Goal: Task Accomplishment & Management: Manage account settings

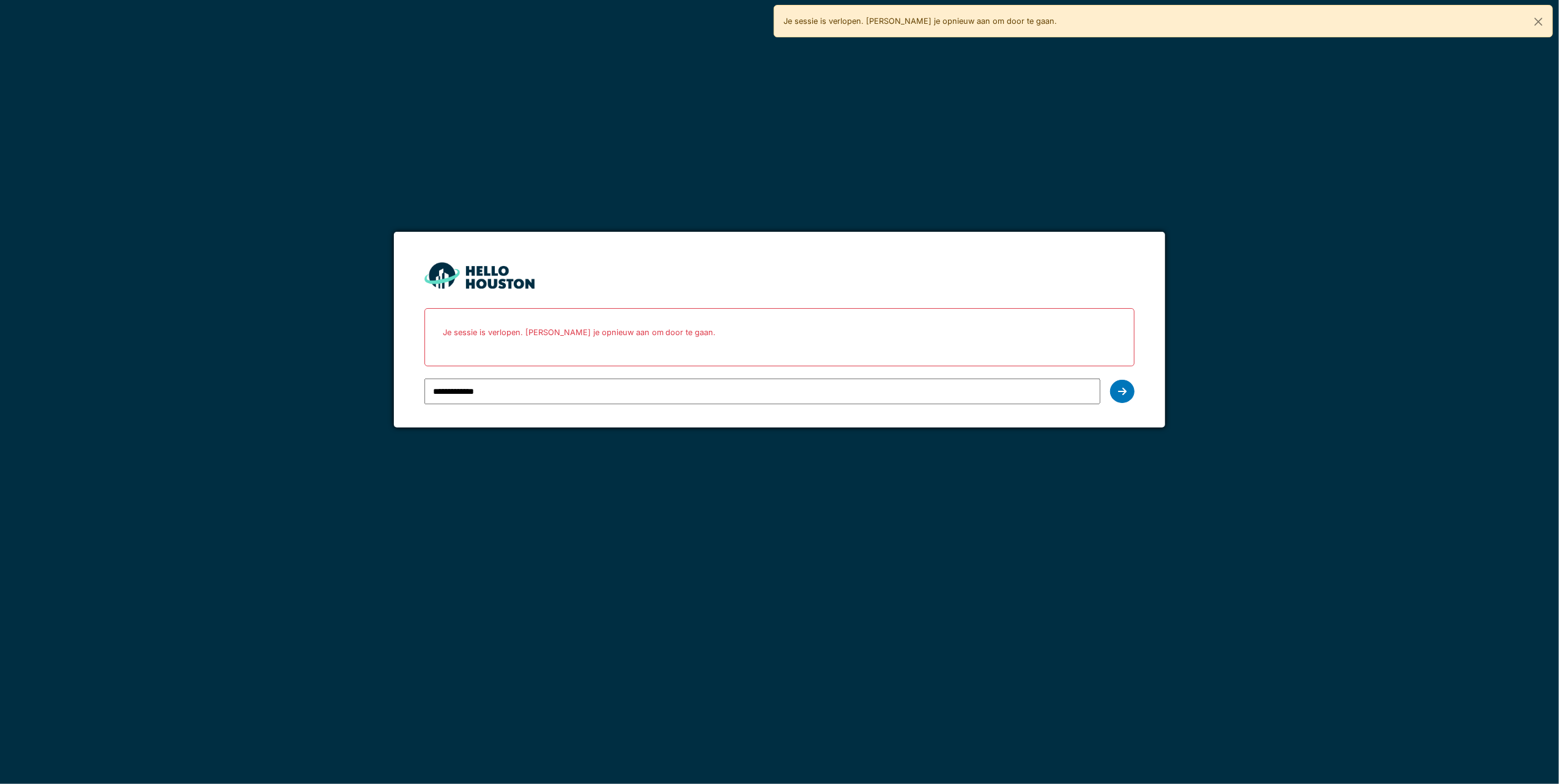
type input "**********"
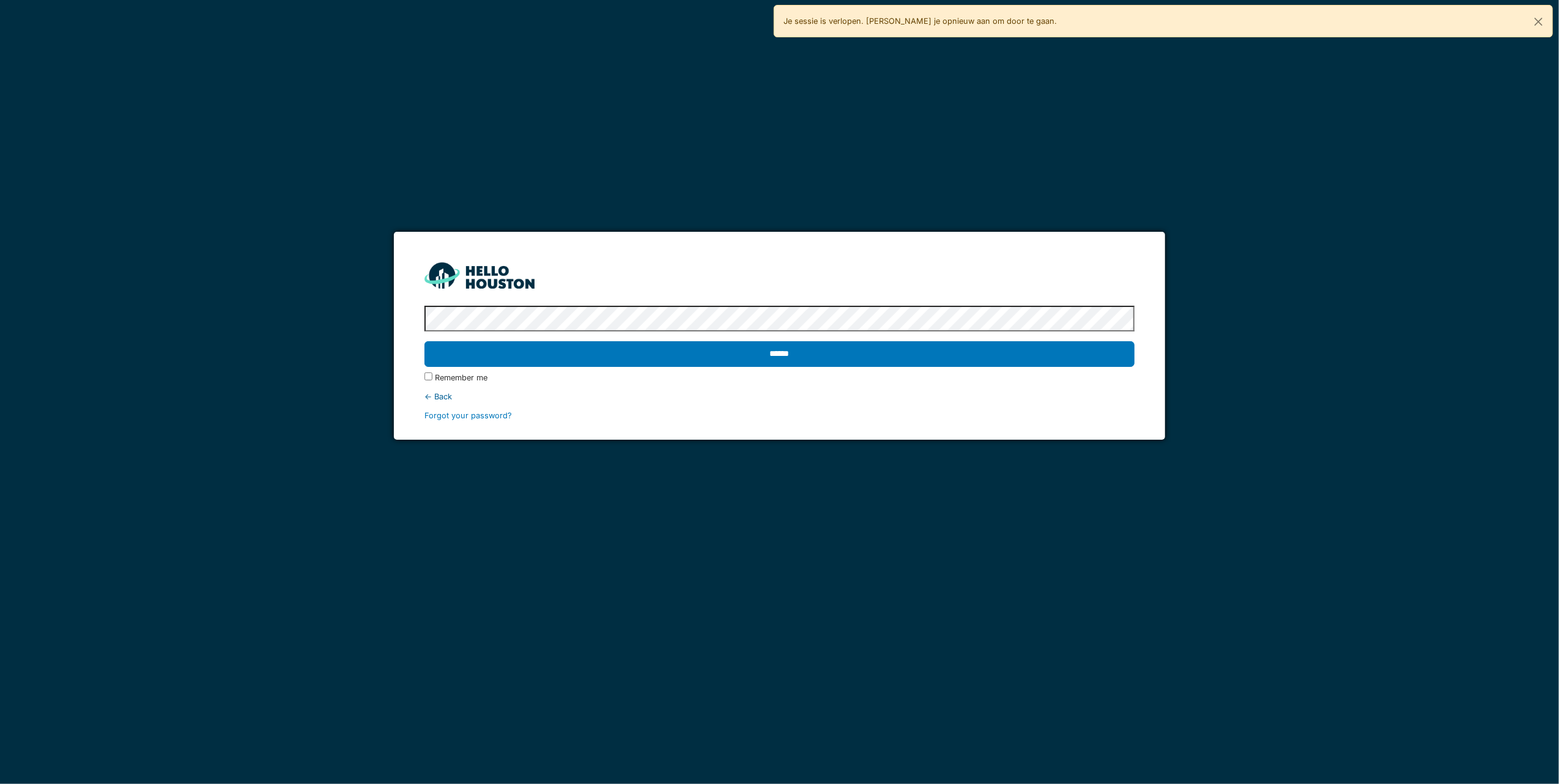
click at [424, 341] on input "******" at bounding box center [780, 354] width 711 height 26
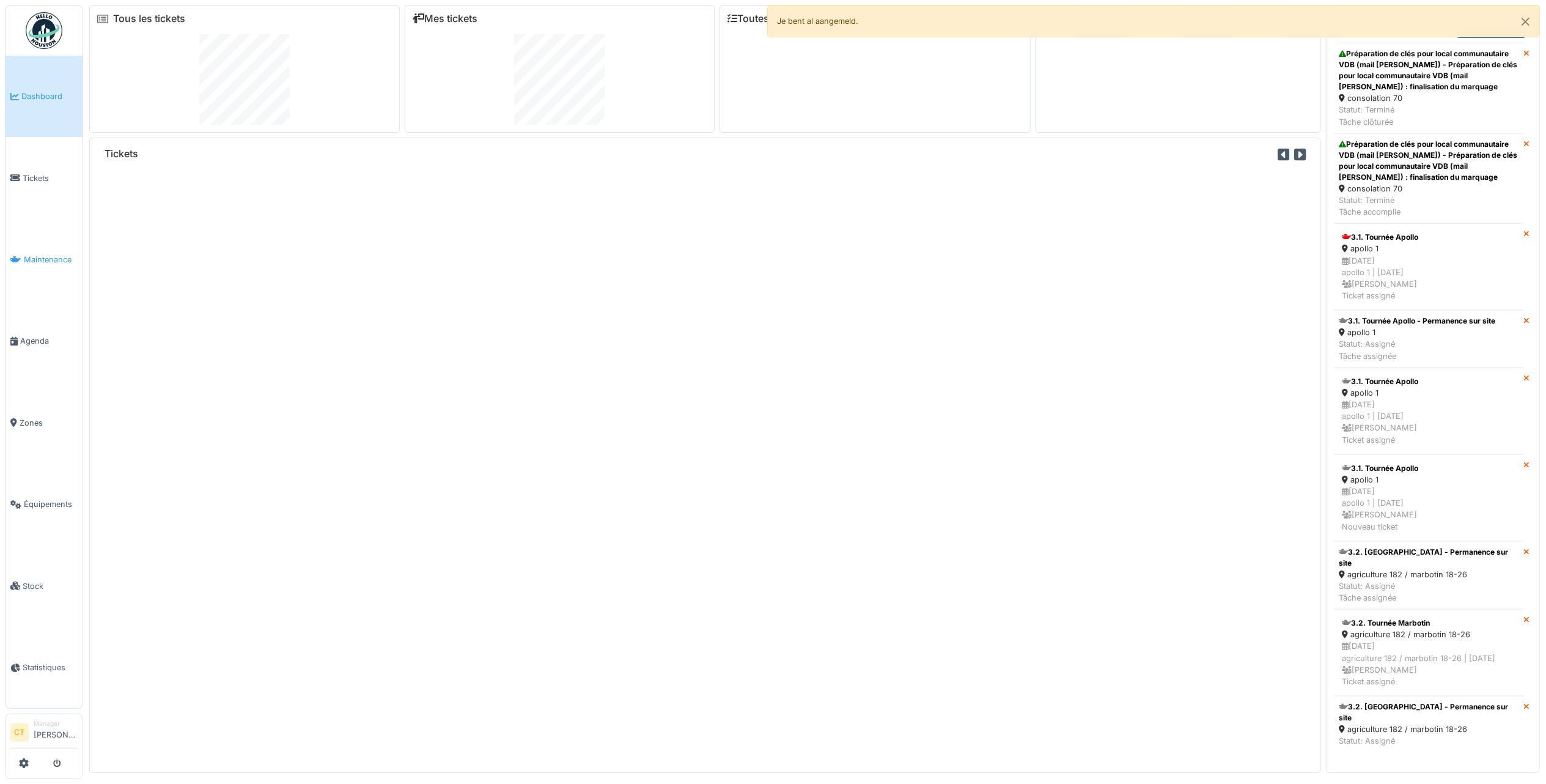
click at [51, 260] on span "Maintenance" at bounding box center [50, 260] width 54 height 12
click at [1529, 25] on button "Close" at bounding box center [1525, 22] width 27 height 33
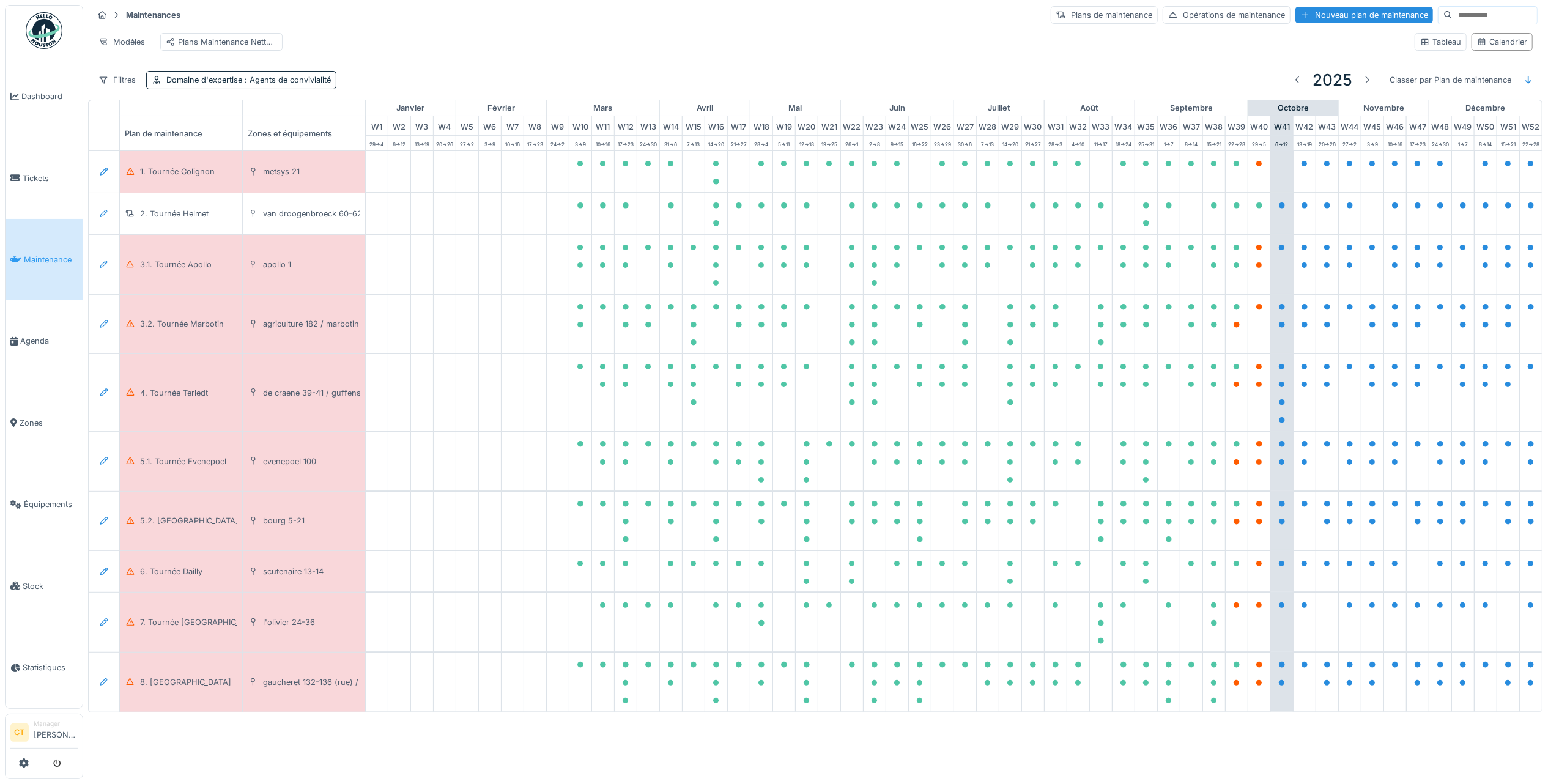
click at [50, 255] on span "Maintenance" at bounding box center [50, 260] width 54 height 12
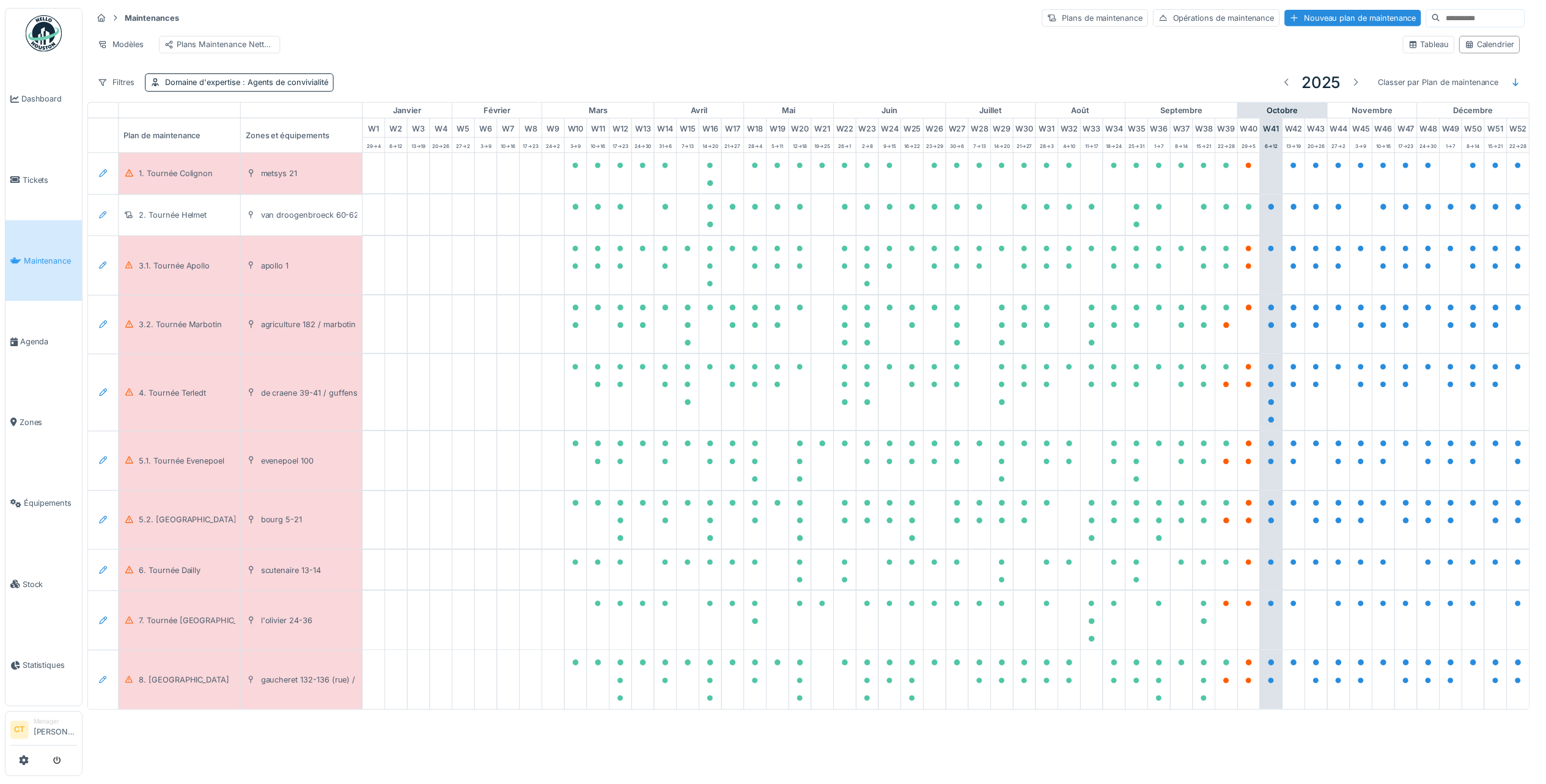
scroll to position [0, 25]
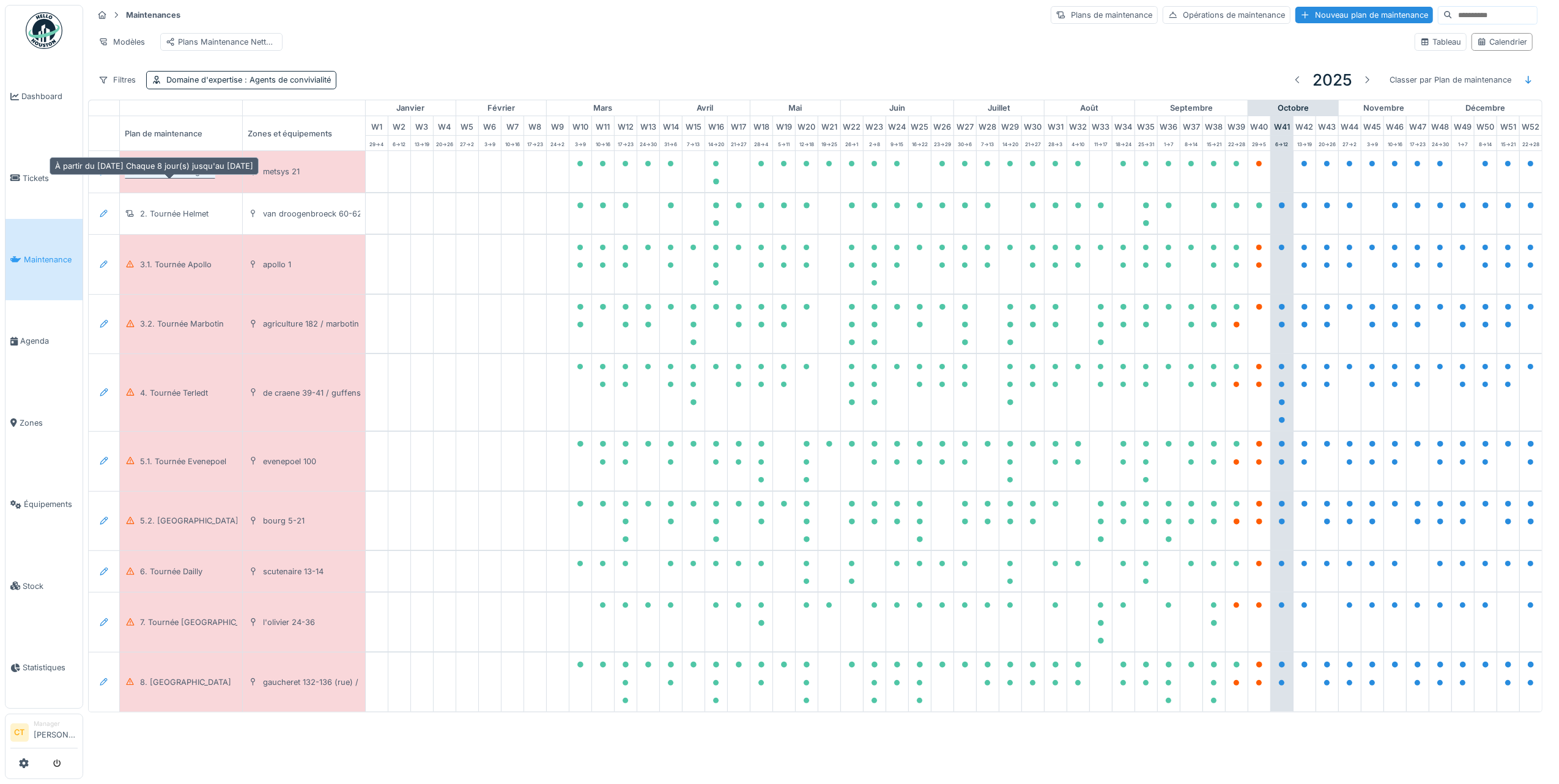
click at [163, 177] on div "1. Tournée Colignon" at bounding box center [177, 171] width 75 height 12
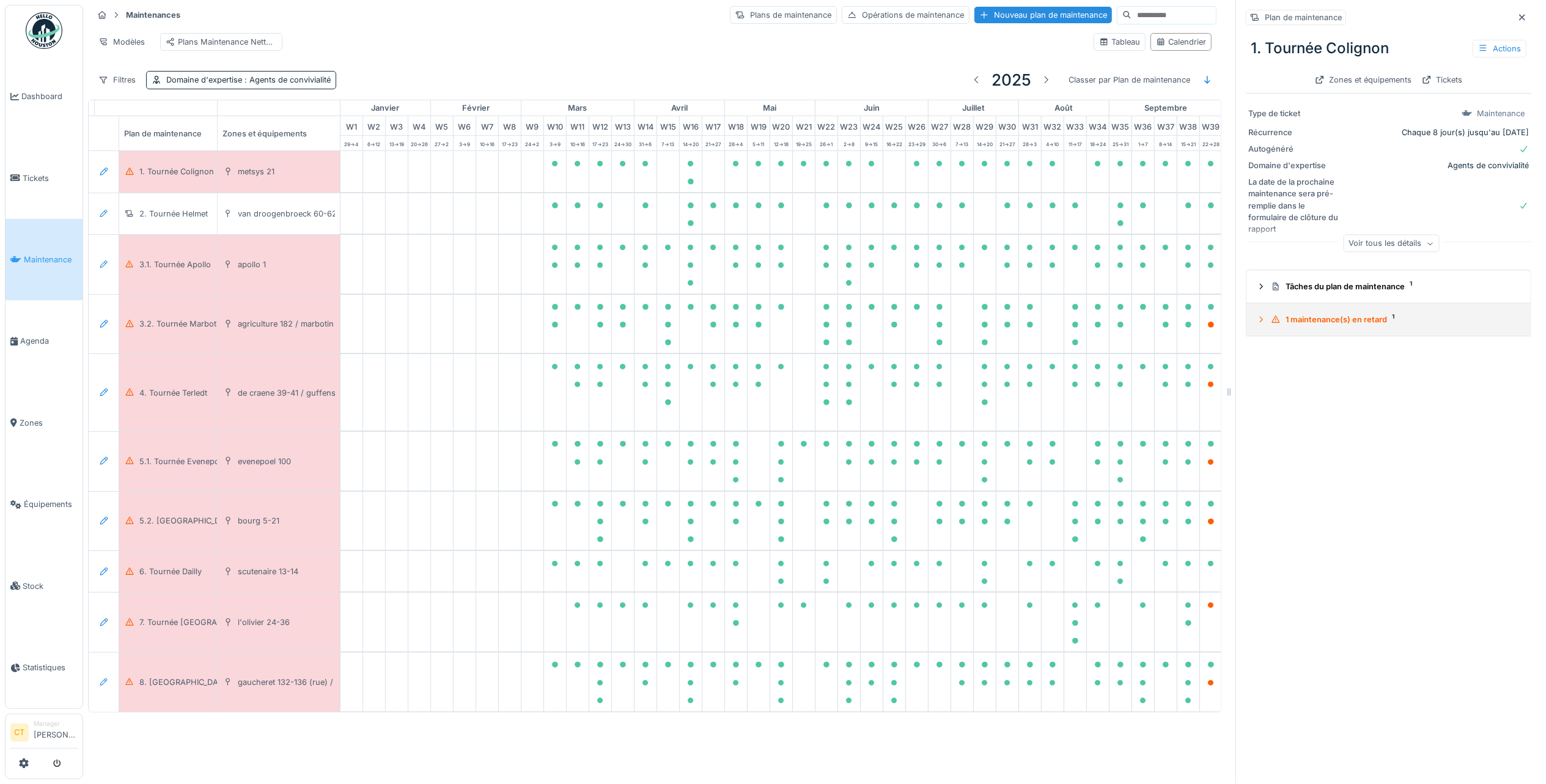
drag, startPoint x: 1343, startPoint y: 322, endPoint x: 1345, endPoint y: 314, distance: 8.2
click at [1343, 319] on div "1 maintenance(s) en retard 1" at bounding box center [1394, 320] width 246 height 12
click at [1329, 375] on div "1. Tournée Colignon 2025/10/146/M/08894 05/10/2025" at bounding box center [1389, 374] width 269 height 30
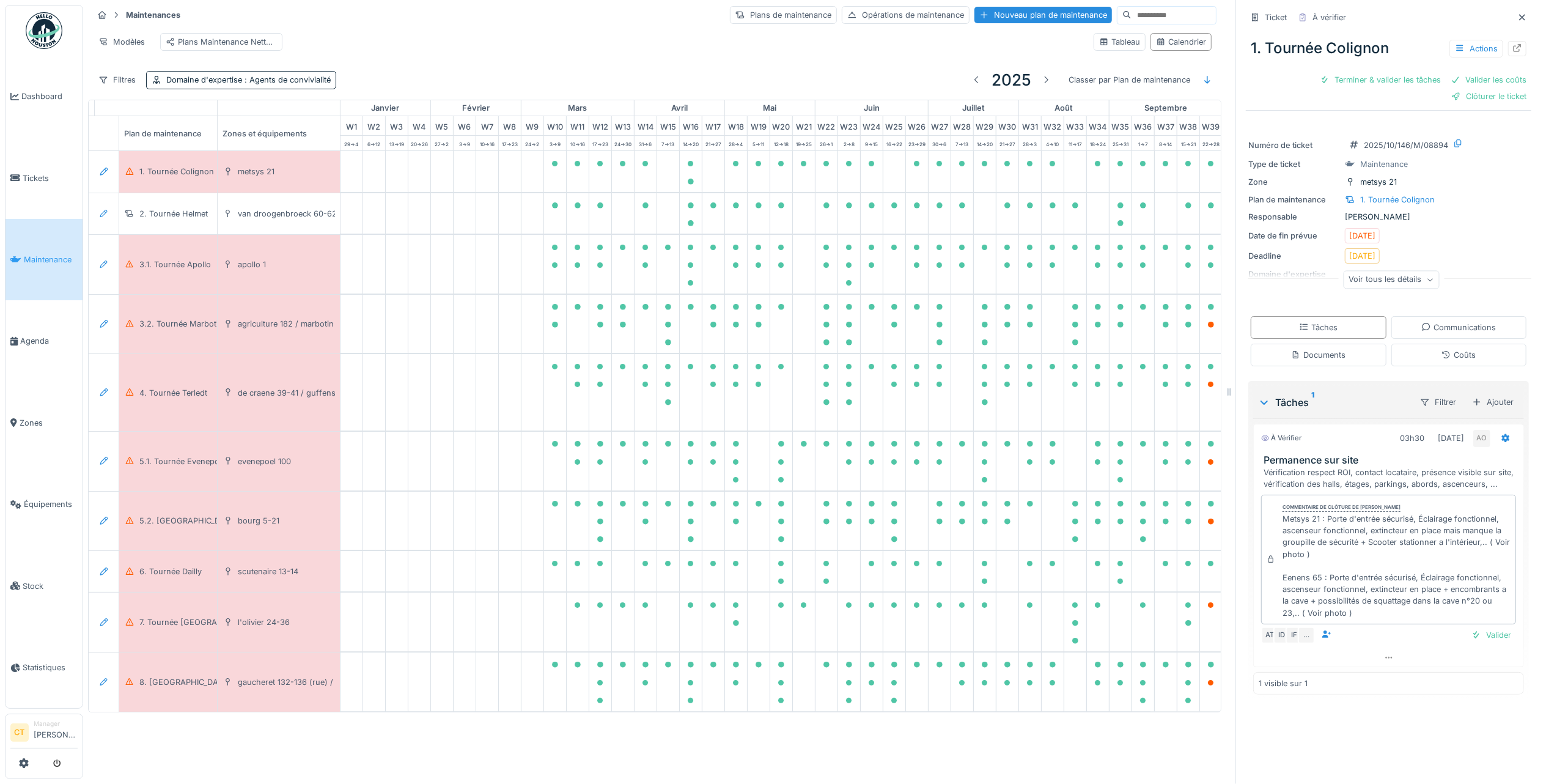
scroll to position [12, 0]
drag, startPoint x: 1355, startPoint y: 67, endPoint x: 1450, endPoint y: 76, distance: 95.4
click at [1354, 71] on div "Terminer & valider les tâches" at bounding box center [1381, 79] width 131 height 16
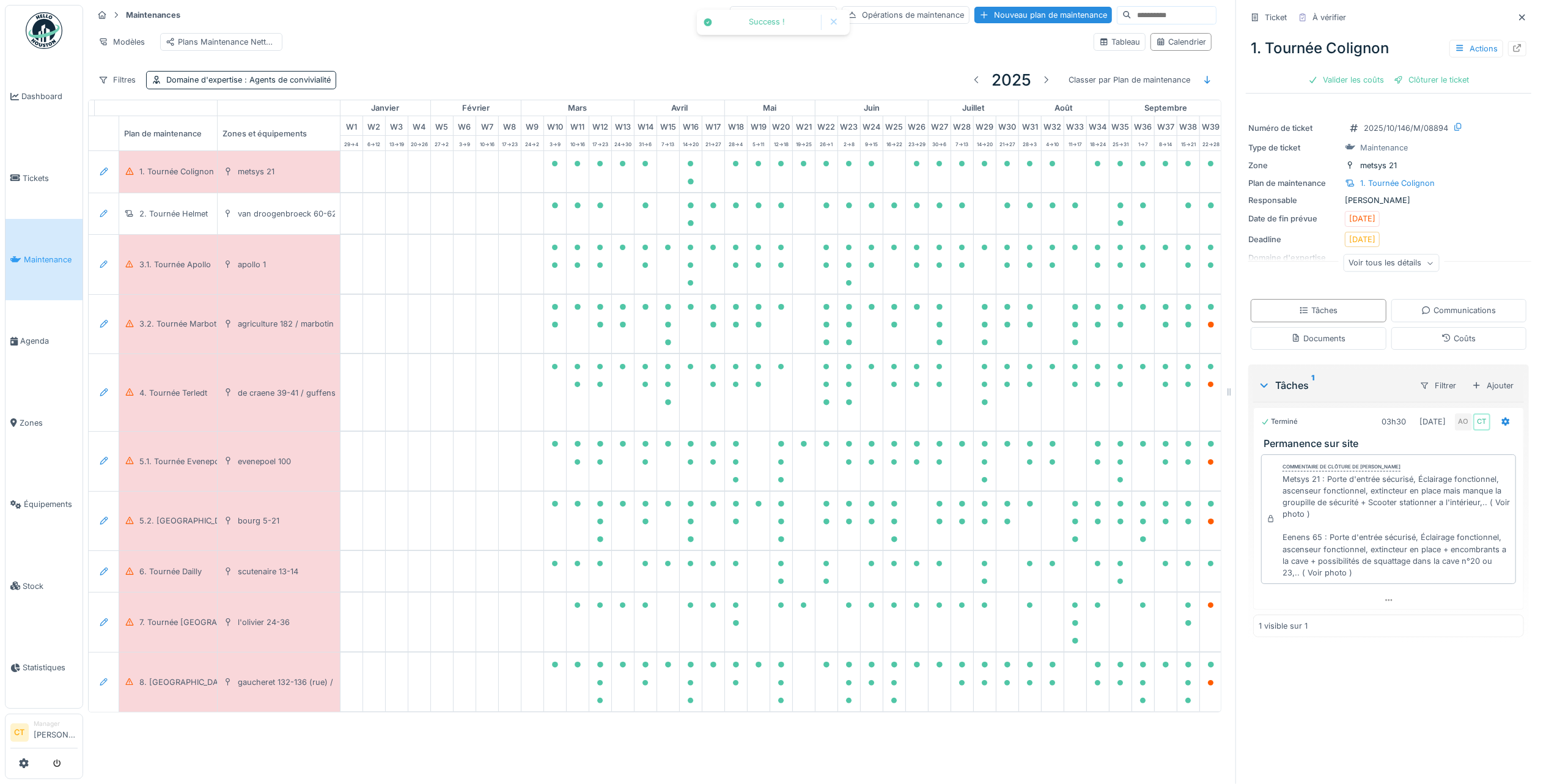
drag, startPoint x: 1427, startPoint y: 68, endPoint x: 1407, endPoint y: 91, distance: 30.5
click at [1424, 71] on div "Clôturer le ticket" at bounding box center [1432, 79] width 85 height 16
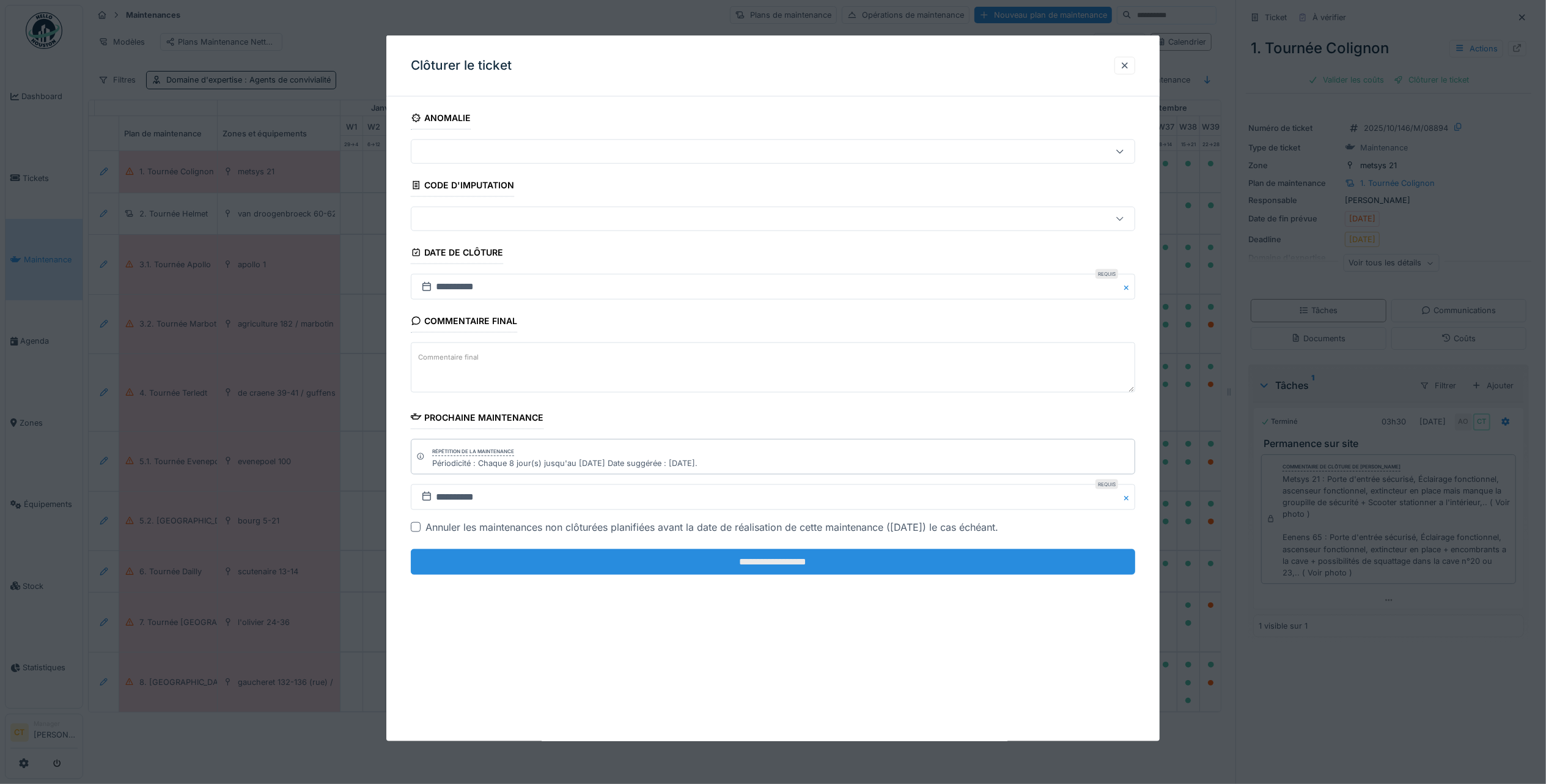
click at [971, 559] on input "**********" at bounding box center [773, 561] width 725 height 26
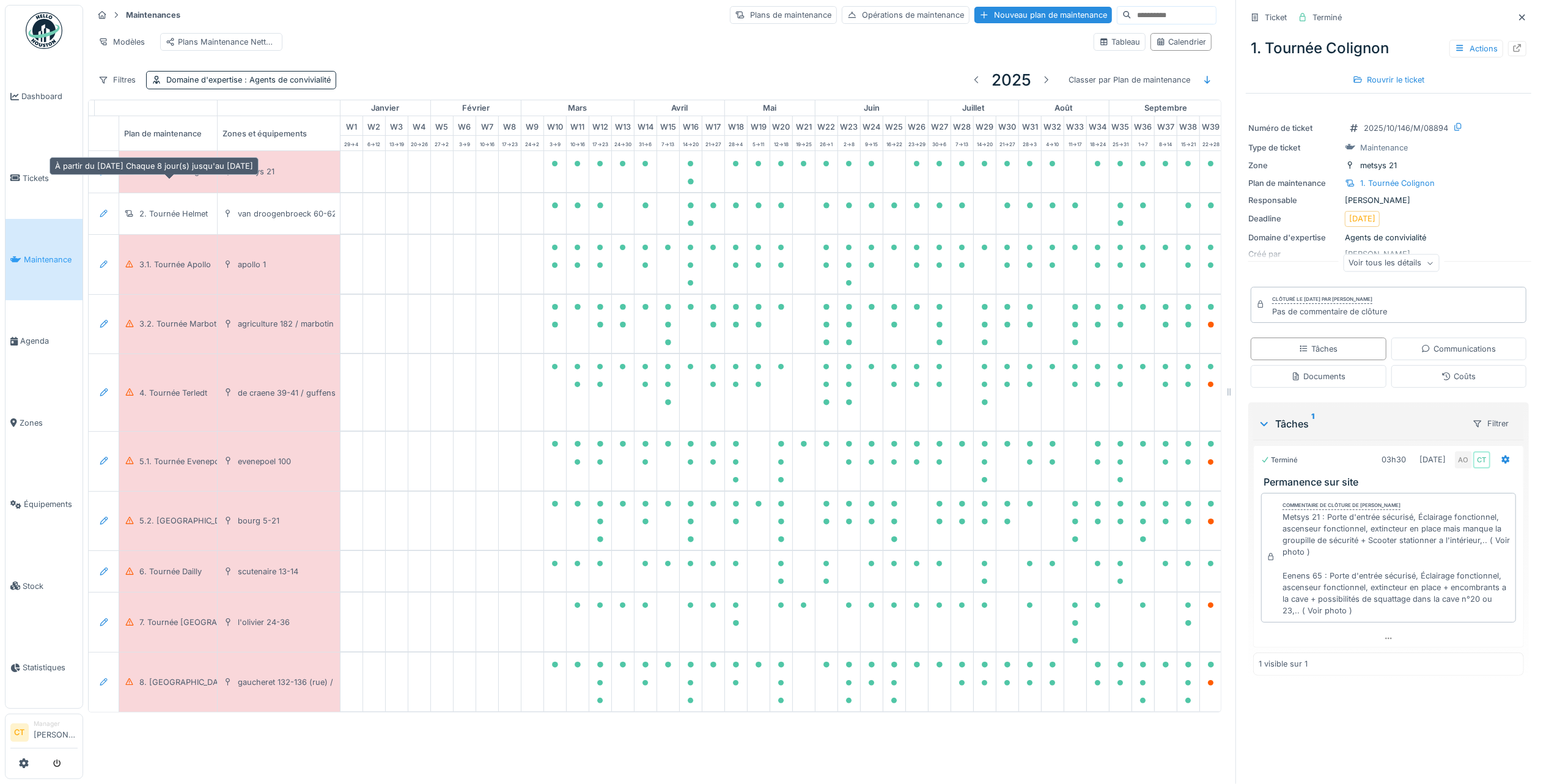
drag, startPoint x: 168, startPoint y: 174, endPoint x: 852, endPoint y: 235, distance: 686.7
click at [169, 174] on div "1. Tournée Colignon" at bounding box center [177, 171] width 75 height 12
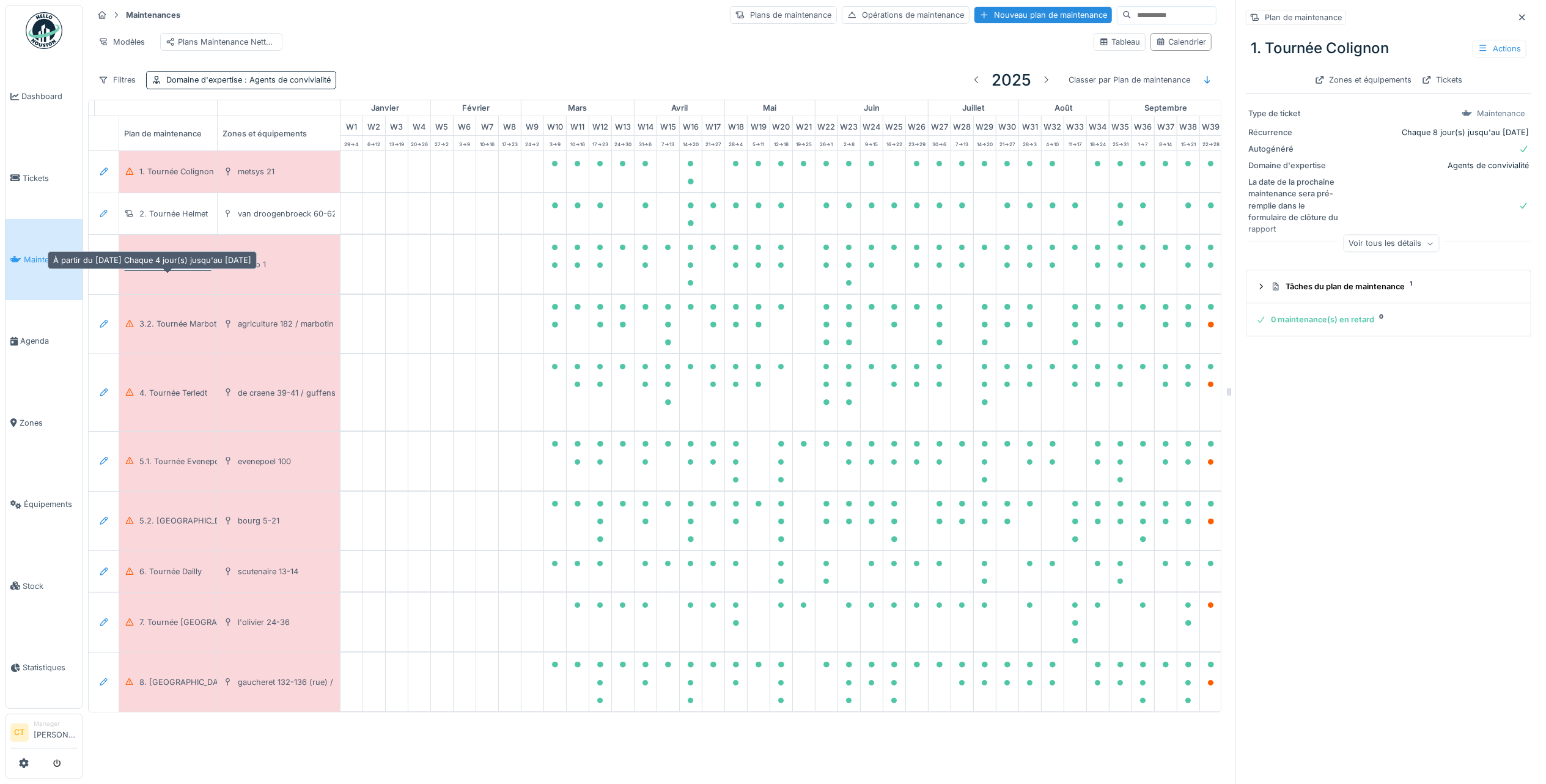
click at [162, 270] on div "3.1. Tournée Apollo" at bounding box center [175, 265] width 71 height 12
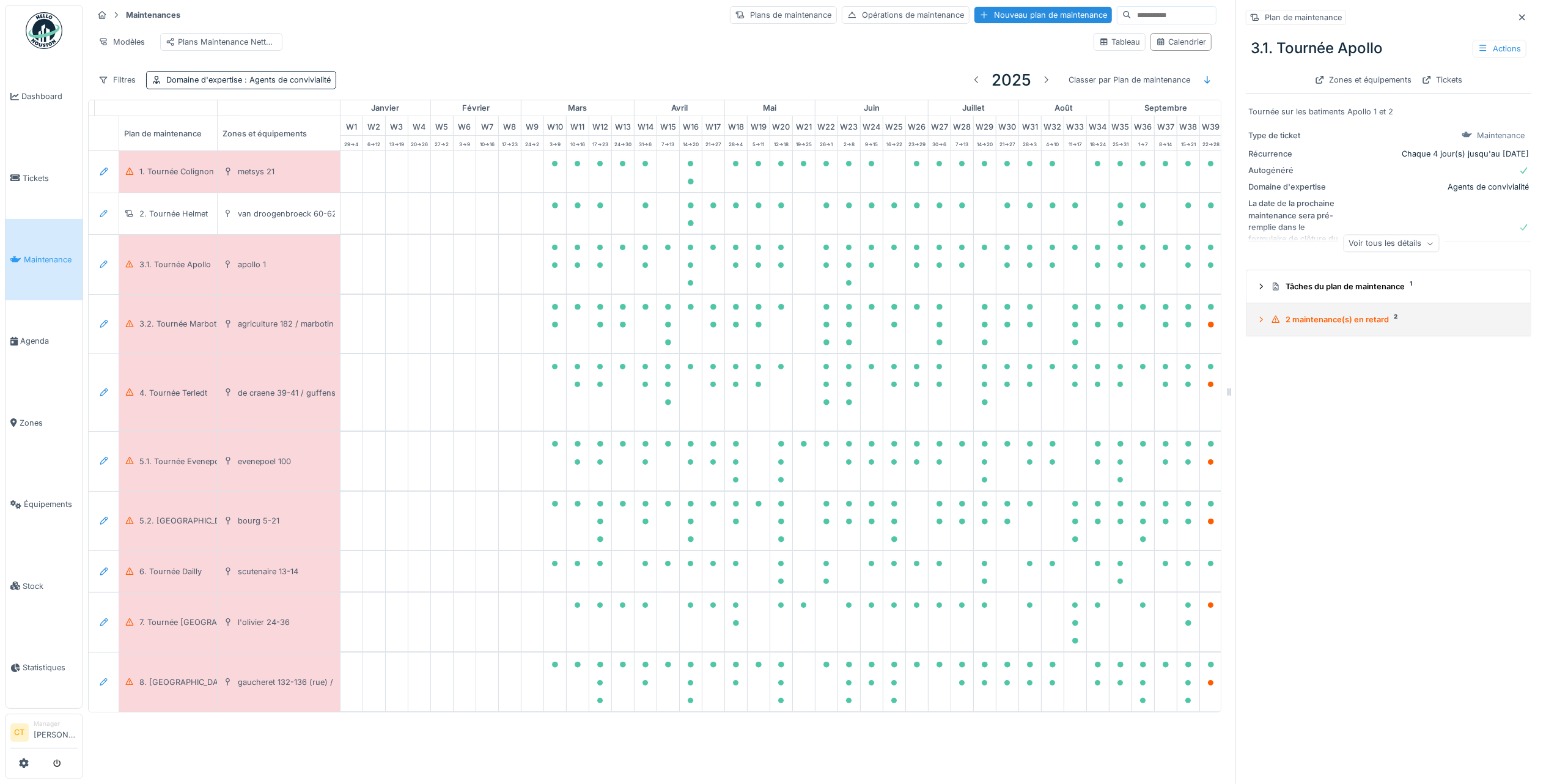
click at [1341, 314] on div "2 maintenance(s) en retard 2" at bounding box center [1394, 320] width 246 height 12
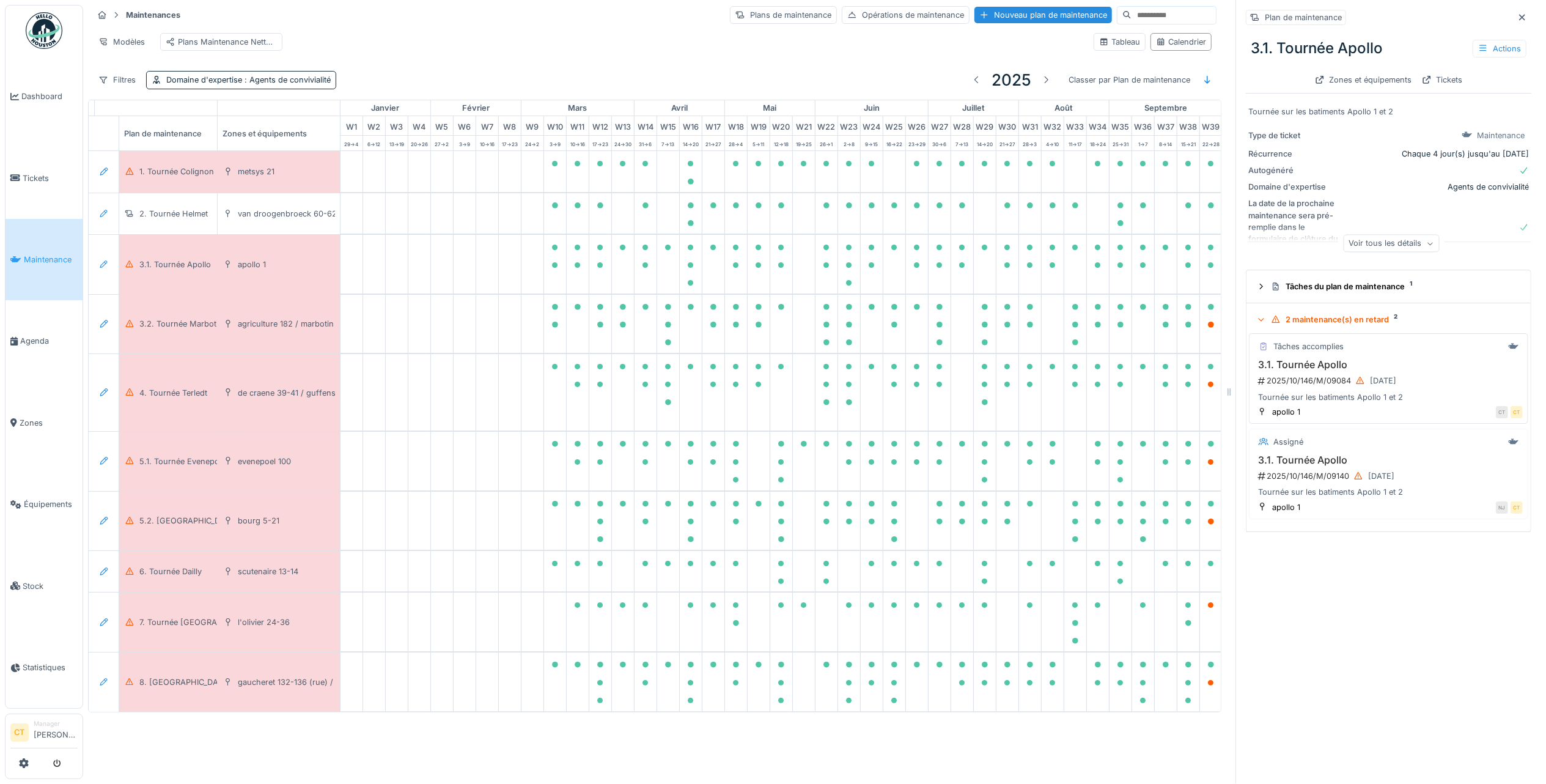
click at [1330, 373] on div "2025/10/146/M/09084 01/10/2025" at bounding box center [1390, 381] width 266 height 16
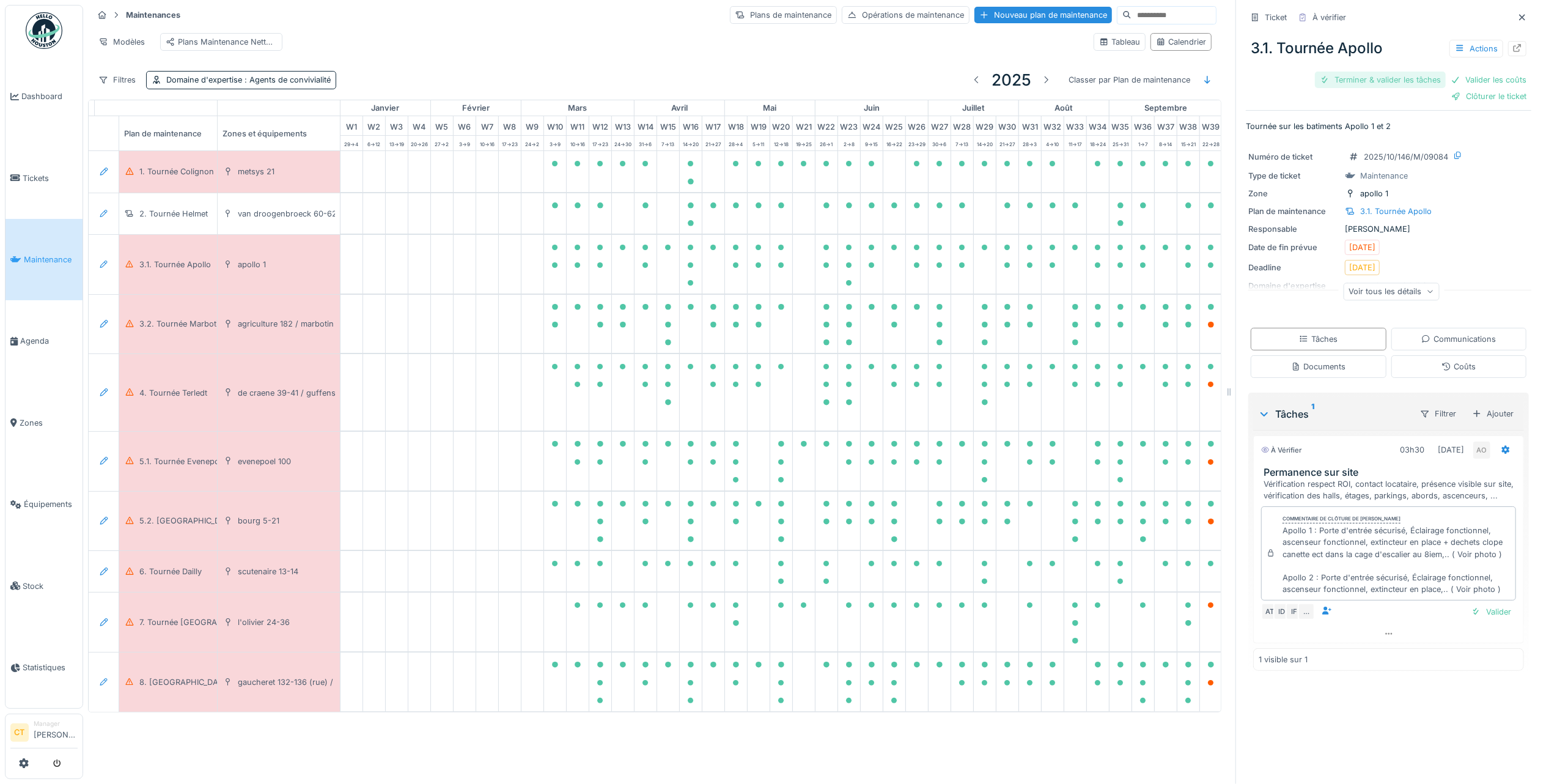
click at [1368, 71] on div "Terminer & valider les tâches" at bounding box center [1381, 79] width 131 height 16
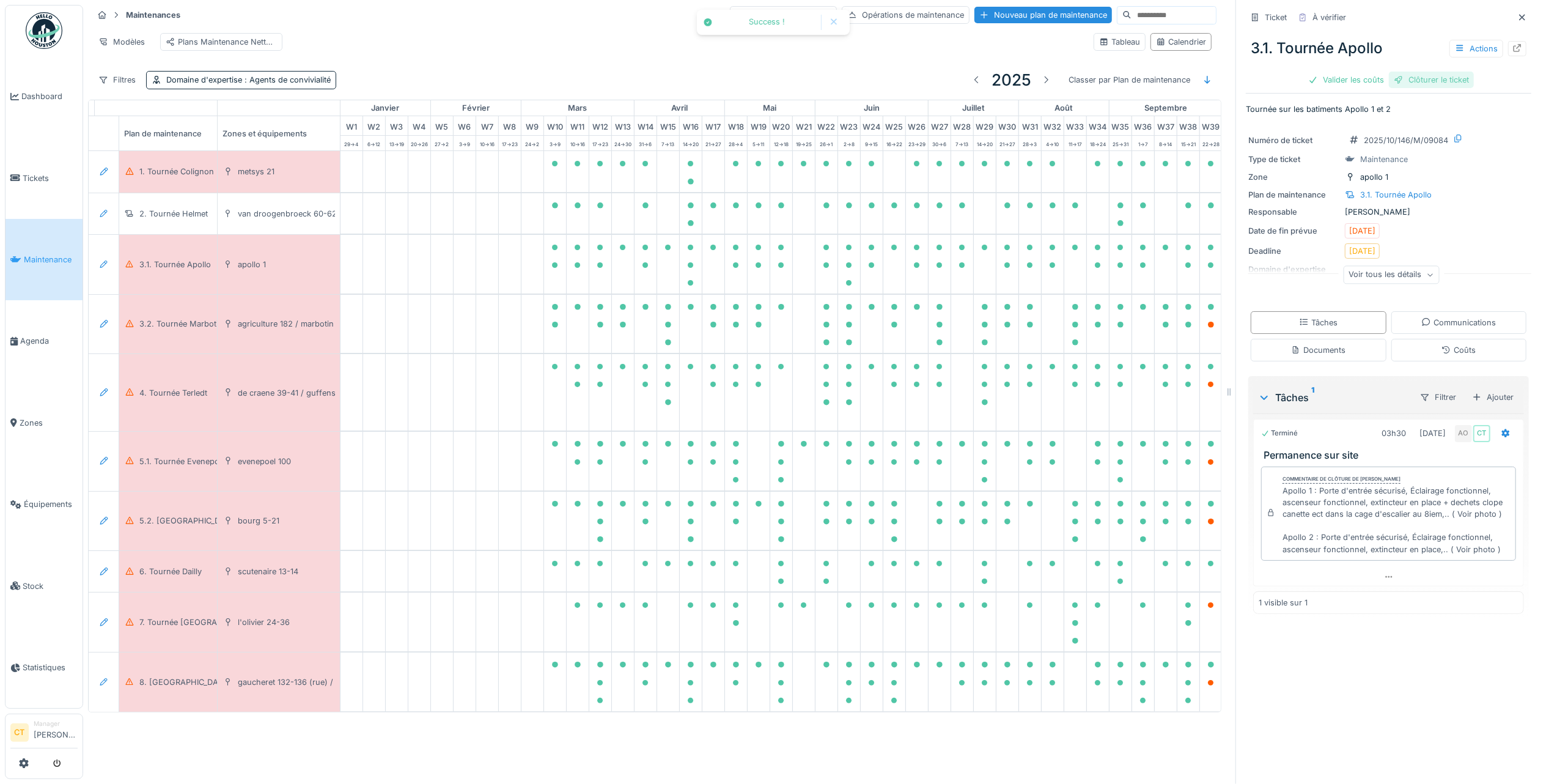
click at [1421, 71] on div "Clôturer le ticket" at bounding box center [1432, 79] width 85 height 16
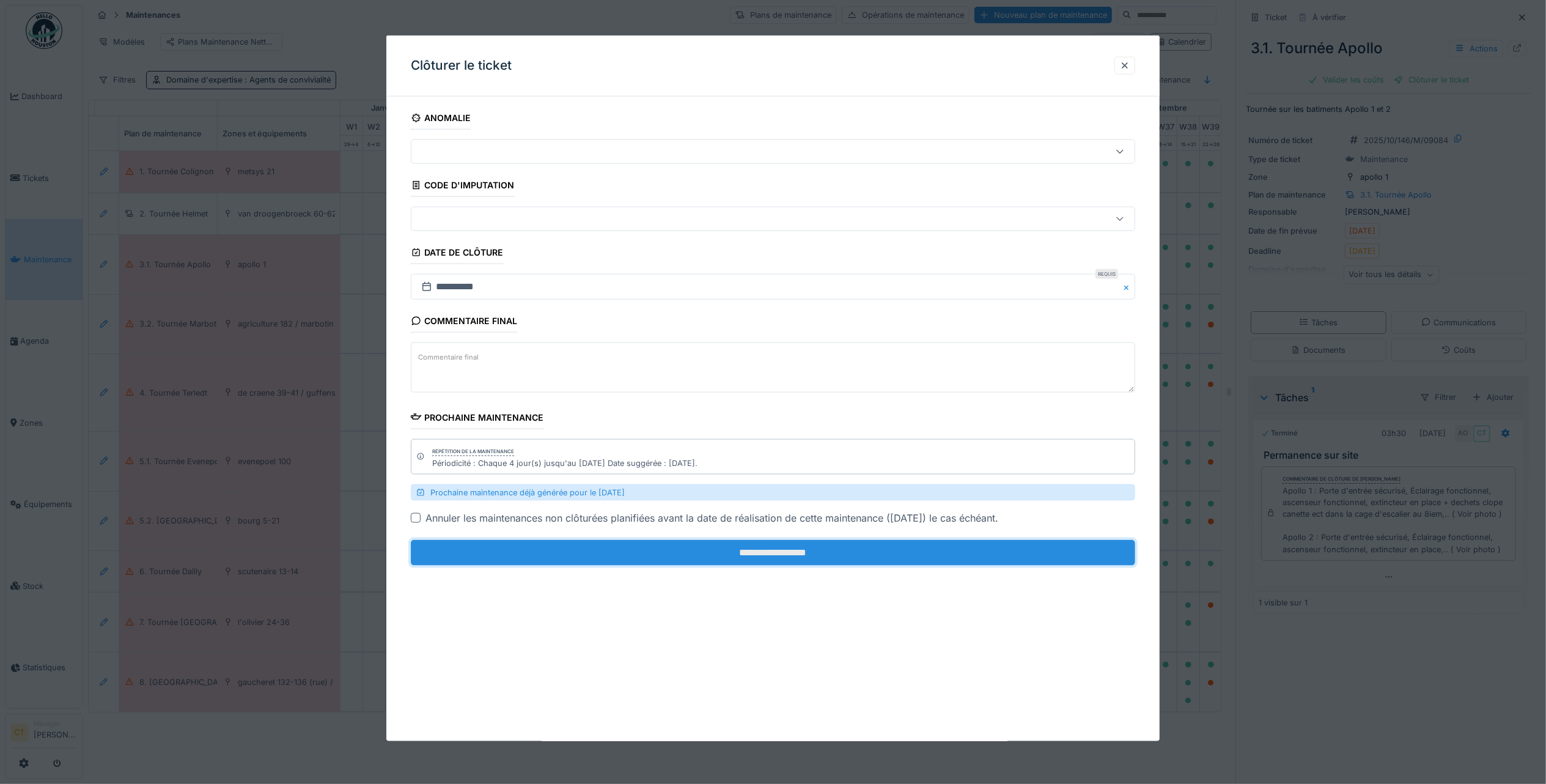
click at [950, 559] on input "**********" at bounding box center [773, 553] width 725 height 26
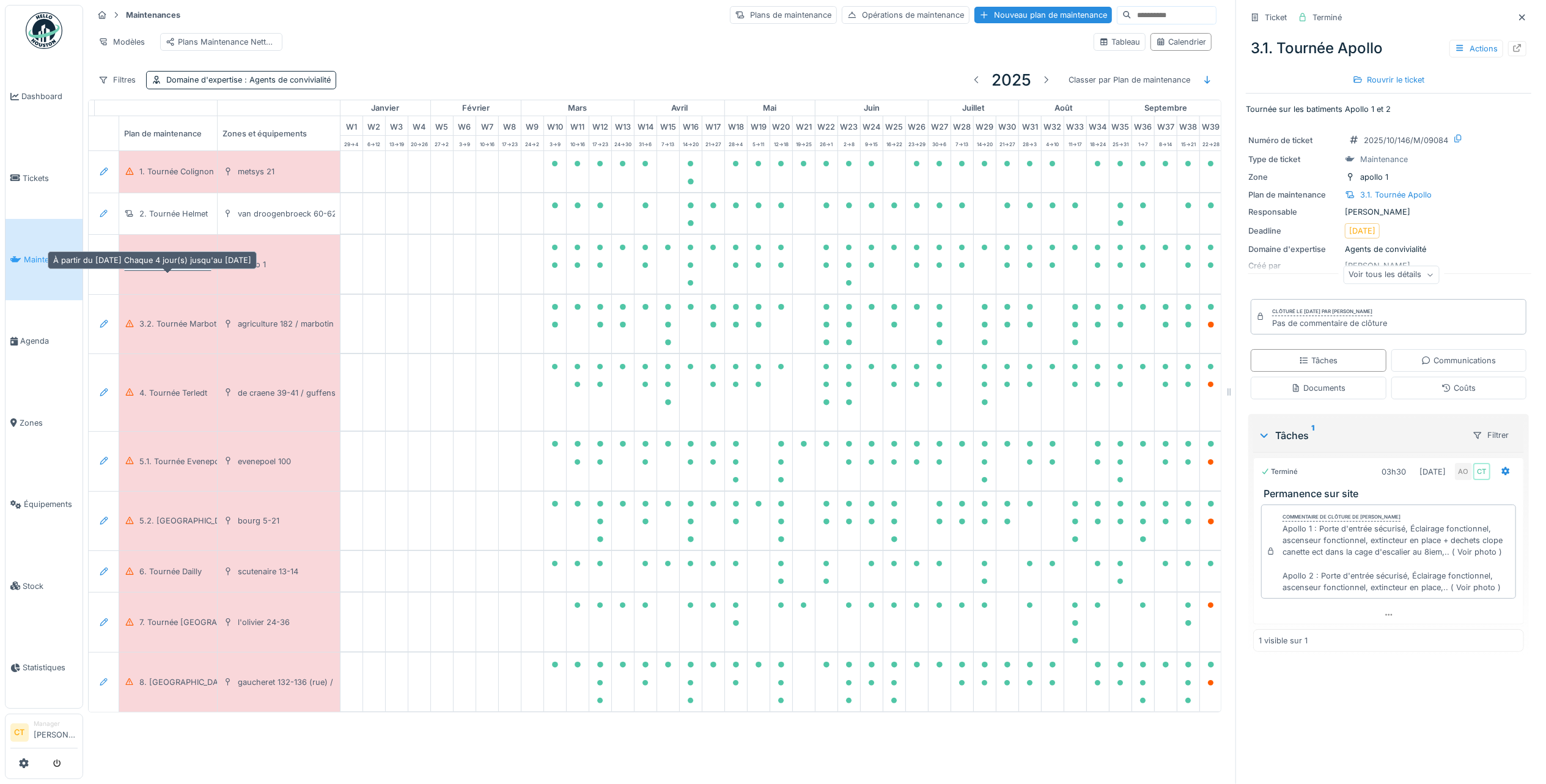
click at [184, 269] on div "3.1. Tournée Apollo" at bounding box center [175, 265] width 71 height 12
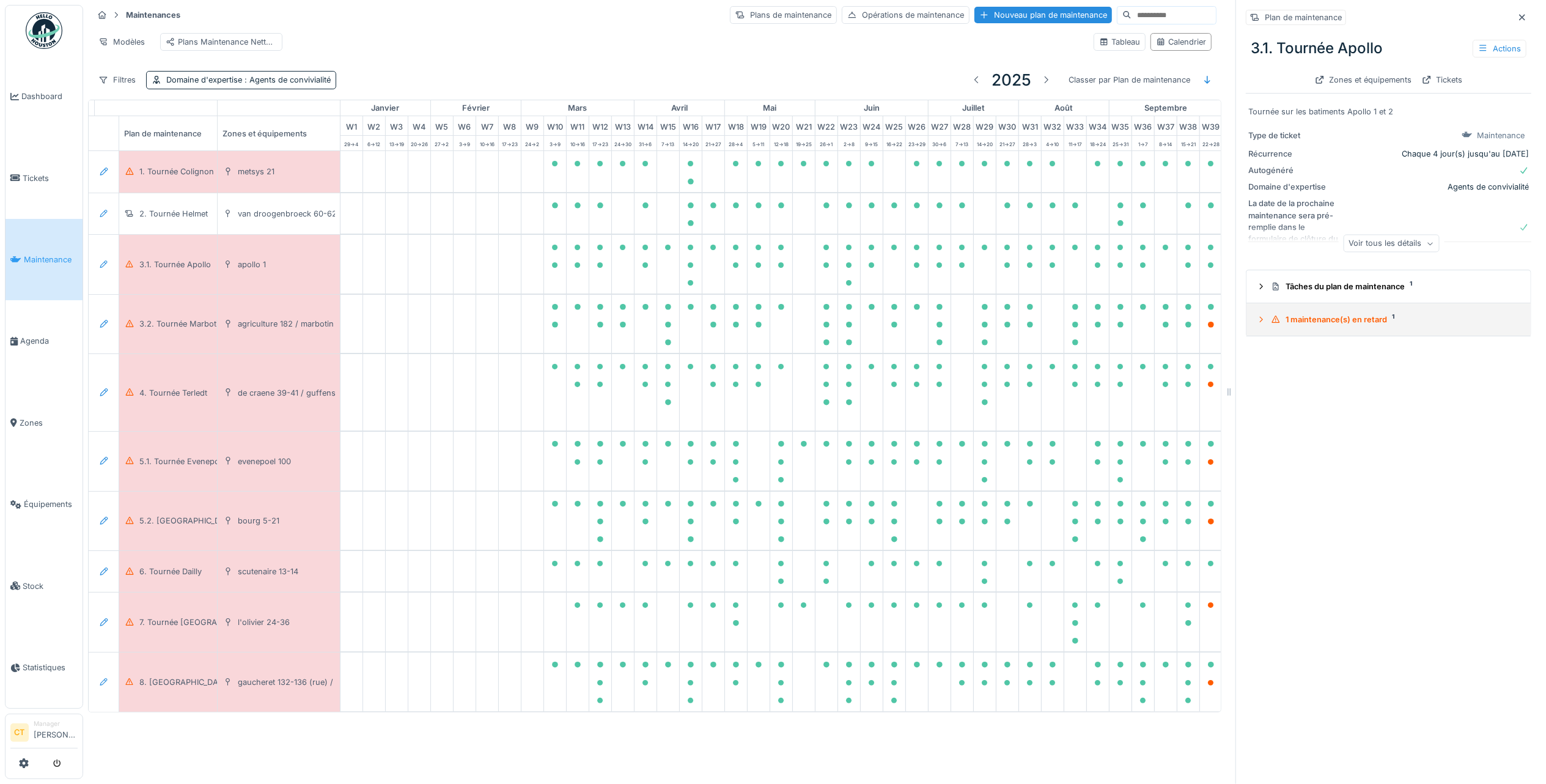
click at [1312, 314] on div "1 maintenance(s) en retard 1" at bounding box center [1394, 320] width 246 height 12
click at [1349, 380] on div "05/10/2025" at bounding box center [1374, 381] width 50 height 16
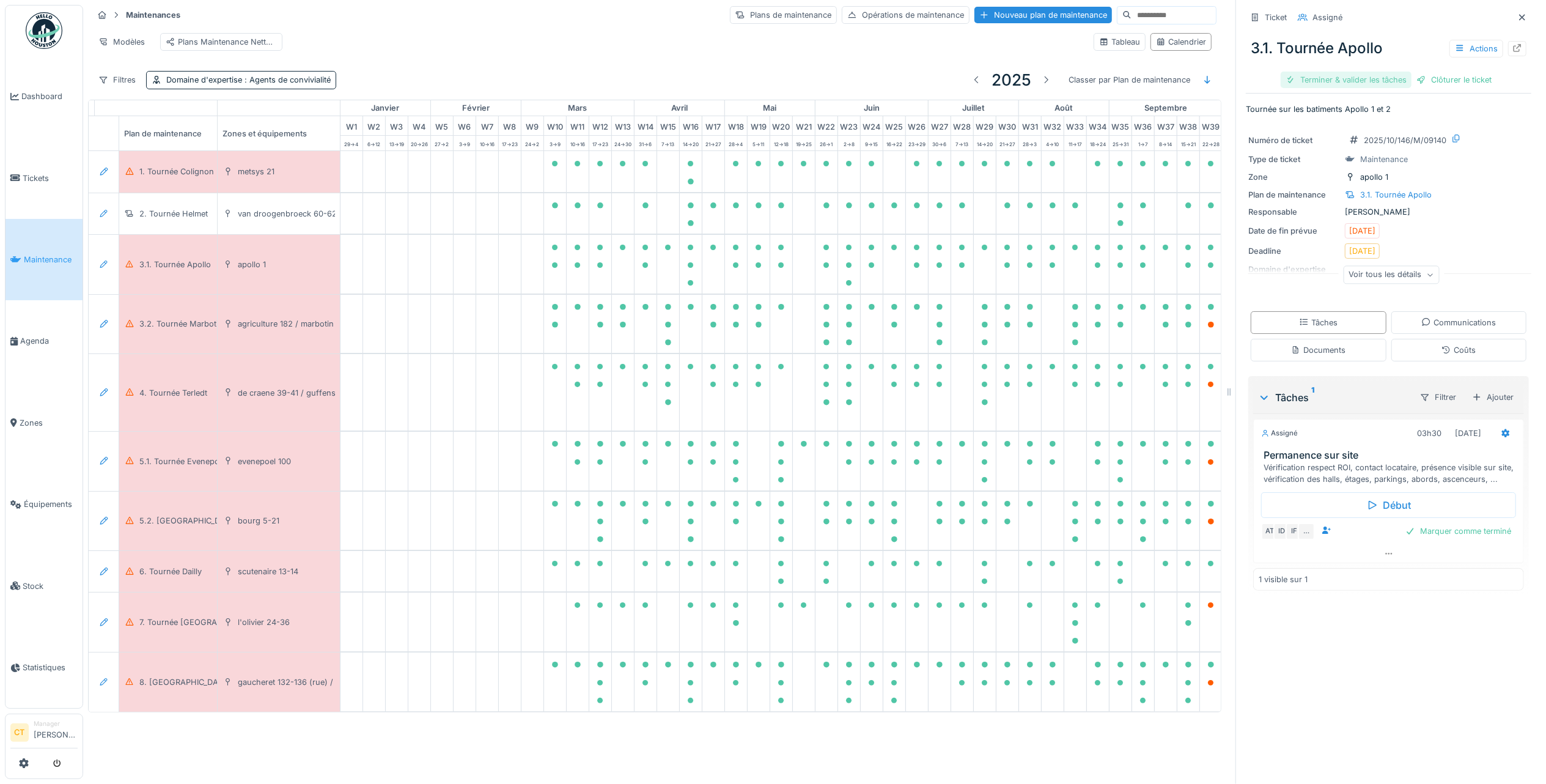
click at [1341, 71] on div "Terminer & valider les tâches" at bounding box center [1346, 79] width 131 height 16
click at [1392, 71] on div "Clôturer le ticket" at bounding box center [1389, 79] width 85 height 16
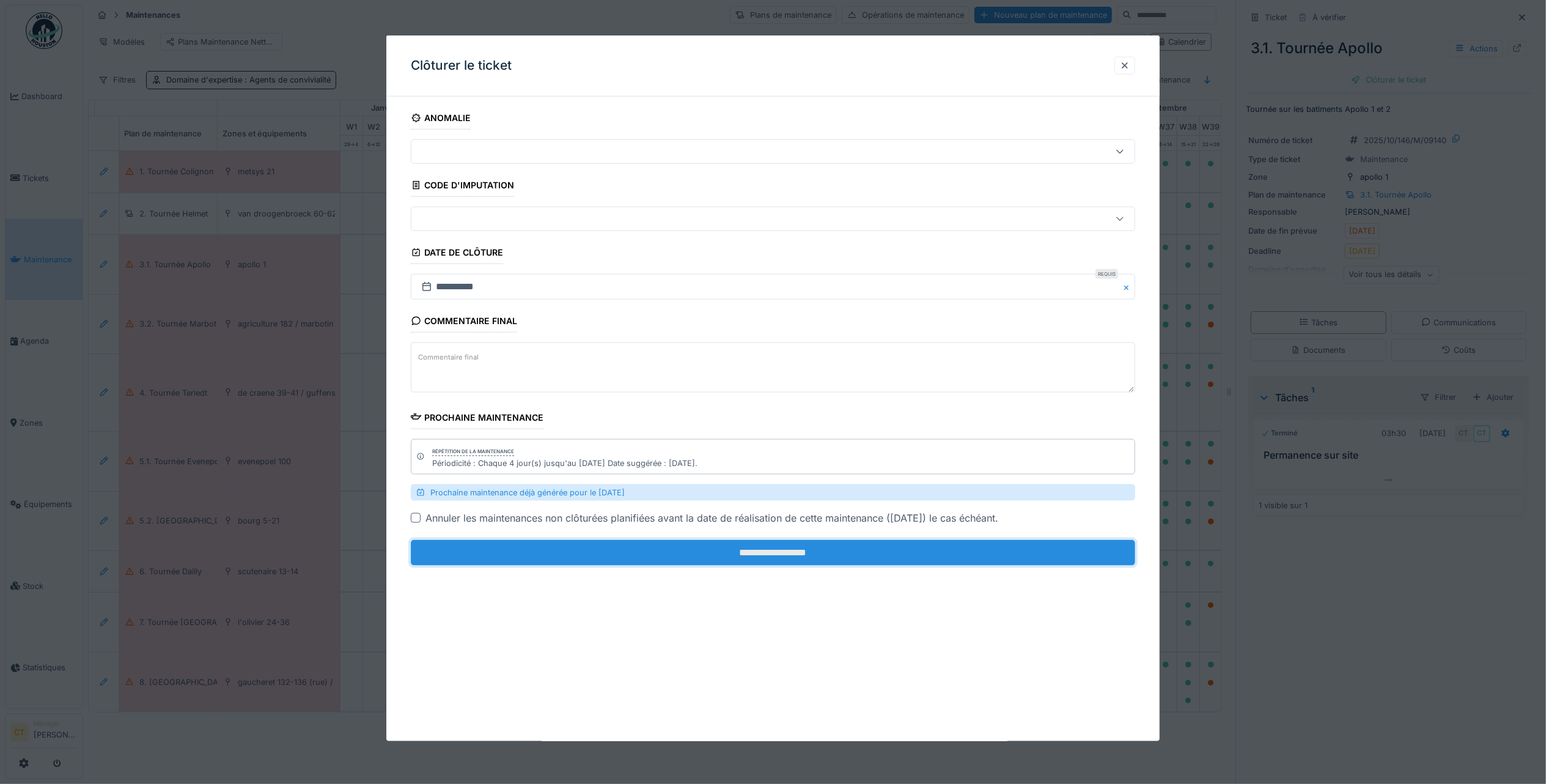
click at [677, 558] on input "**********" at bounding box center [773, 553] width 725 height 26
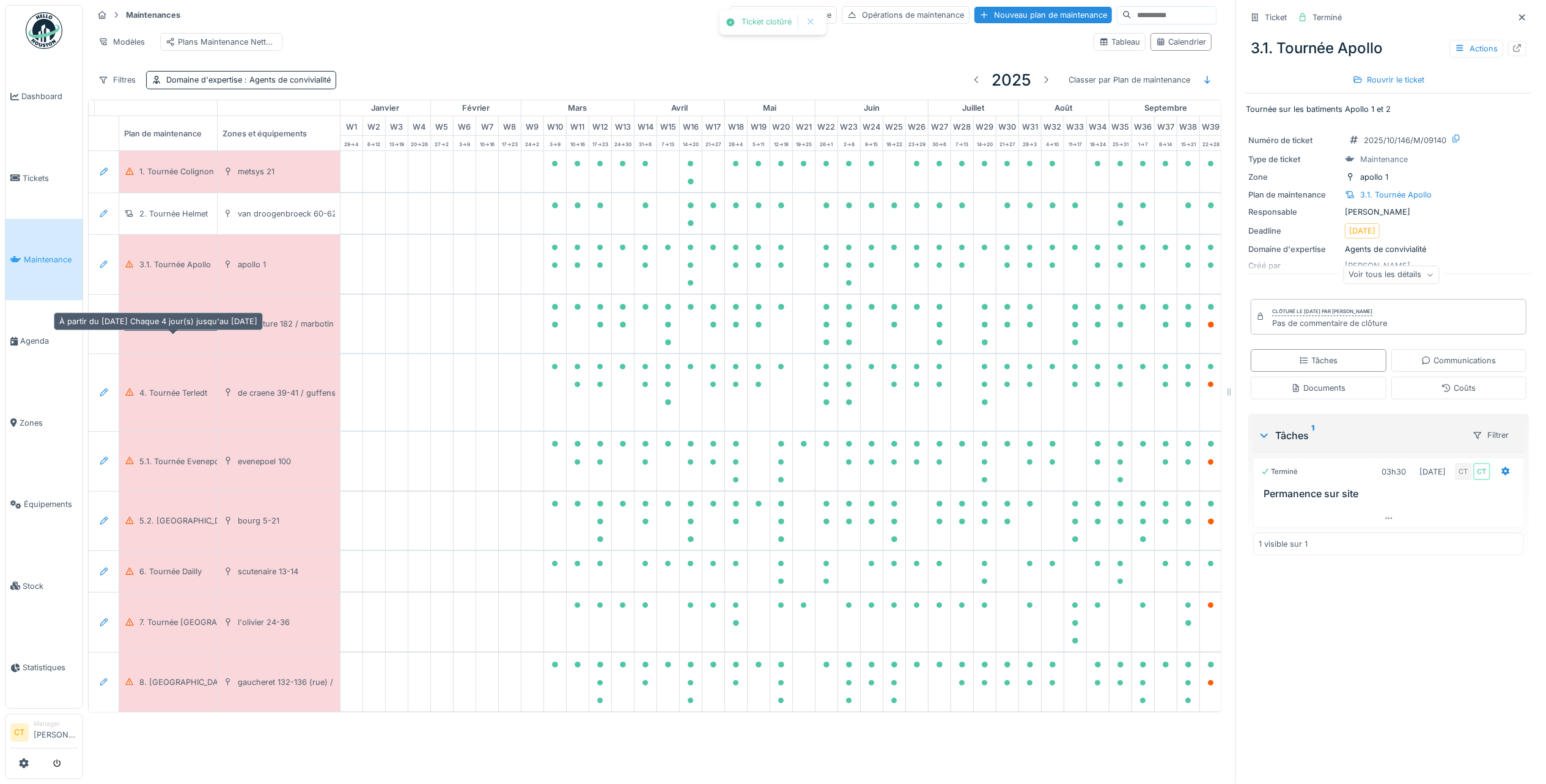
click at [170, 329] on div "3.2. Tournée Marbotin" at bounding box center [181, 324] width 84 height 12
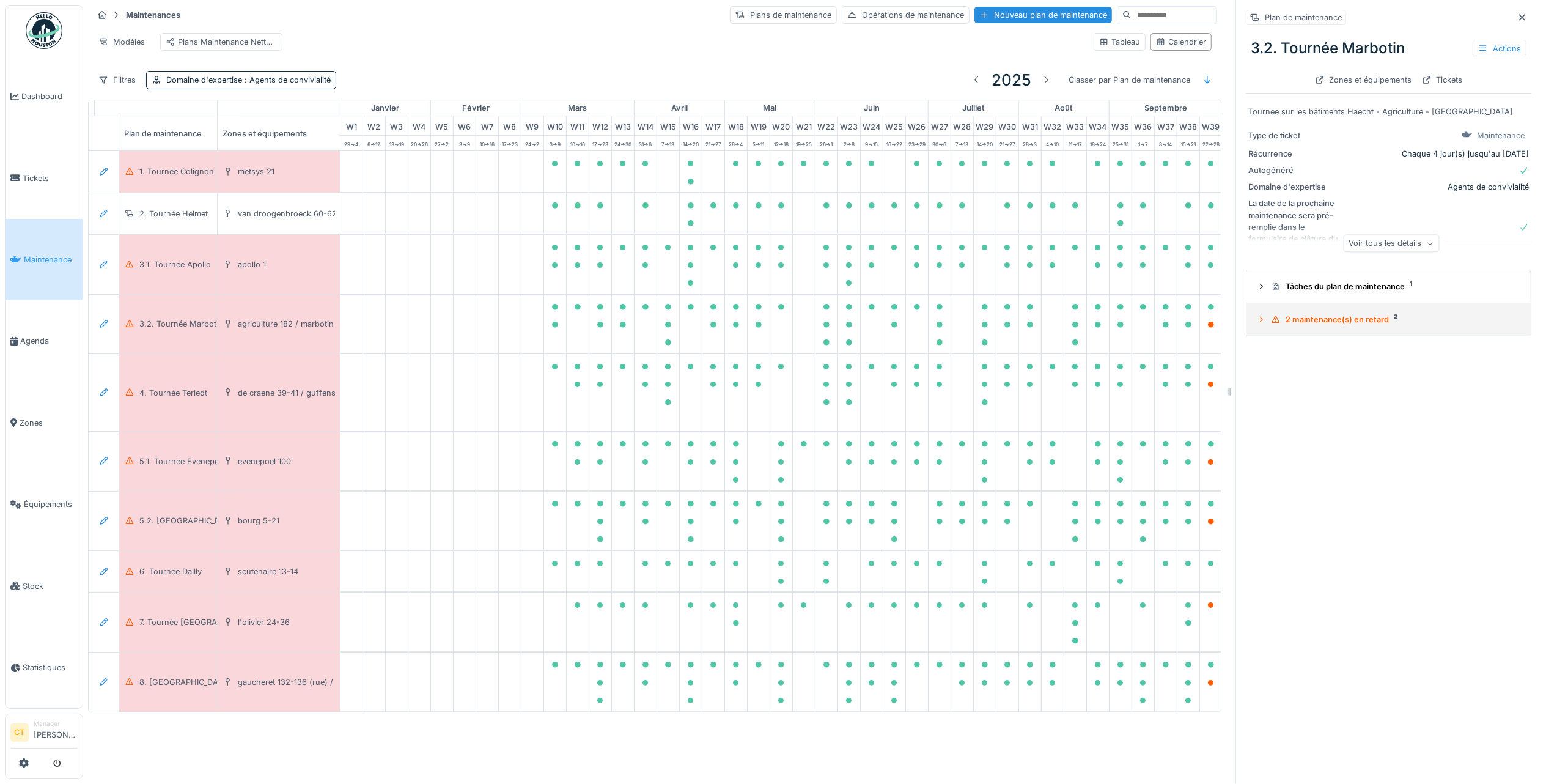
click at [1324, 314] on div "2 maintenance(s) en retard 2" at bounding box center [1394, 320] width 246 height 12
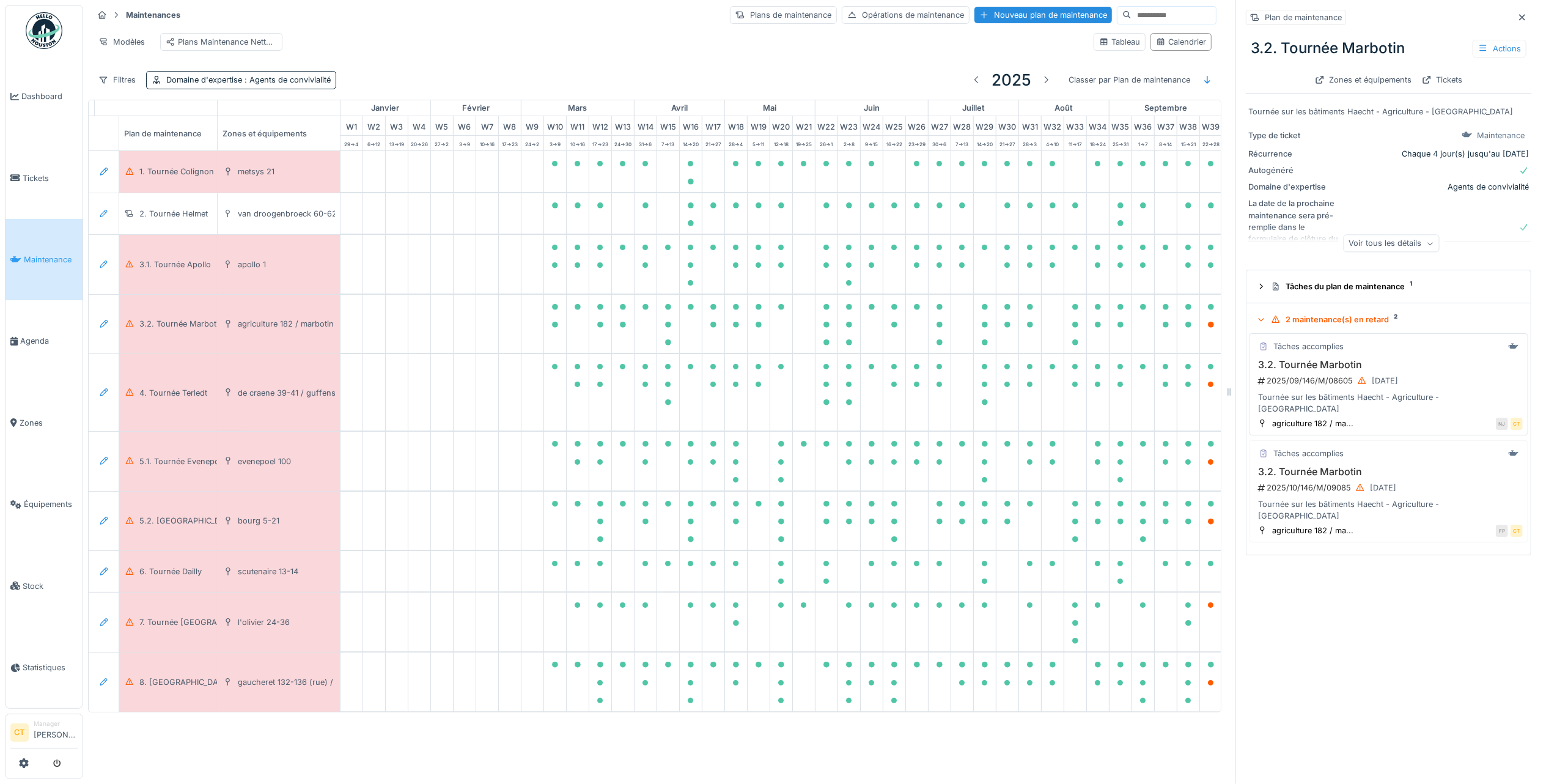
click at [1362, 391] on div "Tournée sur les bâtiments Haecht - Agriculture - Marbotin" at bounding box center [1389, 402] width 269 height 23
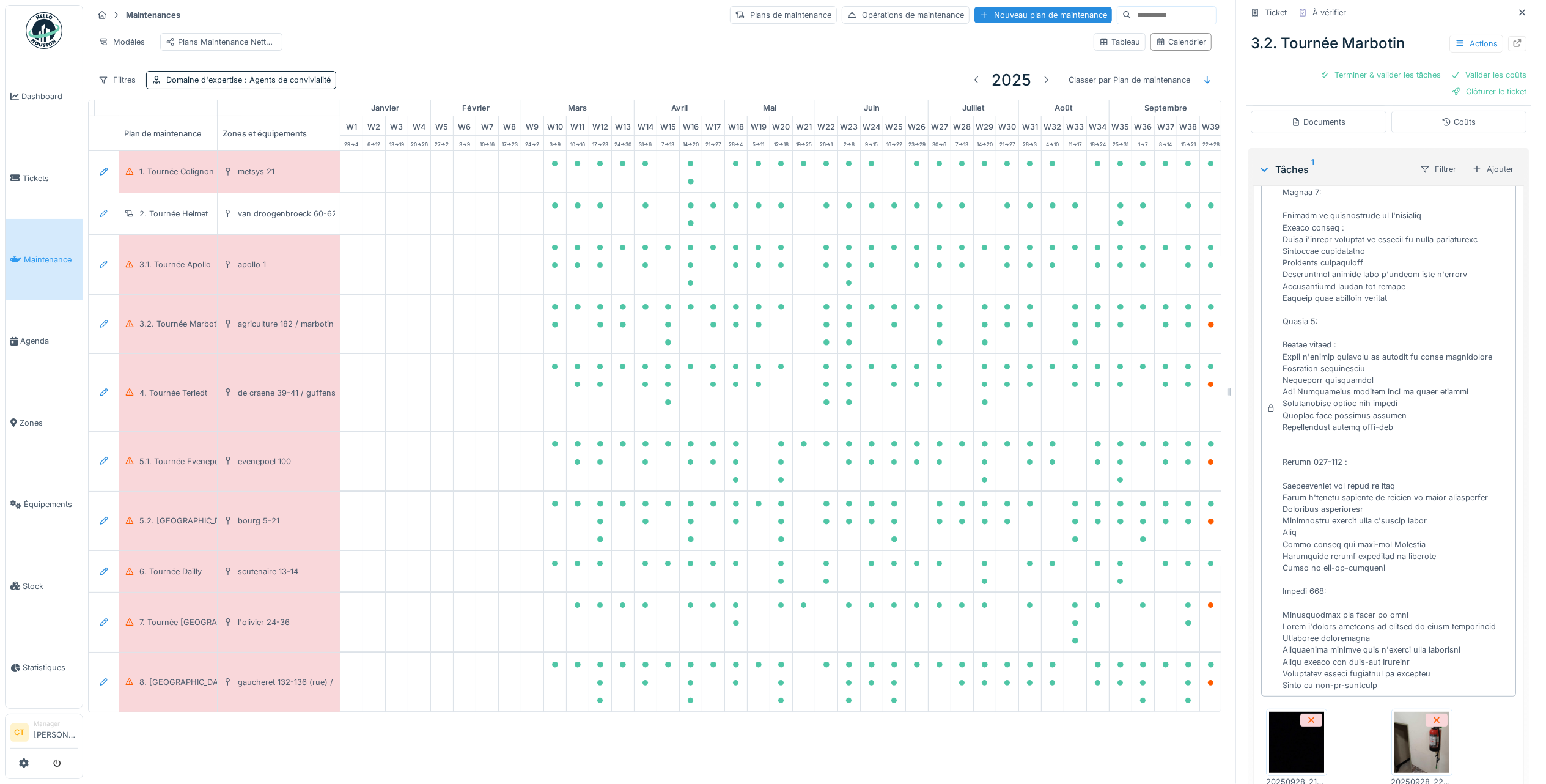
scroll to position [201, 0]
click at [1352, 69] on div "Terminer & valider les tâches" at bounding box center [1381, 75] width 131 height 16
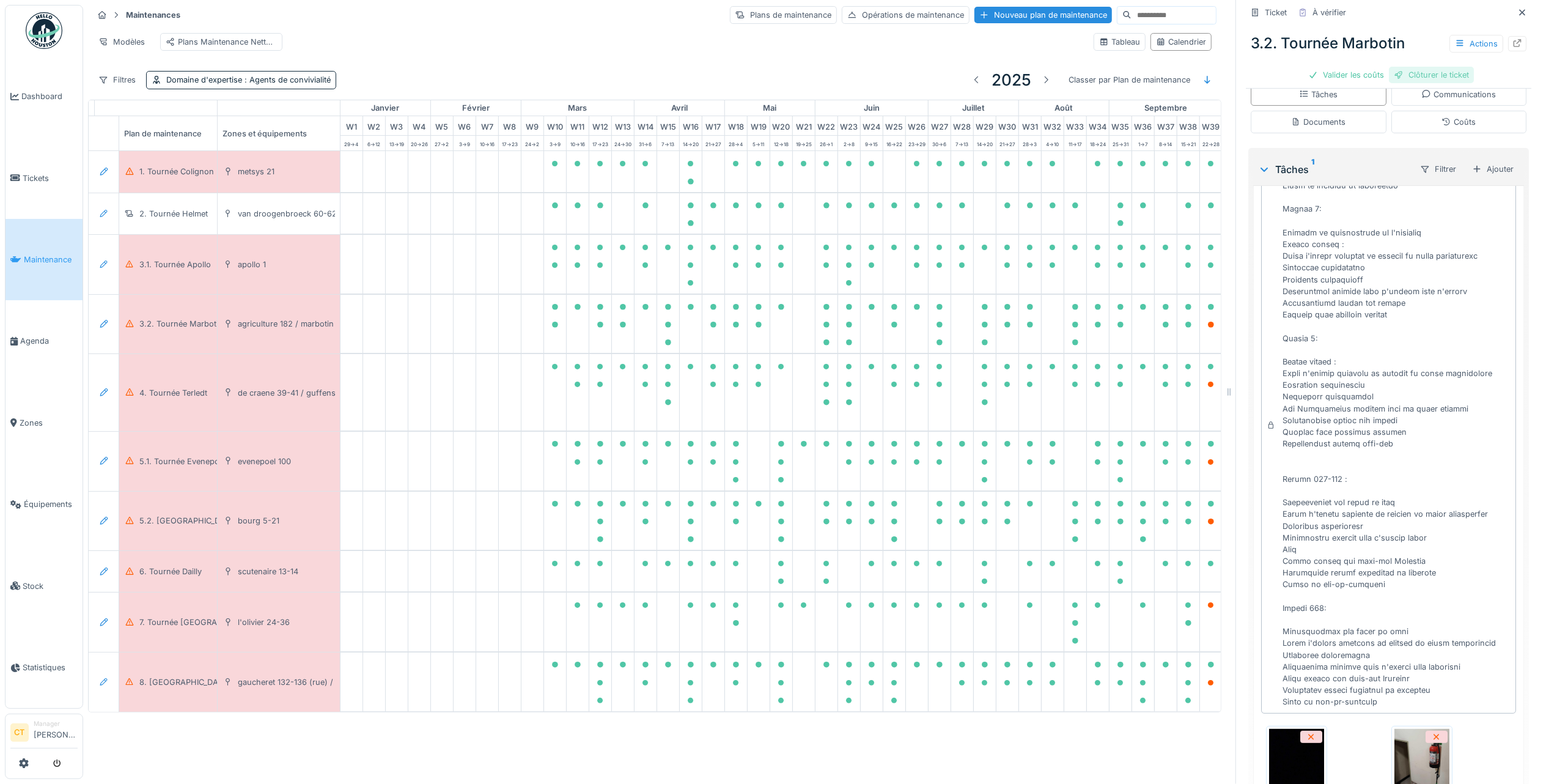
click at [1427, 67] on div "Clôturer le ticket" at bounding box center [1432, 75] width 85 height 16
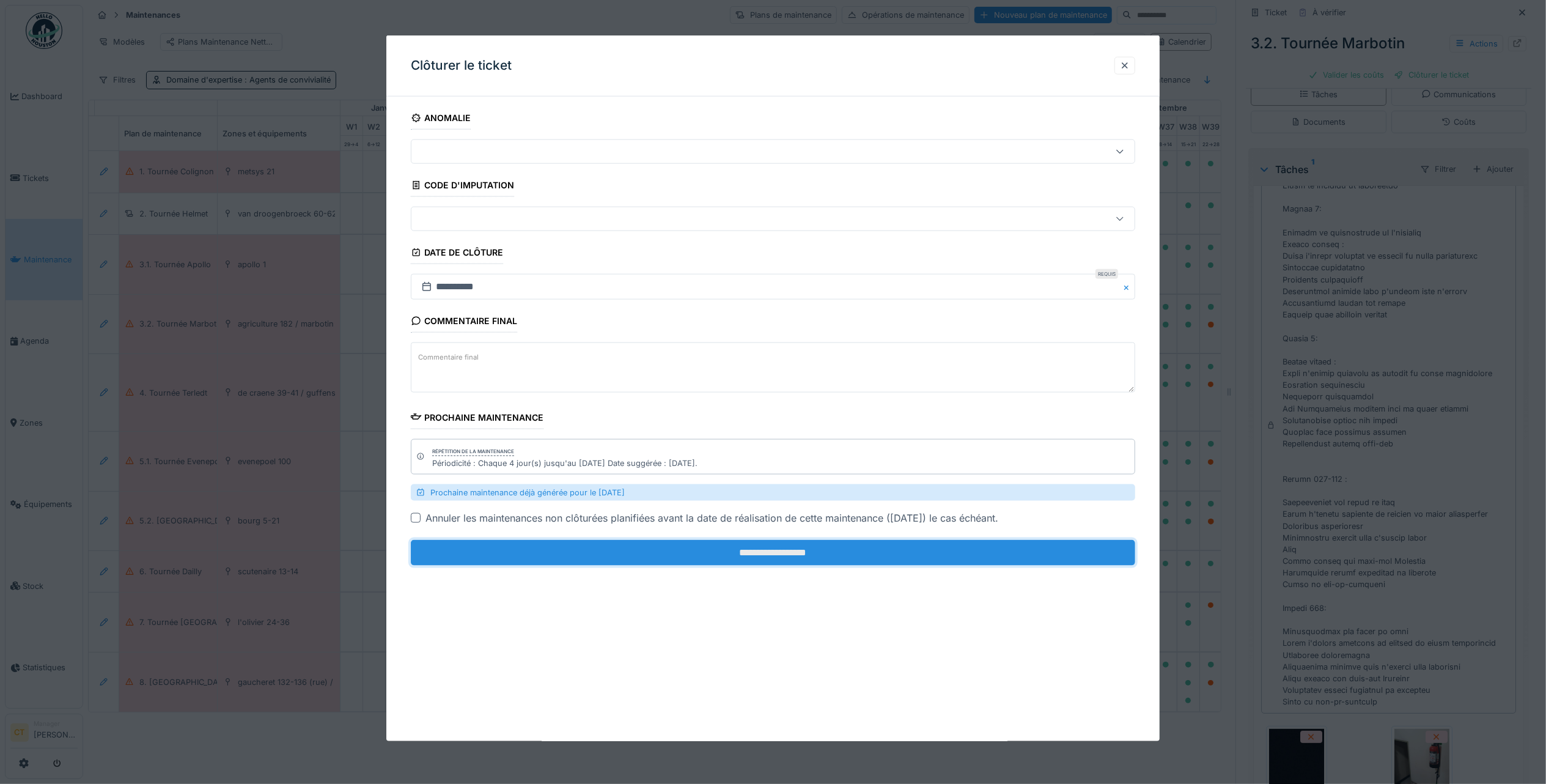
click at [783, 559] on input "**********" at bounding box center [773, 553] width 725 height 26
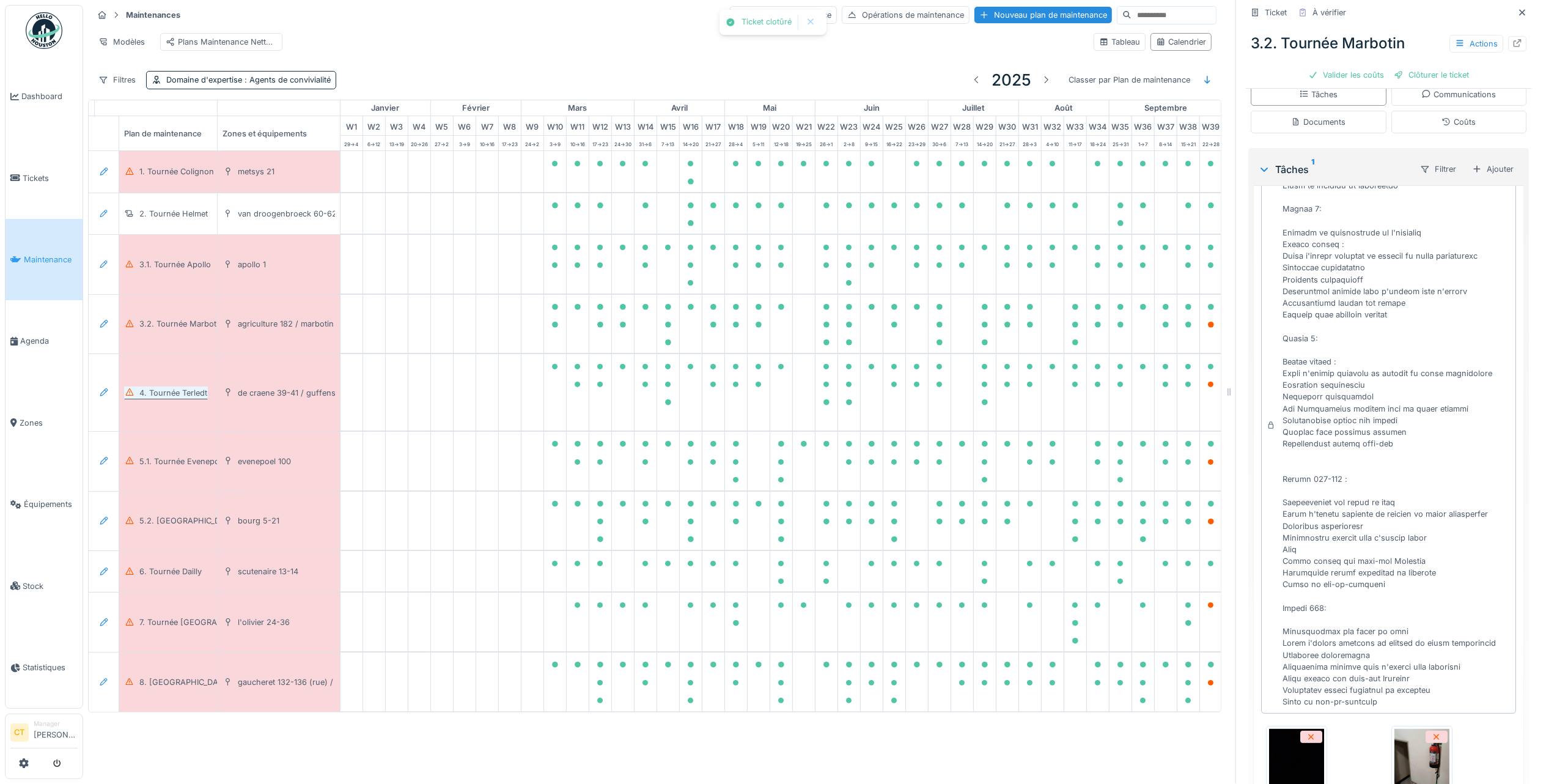
click at [164, 398] on div "4. Tournée Terledt" at bounding box center [173, 393] width 68 height 12
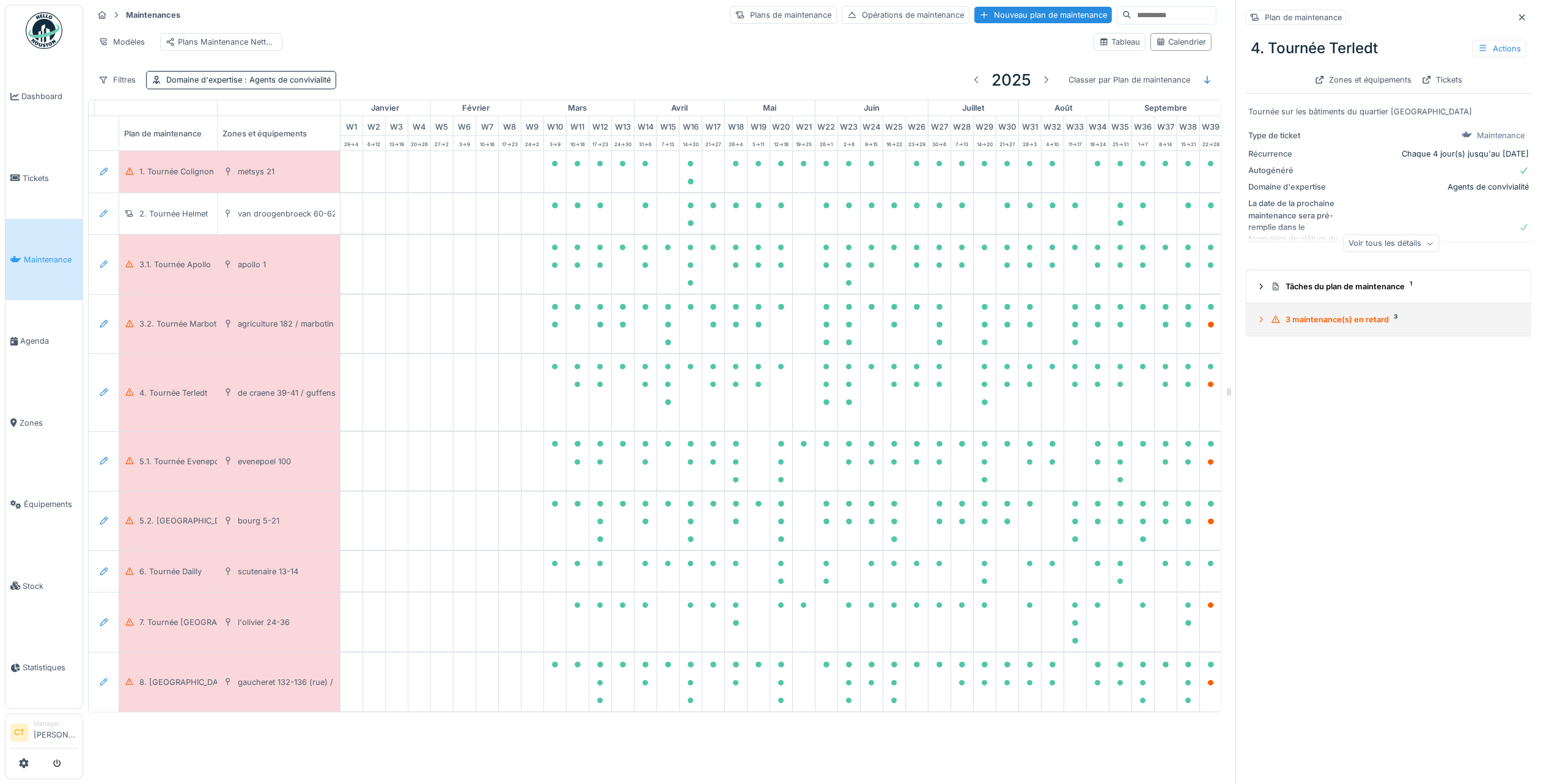
click at [1299, 314] on div "3 maintenance(s) en retard 3" at bounding box center [1394, 320] width 246 height 12
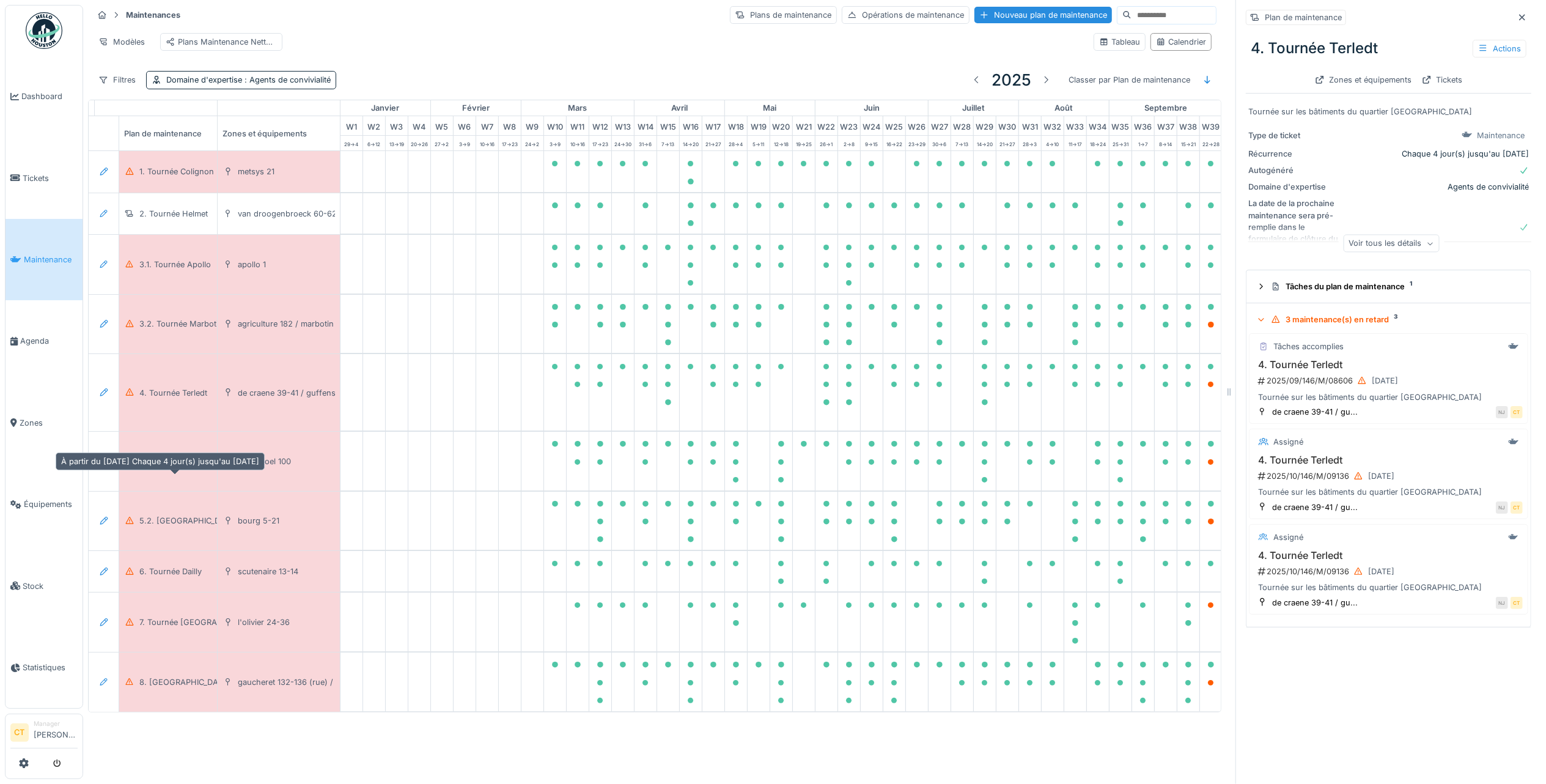
click at [177, 467] on div "5.1. Tournée Evenepoel" at bounding box center [182, 461] width 86 height 12
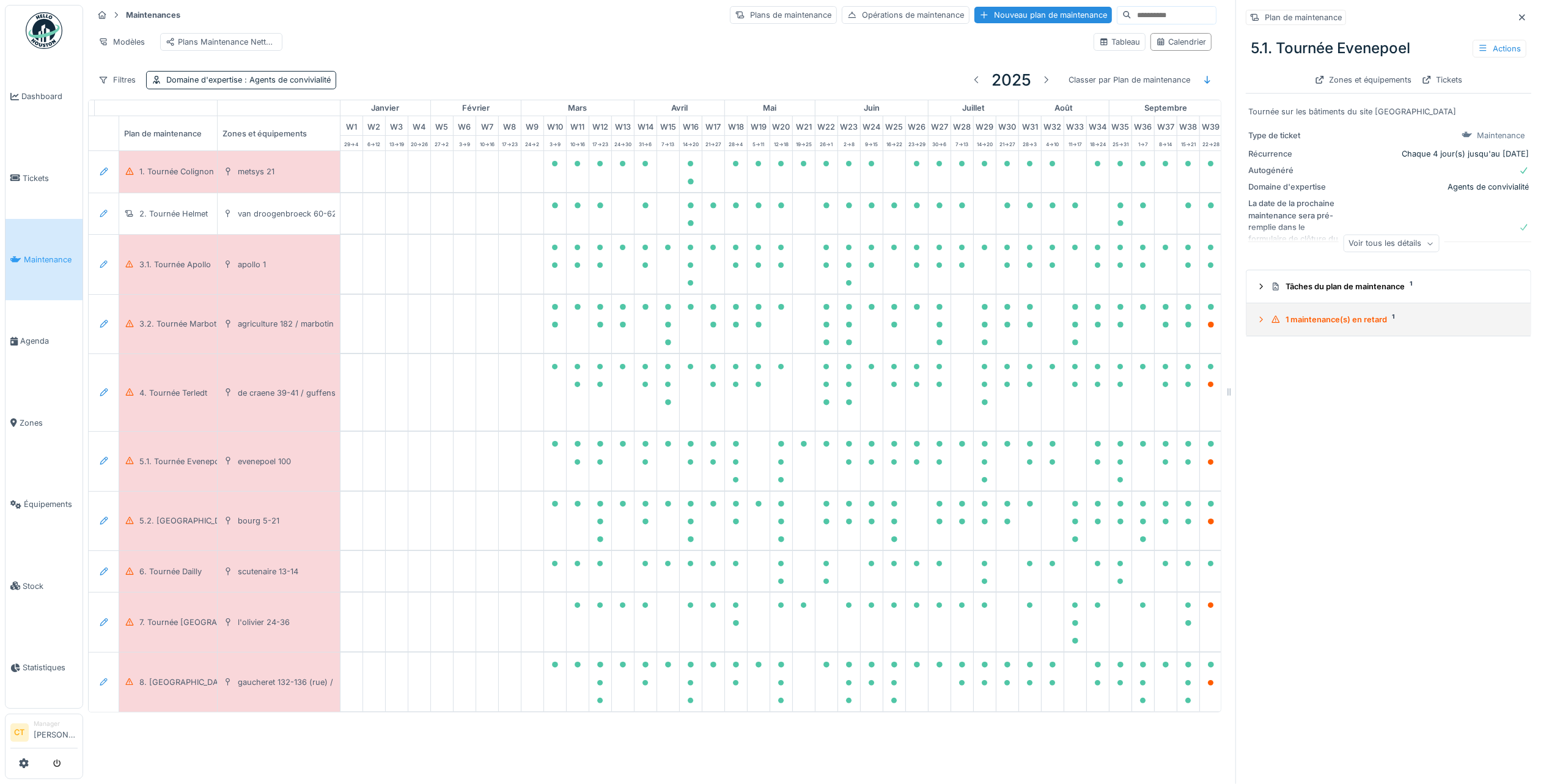
click at [1352, 314] on div "1 maintenance(s) en retard 1" at bounding box center [1394, 320] width 246 height 12
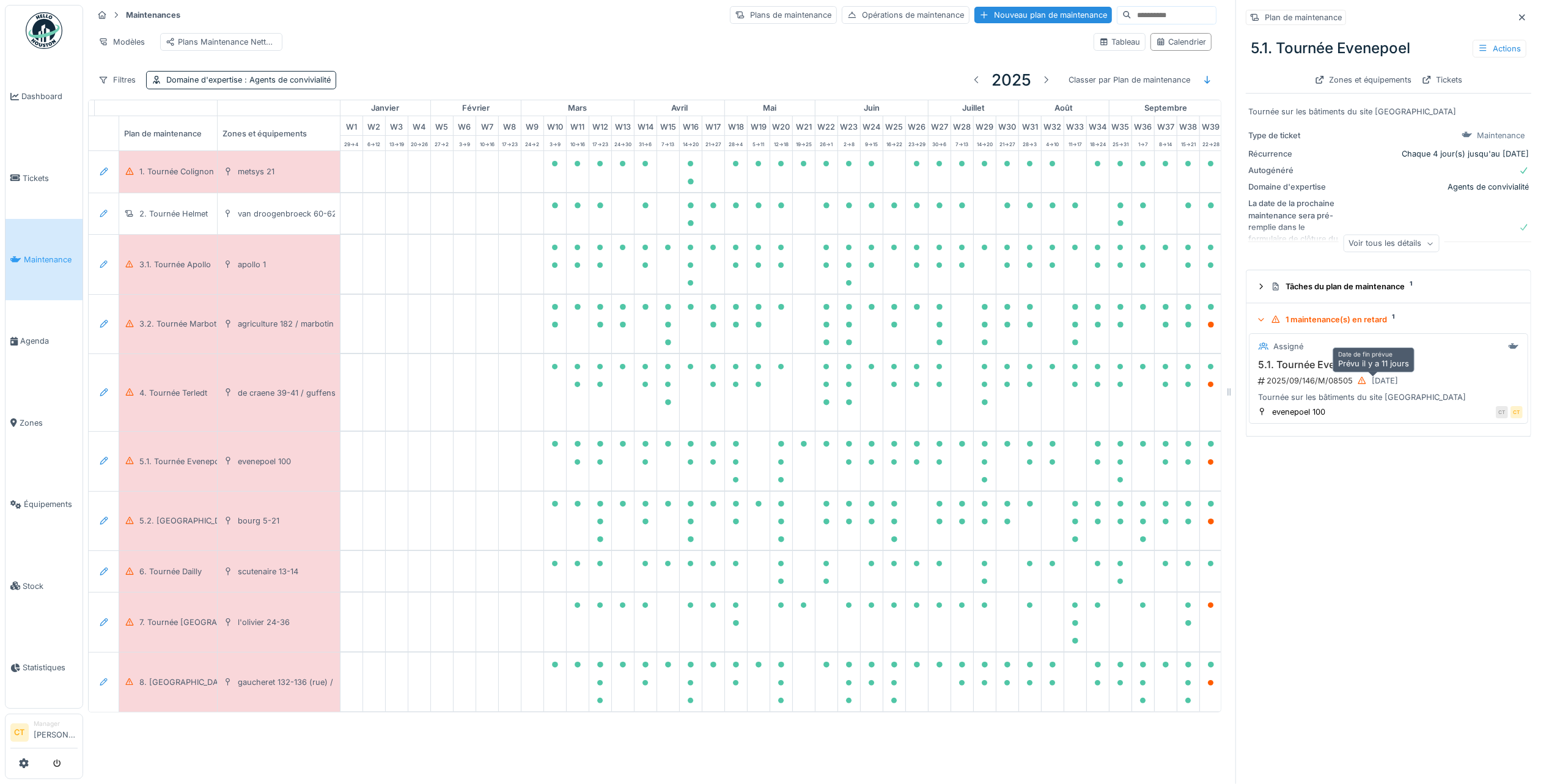
click at [1372, 375] on div "[DATE]" at bounding box center [1385, 381] width 26 height 12
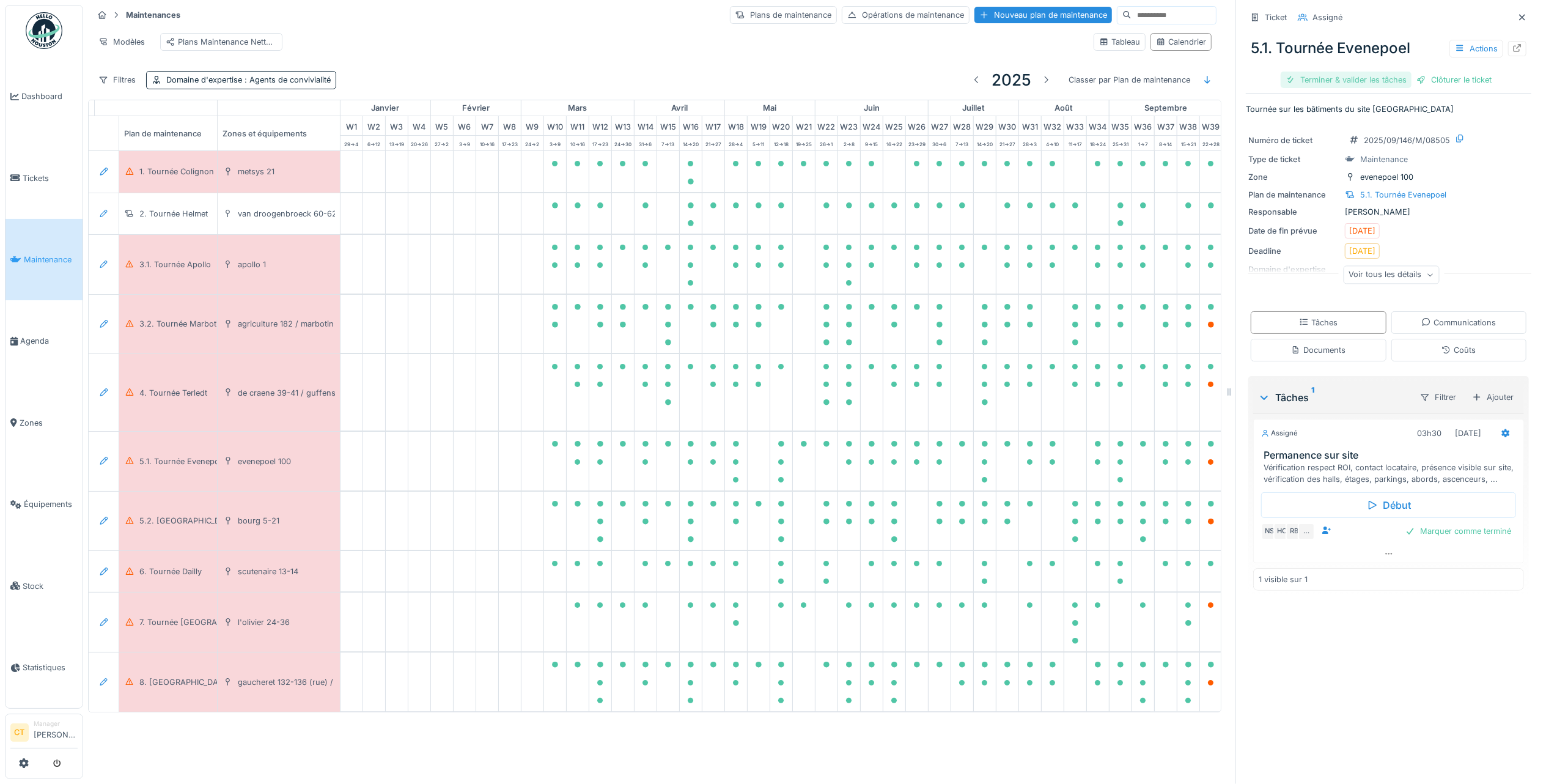
click at [1341, 71] on div "Terminer & valider les tâches" at bounding box center [1346, 79] width 131 height 16
click at [1375, 71] on div "Clôturer le ticket" at bounding box center [1389, 79] width 85 height 16
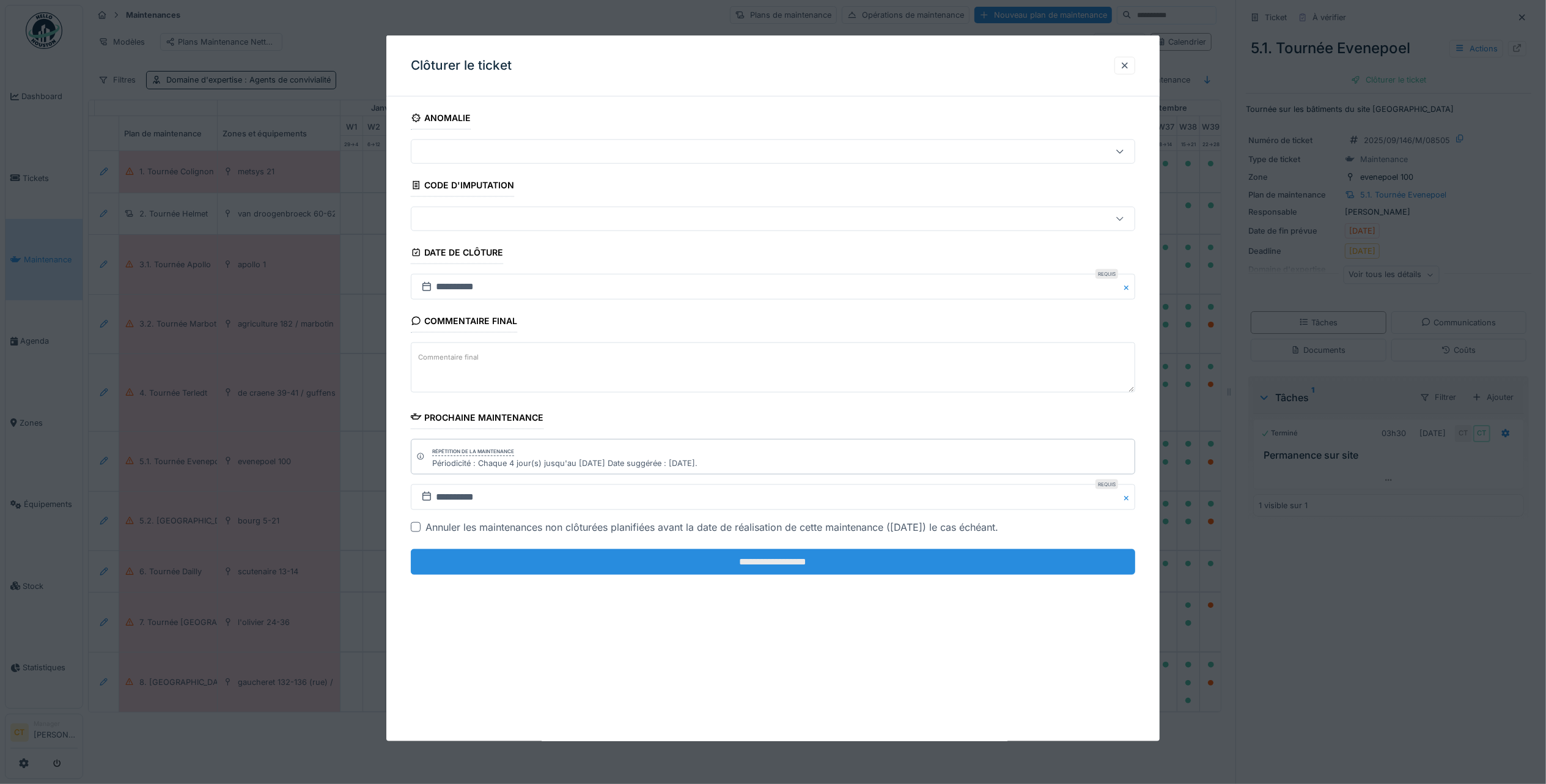
drag, startPoint x: 875, startPoint y: 567, endPoint x: 873, endPoint y: 561, distance: 6.3
click at [874, 564] on input "**********" at bounding box center [773, 561] width 725 height 26
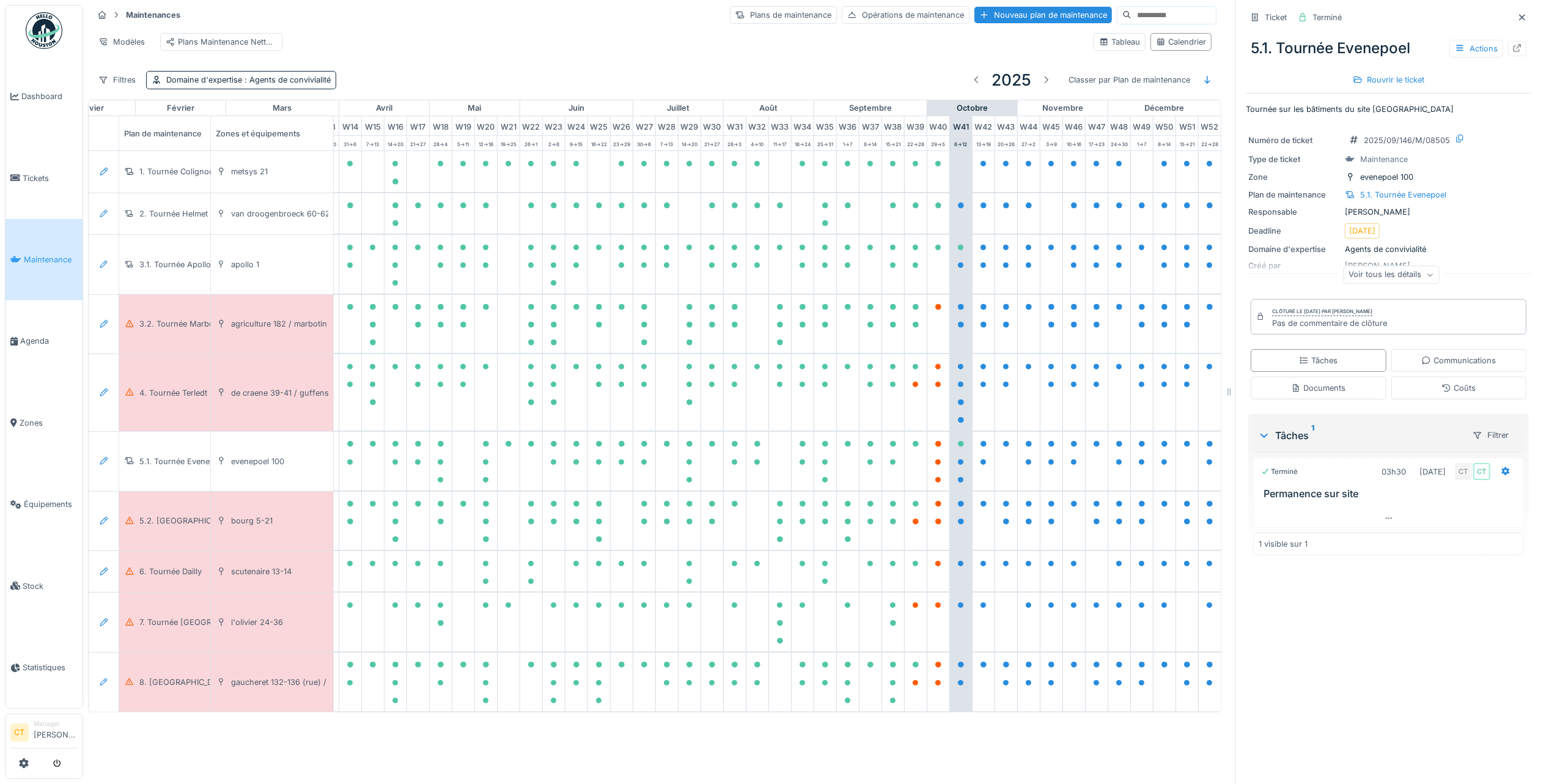
scroll to position [0, 357]
click at [183, 326] on div "3.2. Tournée Marbotin" at bounding box center [181, 324] width 84 height 12
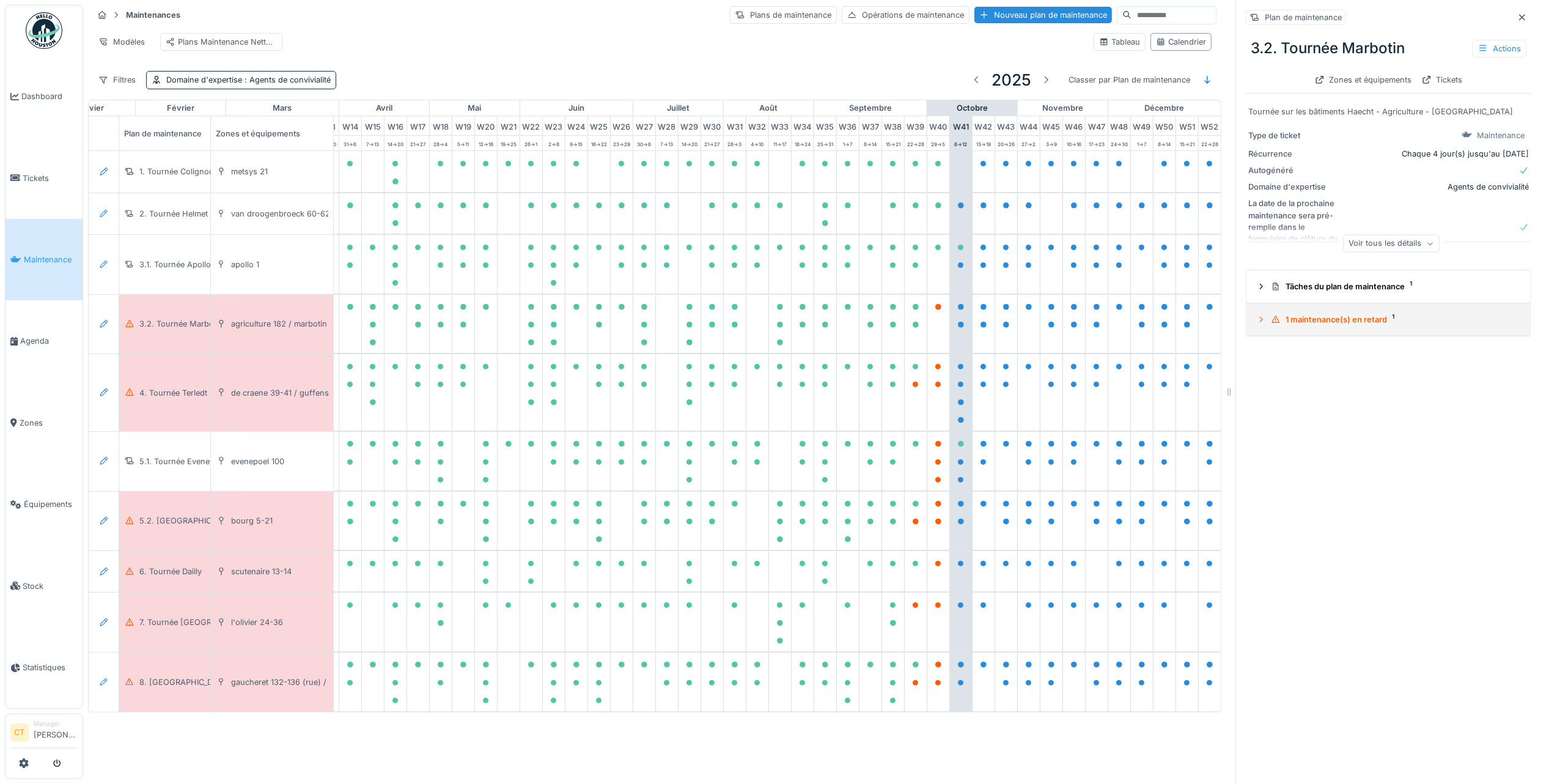
click at [1341, 314] on div "1 maintenance(s) en retard 1" at bounding box center [1394, 320] width 246 height 12
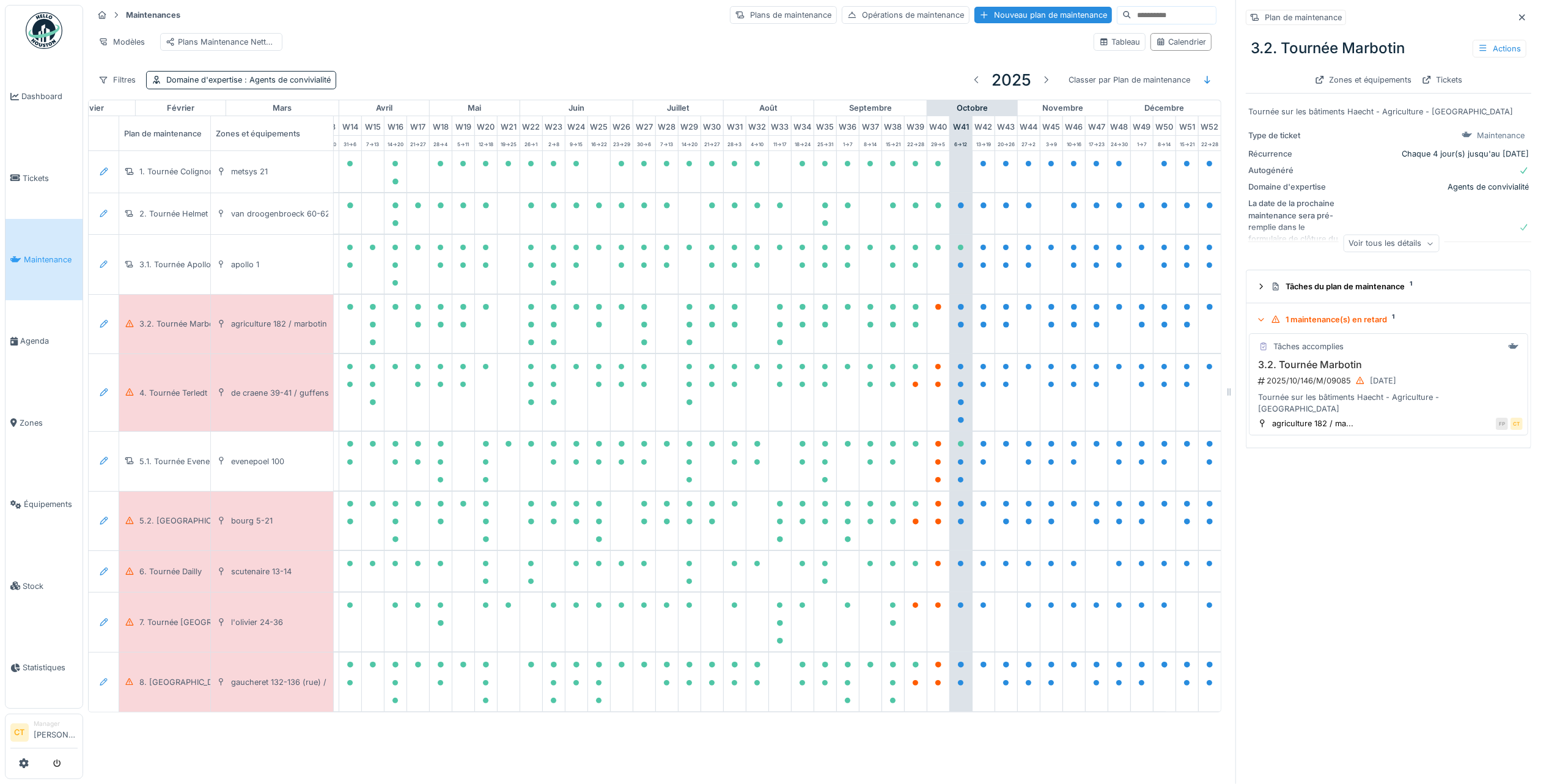
click at [1375, 381] on div "3.2. Tournée Marbotin 2025/10/146/M/09085 02/10/2025 Tournée sur les bâtiments …" at bounding box center [1389, 386] width 269 height 56
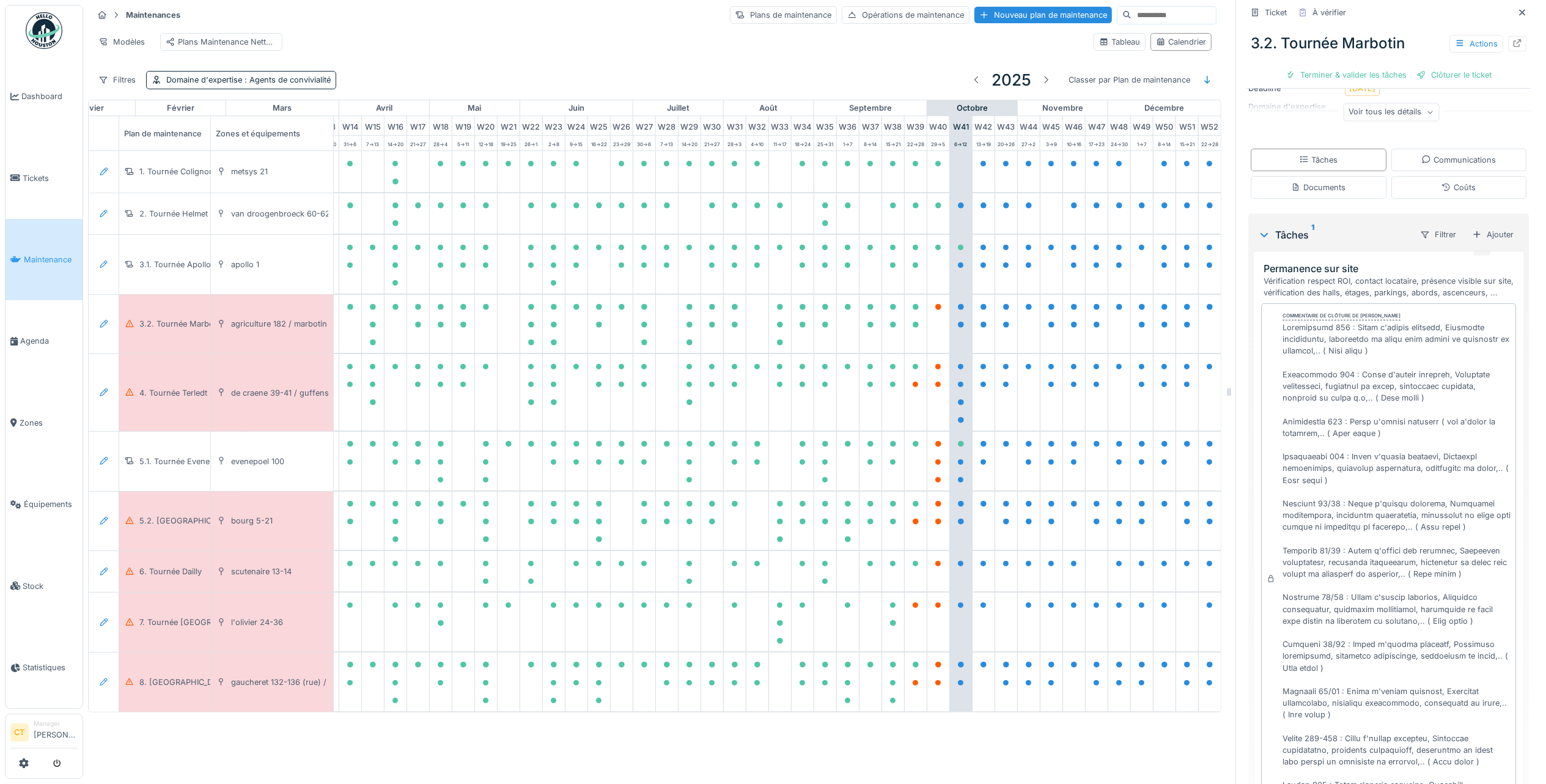
scroll to position [96, 0]
click at [1304, 67] on div "Terminer & valider les tâches" at bounding box center [1346, 75] width 131 height 16
click at [1400, 67] on div "Clôturer le ticket" at bounding box center [1389, 75] width 85 height 16
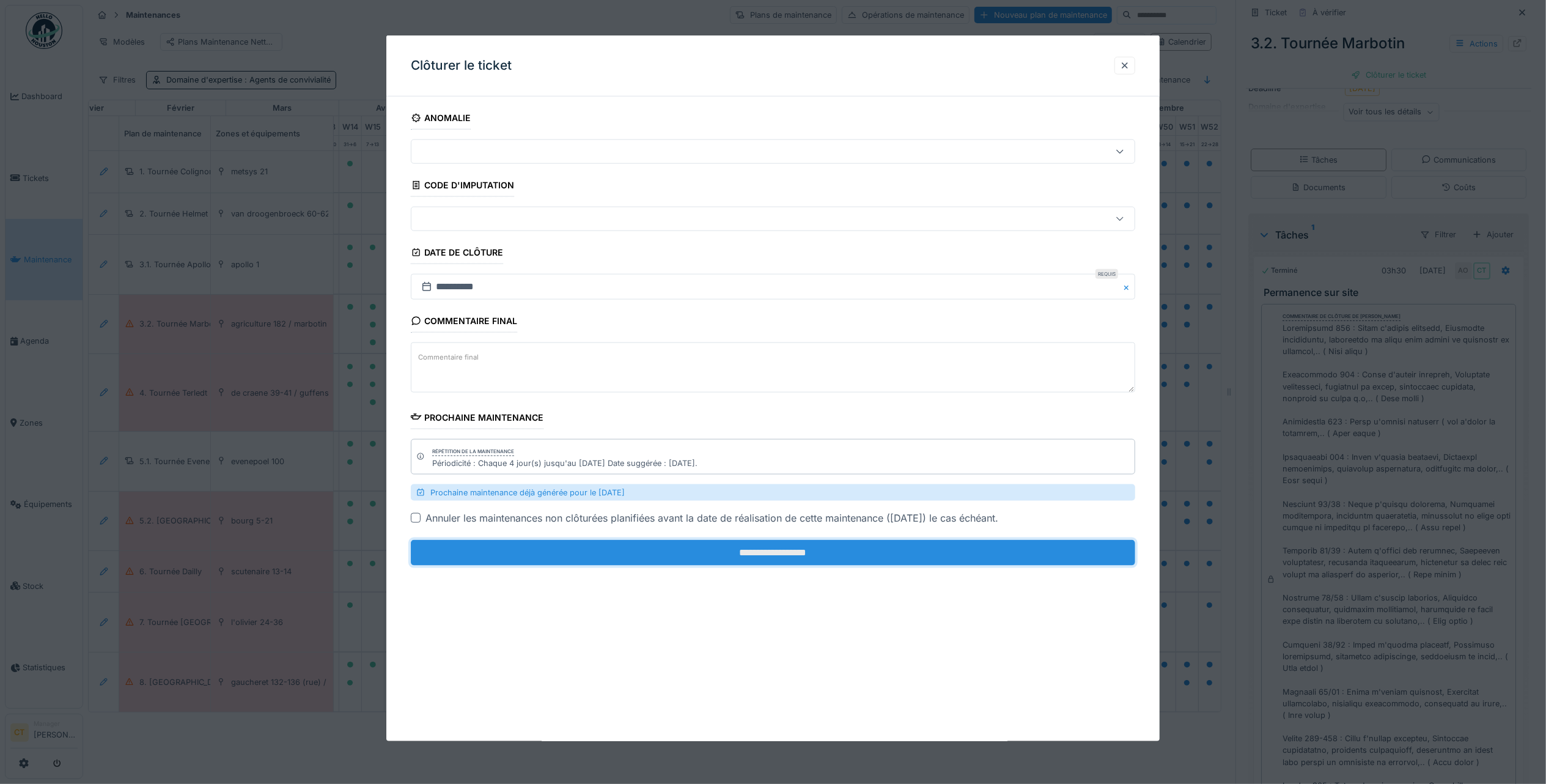
click at [986, 561] on input "**********" at bounding box center [773, 553] width 725 height 26
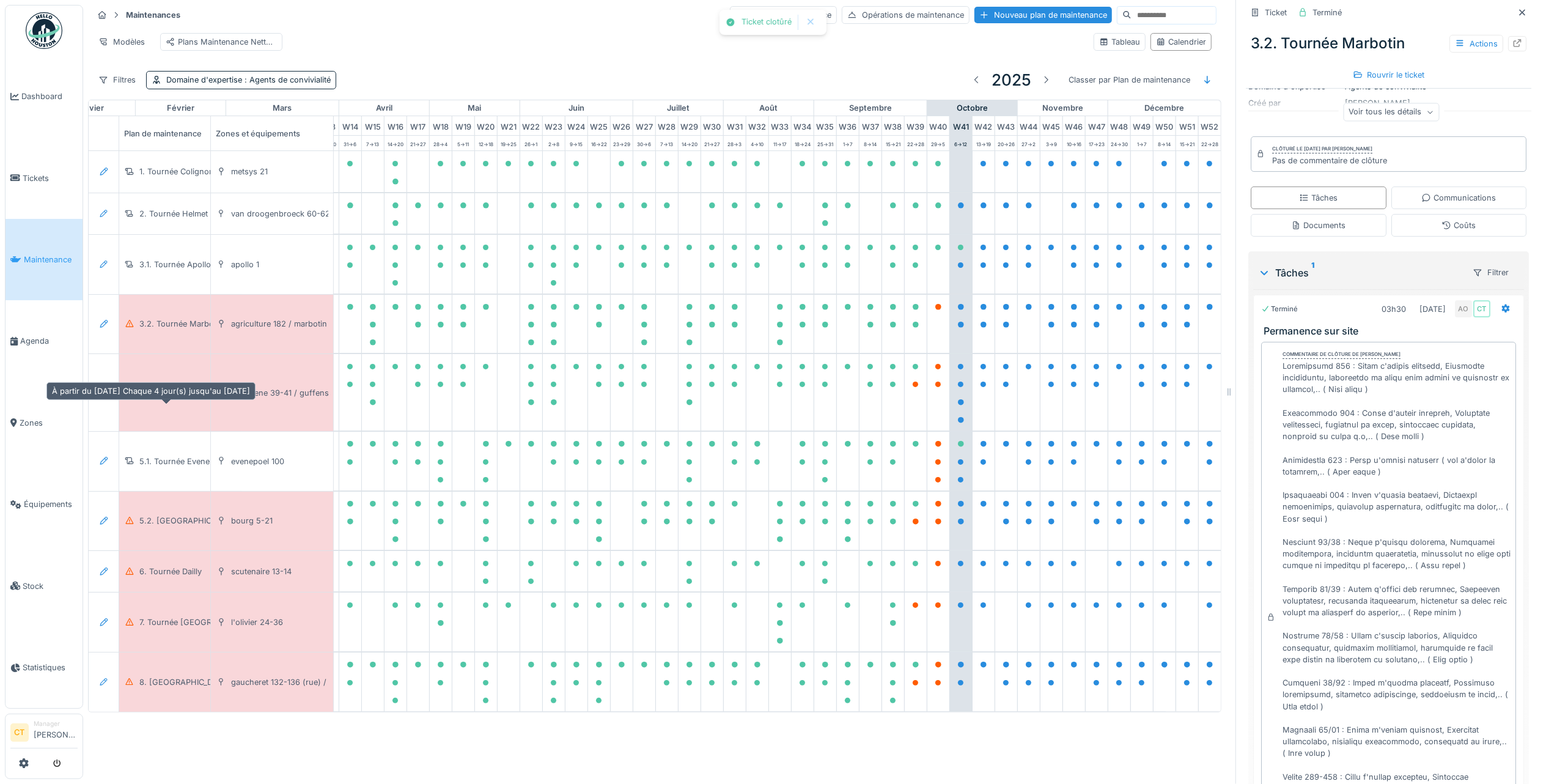
click at [177, 398] on div "4. Tournée Terledt" at bounding box center [173, 393] width 68 height 12
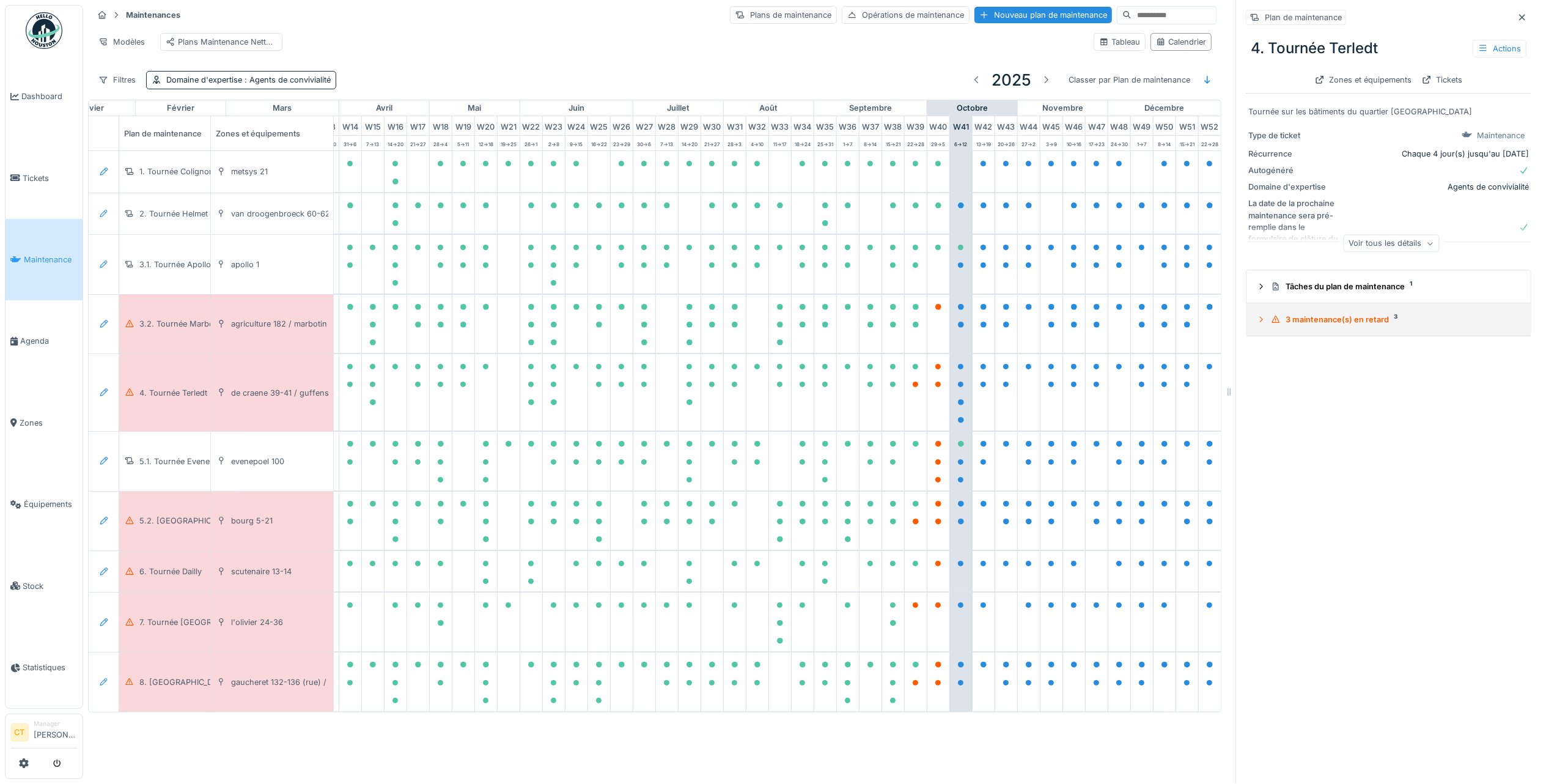
click at [1343, 314] on div "3 maintenance(s) en retard 3" at bounding box center [1394, 320] width 246 height 12
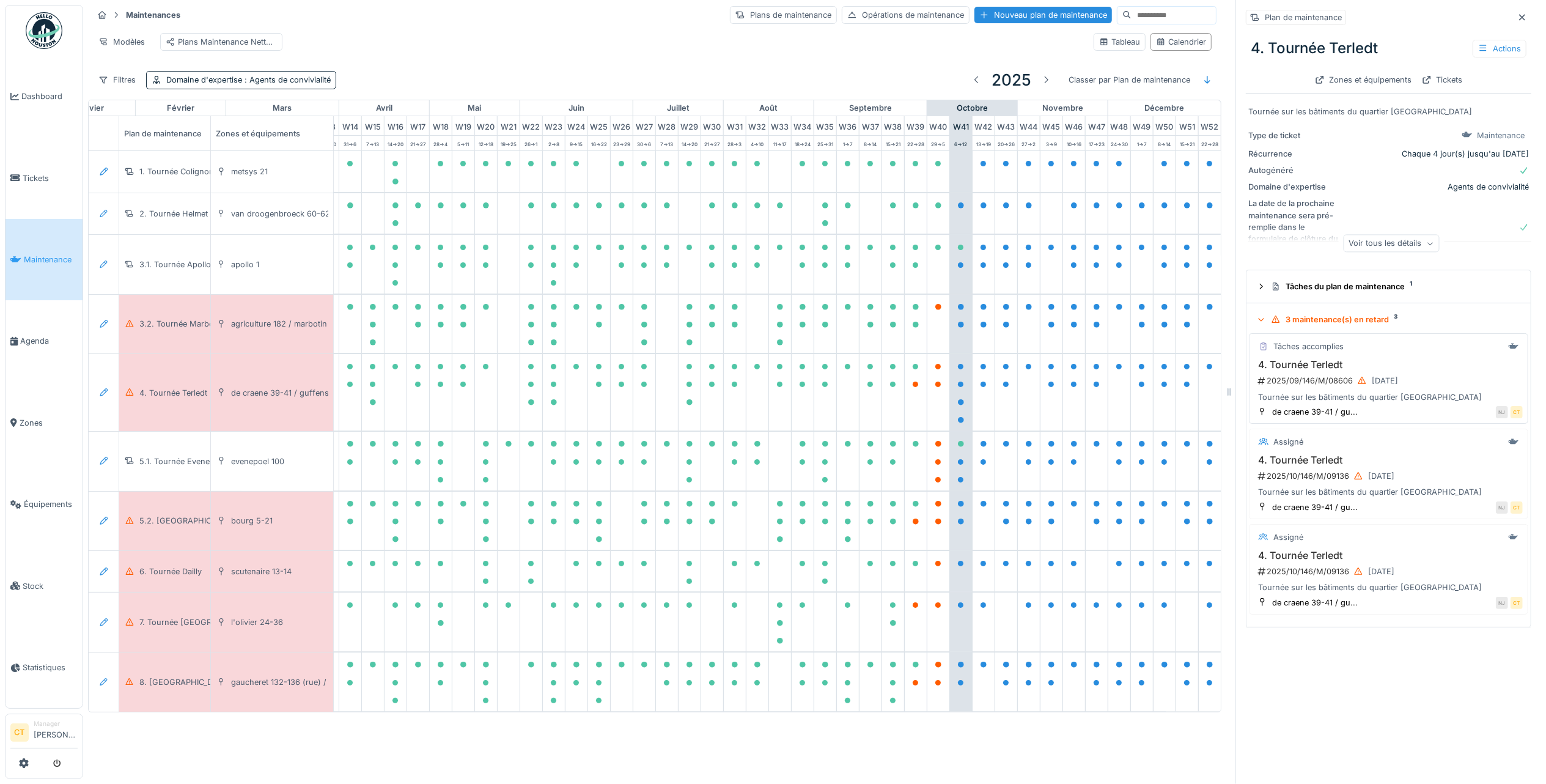
click at [1338, 381] on div "4. Tournée Terledt 2025/09/146/M/08606 28/09/2025 Tournée sur les bâtiments du …" at bounding box center [1389, 381] width 269 height 44
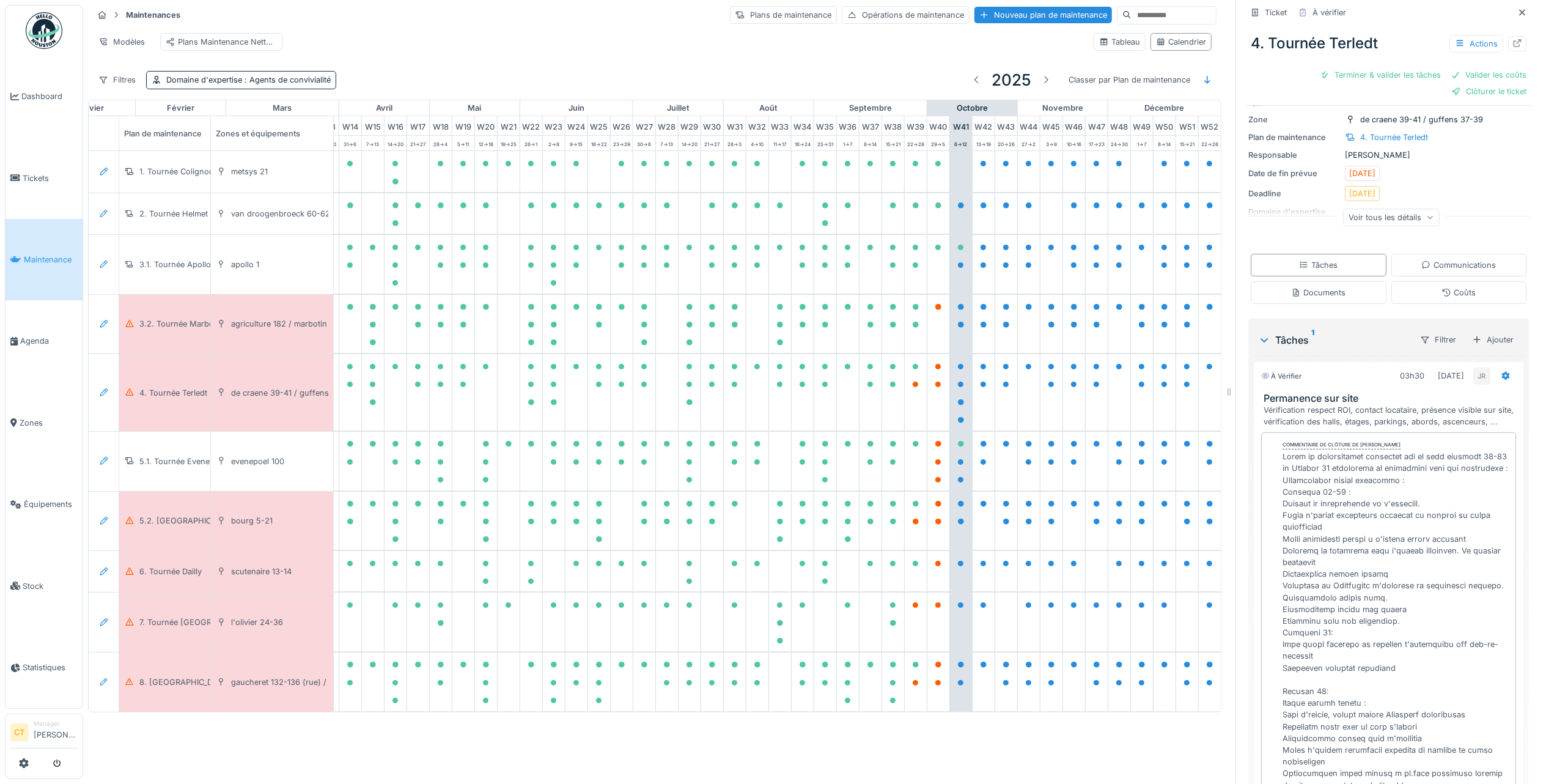
scroll to position [33, 0]
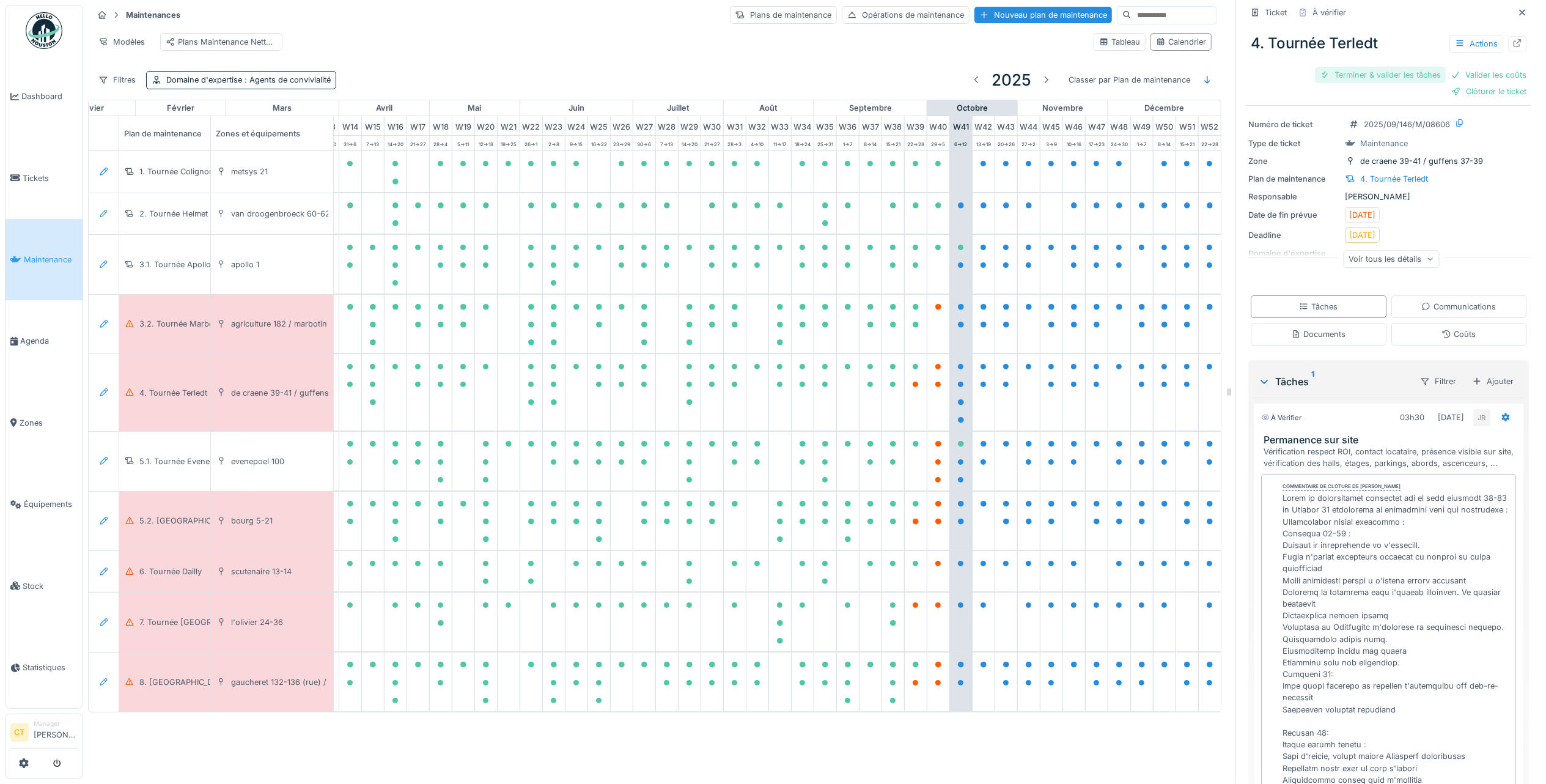
click at [1350, 67] on div "Terminer & valider les tâches" at bounding box center [1381, 75] width 131 height 16
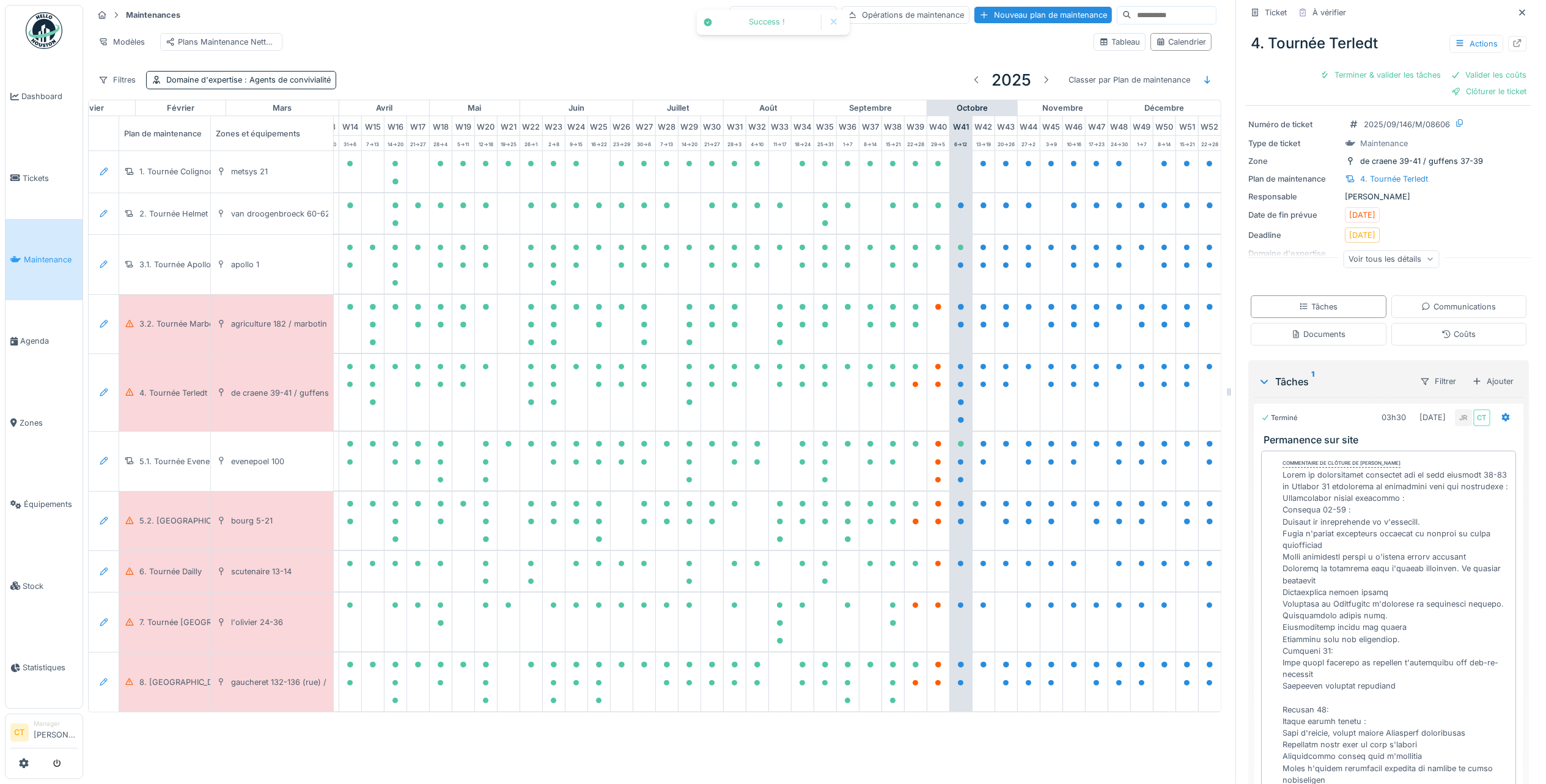
scroll to position [16, 0]
click at [1421, 67] on div "Clôturer le ticket" at bounding box center [1432, 75] width 85 height 16
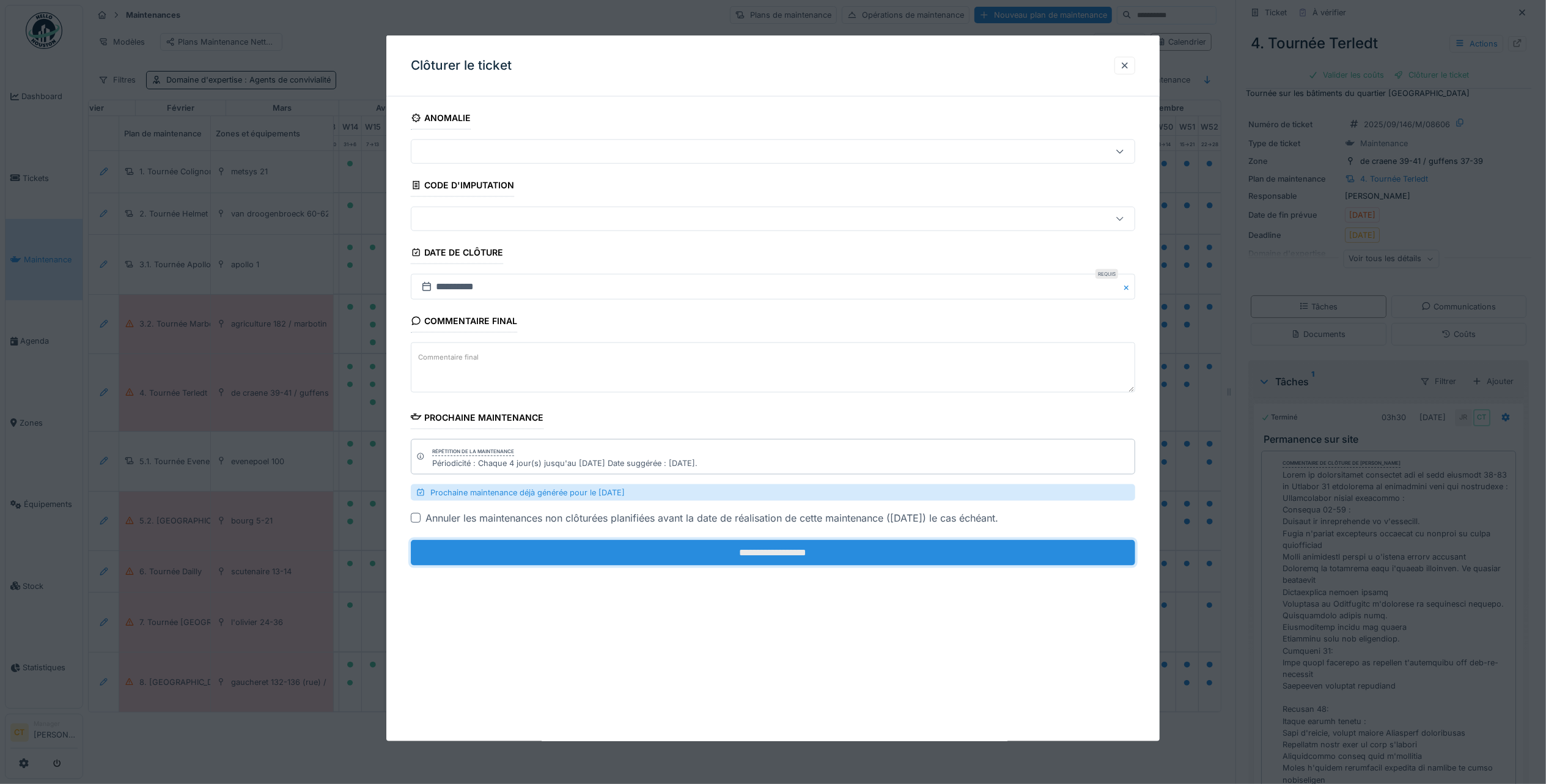
drag, startPoint x: 1065, startPoint y: 564, endPoint x: 909, endPoint y: 556, distance: 156.2
click at [1065, 563] on input "**********" at bounding box center [773, 553] width 725 height 26
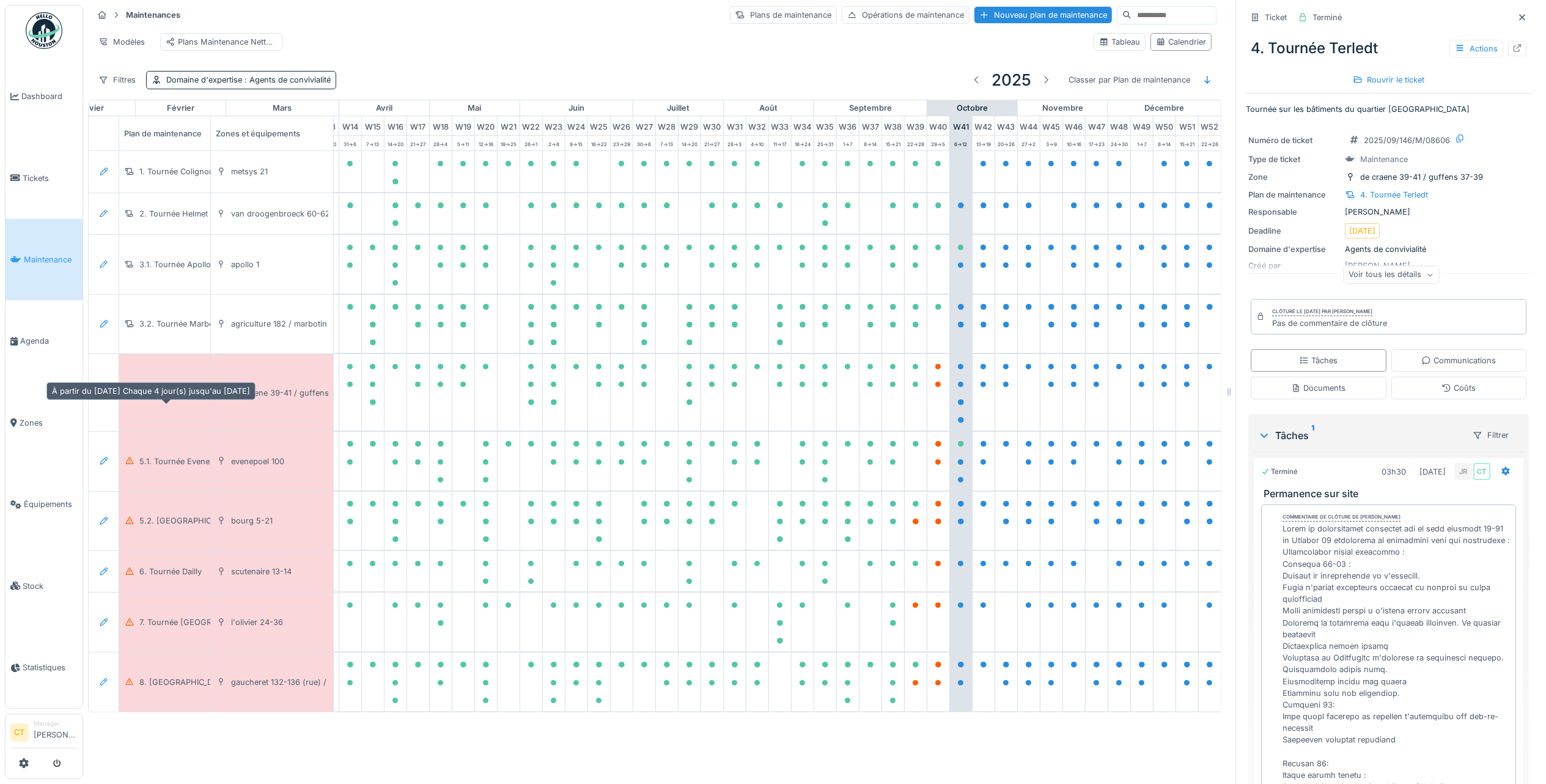
scroll to position [0, 357]
click at [181, 398] on div "4. Tournée Terledt" at bounding box center [173, 393] width 68 height 12
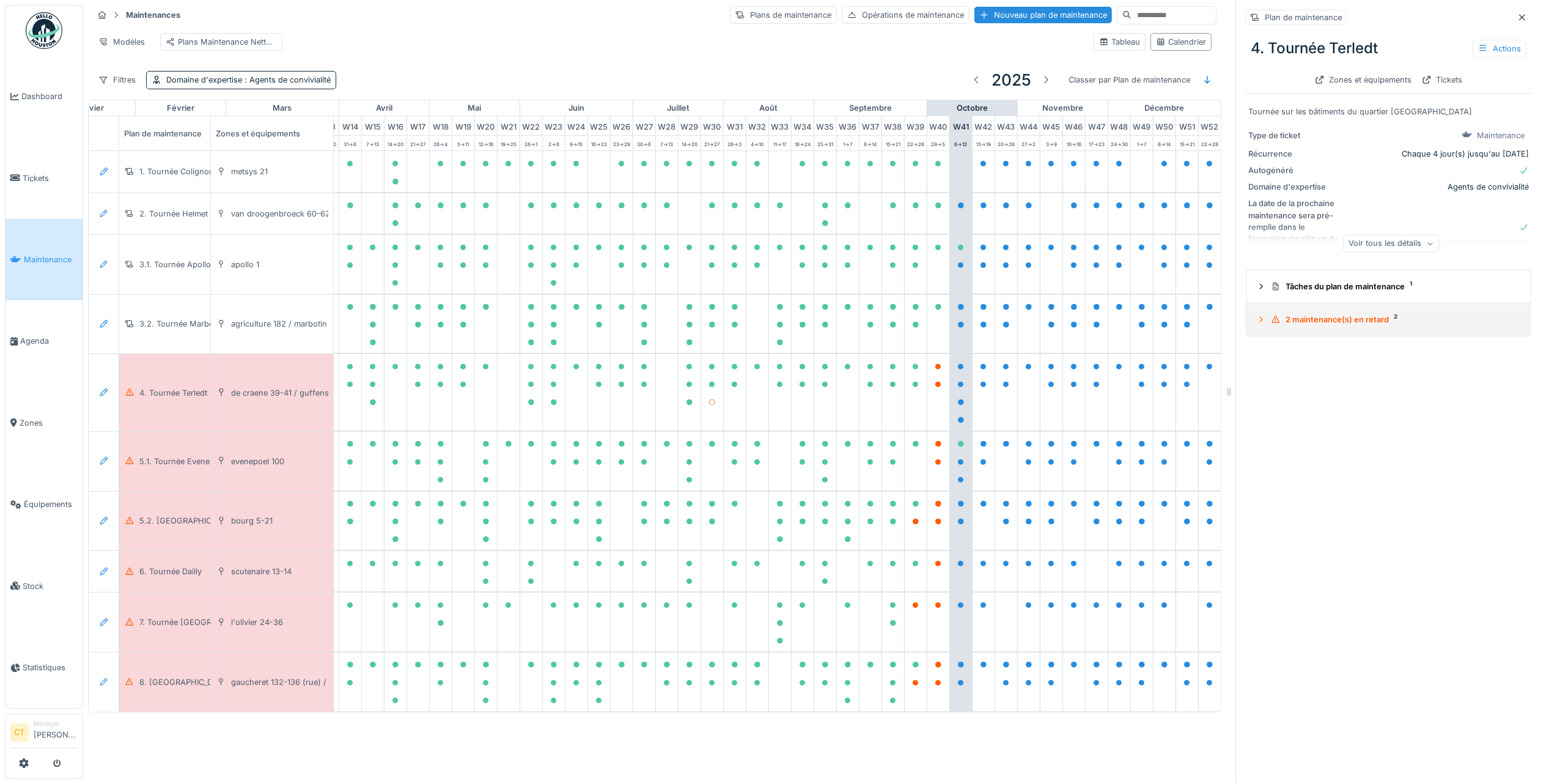
drag, startPoint x: 1320, startPoint y: 309, endPoint x: 1341, endPoint y: 296, distance: 24.7
click at [1320, 314] on div "2 maintenance(s) en retard 2" at bounding box center [1394, 320] width 246 height 12
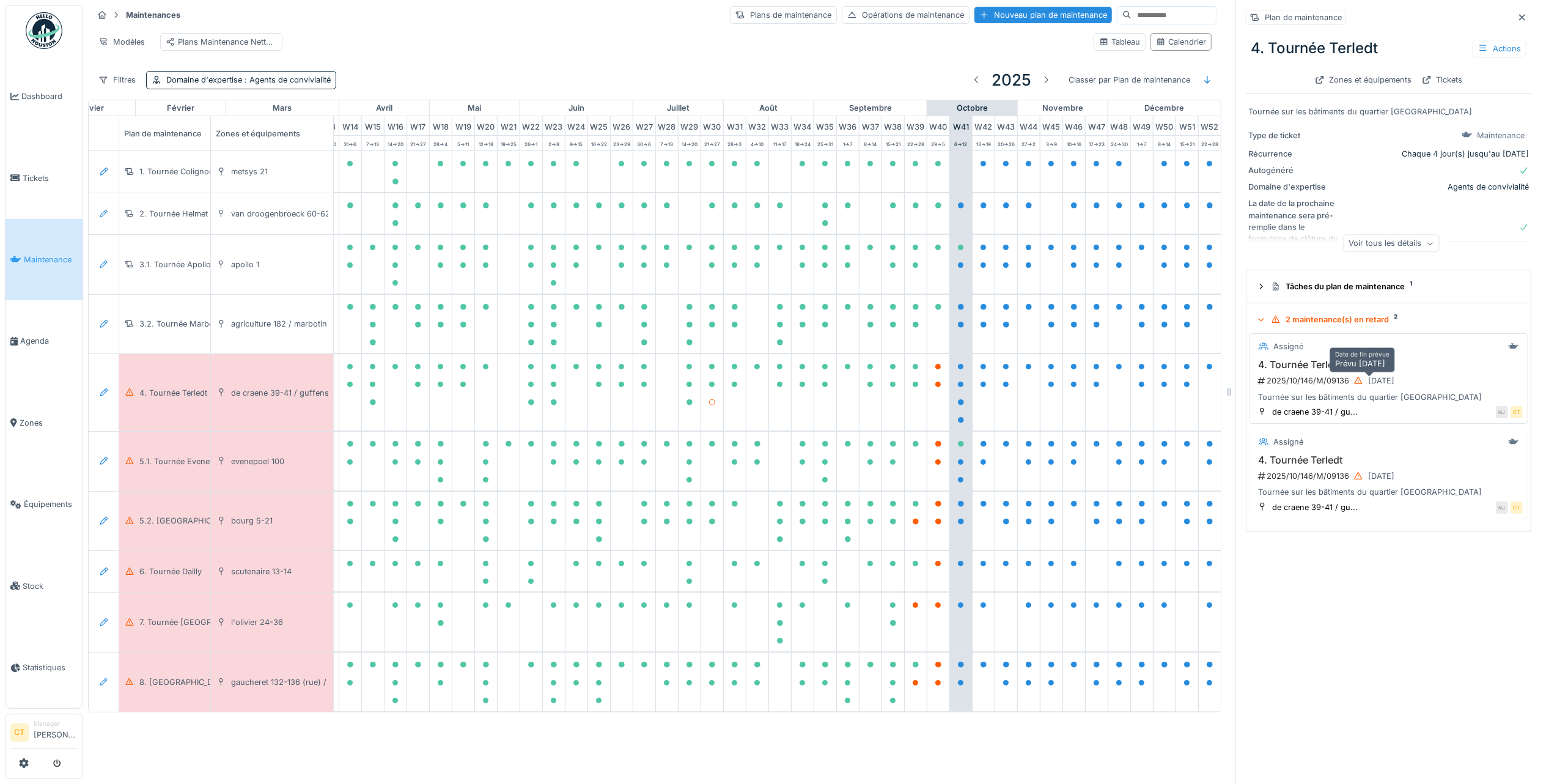
click at [1355, 373] on div "[DATE]" at bounding box center [1374, 381] width 50 height 16
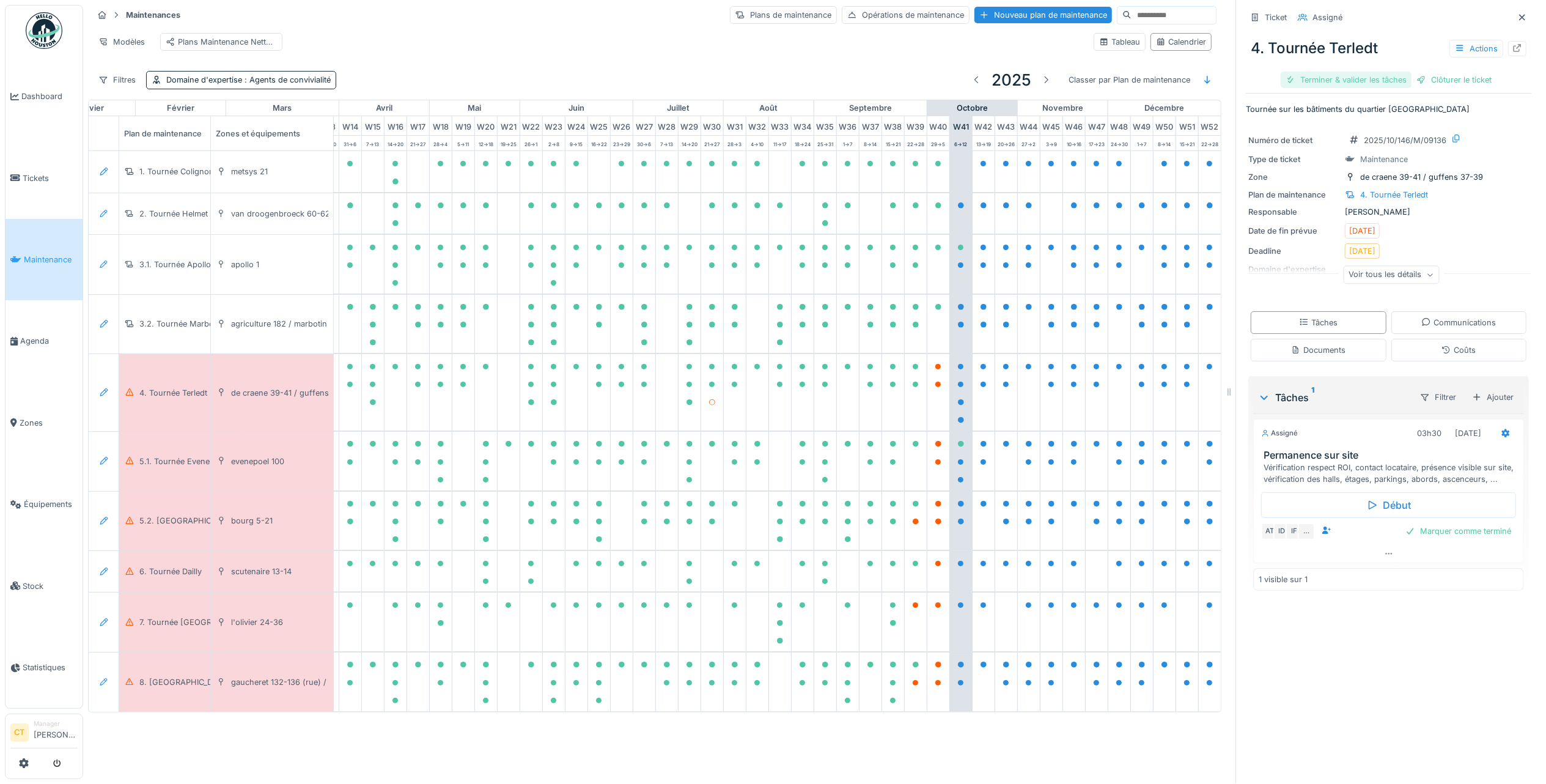
click at [1367, 71] on div "Terminer & valider les tâches" at bounding box center [1346, 79] width 131 height 16
click at [1401, 71] on div "Clôturer le ticket" at bounding box center [1389, 79] width 85 height 16
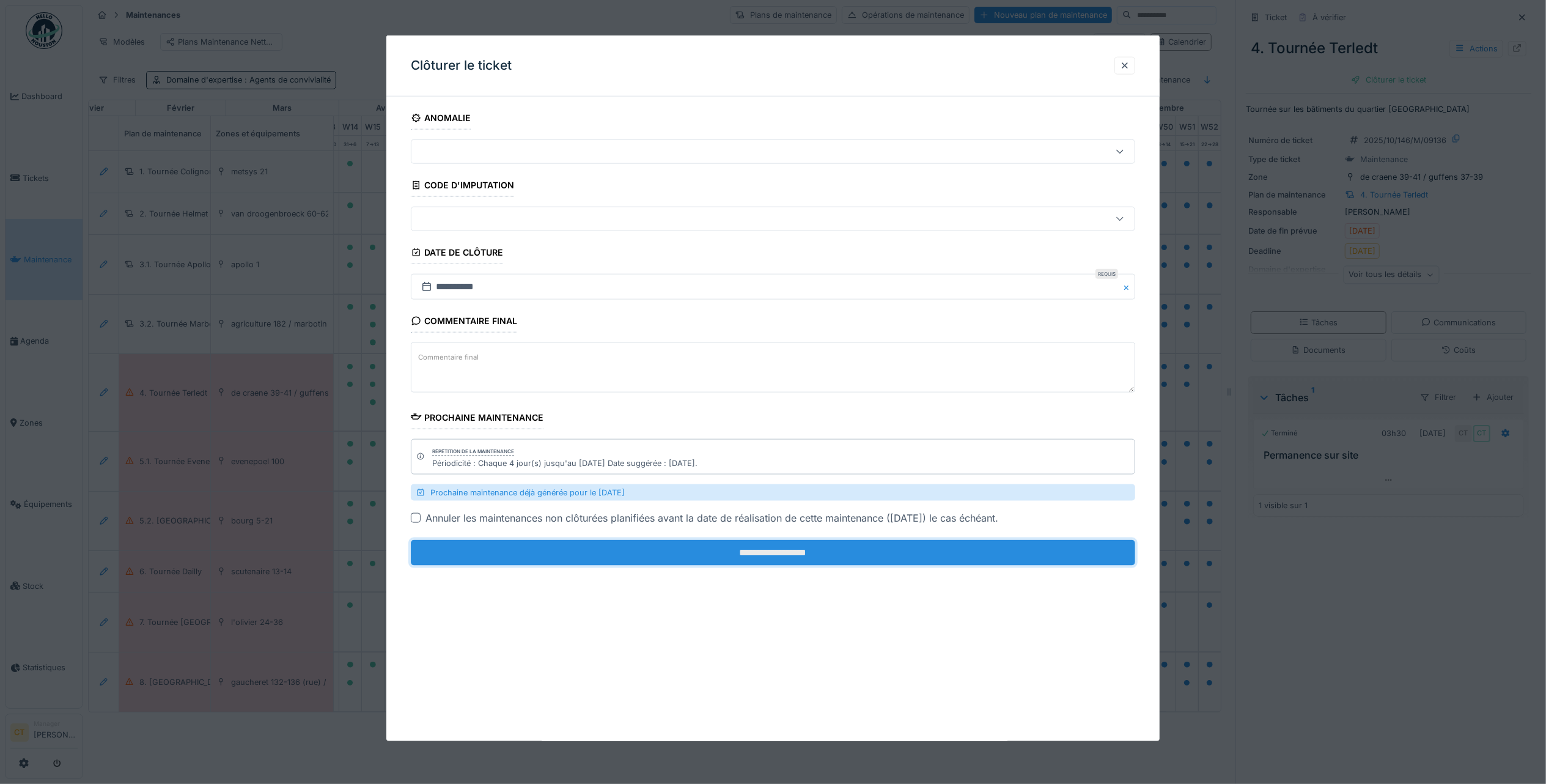
drag, startPoint x: 961, startPoint y: 556, endPoint x: 950, endPoint y: 550, distance: 12.5
click at [961, 555] on input "**********" at bounding box center [773, 553] width 725 height 26
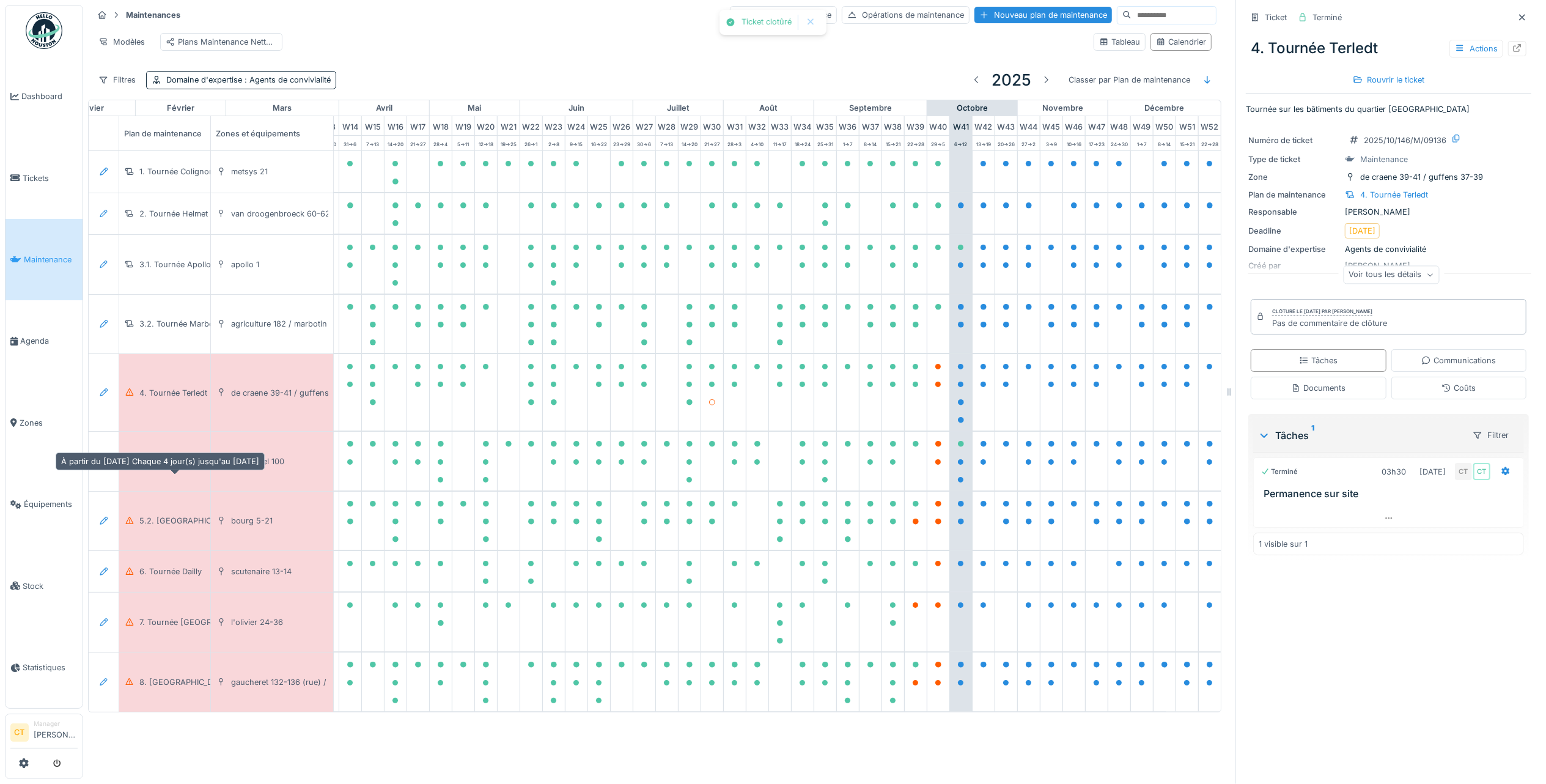
click at [181, 467] on div "5.1. Tournée Evenepoel" at bounding box center [182, 461] width 86 height 12
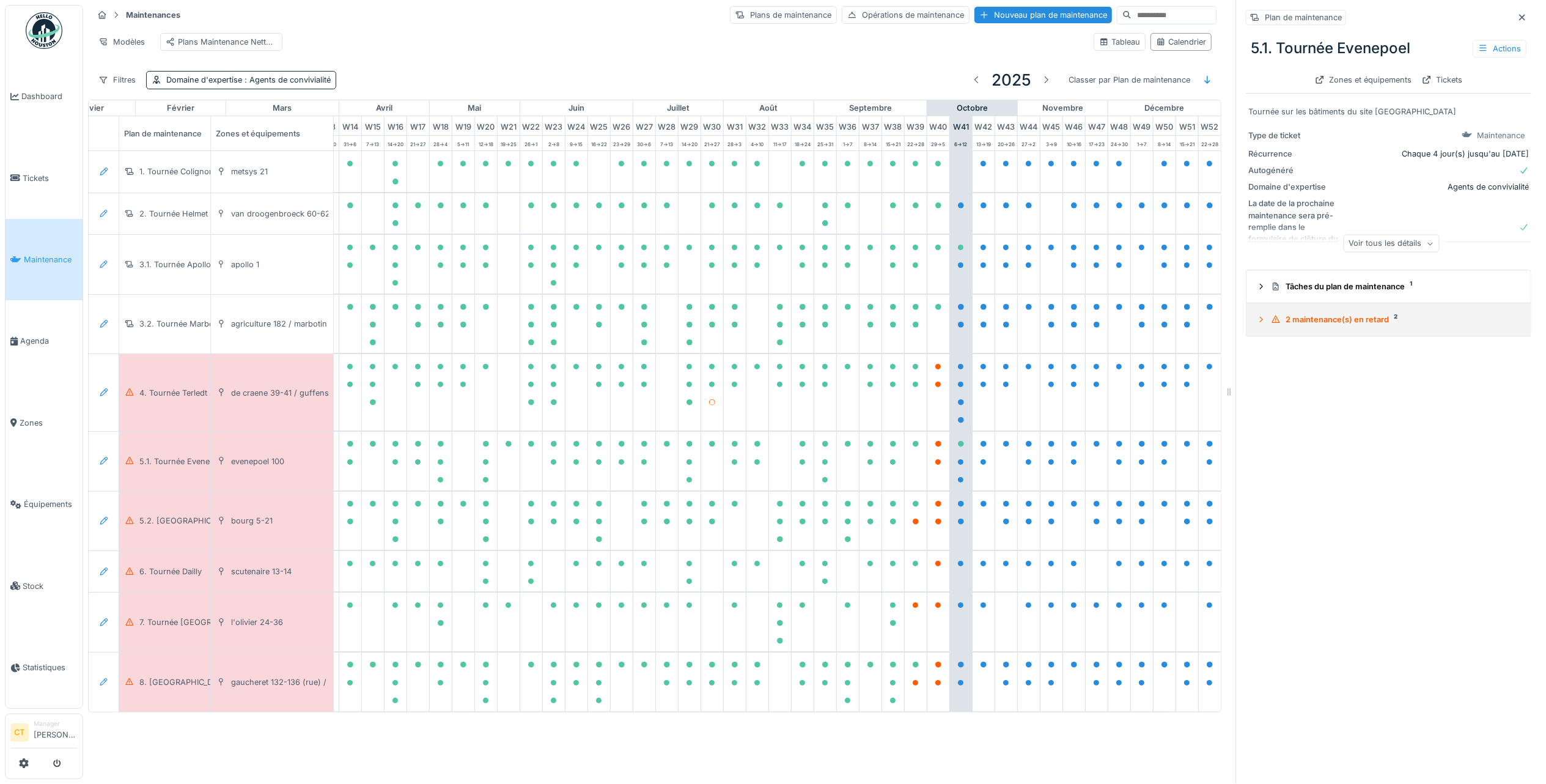
click at [1341, 314] on div "2 maintenance(s) en retard 2" at bounding box center [1394, 320] width 246 height 12
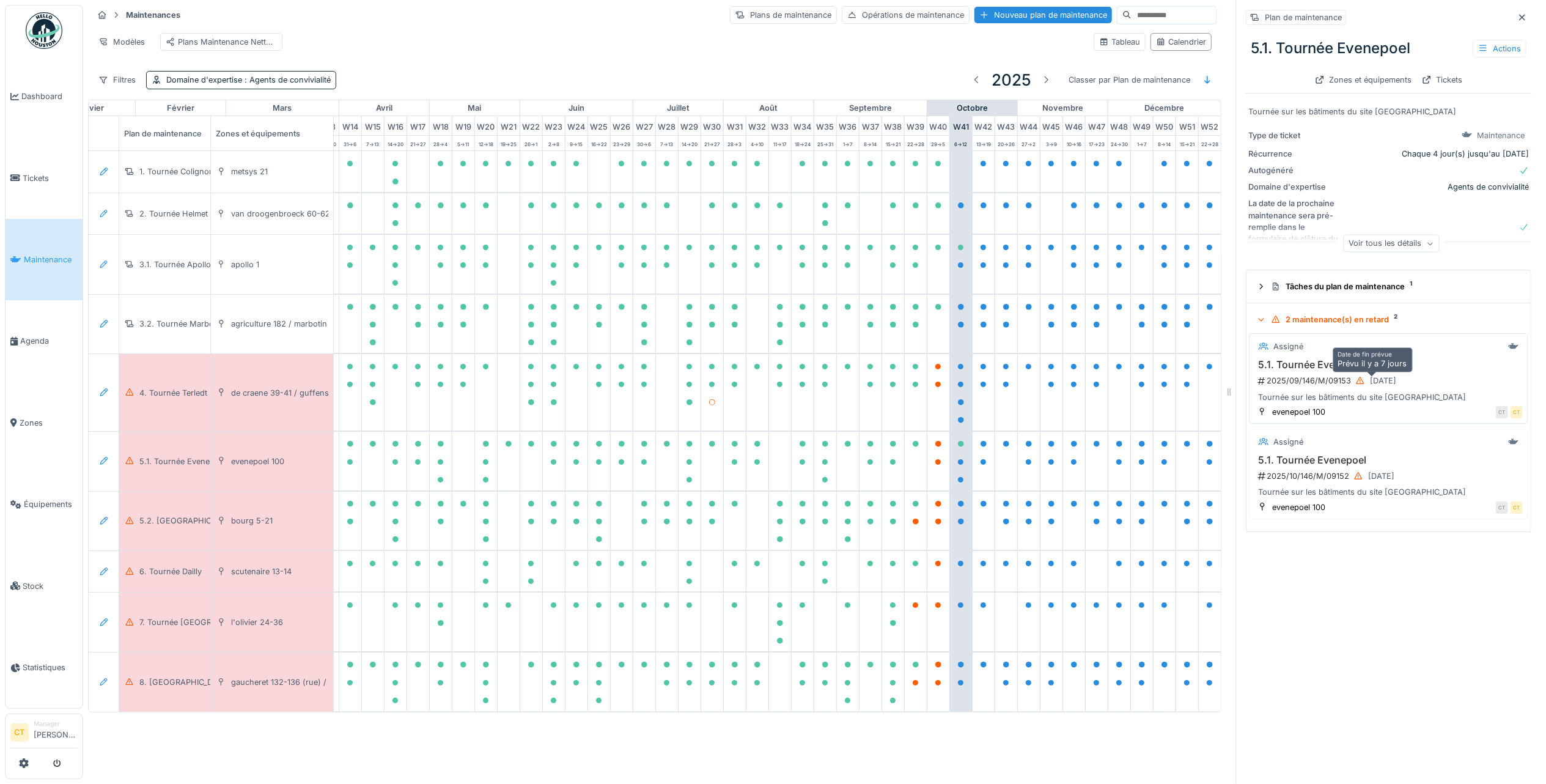
click at [1355, 377] on div at bounding box center [1360, 381] width 10 height 12
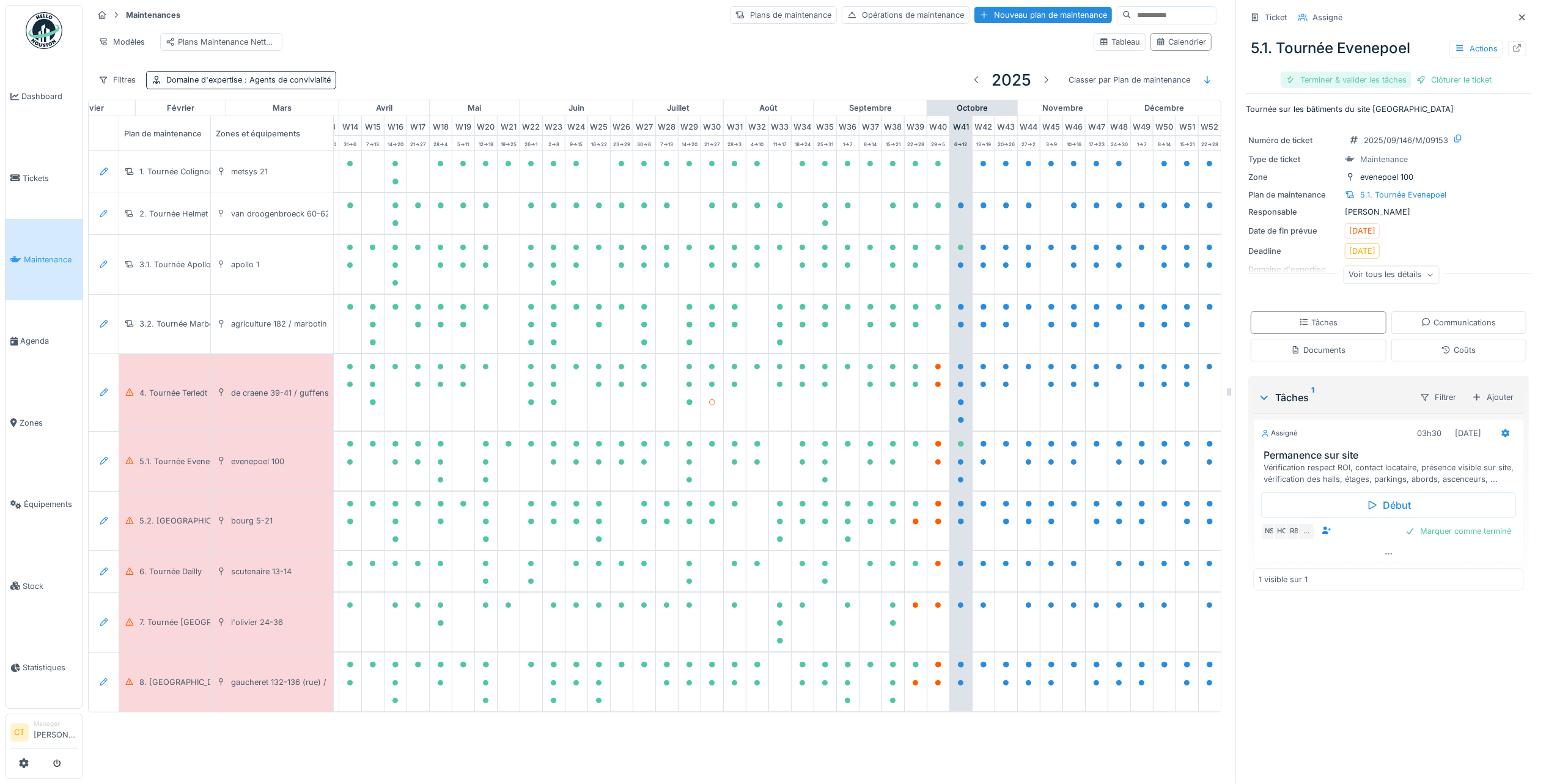
click at [1332, 72] on div "Terminer & valider les tâches" at bounding box center [1346, 79] width 131 height 16
click at [1393, 71] on div "Clôturer le ticket" at bounding box center [1389, 79] width 85 height 16
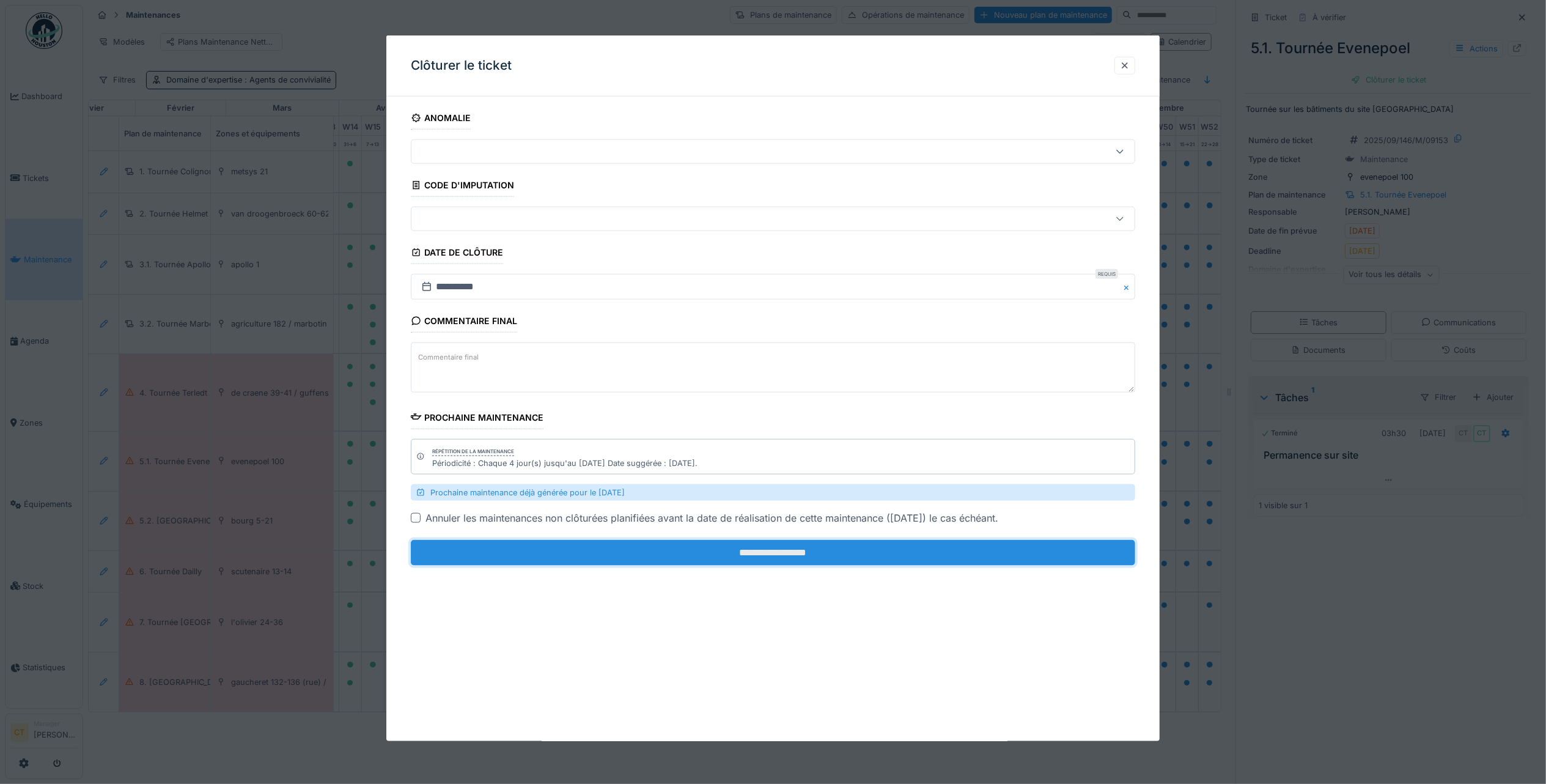
click at [960, 556] on input "**********" at bounding box center [773, 553] width 725 height 26
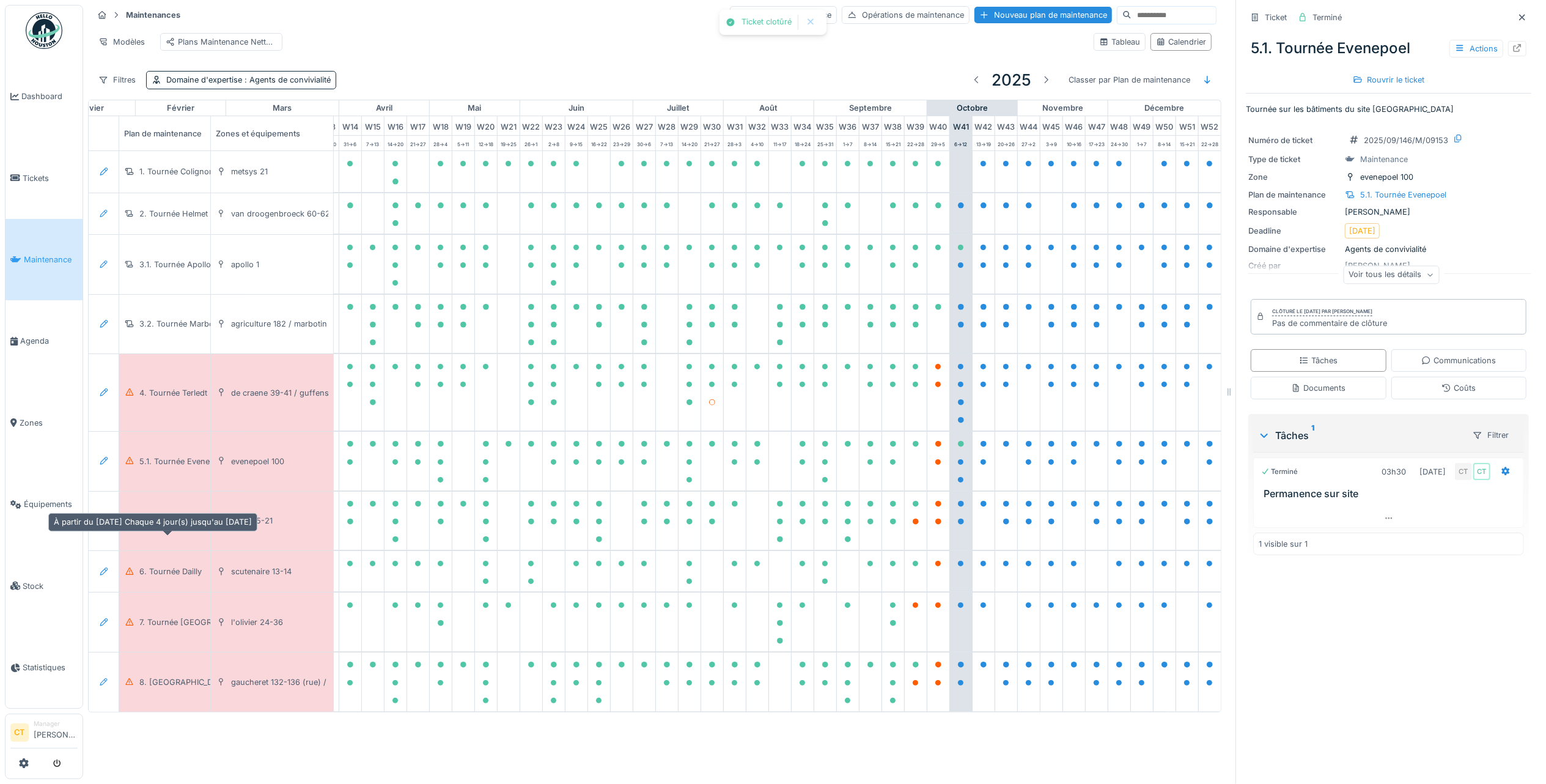
click at [162, 527] on div "5.2. Tournée Bourg" at bounding box center [188, 521] width 99 height 12
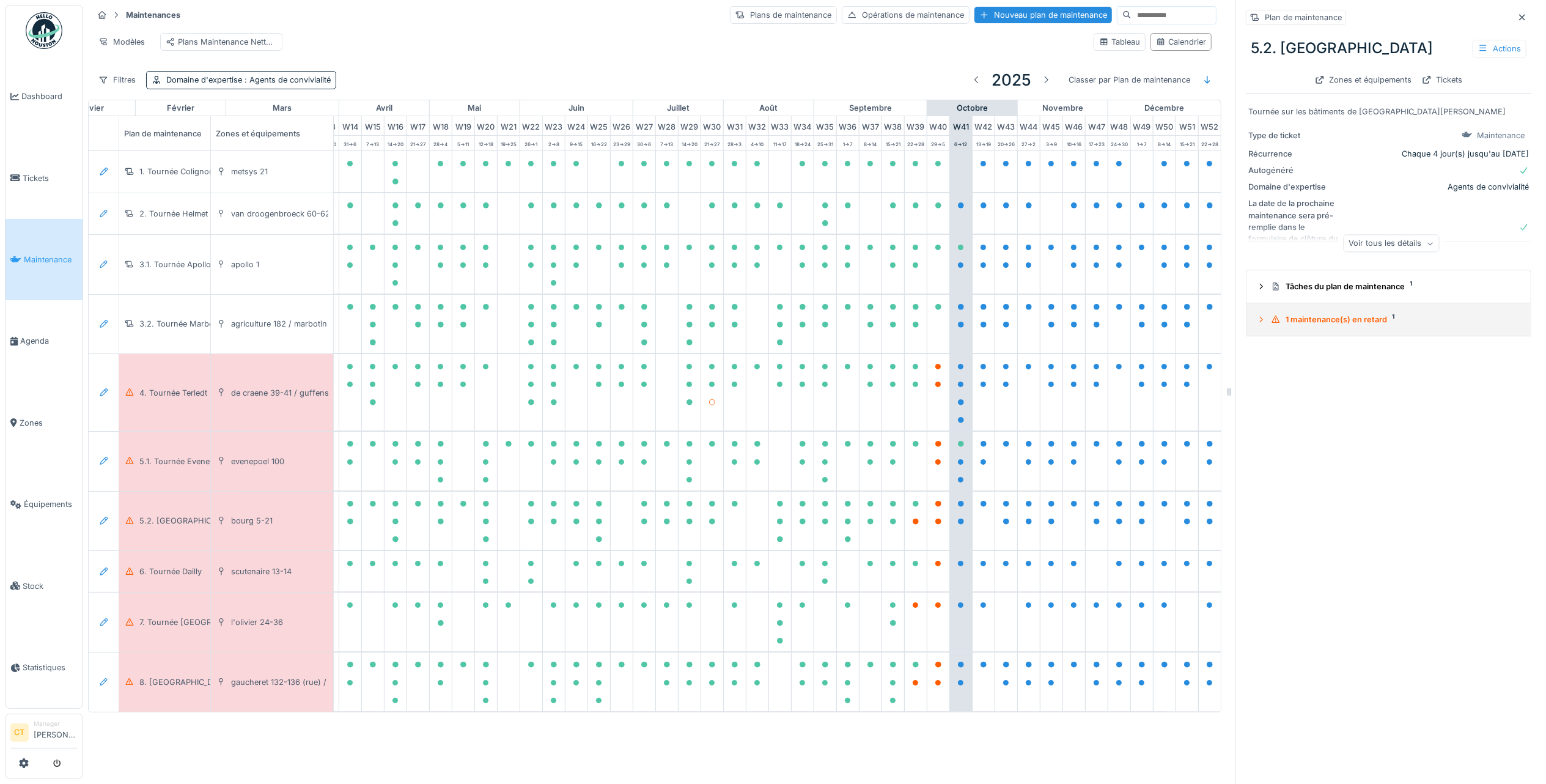
click at [1341, 314] on div "1 maintenance(s) en retard 1" at bounding box center [1394, 320] width 246 height 12
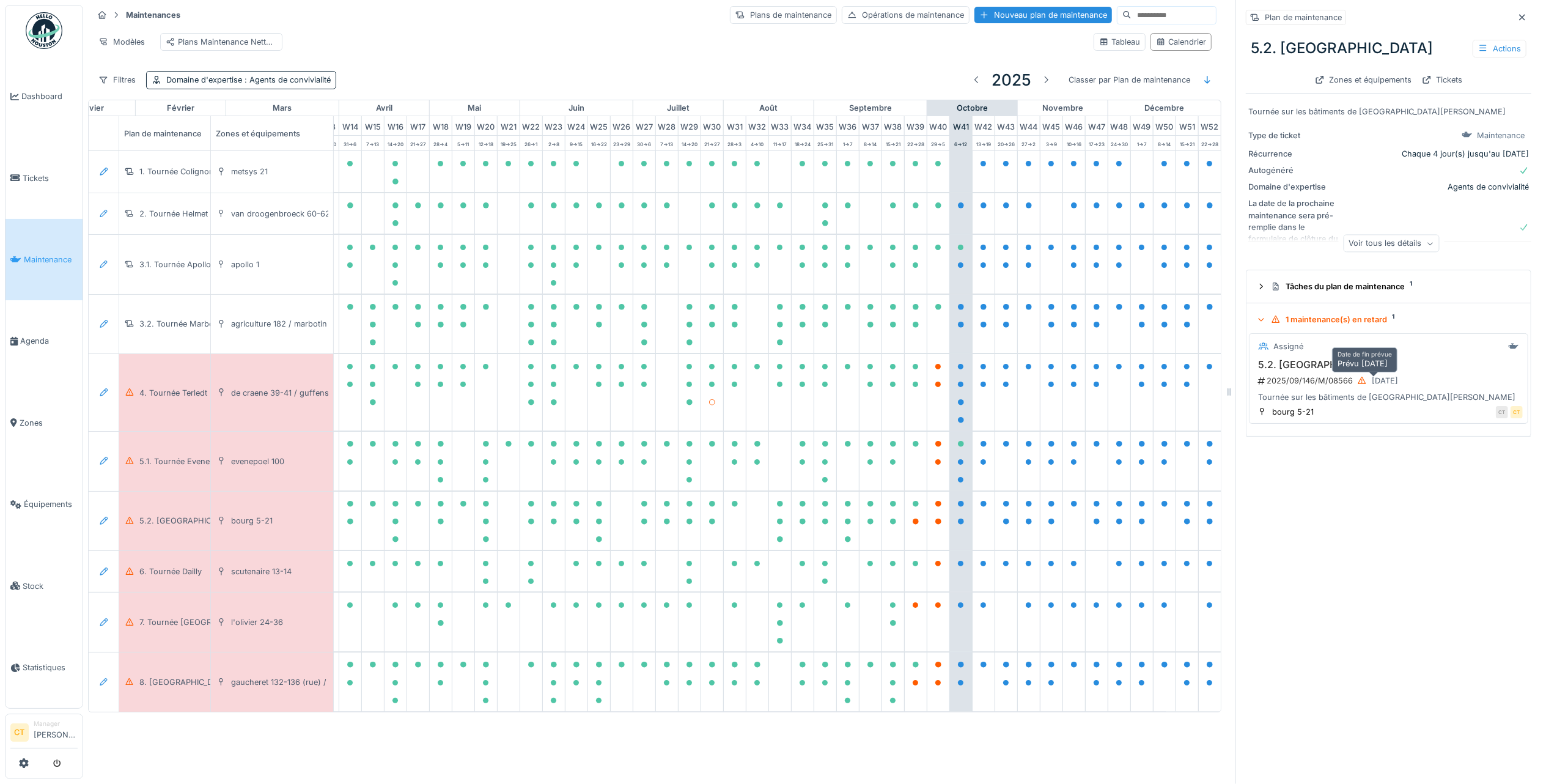
click at [1353, 377] on div "26/09/2025" at bounding box center [1378, 381] width 50 height 16
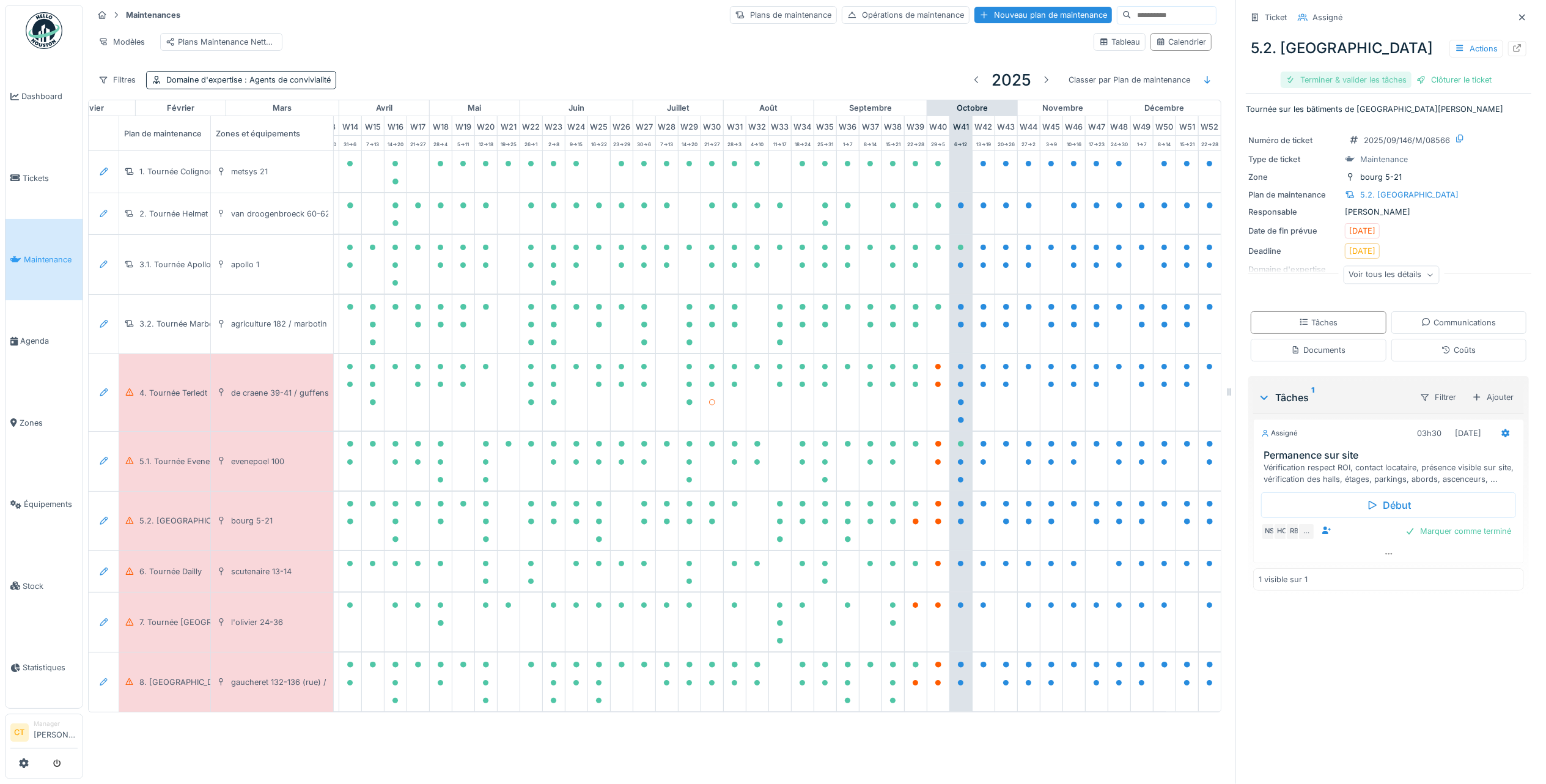
click at [1358, 71] on div "Terminer & valider les tâches" at bounding box center [1346, 79] width 131 height 16
click at [1395, 71] on div "Clôturer le ticket" at bounding box center [1389, 79] width 85 height 16
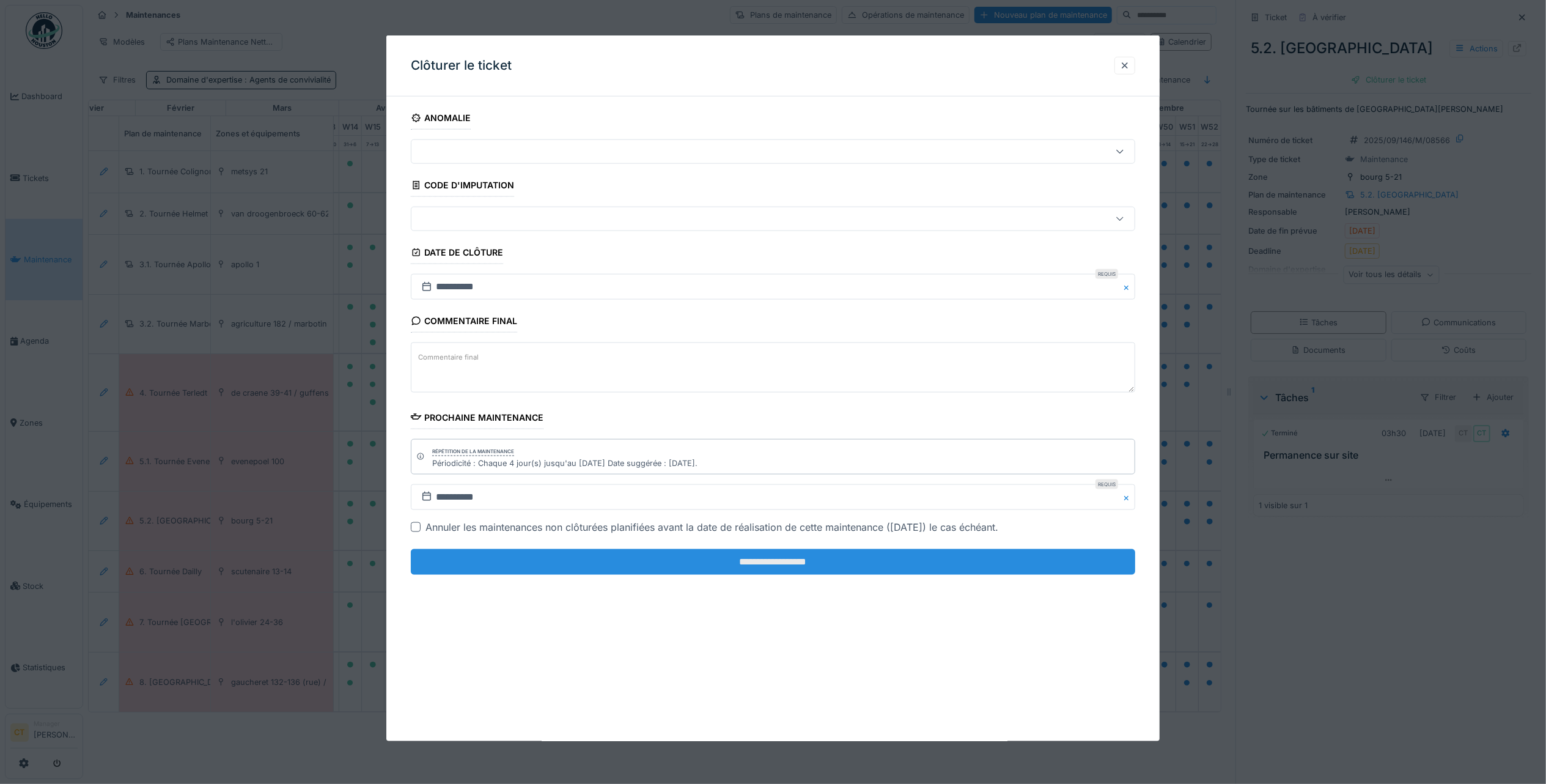
click at [1054, 571] on input "**********" at bounding box center [773, 561] width 725 height 26
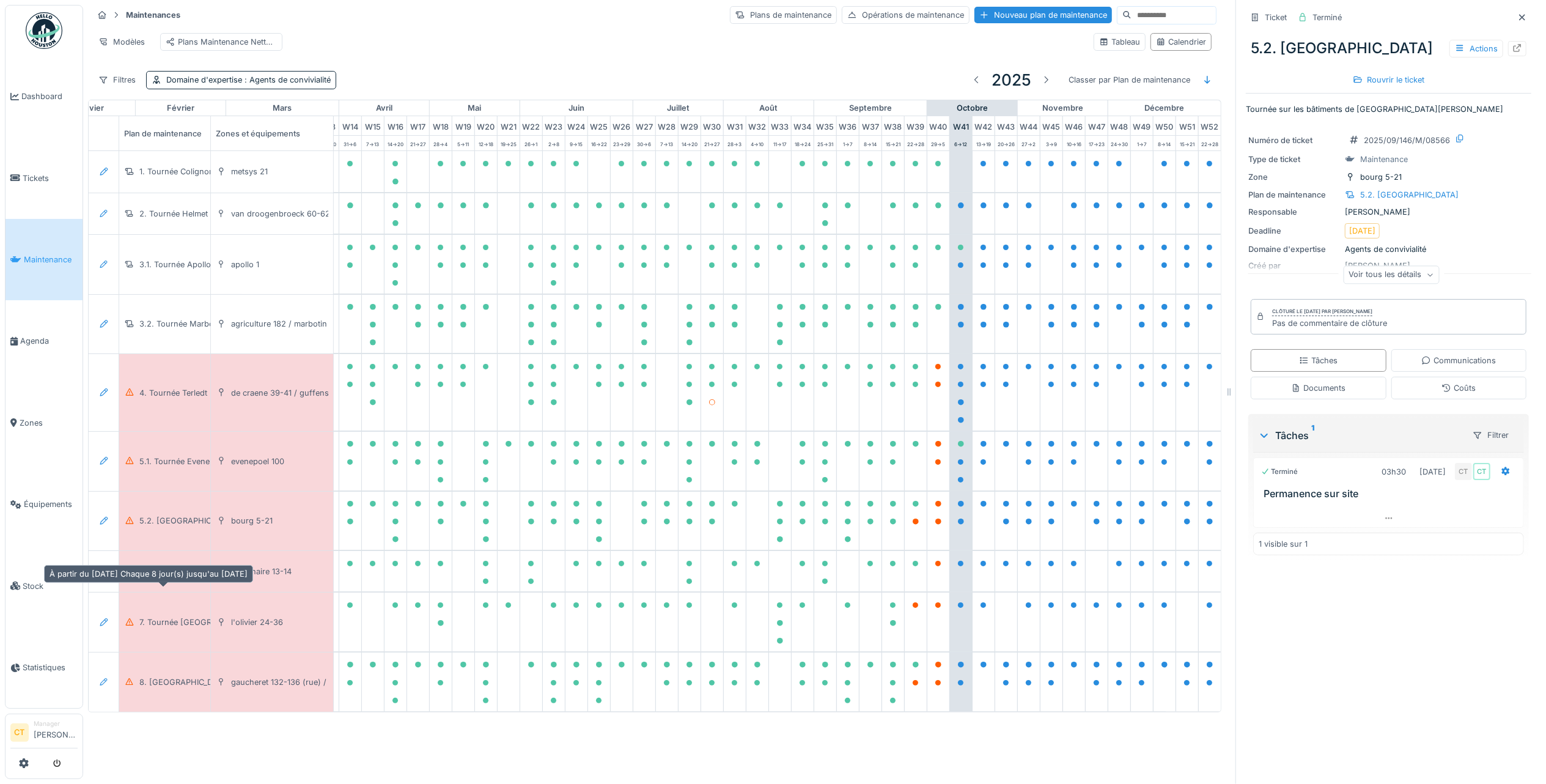
drag, startPoint x: 157, startPoint y: 586, endPoint x: 868, endPoint y: 514, distance: 714.6
click at [162, 577] on div "6. Tournée Dailly" at bounding box center [171, 571] width 62 height 12
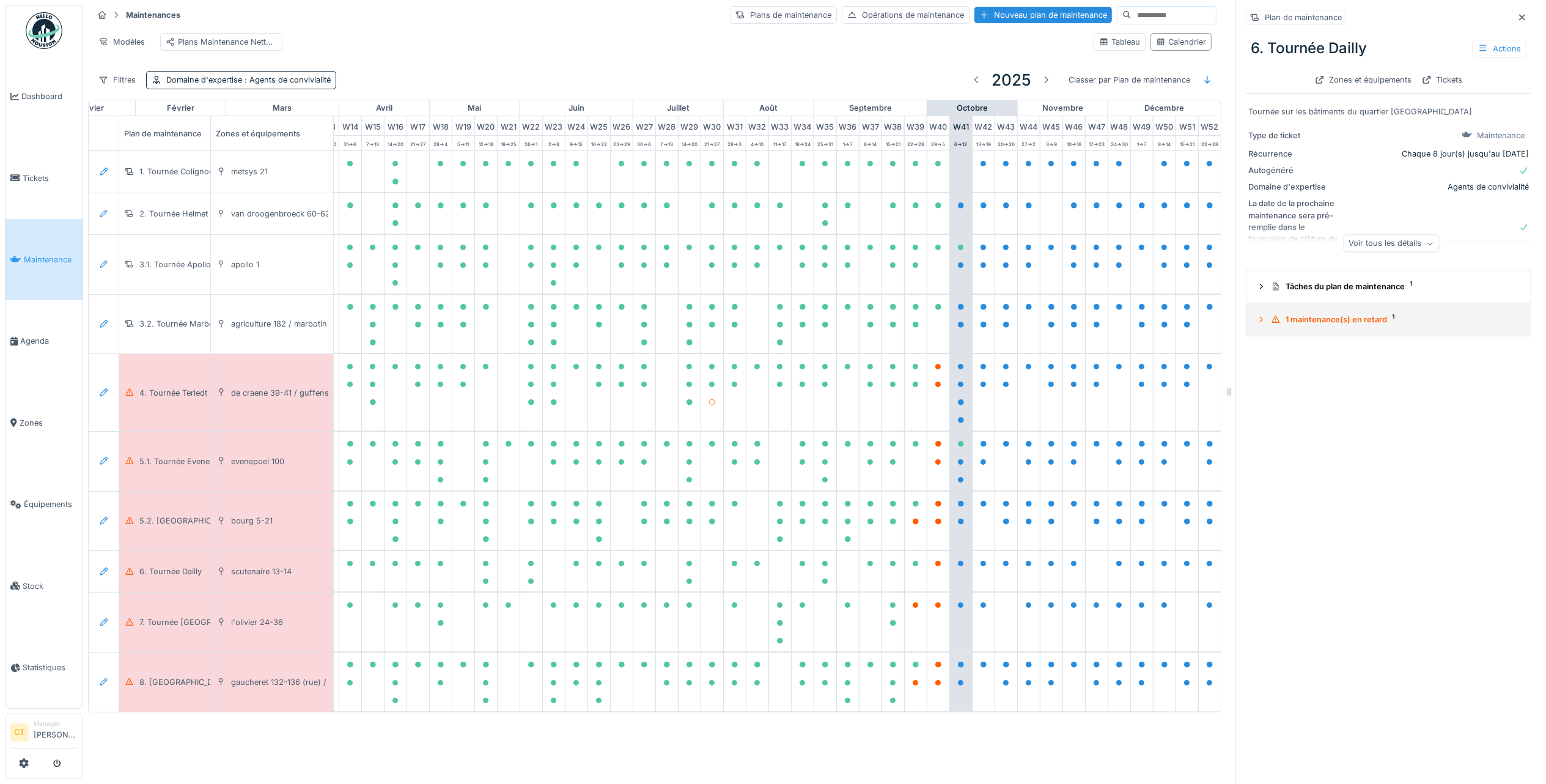
click at [1318, 308] on summary "1 maintenance(s) en retard 1" at bounding box center [1389, 319] width 274 height 22
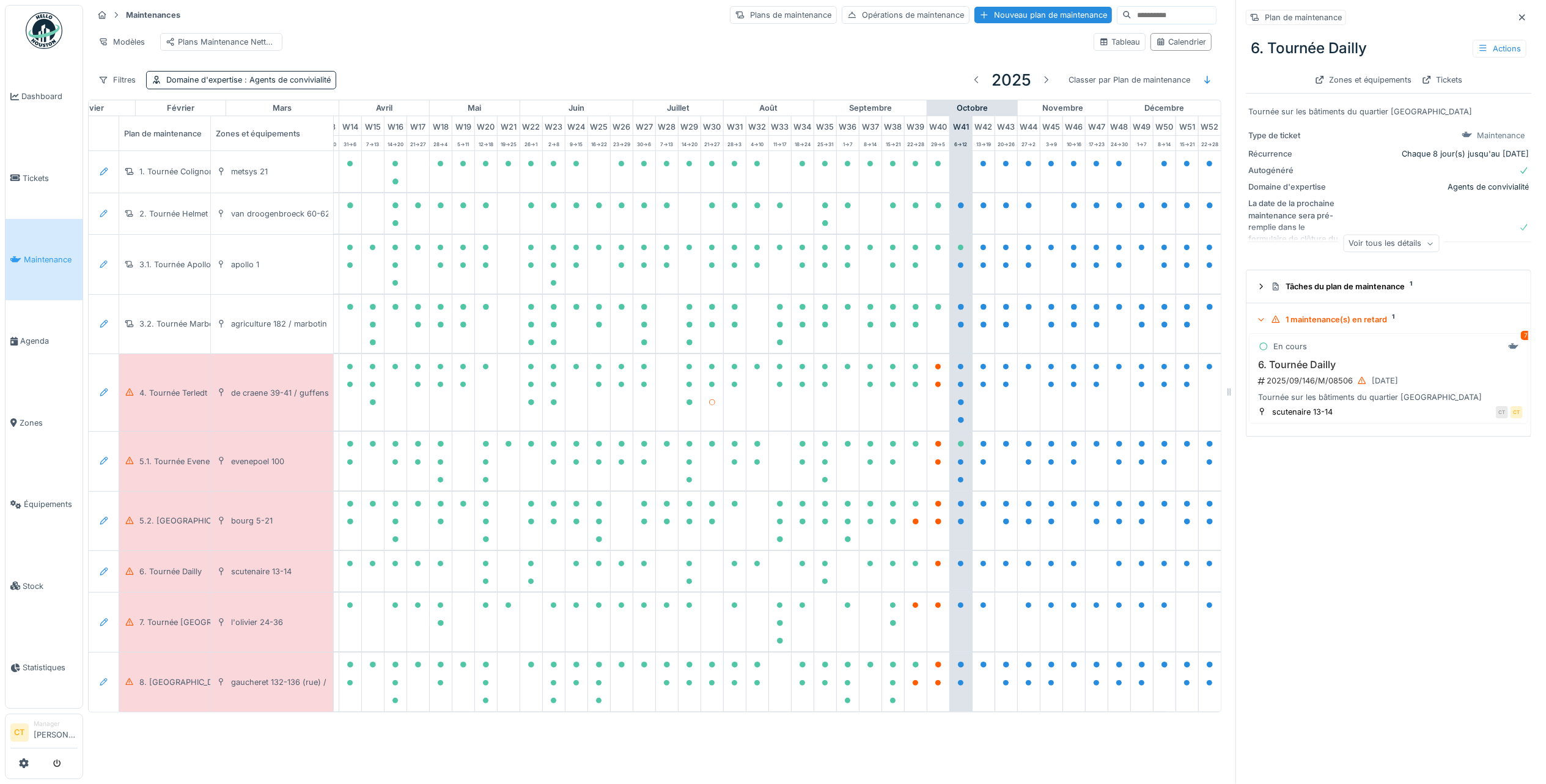
click at [1343, 314] on div "1 maintenance(s) en retard 1" at bounding box center [1394, 320] width 246 height 12
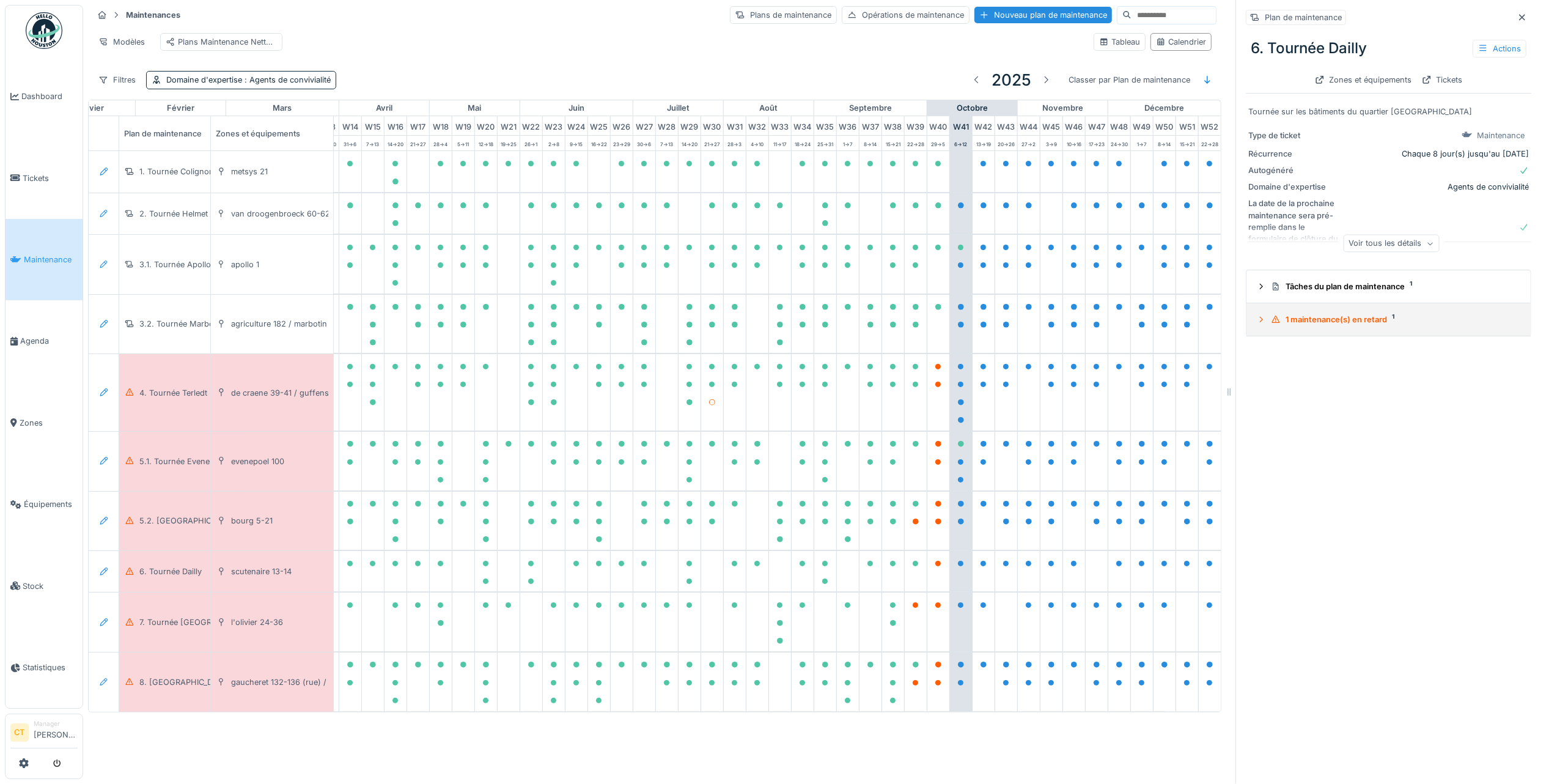
click at [1352, 314] on div "1 maintenance(s) en retard 1" at bounding box center [1394, 320] width 246 height 12
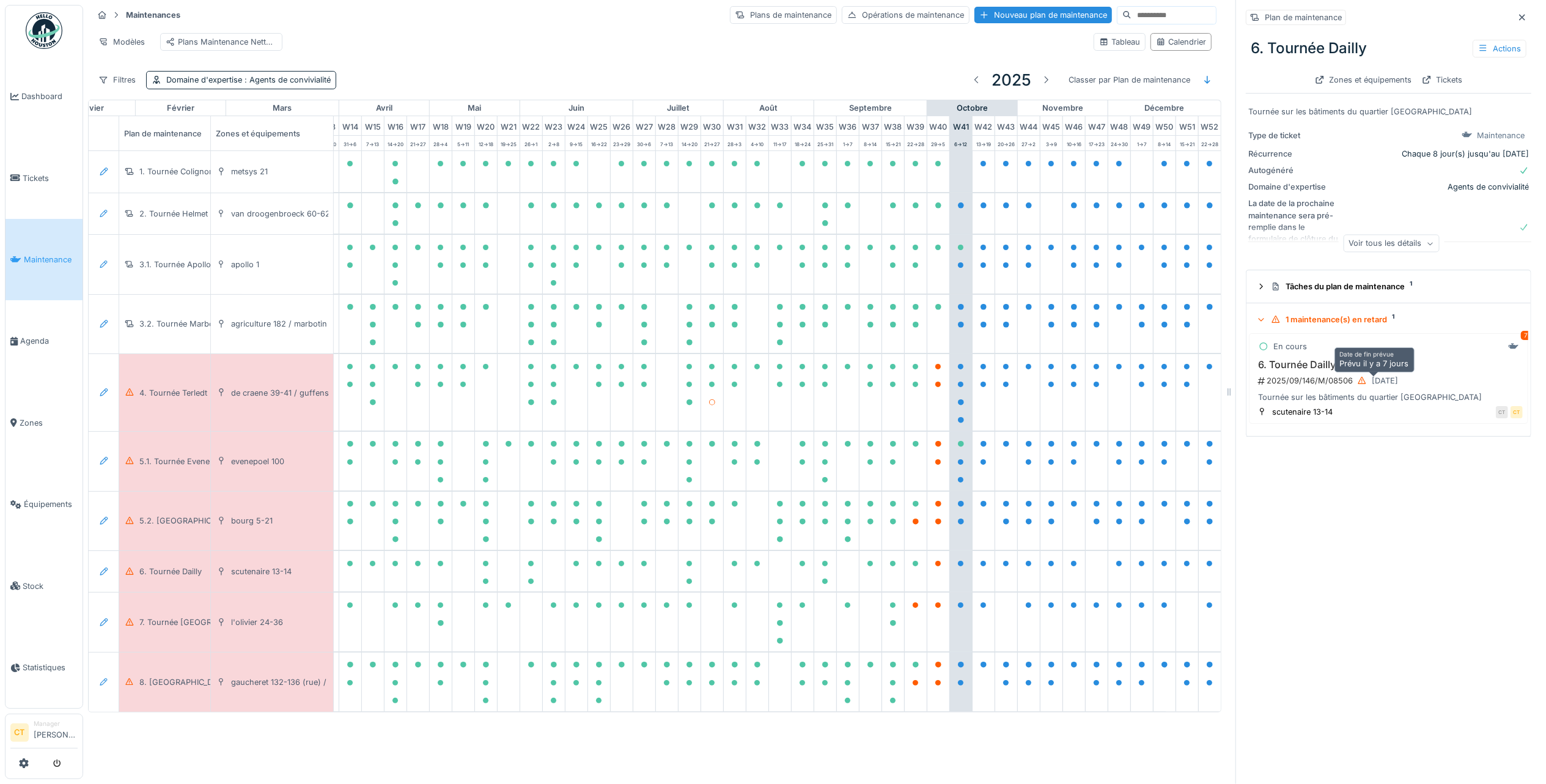
click at [1358, 377] on icon at bounding box center [1362, 381] width 8 height 7
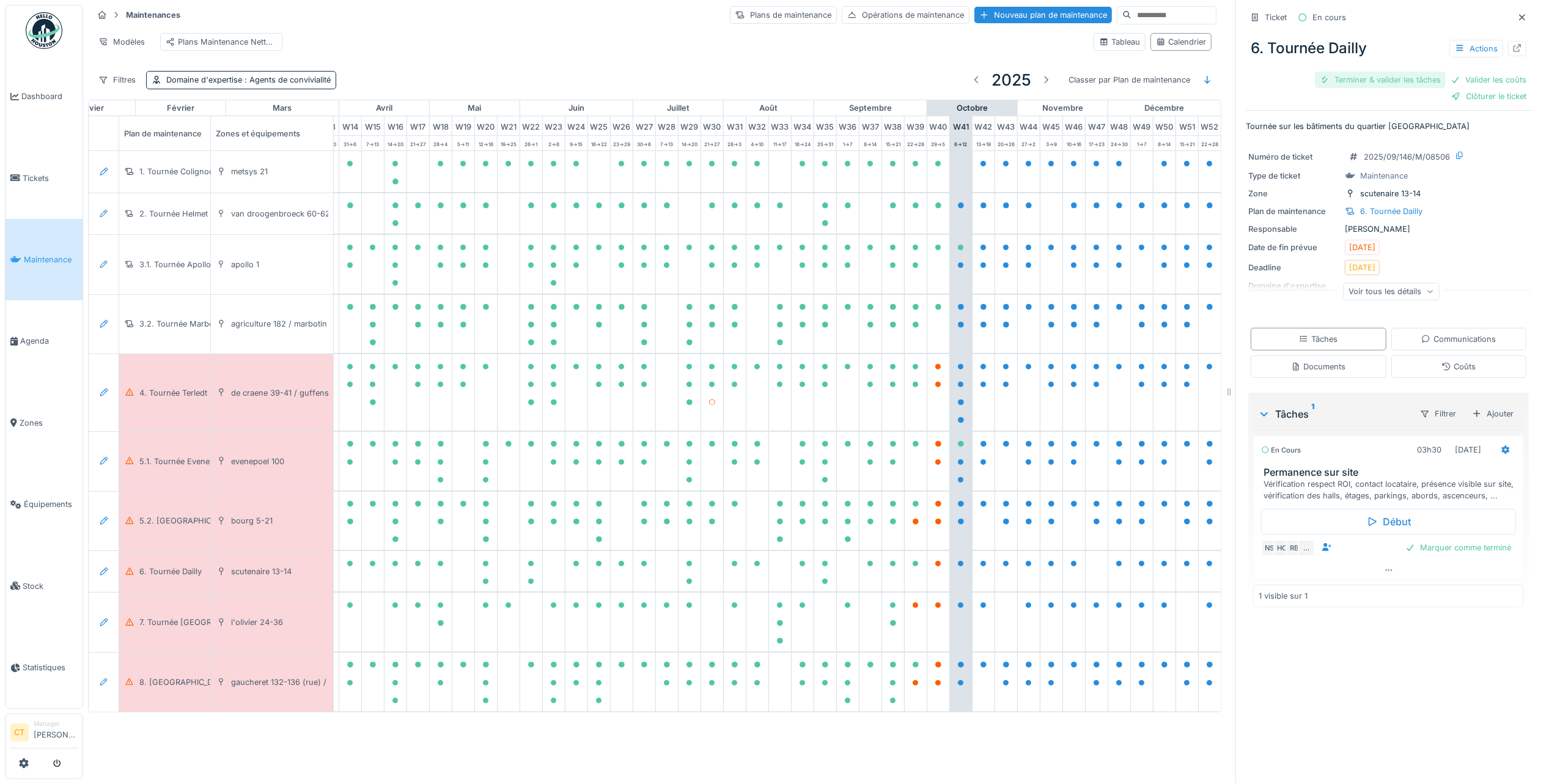
click at [1336, 71] on div "Terminer & valider les tâches" at bounding box center [1381, 79] width 131 height 16
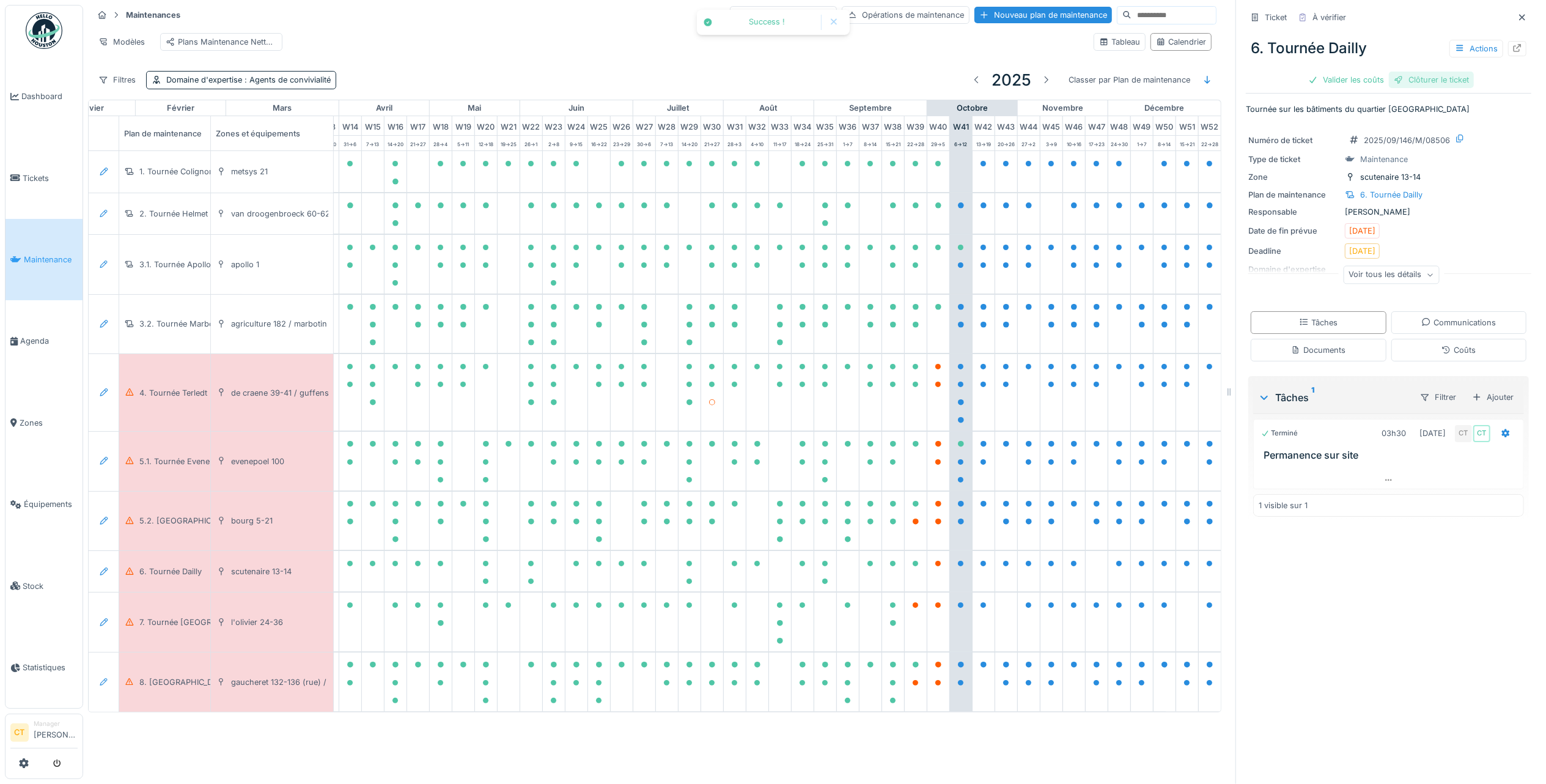
click at [1439, 71] on div "Clôturer le ticket" at bounding box center [1432, 79] width 85 height 16
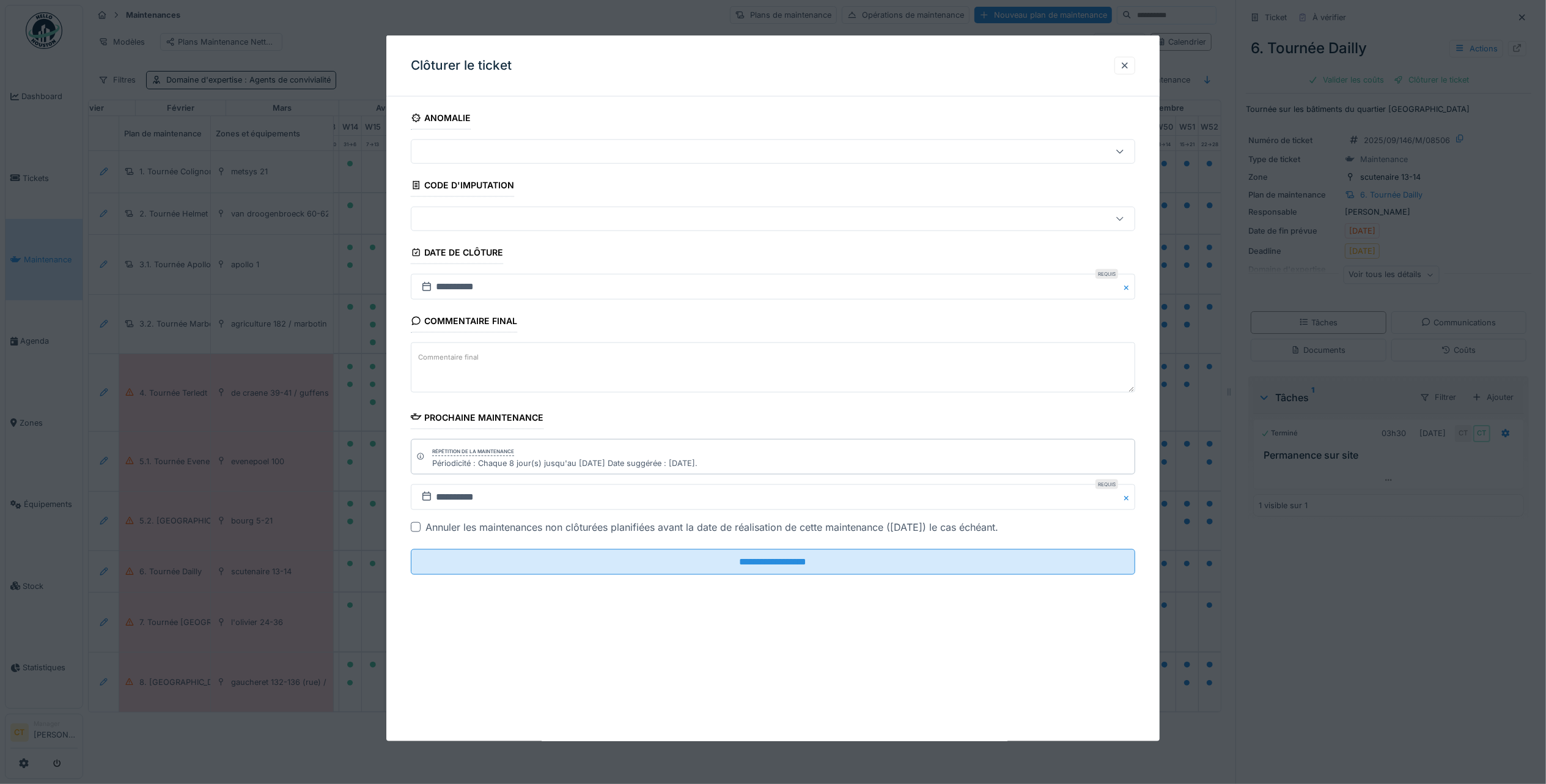
drag, startPoint x: 969, startPoint y: 570, endPoint x: 1009, endPoint y: 524, distance: 61.0
click at [969, 568] on input "**********" at bounding box center [773, 561] width 725 height 26
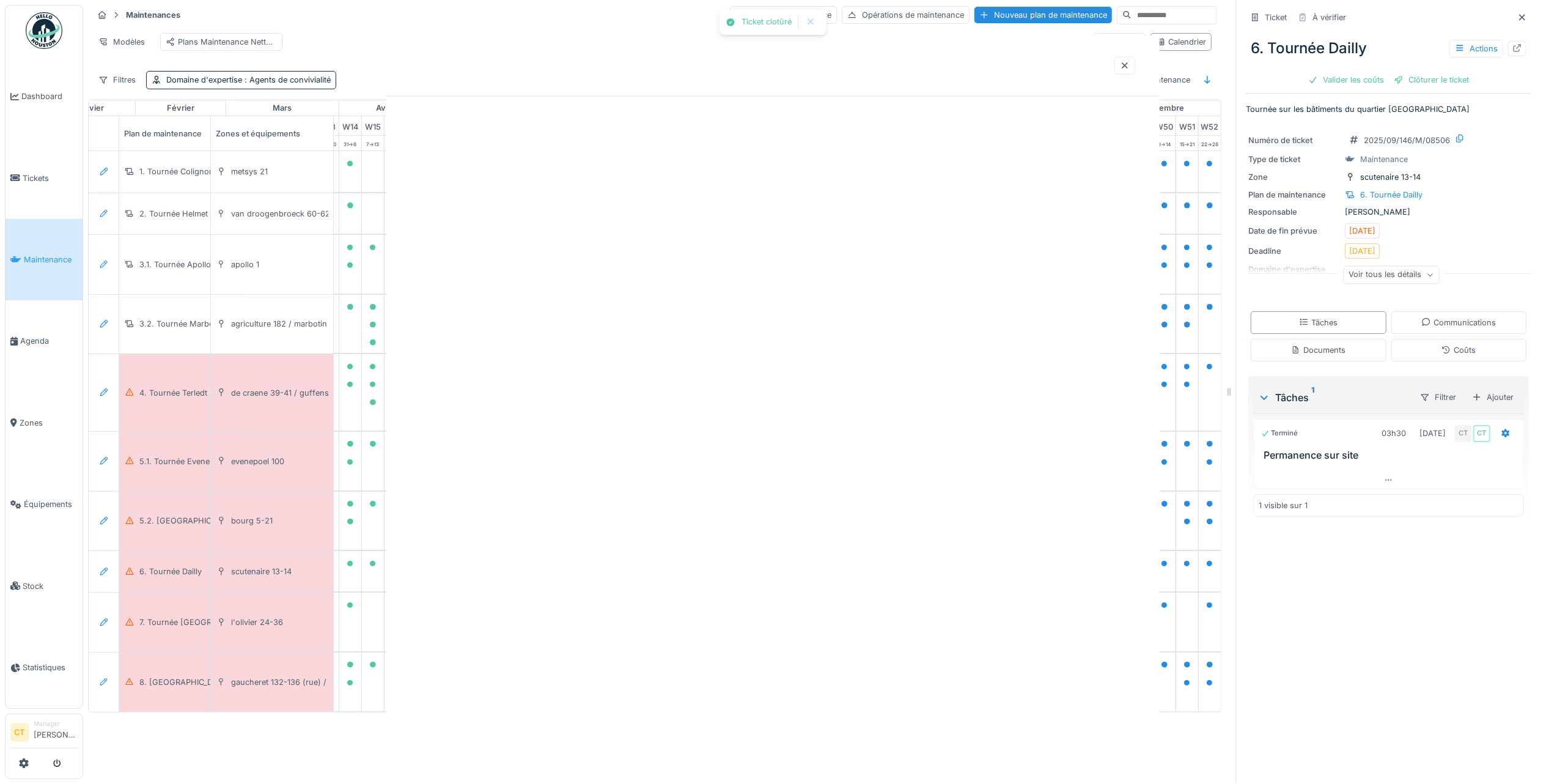
click at [777, 566] on div at bounding box center [773, 388] width 774 height 705
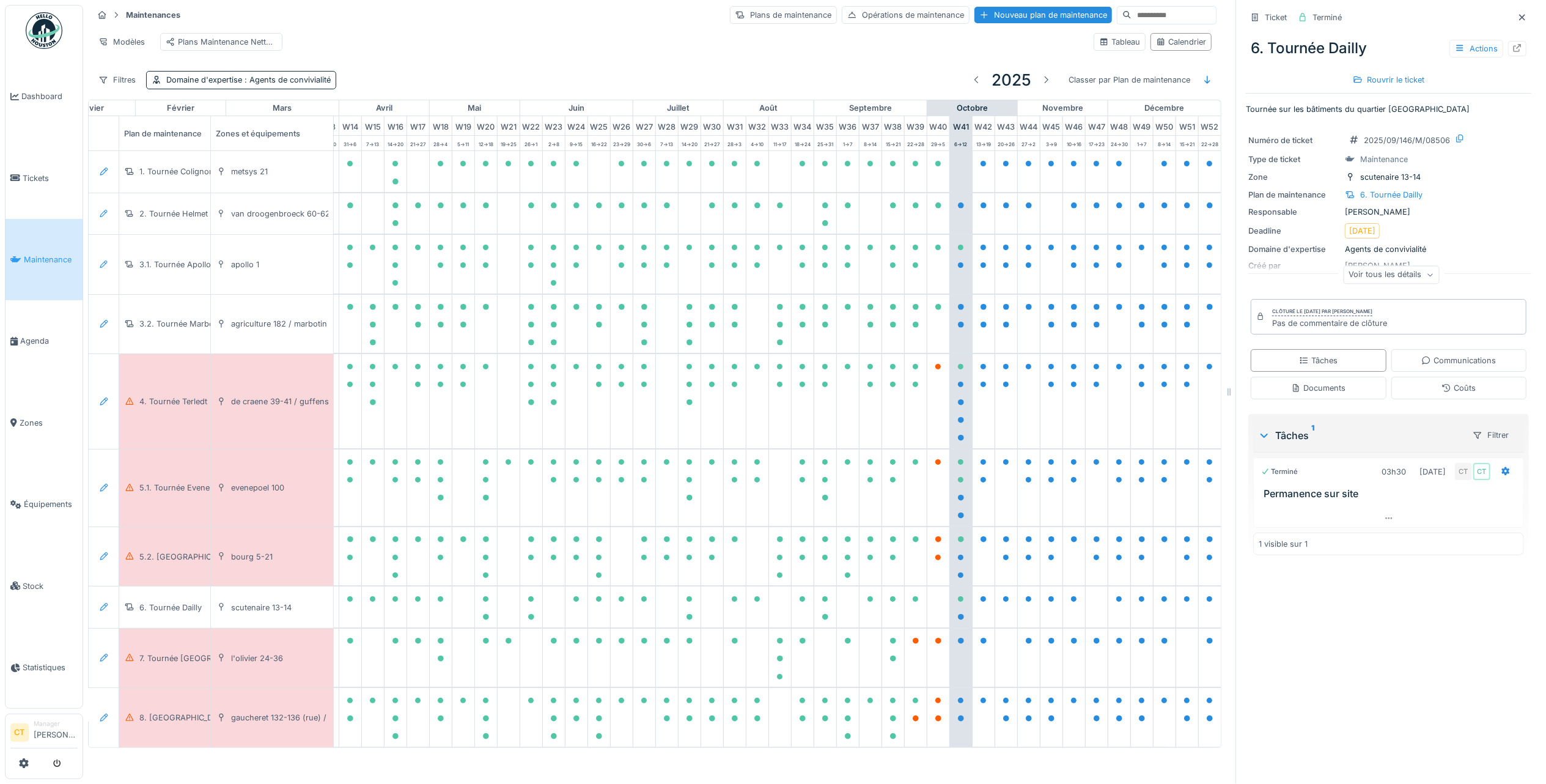
scroll to position [0, 357]
click at [179, 407] on div "4. Tournée Terledt" at bounding box center [173, 401] width 68 height 12
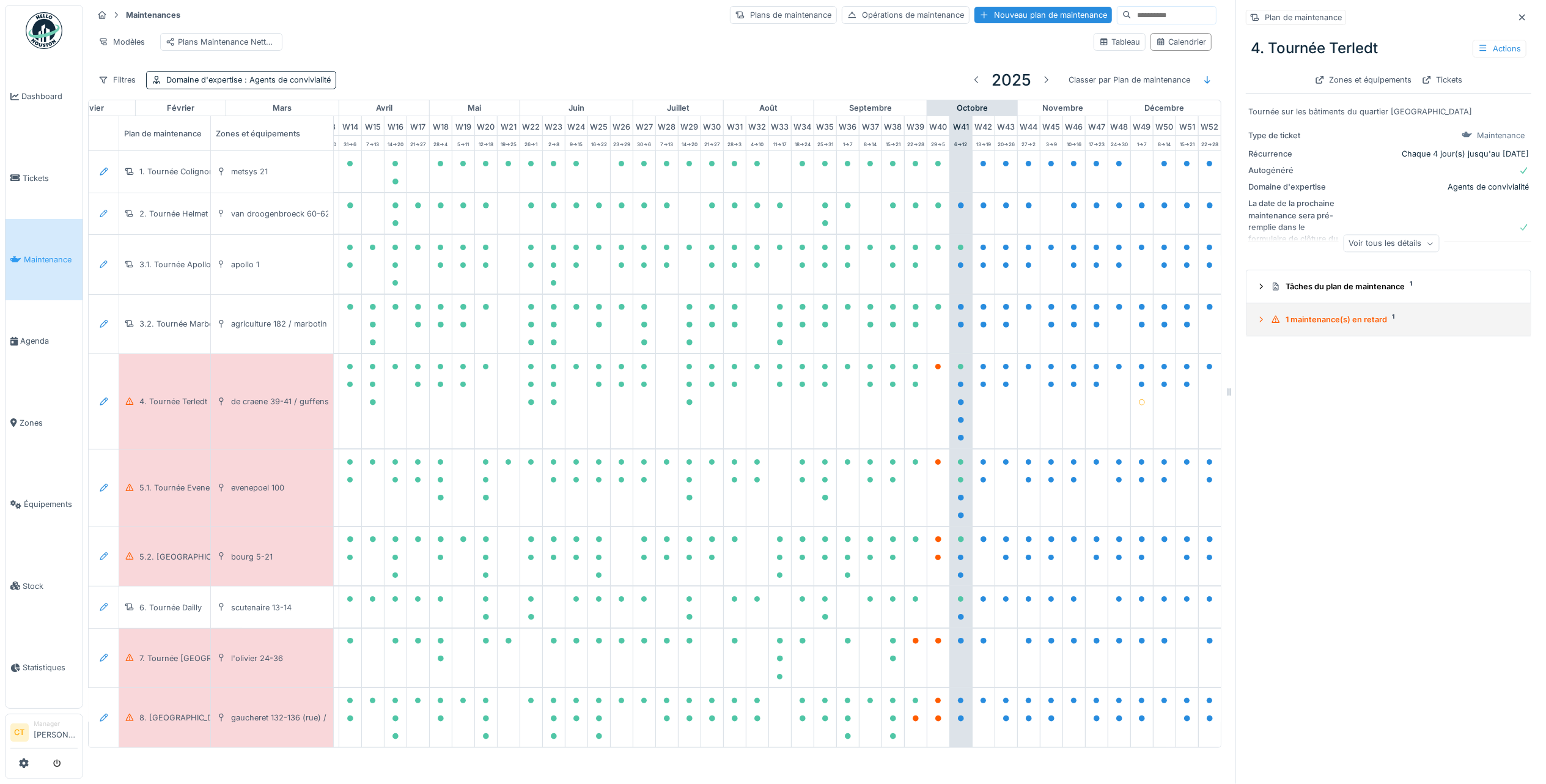
click at [1326, 314] on div "1 maintenance(s) en retard 1" at bounding box center [1394, 320] width 246 height 12
click at [1323, 373] on div "2025/10/146/M/09136 02/10/2025" at bounding box center [1390, 381] width 266 height 16
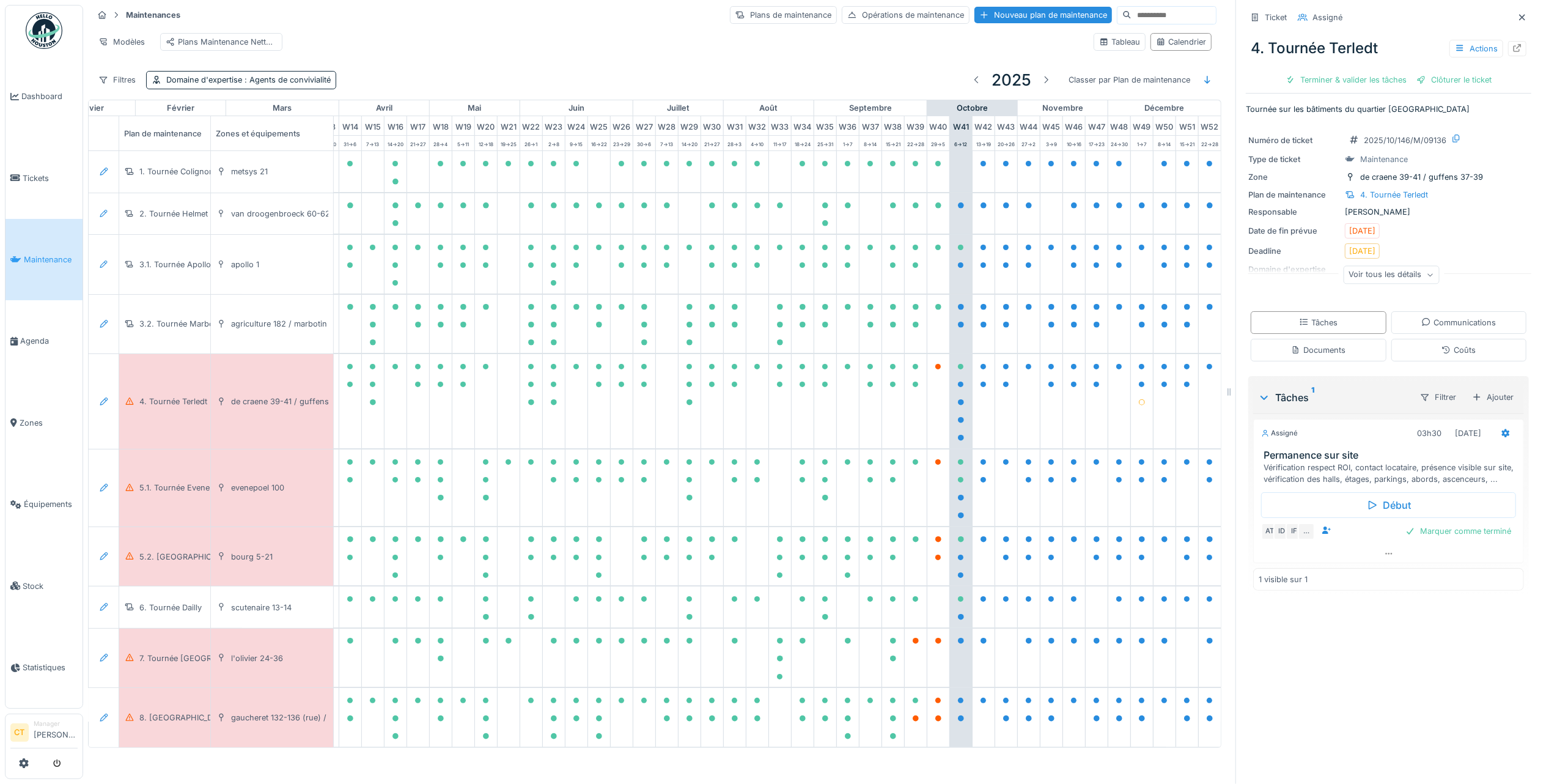
drag, startPoint x: 1352, startPoint y: 68, endPoint x: 1365, endPoint y: 87, distance: 23.0
click at [1352, 71] on div "Terminer & valider les tâches" at bounding box center [1346, 79] width 131 height 16
click at [1373, 71] on div "Clôturer le ticket" at bounding box center [1389, 79] width 85 height 16
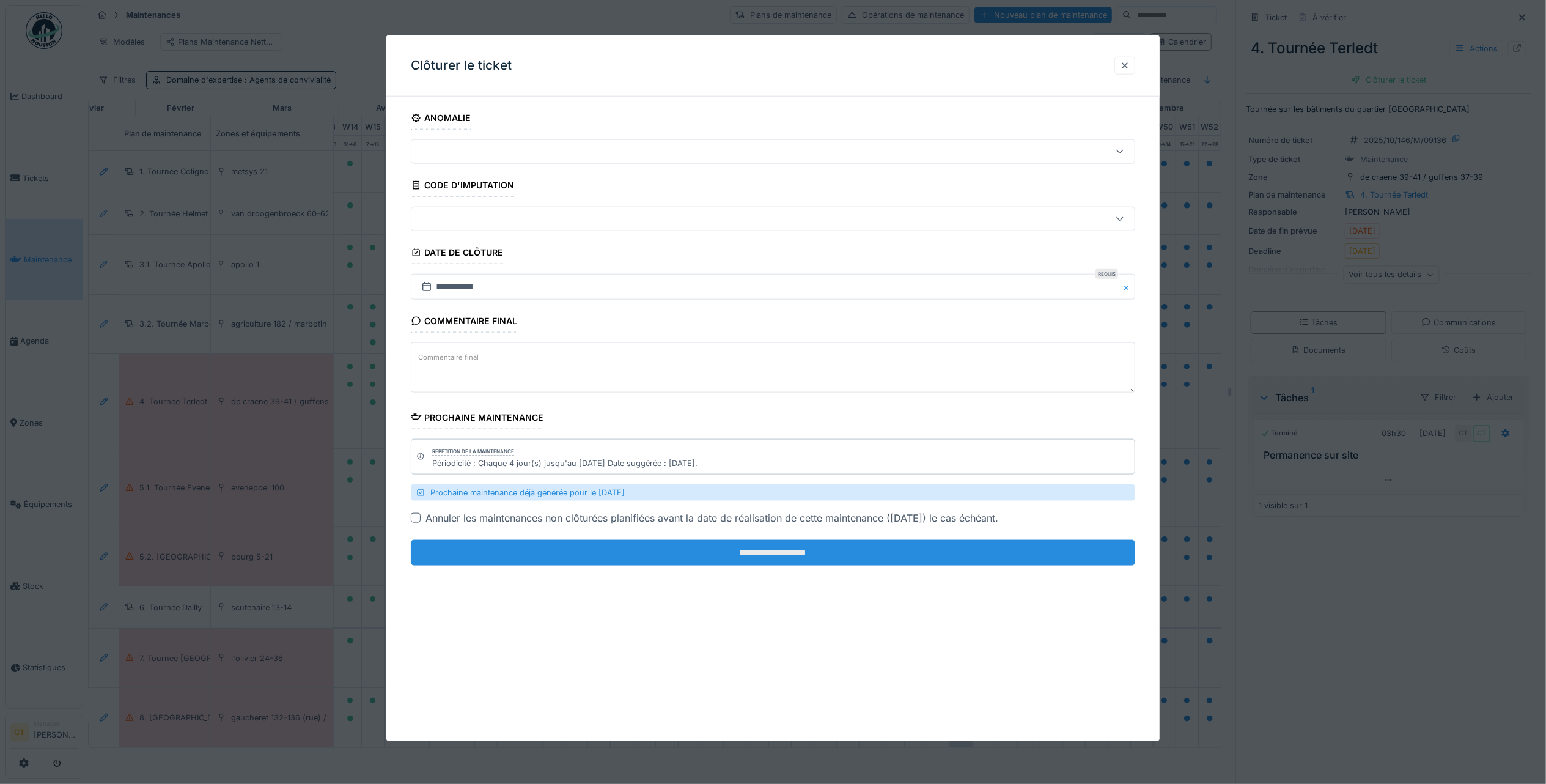
drag, startPoint x: 885, startPoint y: 553, endPoint x: 881, endPoint y: 544, distance: 9.8
click at [885, 550] on input "**********" at bounding box center [773, 553] width 725 height 26
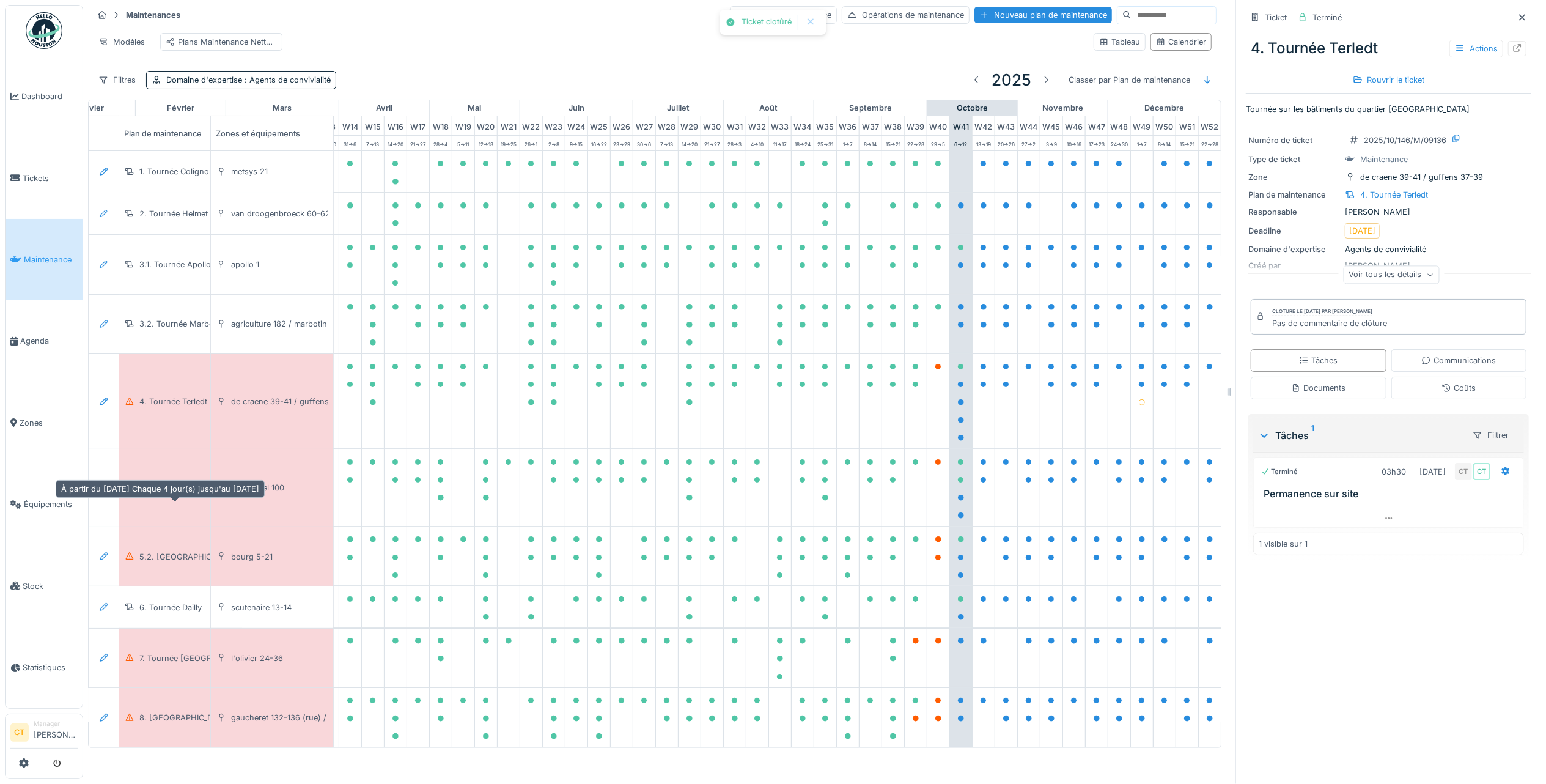
click at [174, 493] on div "5.1. Tournée Evenepoel" at bounding box center [182, 487] width 86 height 12
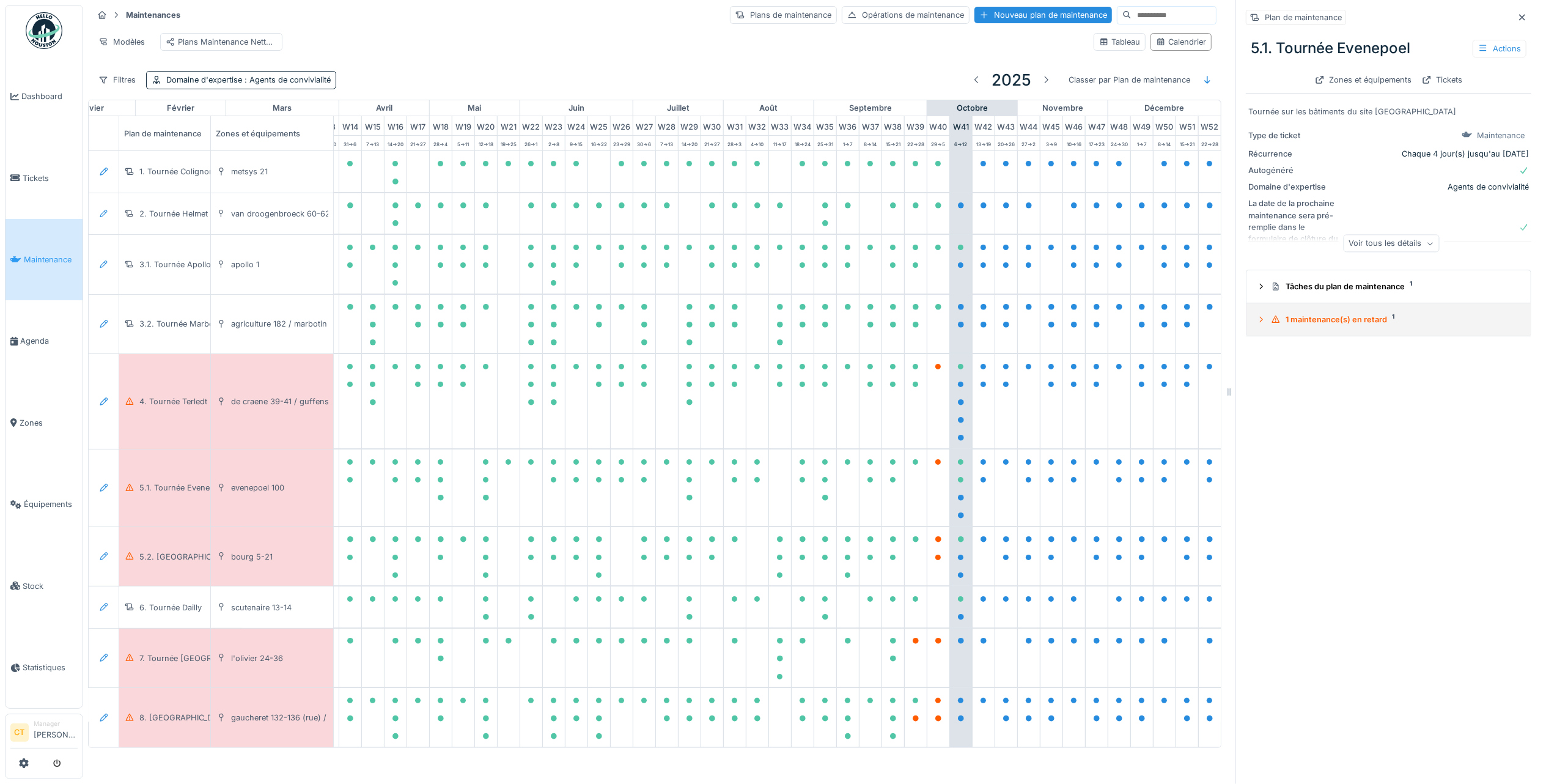
click at [1299, 315] on div "1 maintenance(s) en retard 1" at bounding box center [1394, 320] width 246 height 12
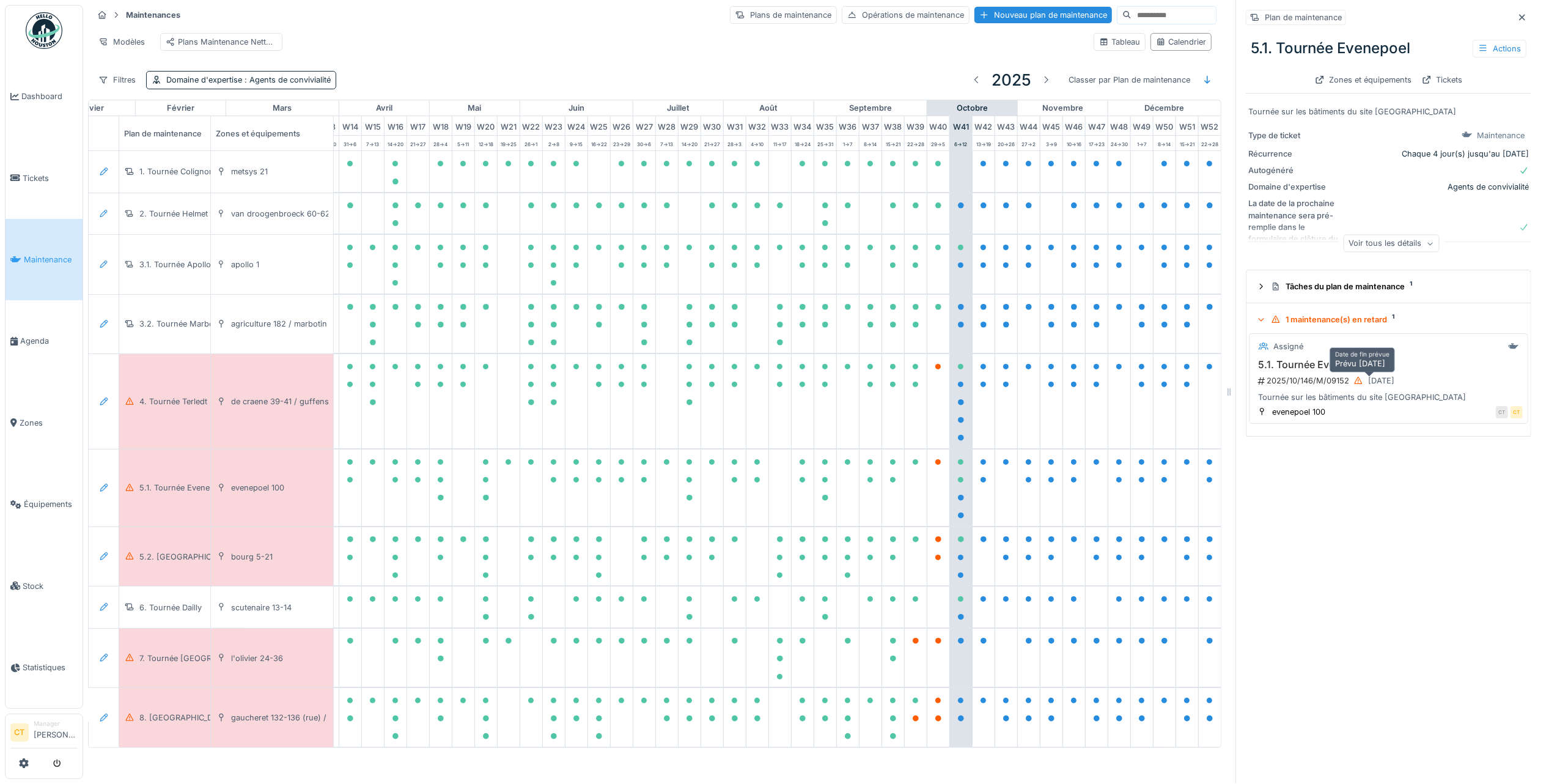
click at [1354, 377] on icon at bounding box center [1358, 381] width 10 height 8
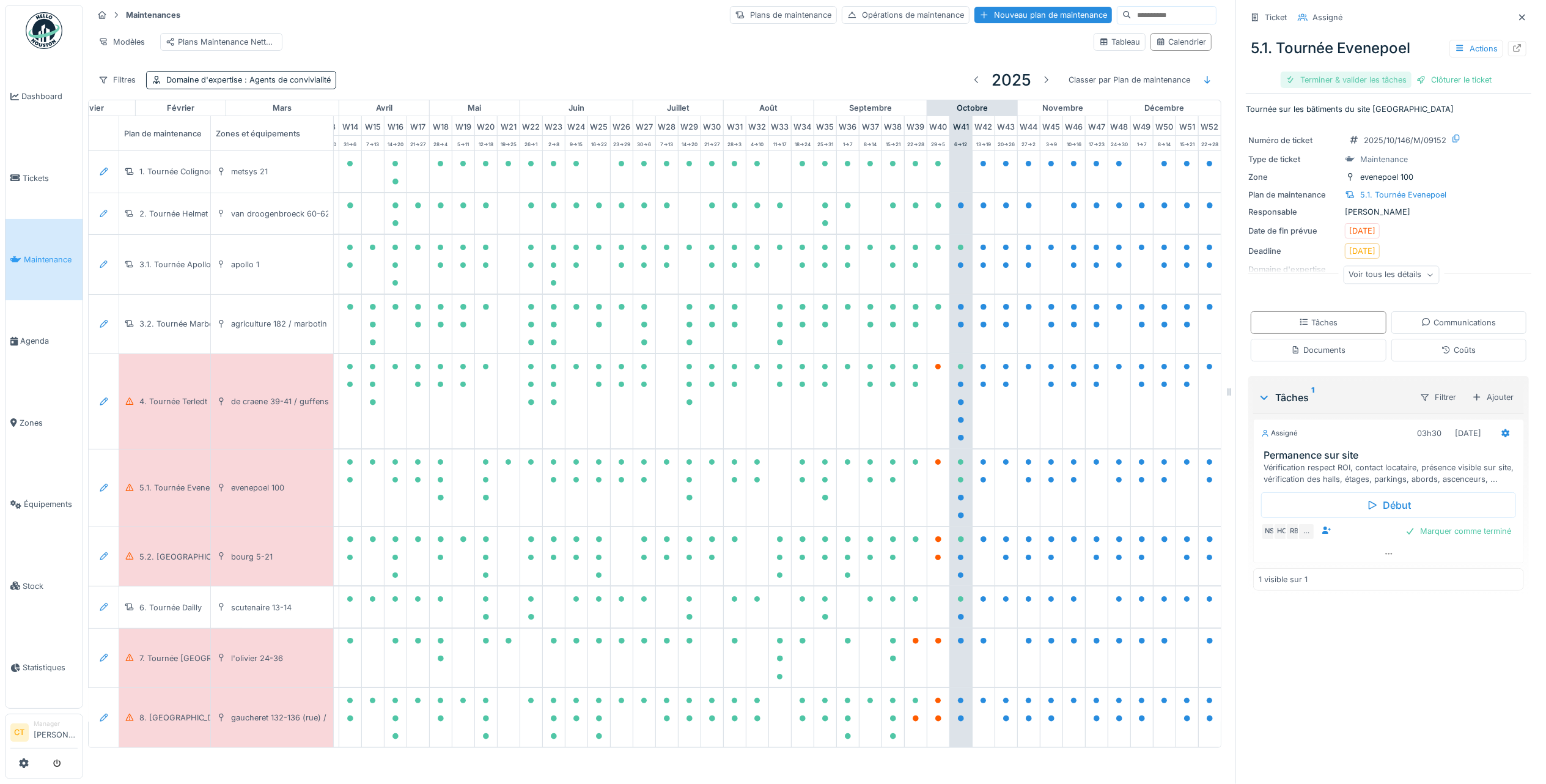
click at [1327, 71] on div "Terminer & valider les tâches" at bounding box center [1346, 79] width 131 height 16
click at [1390, 71] on div "Clôturer le ticket" at bounding box center [1389, 79] width 85 height 16
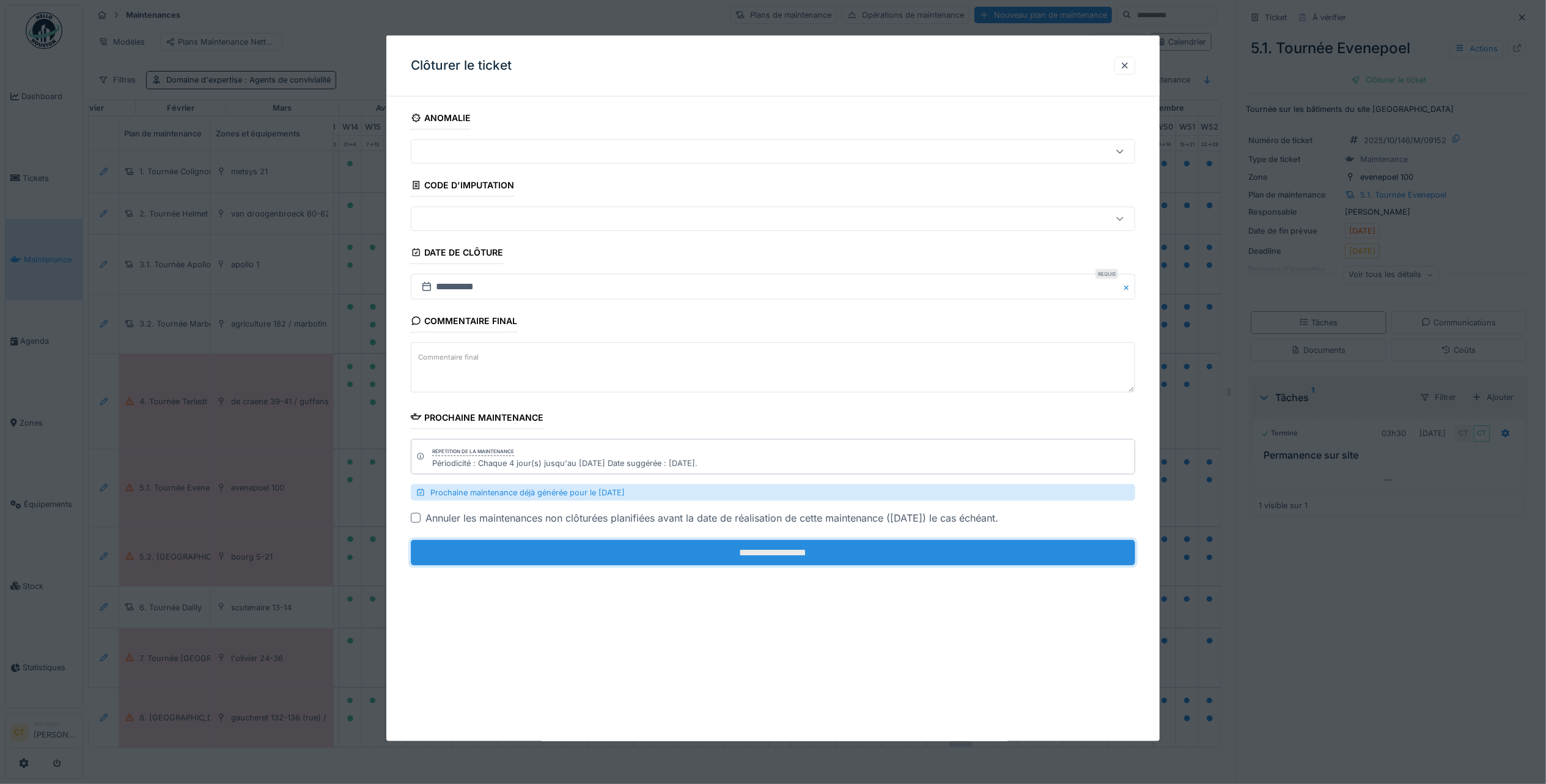
click at [852, 561] on input "**********" at bounding box center [773, 553] width 725 height 26
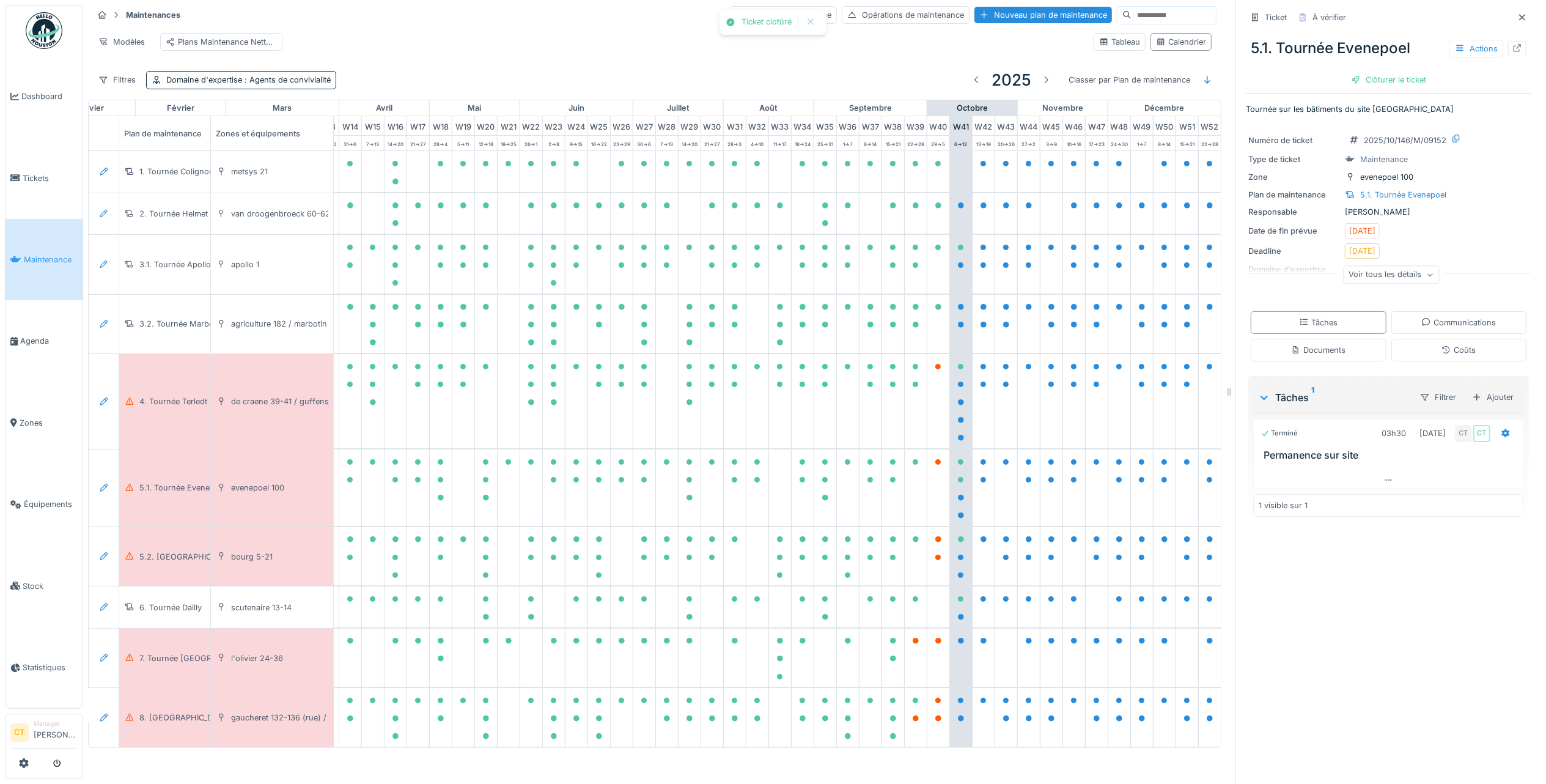
scroll to position [30, 357]
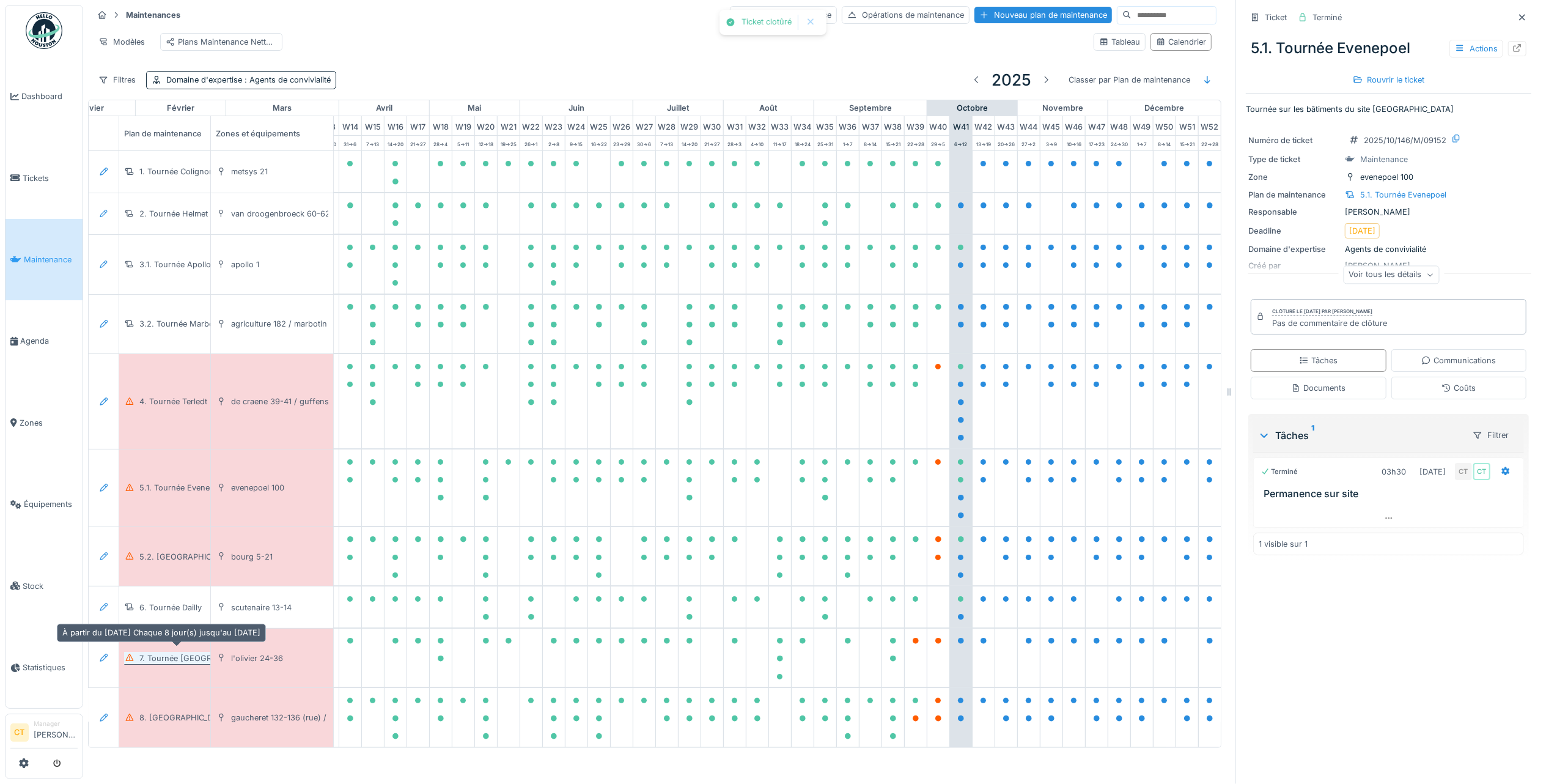
click at [176, 652] on div "7. Tournée [GEOGRAPHIC_DATA]" at bounding box center [200, 658] width 122 height 12
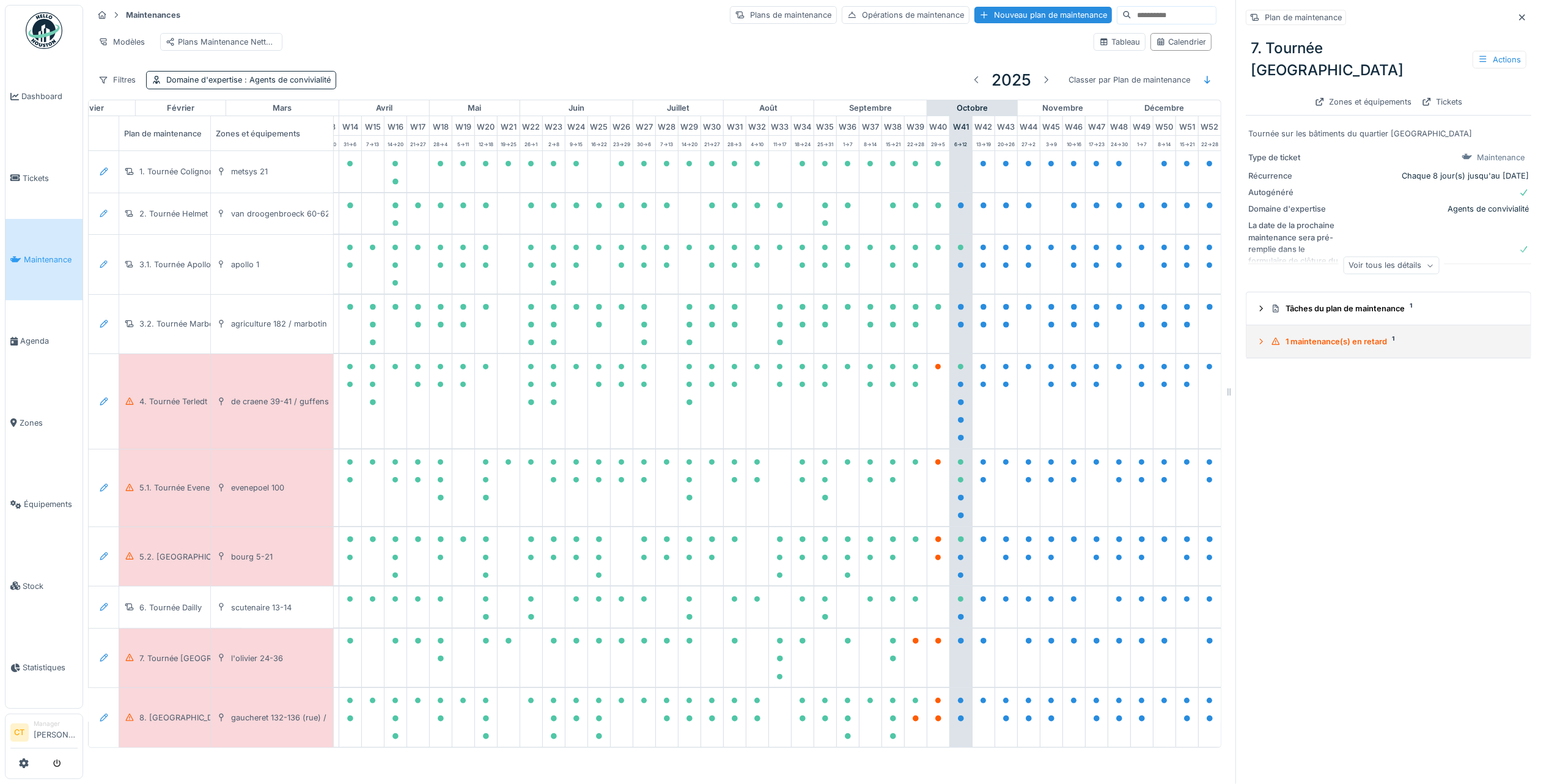
click at [1336, 335] on div "1 maintenance(s) en retard 1" at bounding box center [1394, 341] width 246 height 12
click at [1327, 395] on div "2025/09/146/M/08331 25/09/2025" at bounding box center [1390, 402] width 266 height 16
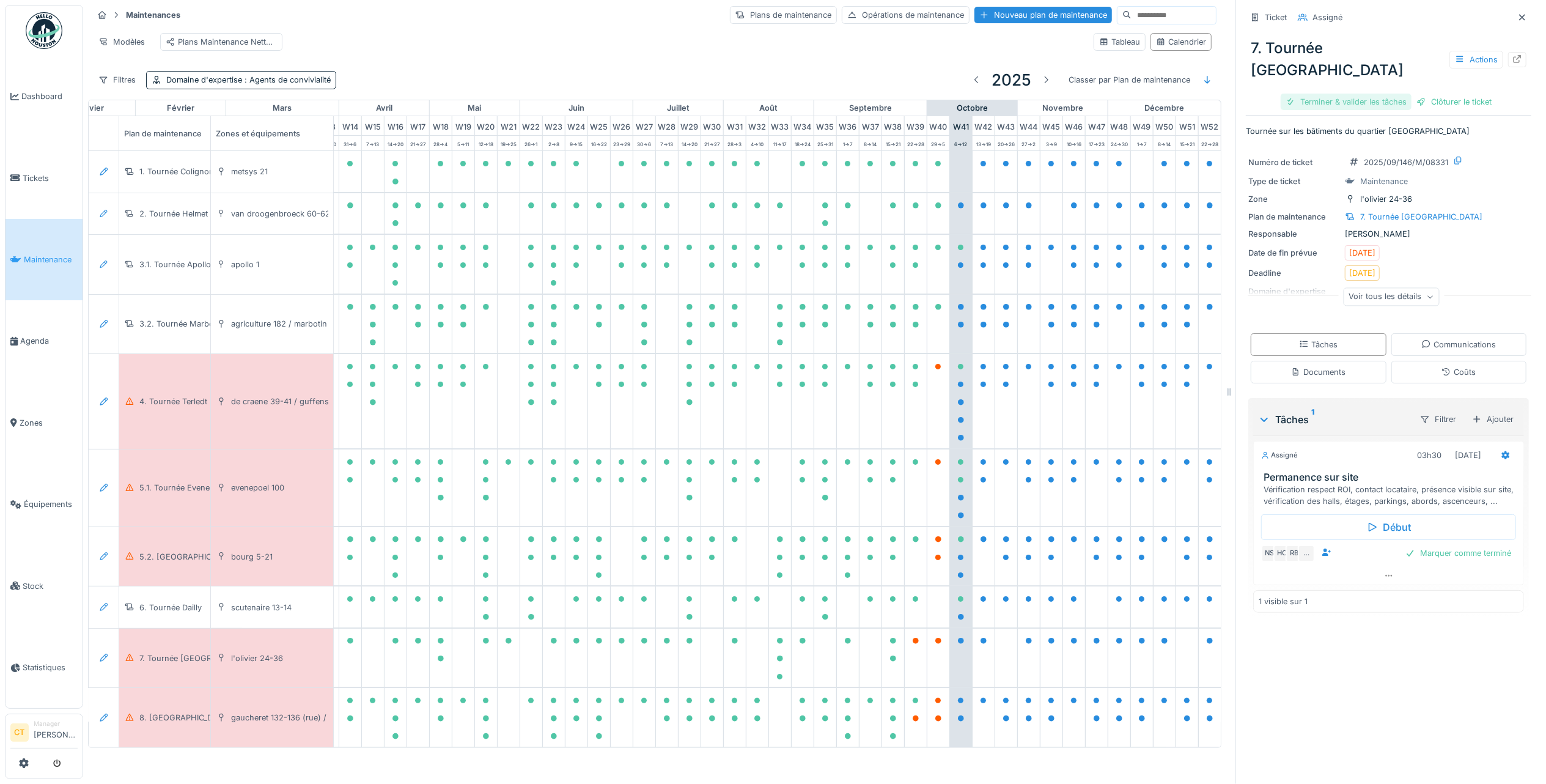
drag, startPoint x: 1318, startPoint y: 66, endPoint x: 1317, endPoint y: 74, distance: 8.1
click at [1318, 93] on div "Terminer & valider les tâches" at bounding box center [1346, 102] width 131 height 16
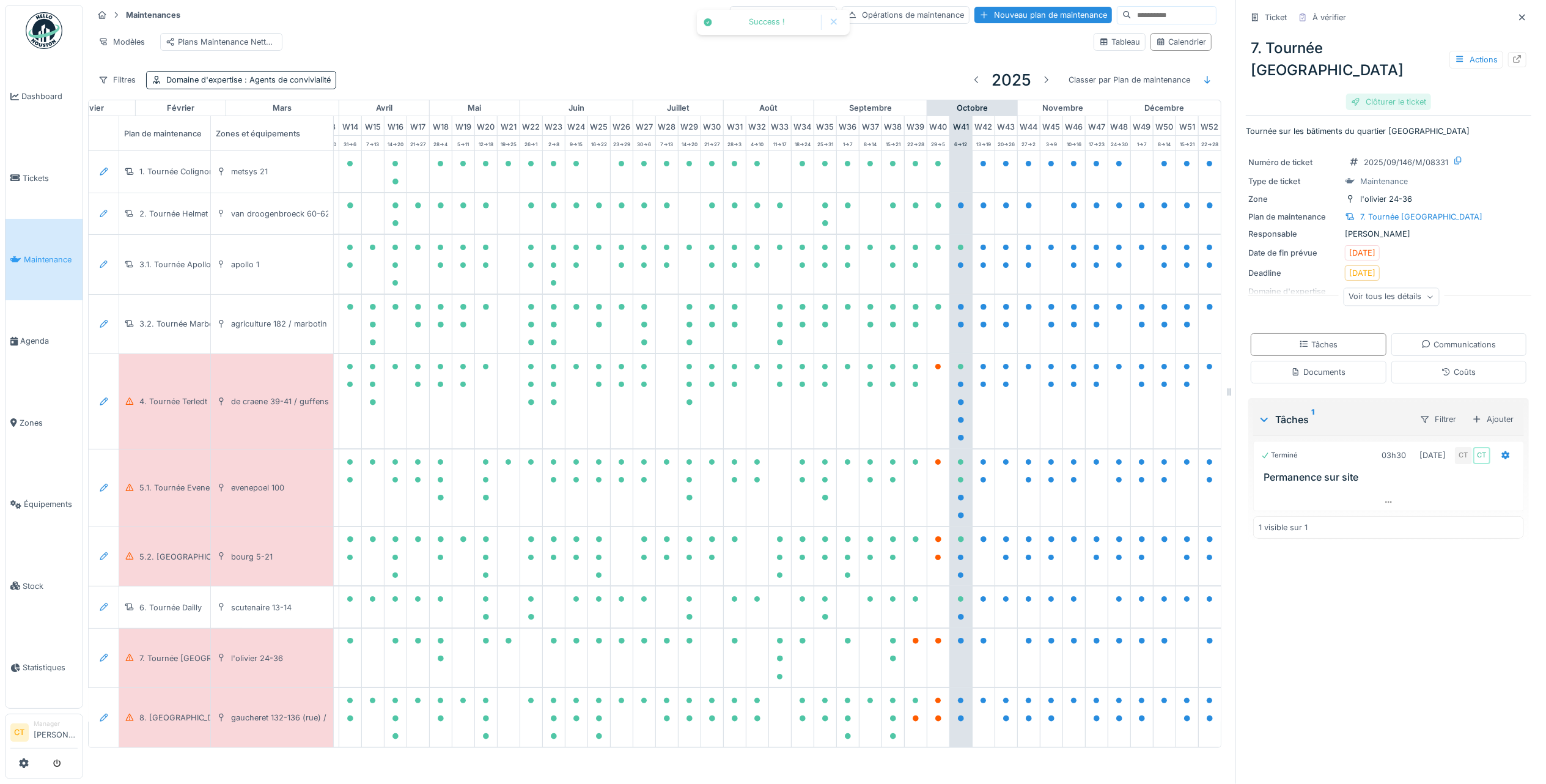
click at [1365, 93] on div "Clôturer le ticket" at bounding box center [1389, 102] width 85 height 16
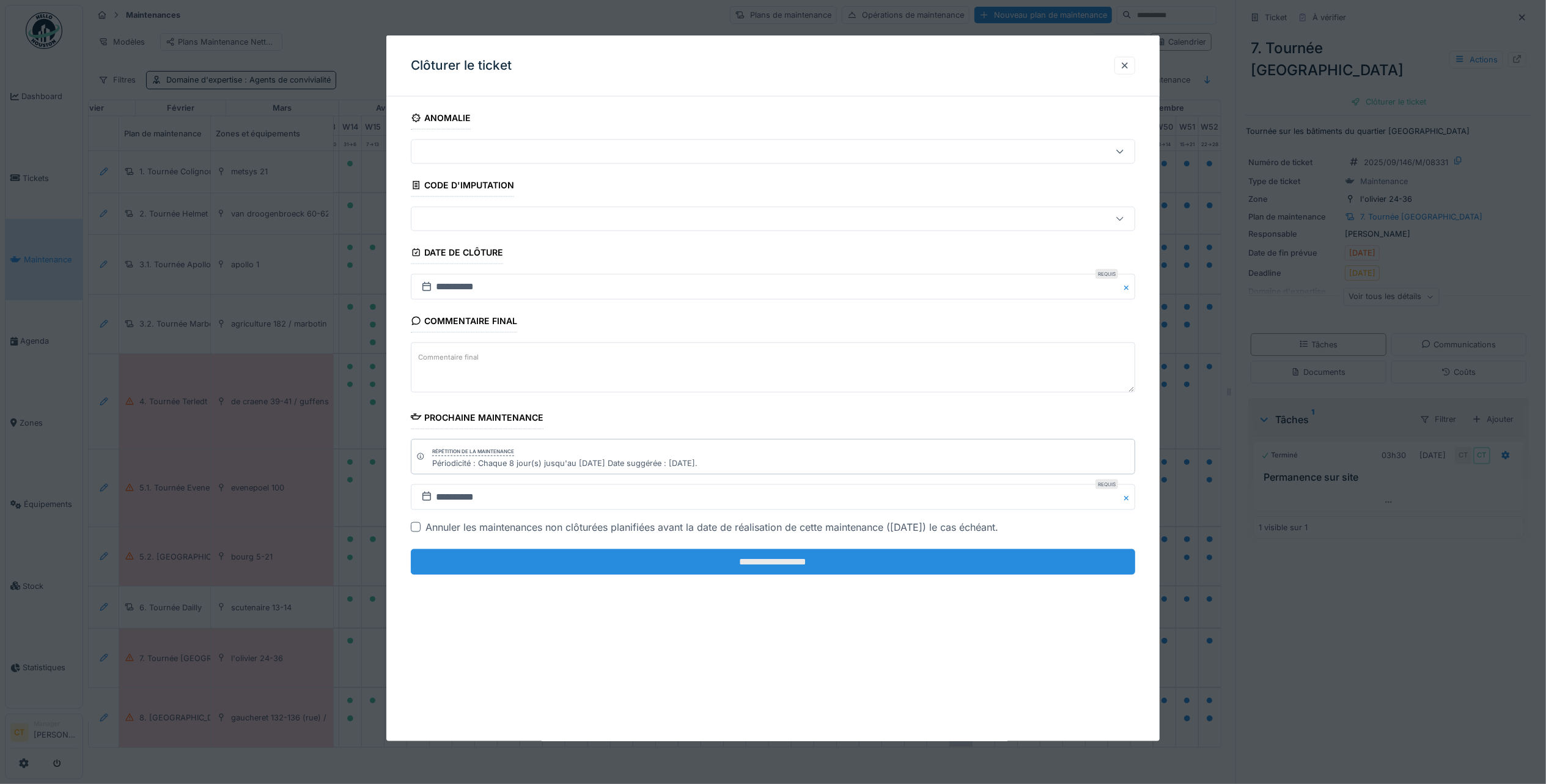
click at [842, 565] on input "**********" at bounding box center [773, 561] width 725 height 26
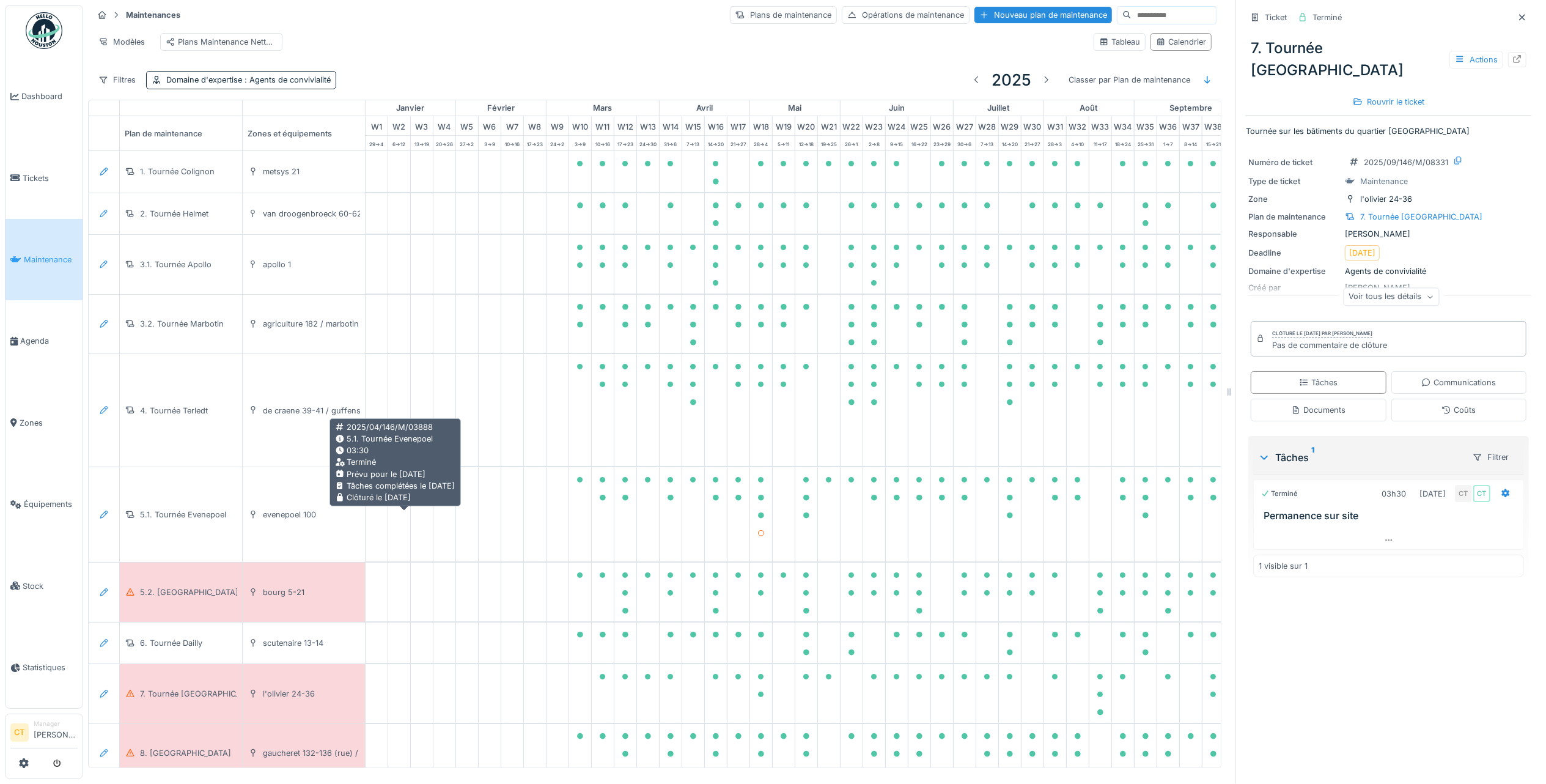
scroll to position [0, 357]
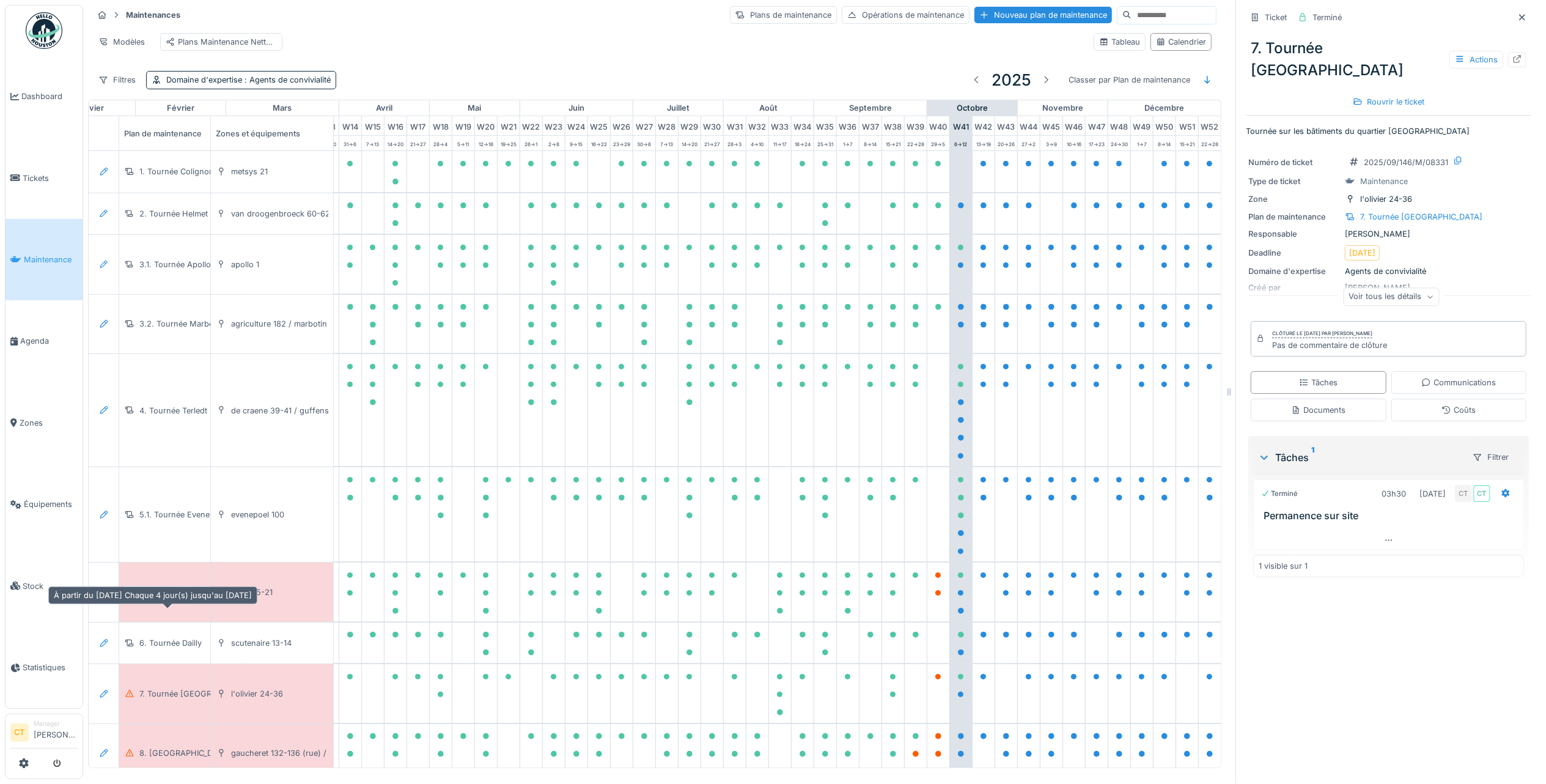
click at [182, 599] on div "5.2. [GEOGRAPHIC_DATA]" at bounding box center [181, 592] width 114 height 13
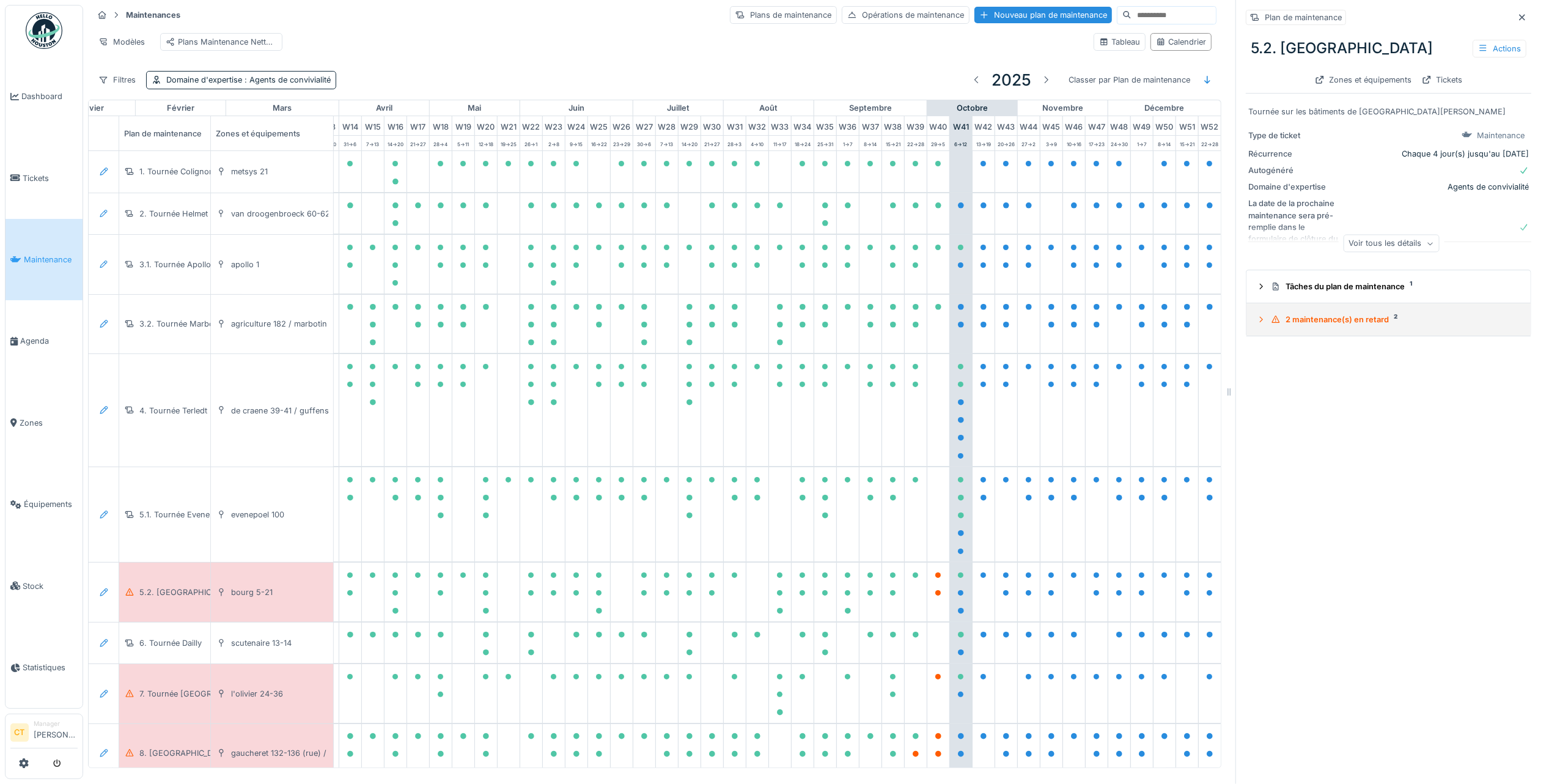
click at [1326, 315] on div "2 maintenance(s) en retard 2" at bounding box center [1394, 320] width 246 height 12
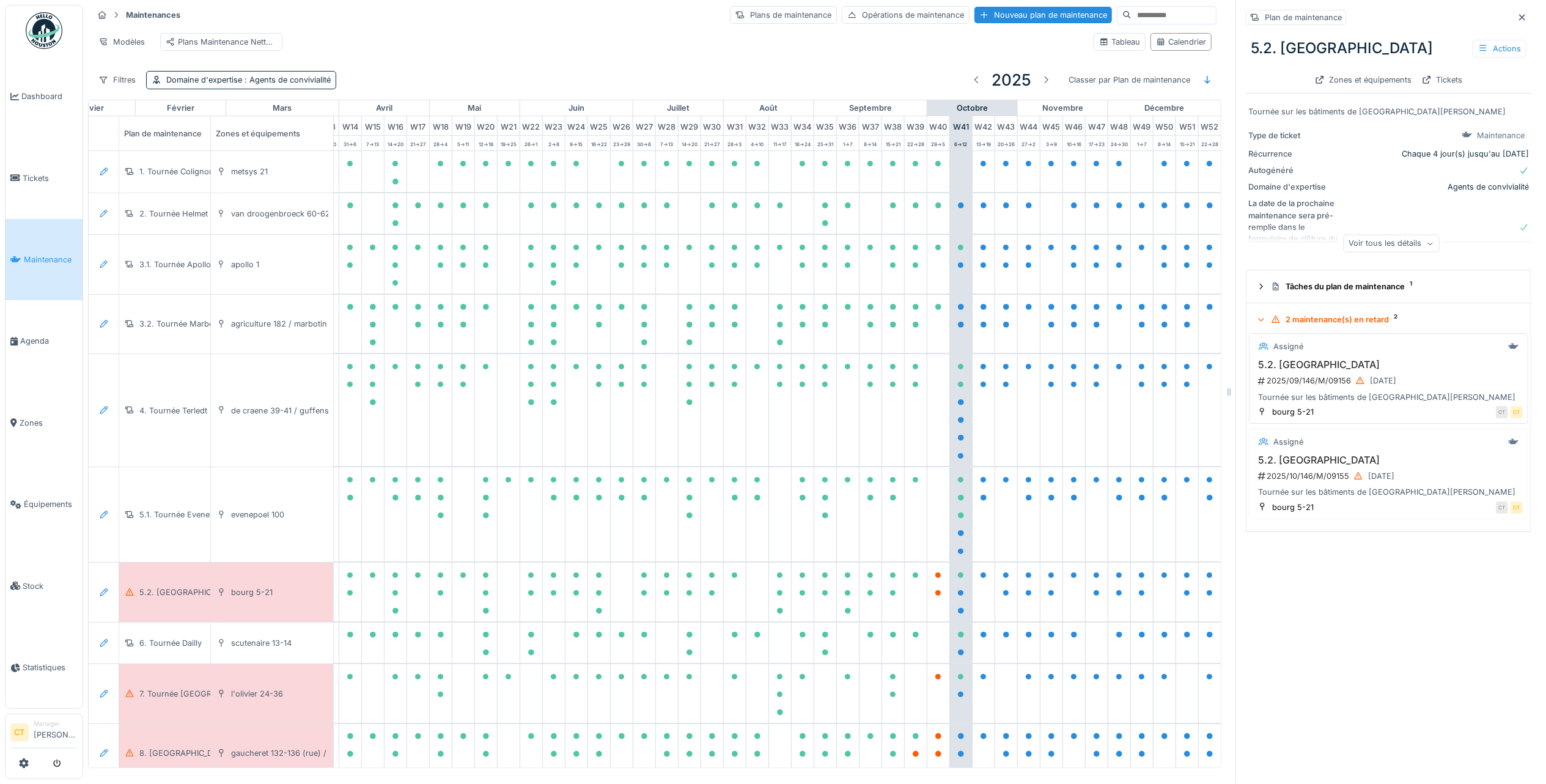
click at [1324, 378] on div "2025/09/146/M/09156 [DATE]" at bounding box center [1390, 381] width 266 height 16
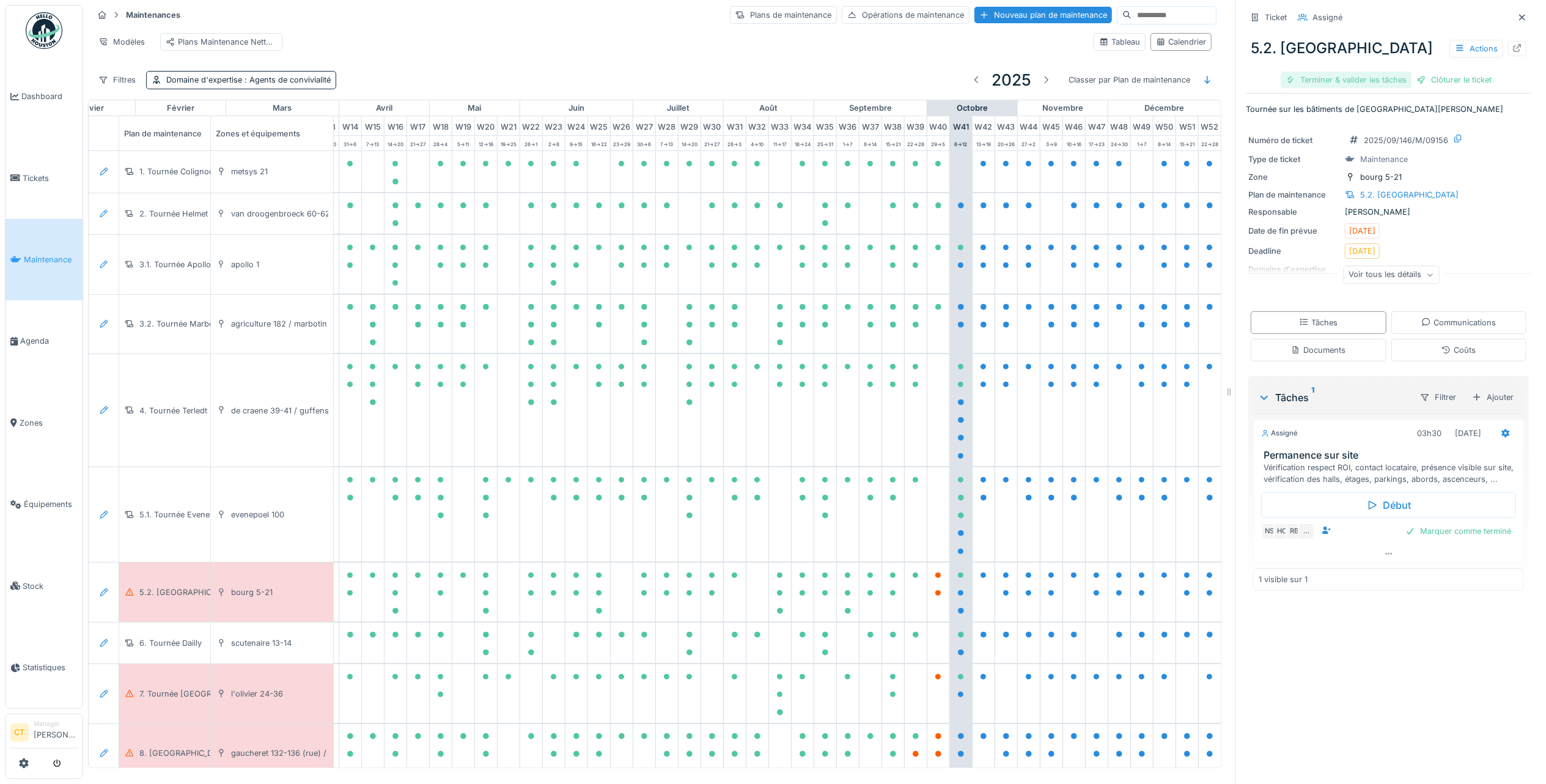
click at [1321, 71] on div "Terminer & valider les tâches" at bounding box center [1346, 79] width 131 height 16
click at [1388, 72] on div "Clôturer le ticket" at bounding box center [1389, 79] width 85 height 16
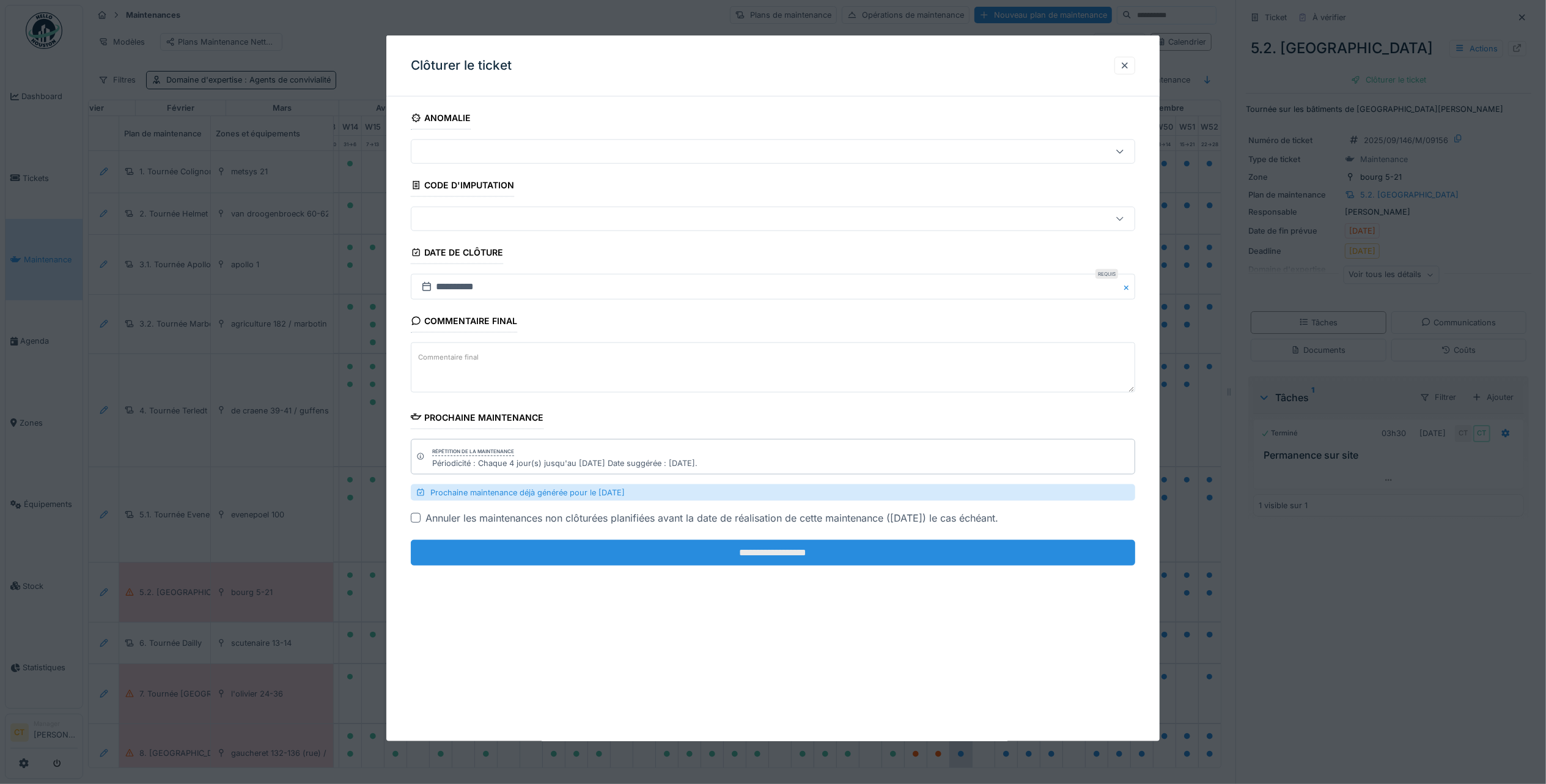
click at [1019, 551] on input "**********" at bounding box center [773, 553] width 725 height 26
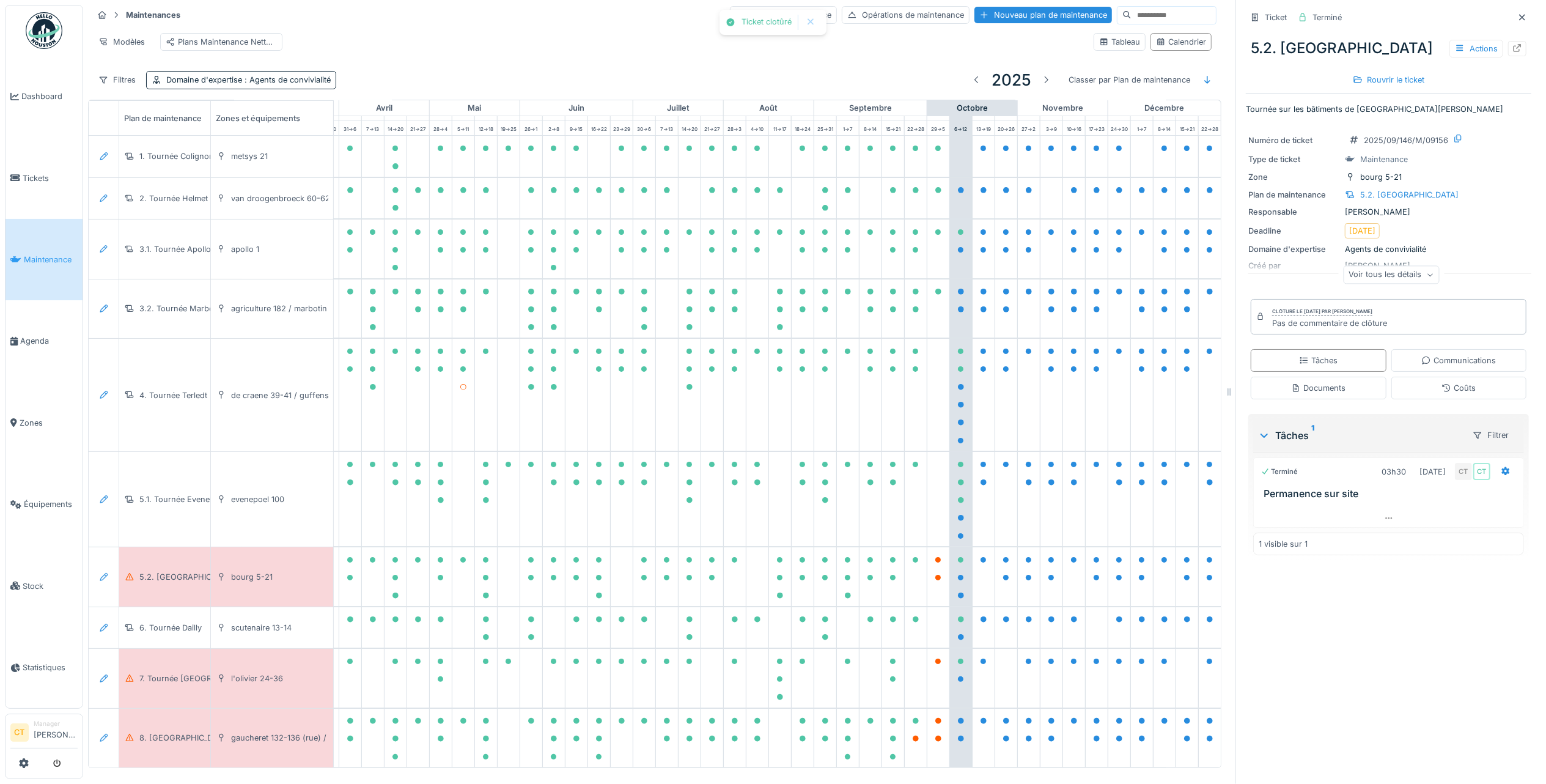
scroll to position [66, 357]
drag, startPoint x: 191, startPoint y: 641, endPoint x: 749, endPoint y: 584, distance: 560.9
click at [193, 673] on div "7. Tournée [GEOGRAPHIC_DATA]" at bounding box center [200, 679] width 122 height 12
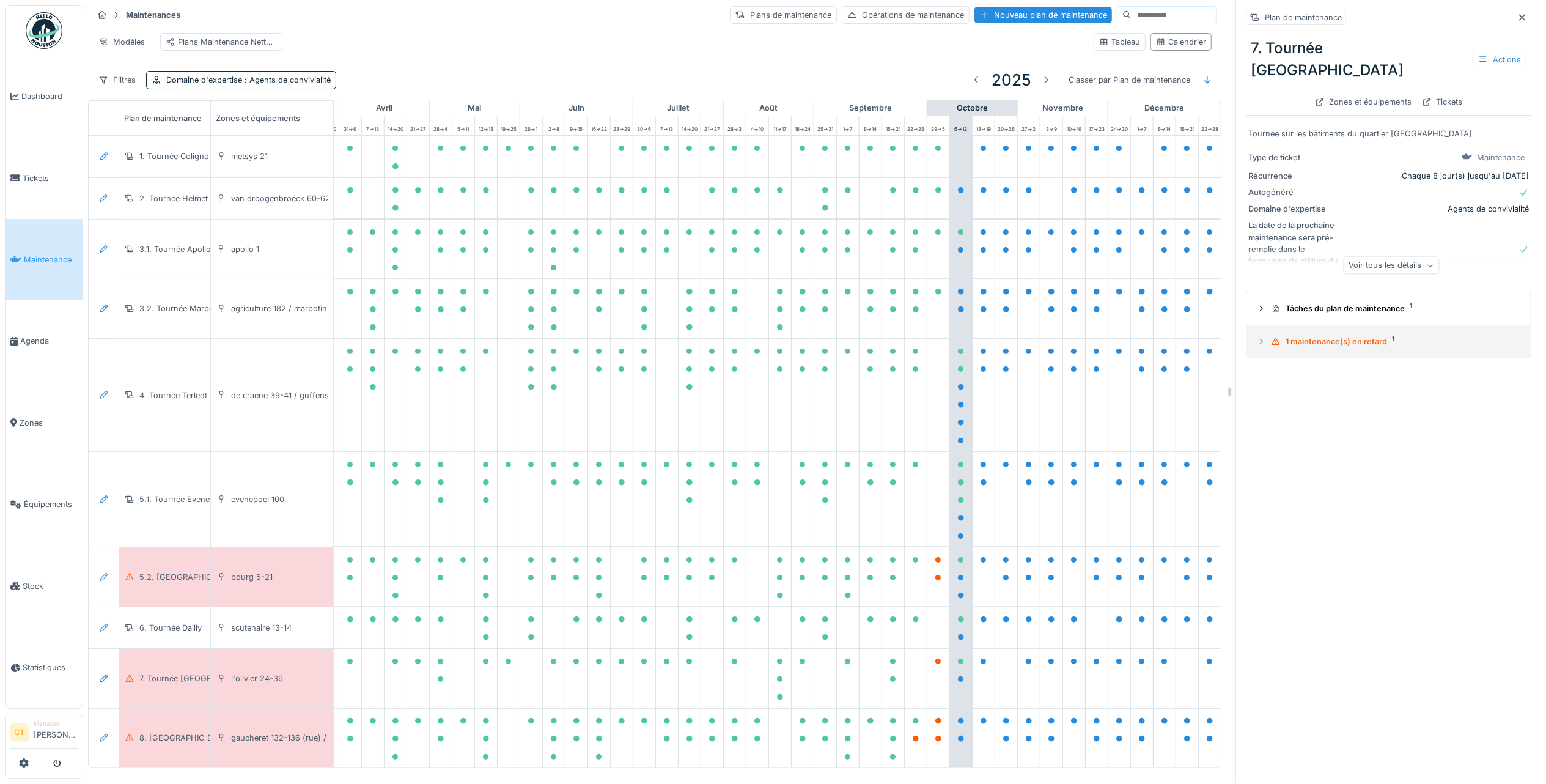
click at [1351, 335] on div "1 maintenance(s) en retard 1" at bounding box center [1394, 341] width 246 height 12
click at [1338, 381] on div "7. [GEOGRAPHIC_DATA] 2025/10/146/M/09159 [DATE] Tournée sur les bâtiments du qu…" at bounding box center [1389, 402] width 269 height 44
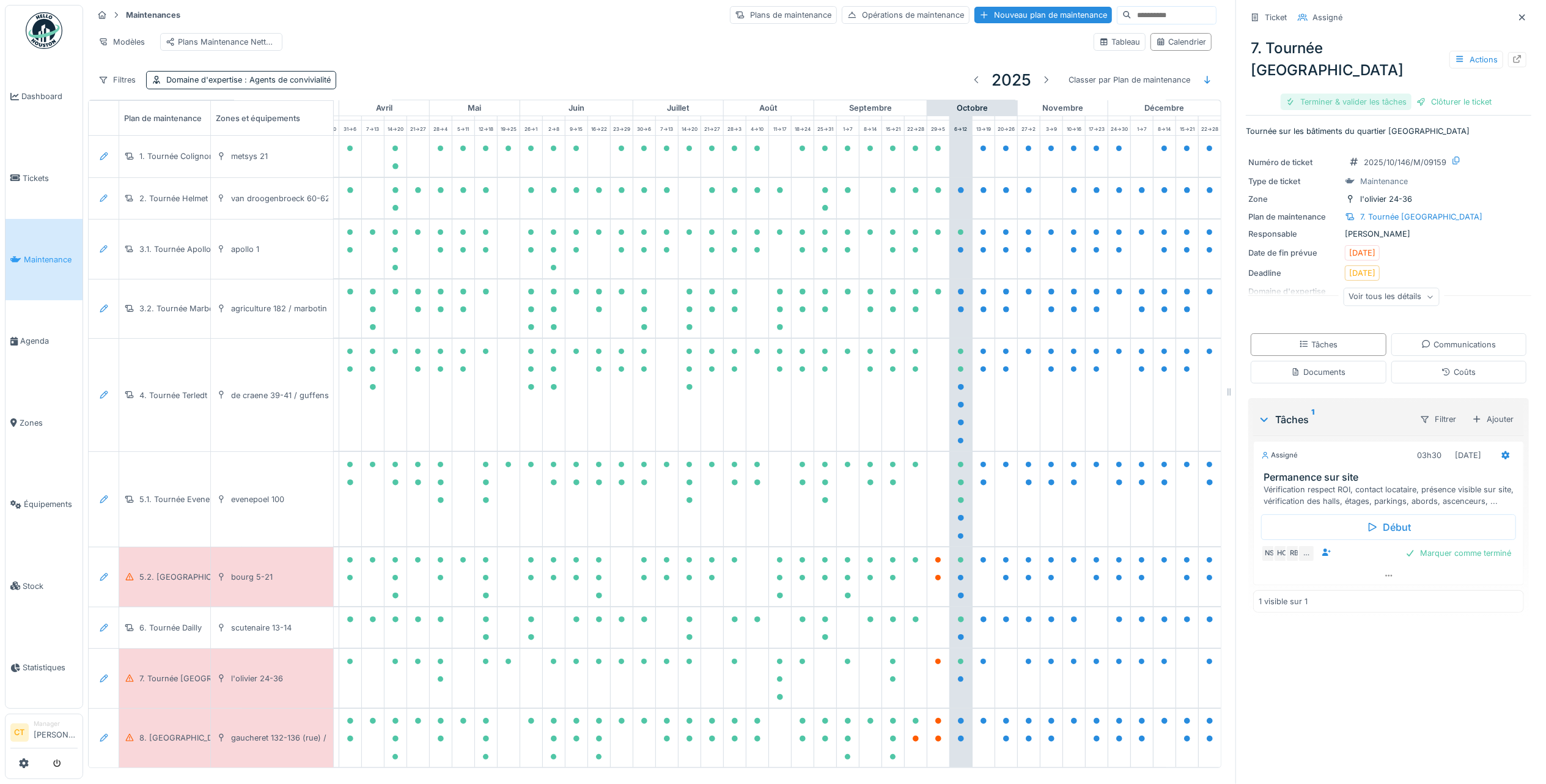
click at [1332, 93] on div "Terminer & valider les tâches" at bounding box center [1346, 102] width 131 height 16
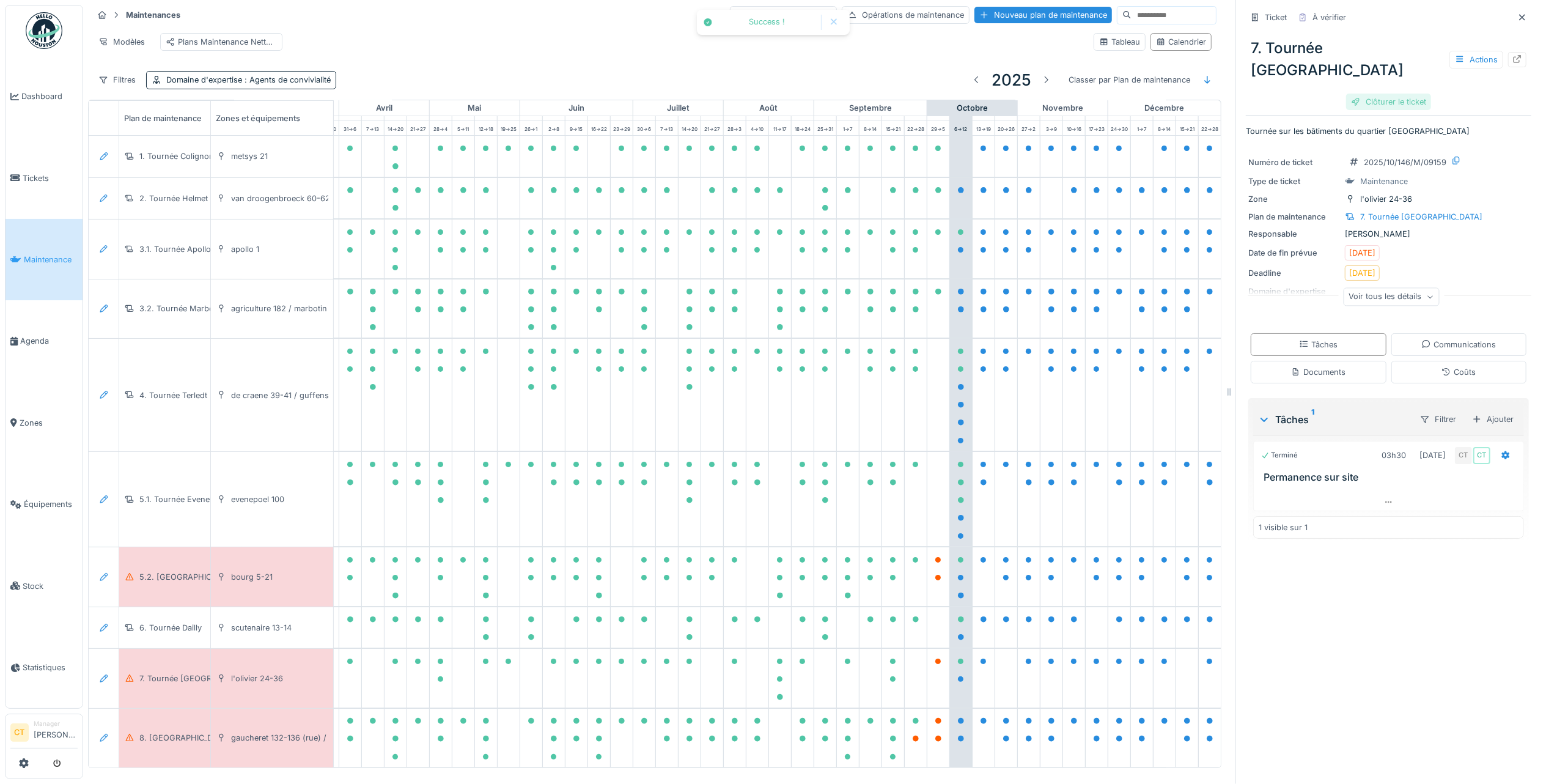
click at [1378, 93] on div "Clôturer le ticket" at bounding box center [1389, 102] width 85 height 16
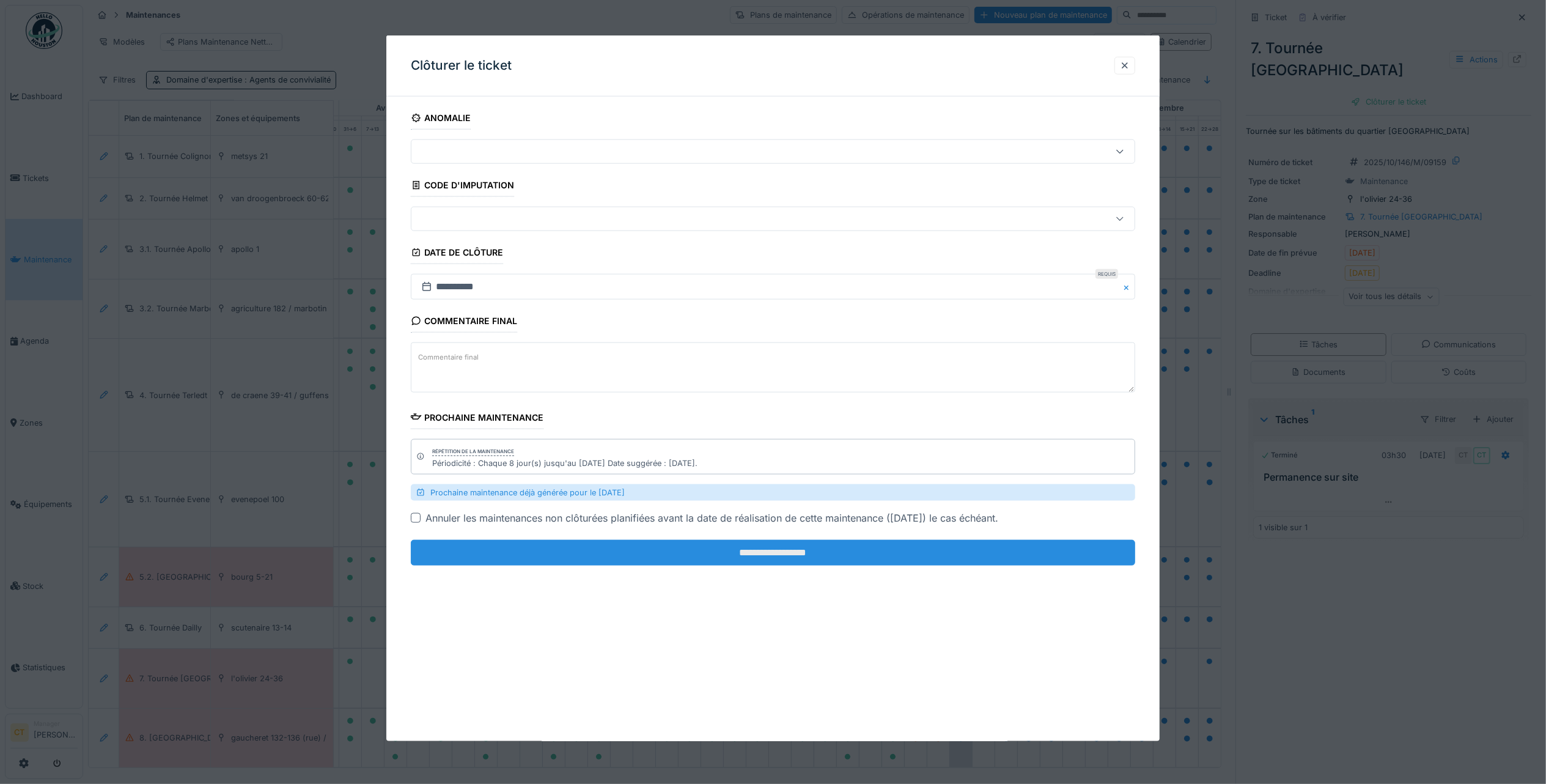
click at [872, 554] on input "**********" at bounding box center [773, 553] width 725 height 26
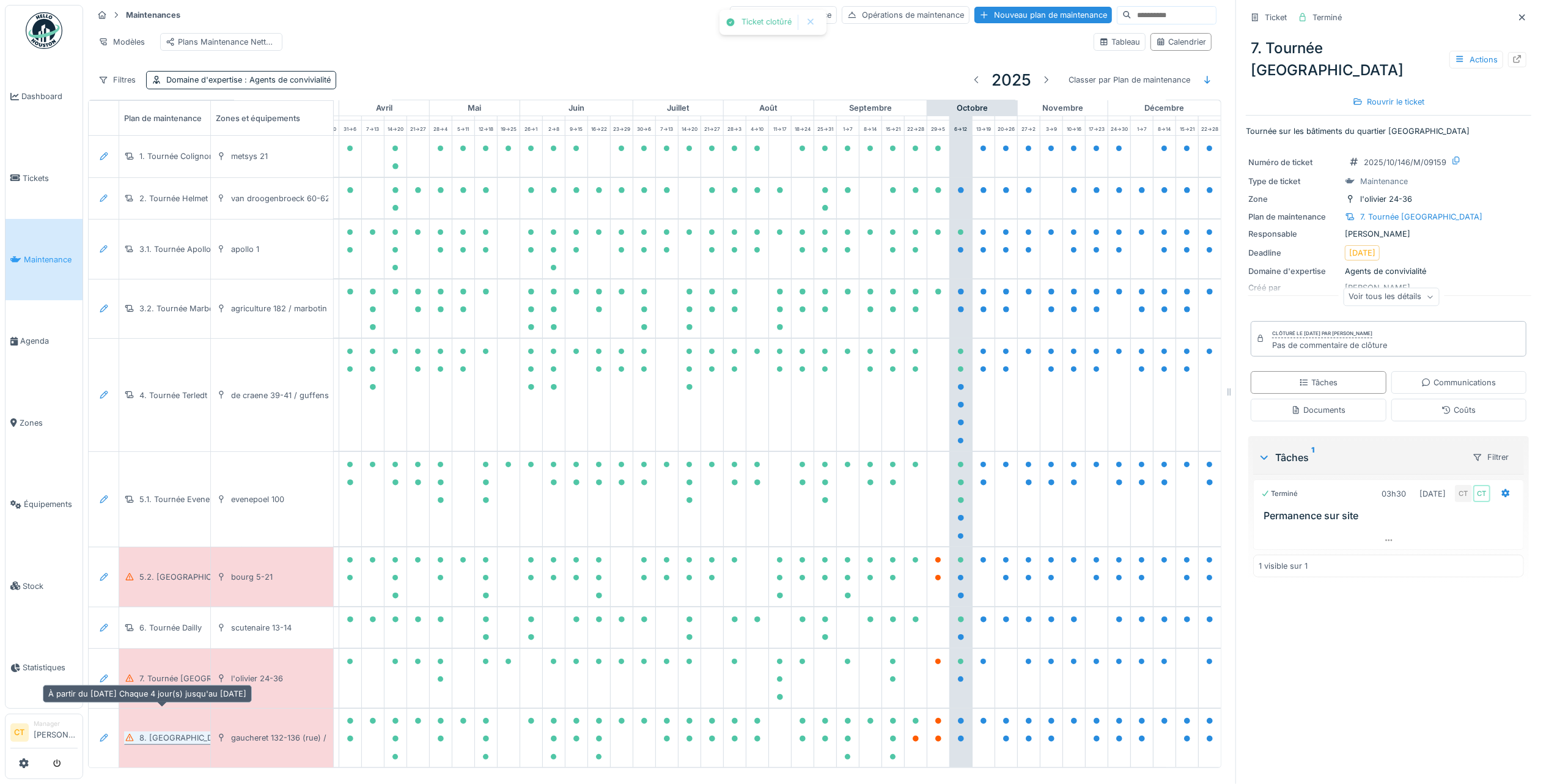
click at [180, 732] on div "8. [GEOGRAPHIC_DATA]" at bounding box center [185, 738] width 91 height 12
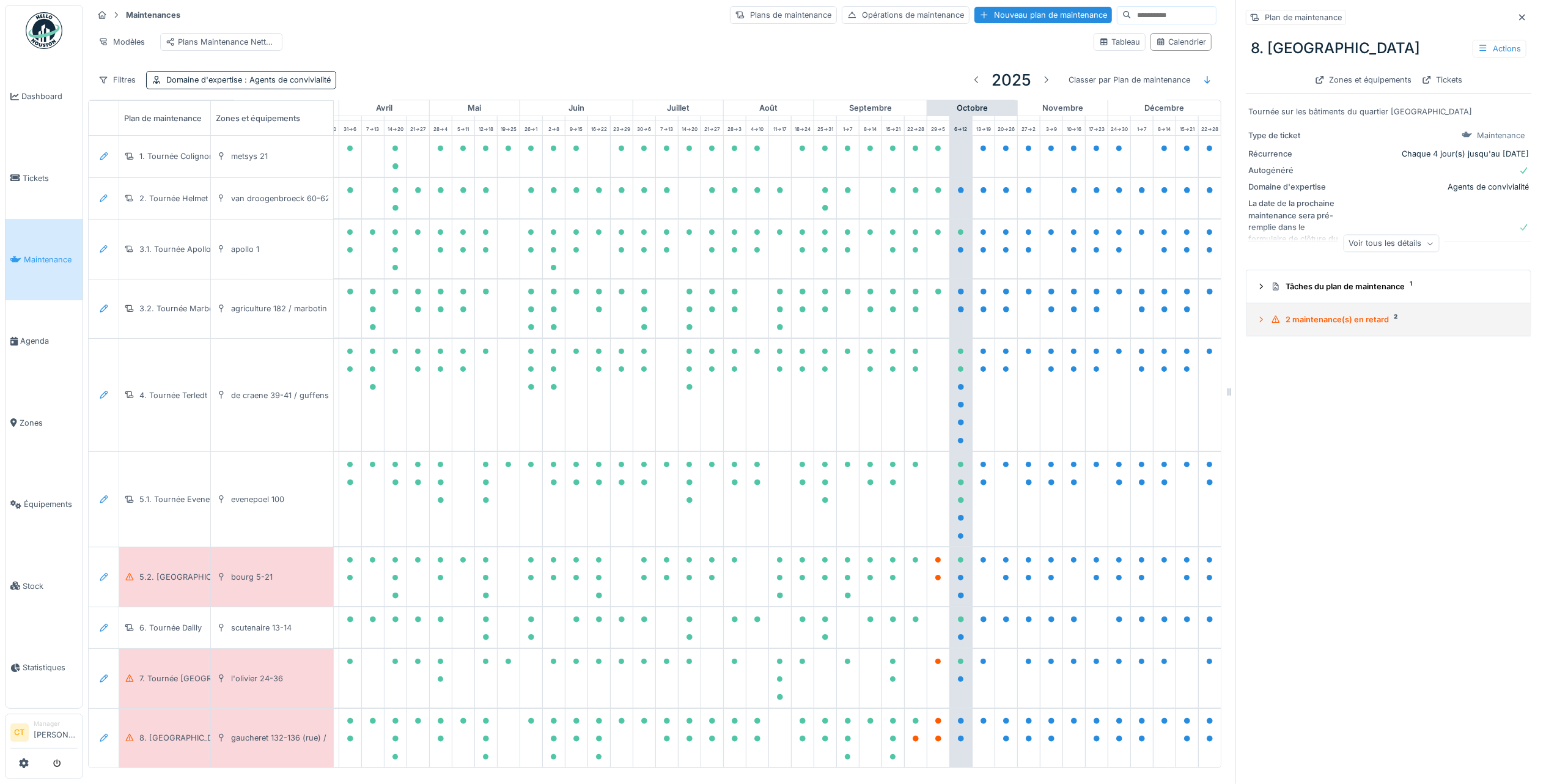
click at [1336, 316] on summary "2 maintenance(s) en retard 2" at bounding box center [1389, 319] width 274 height 22
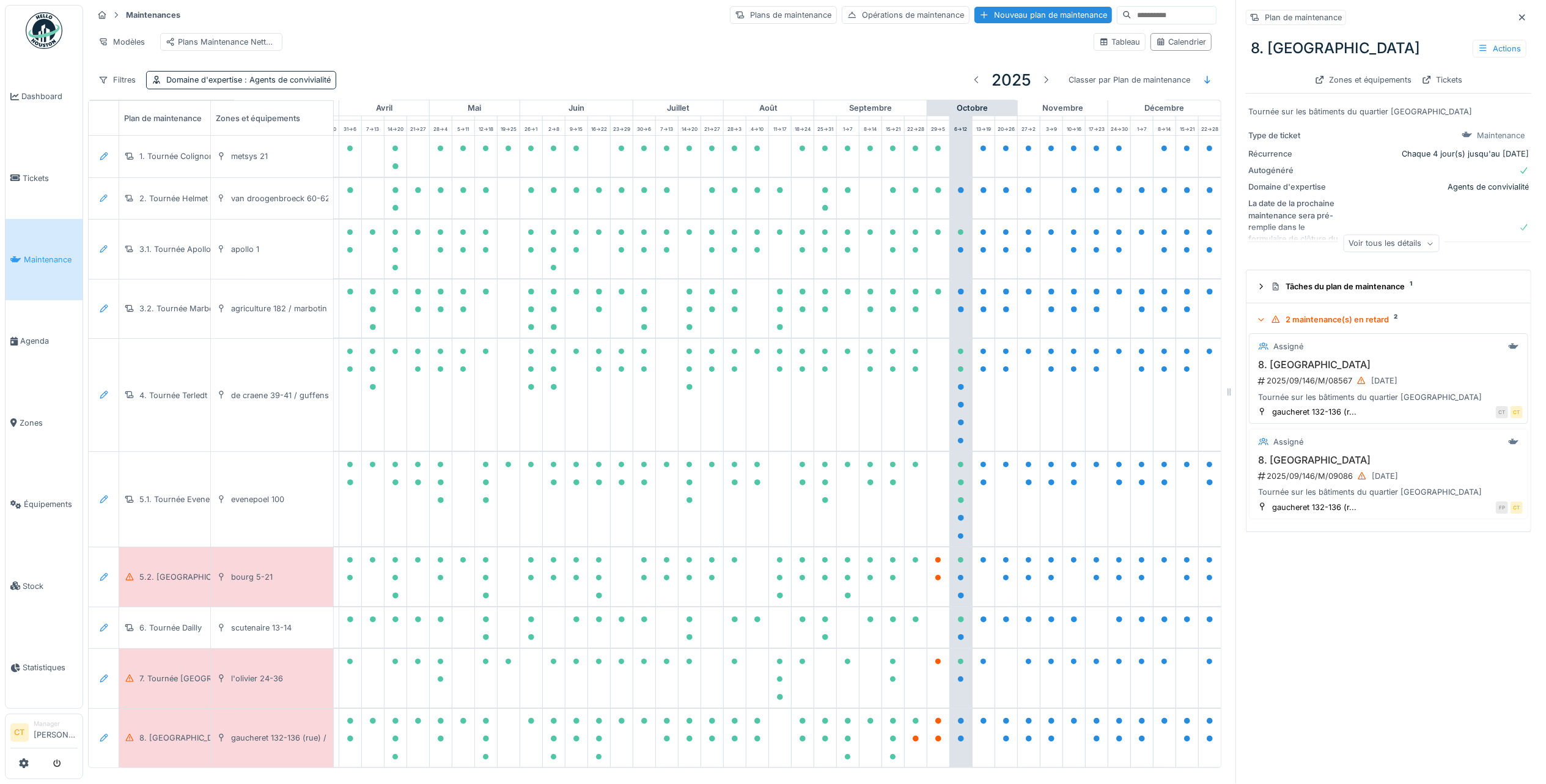
click at [1329, 359] on h3 "8. [GEOGRAPHIC_DATA]" at bounding box center [1389, 365] width 269 height 12
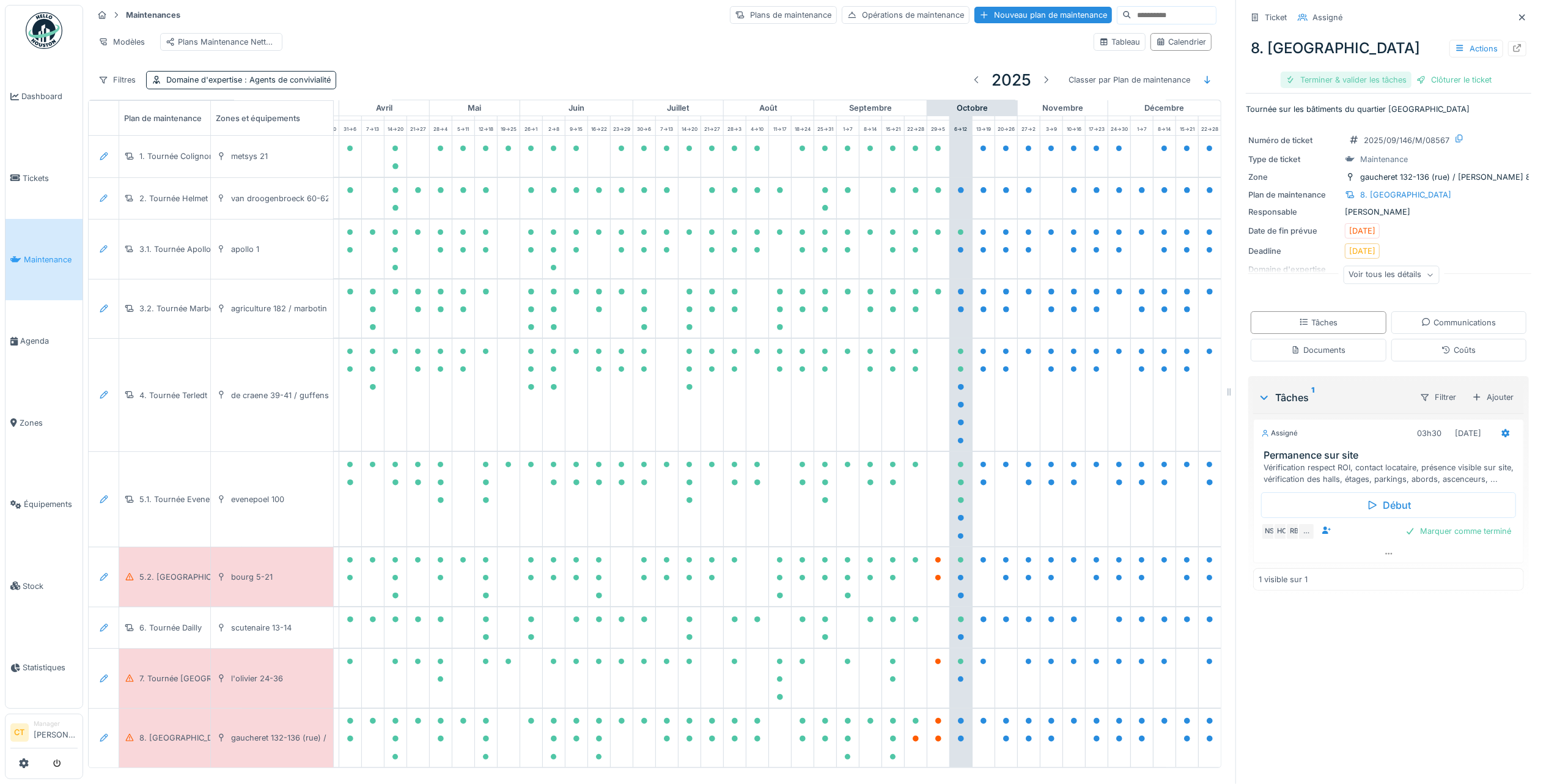
click at [1355, 71] on div "Terminer & valider les tâches" at bounding box center [1346, 79] width 131 height 16
click at [1378, 71] on div "Clôturer le ticket" at bounding box center [1389, 79] width 85 height 16
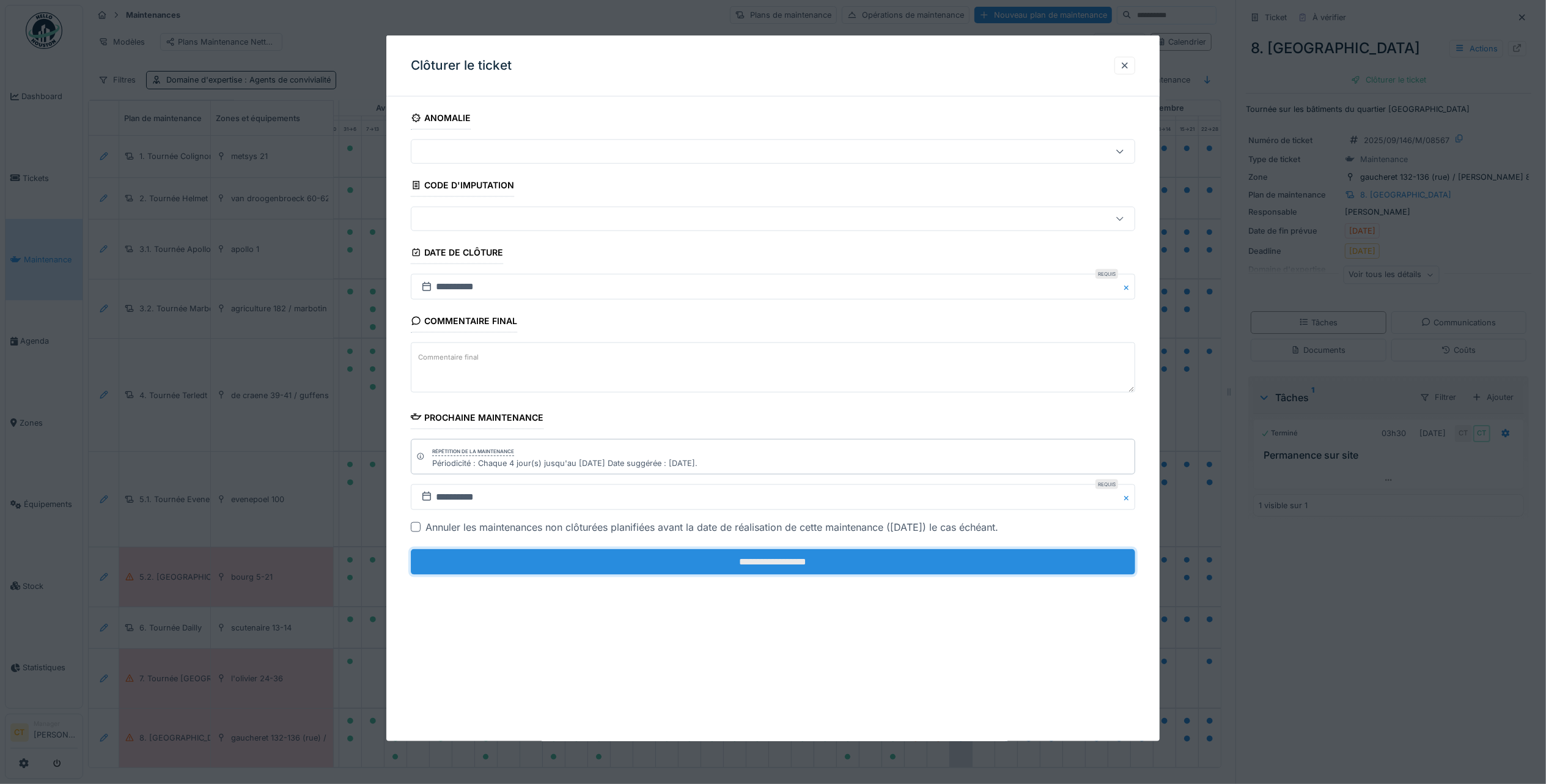
click at [806, 570] on input "**********" at bounding box center [773, 561] width 725 height 26
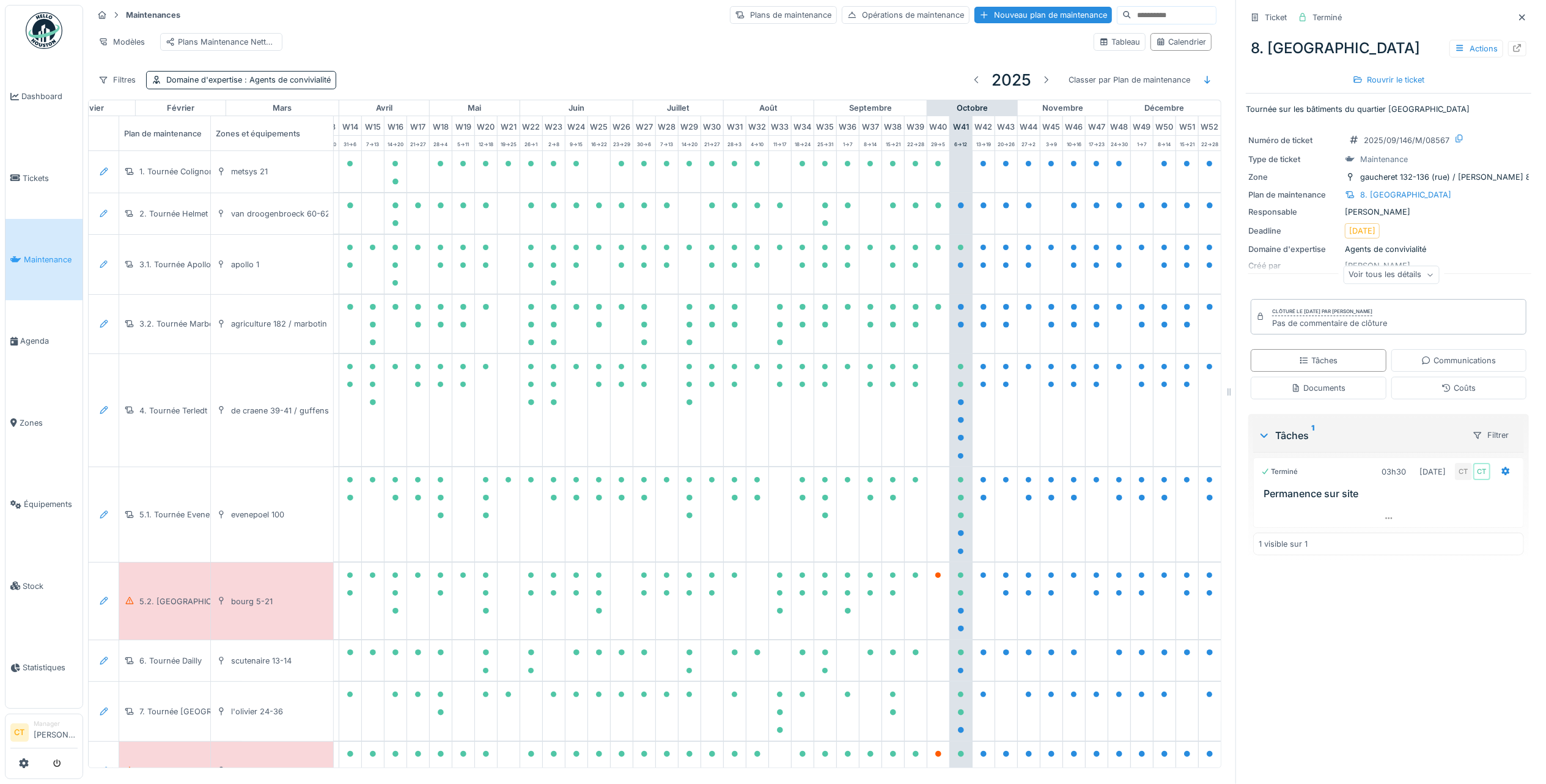
scroll to position [0, 357]
click at [172, 607] on div "5.2. Tournée Bourg" at bounding box center [188, 602] width 99 height 12
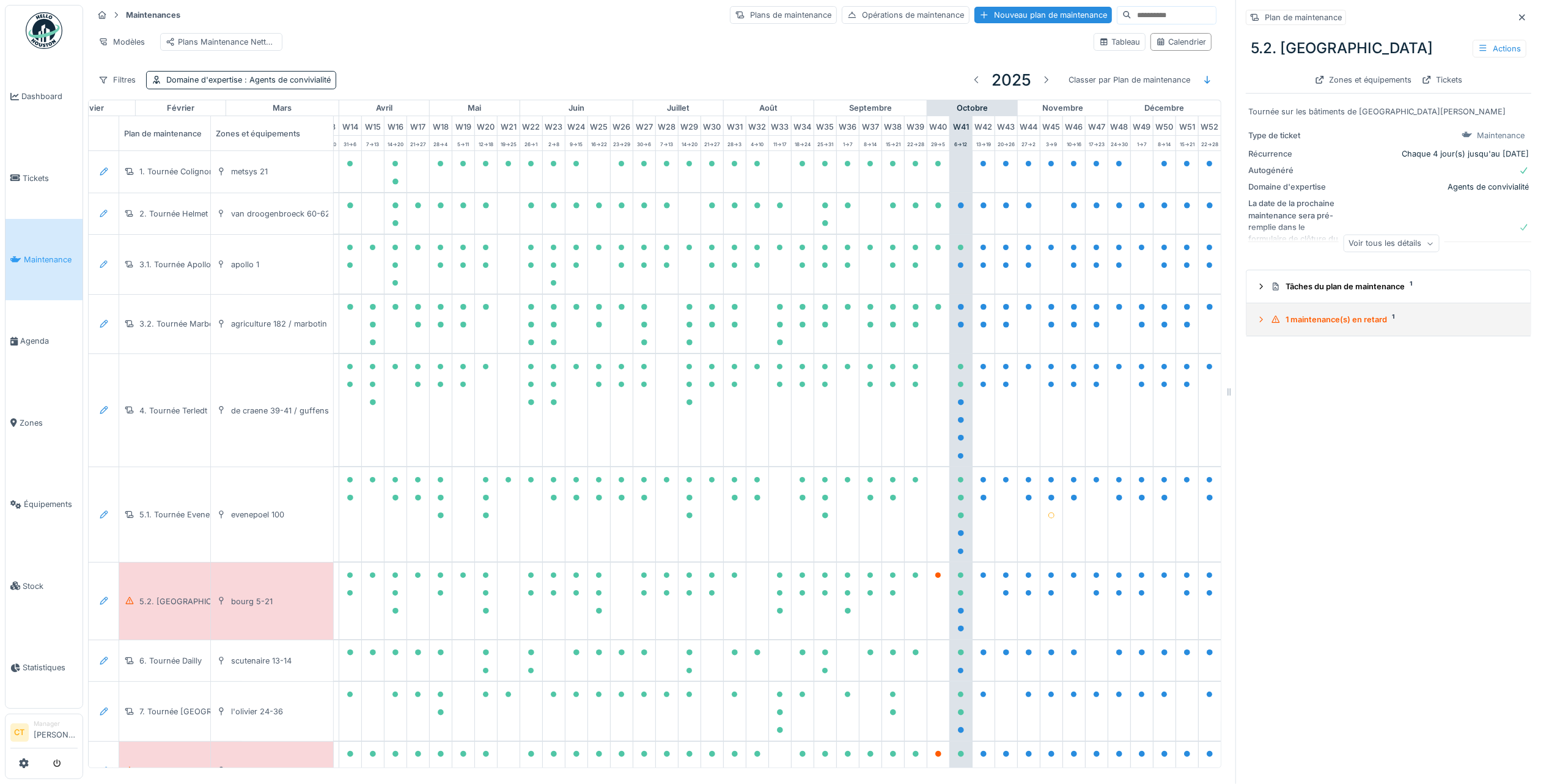
click at [1307, 317] on summary "1 maintenance(s) en retard 1" at bounding box center [1389, 319] width 274 height 22
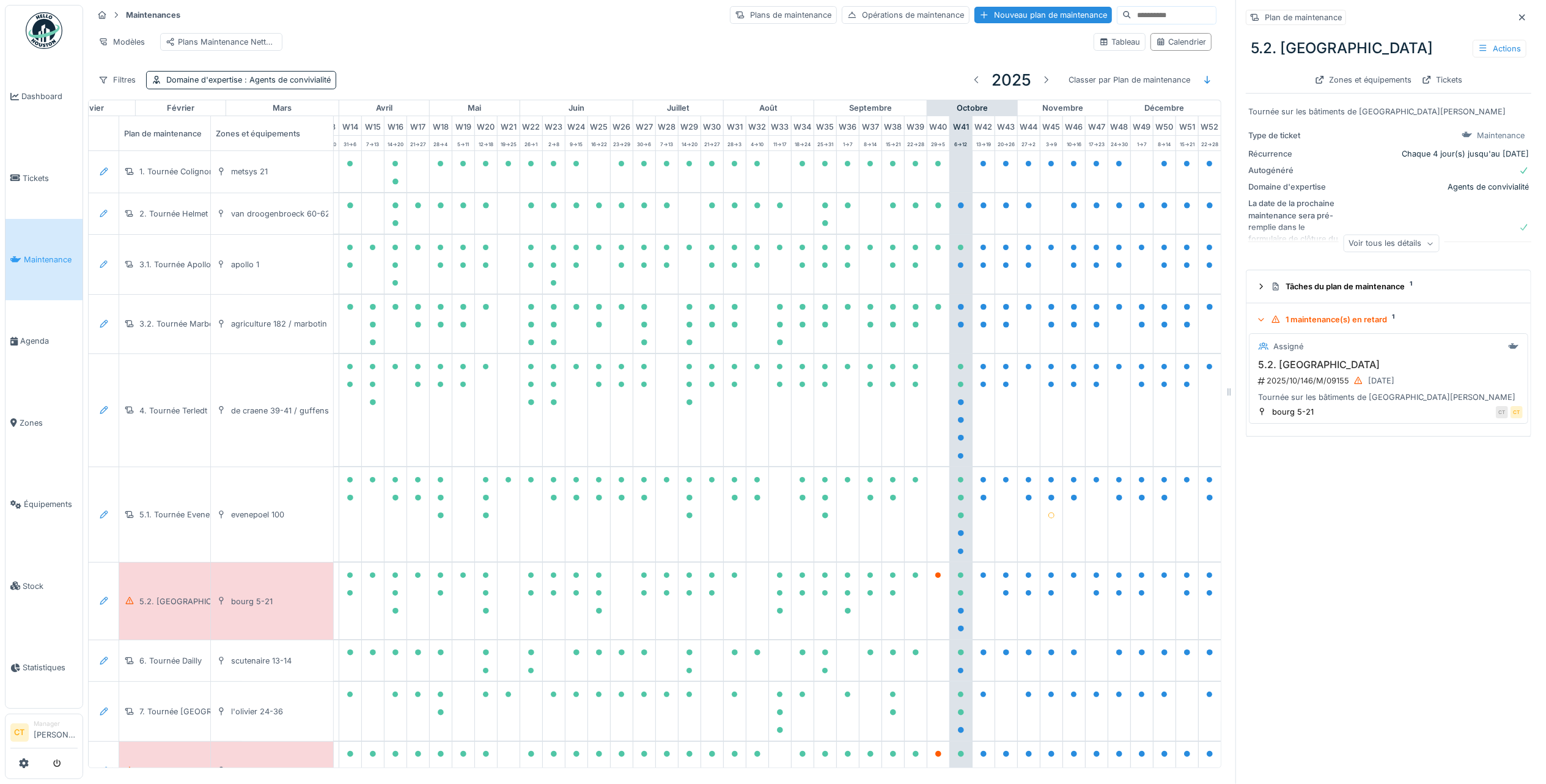
click at [1330, 375] on div "2025/10/146/M/09155 04/10/2025" at bounding box center [1390, 381] width 266 height 16
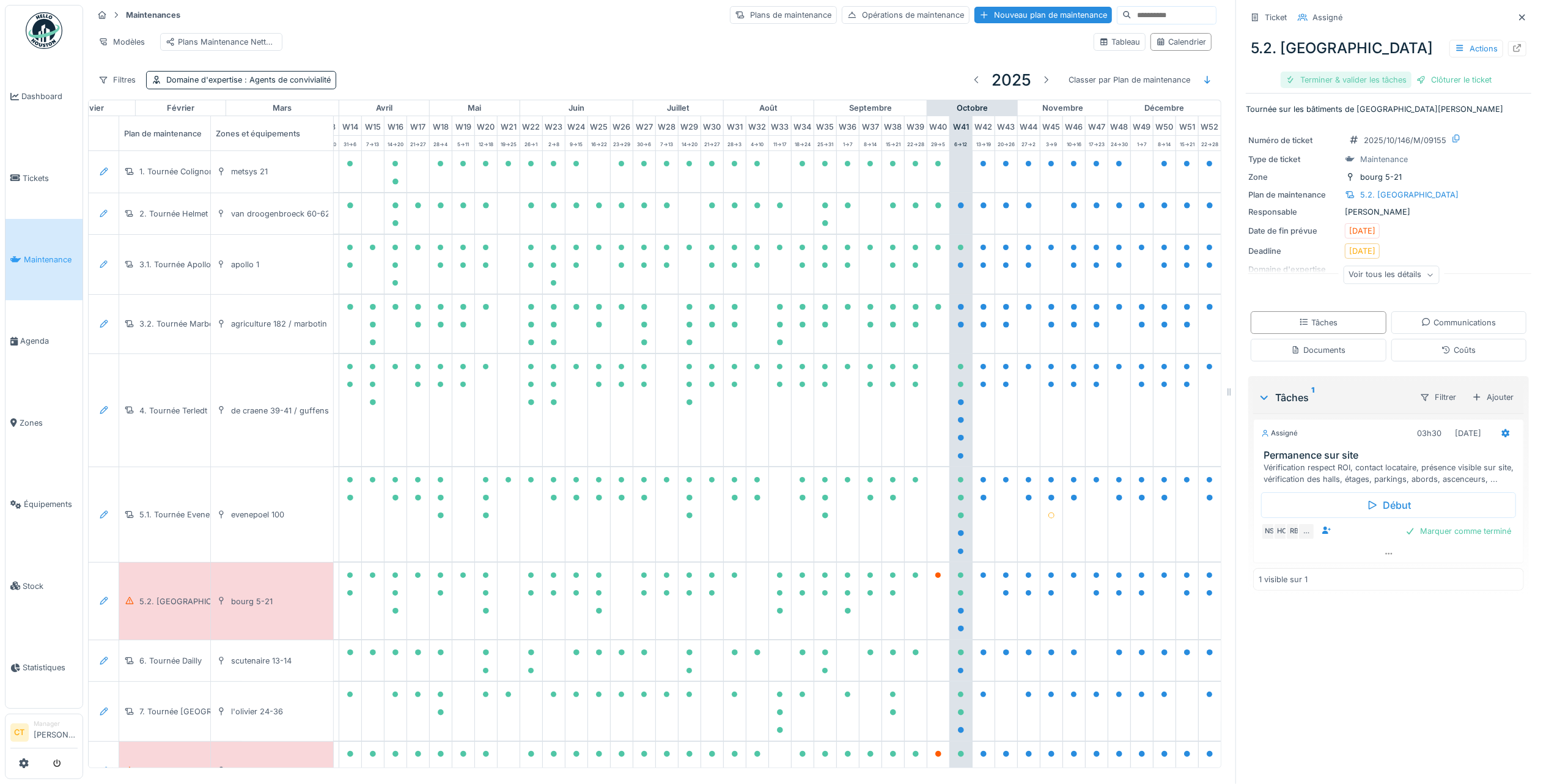
click at [1316, 71] on div "Terminer & valider les tâches" at bounding box center [1346, 79] width 131 height 16
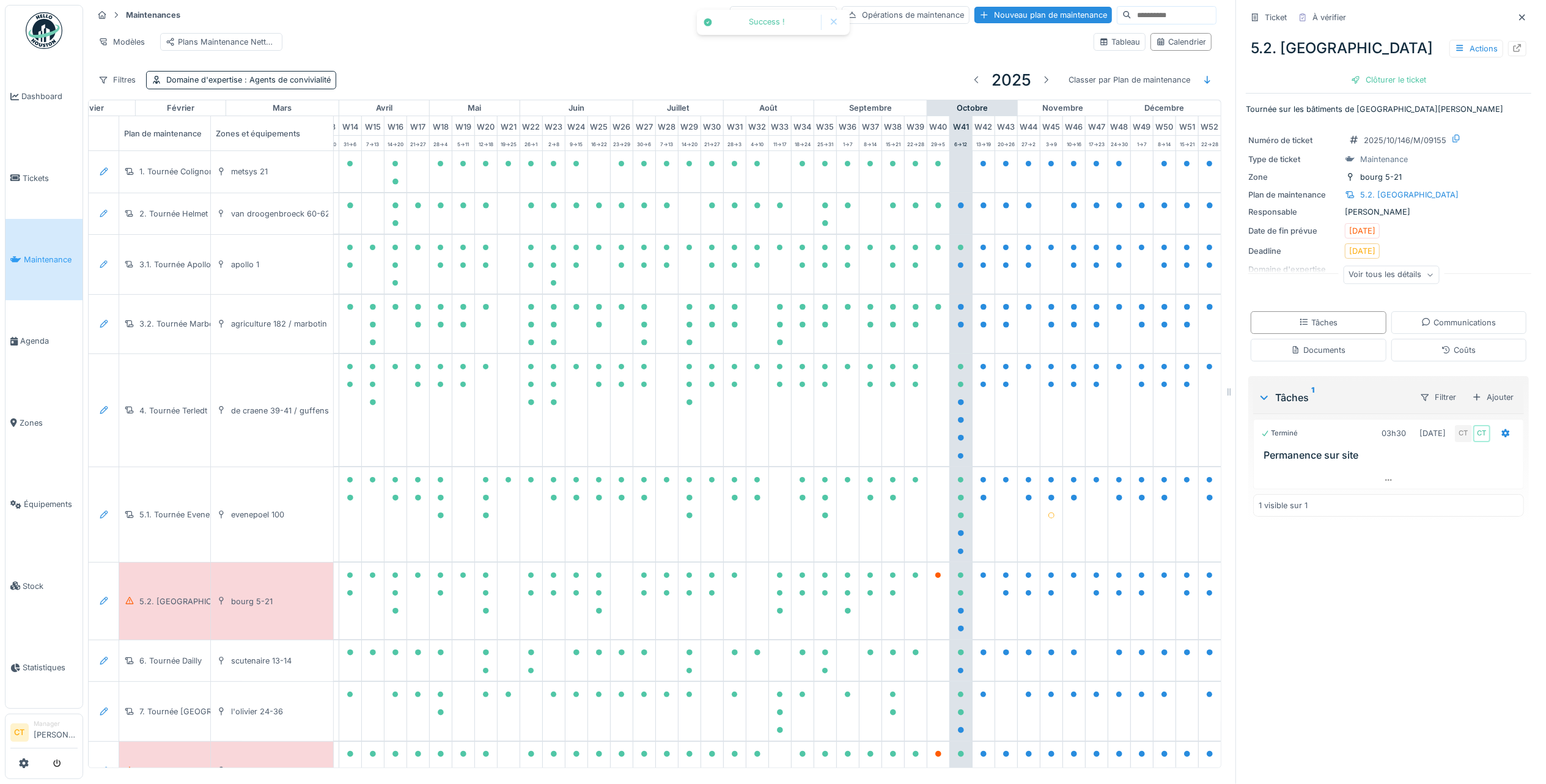
click at [1397, 71] on div "Clôturer le ticket" at bounding box center [1389, 79] width 85 height 16
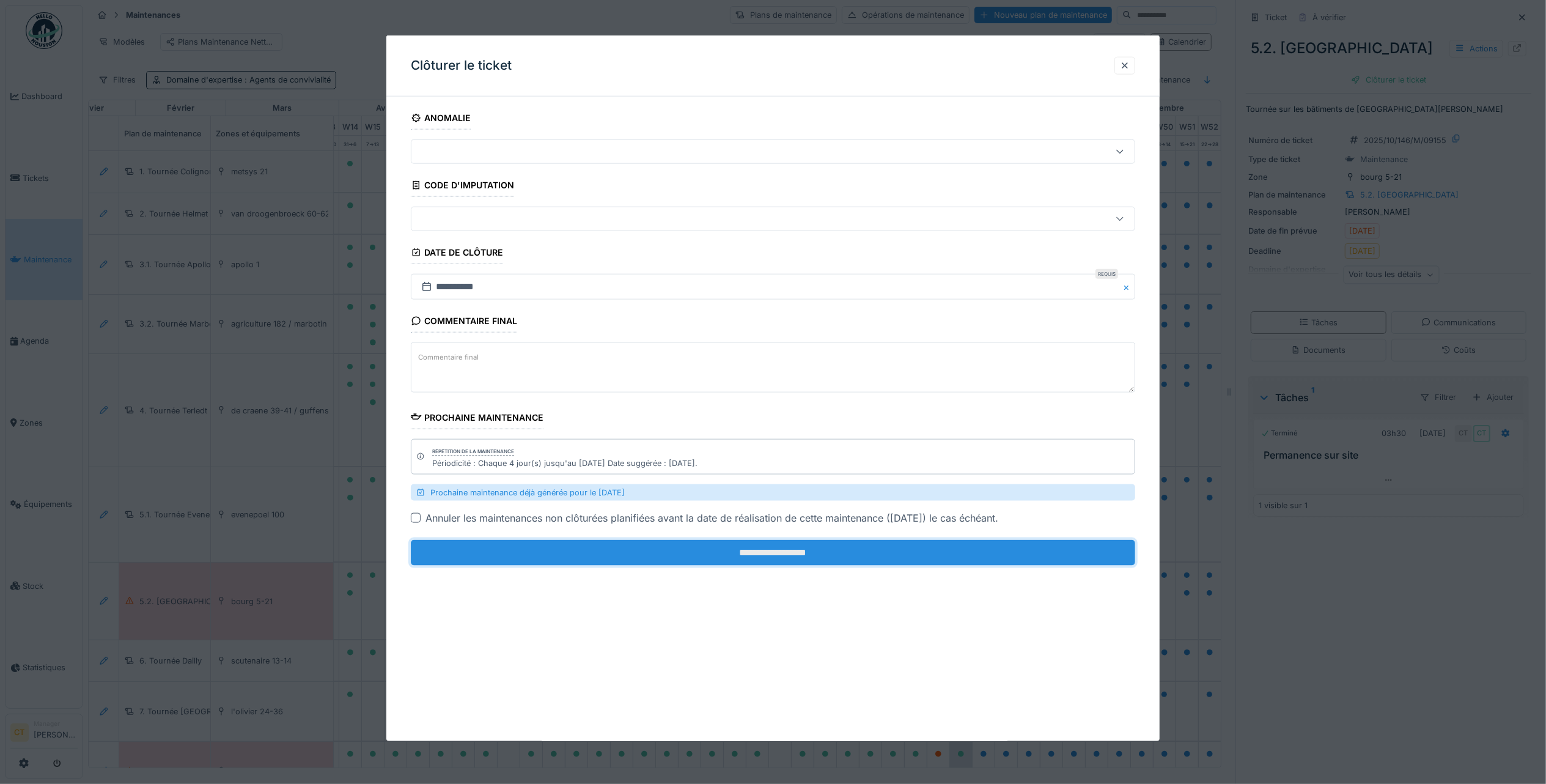
click at [1003, 549] on input "**********" at bounding box center [773, 553] width 725 height 26
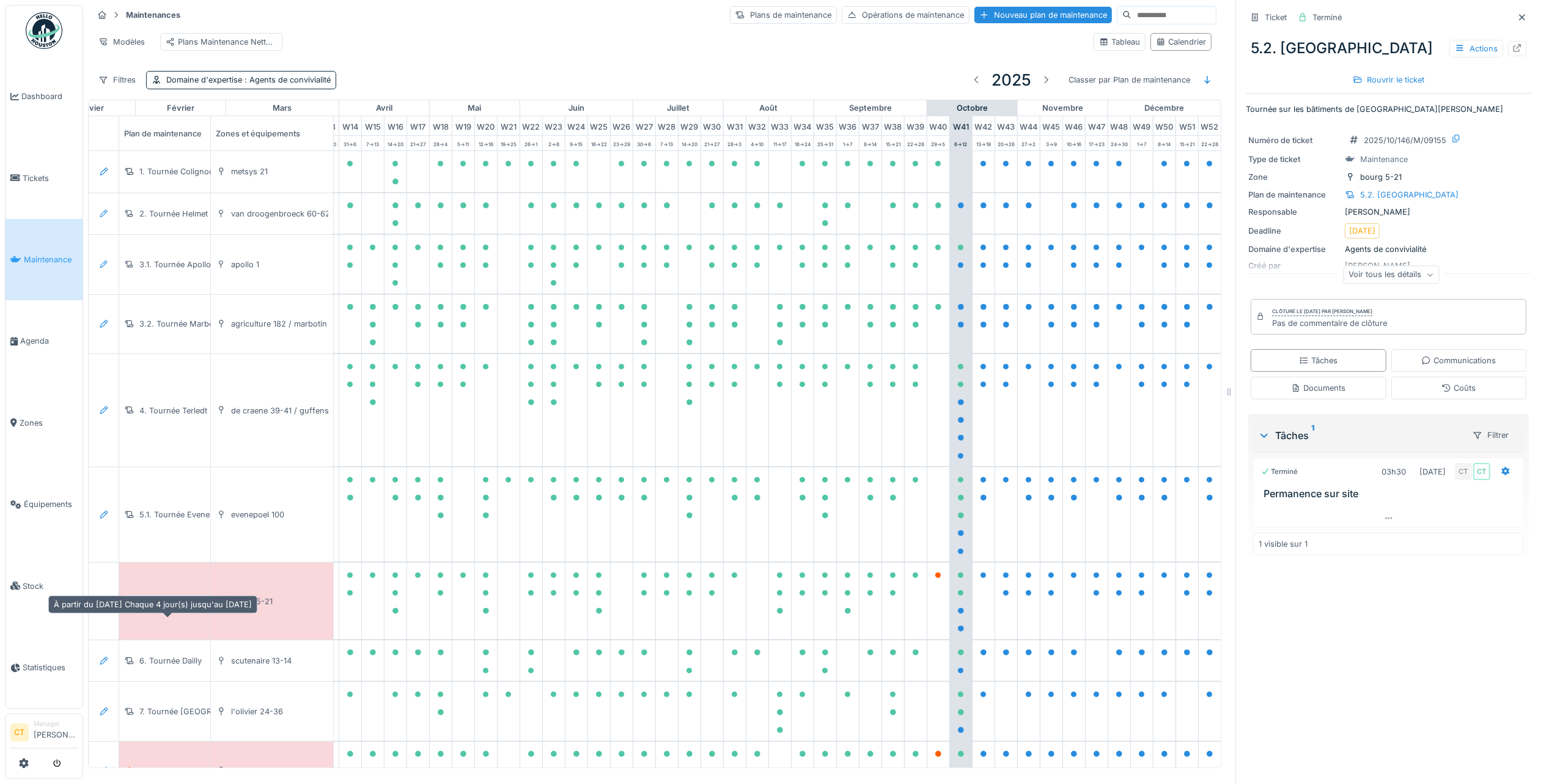
click at [174, 607] on div "5.2. Tournée Bourg" at bounding box center [188, 602] width 99 height 12
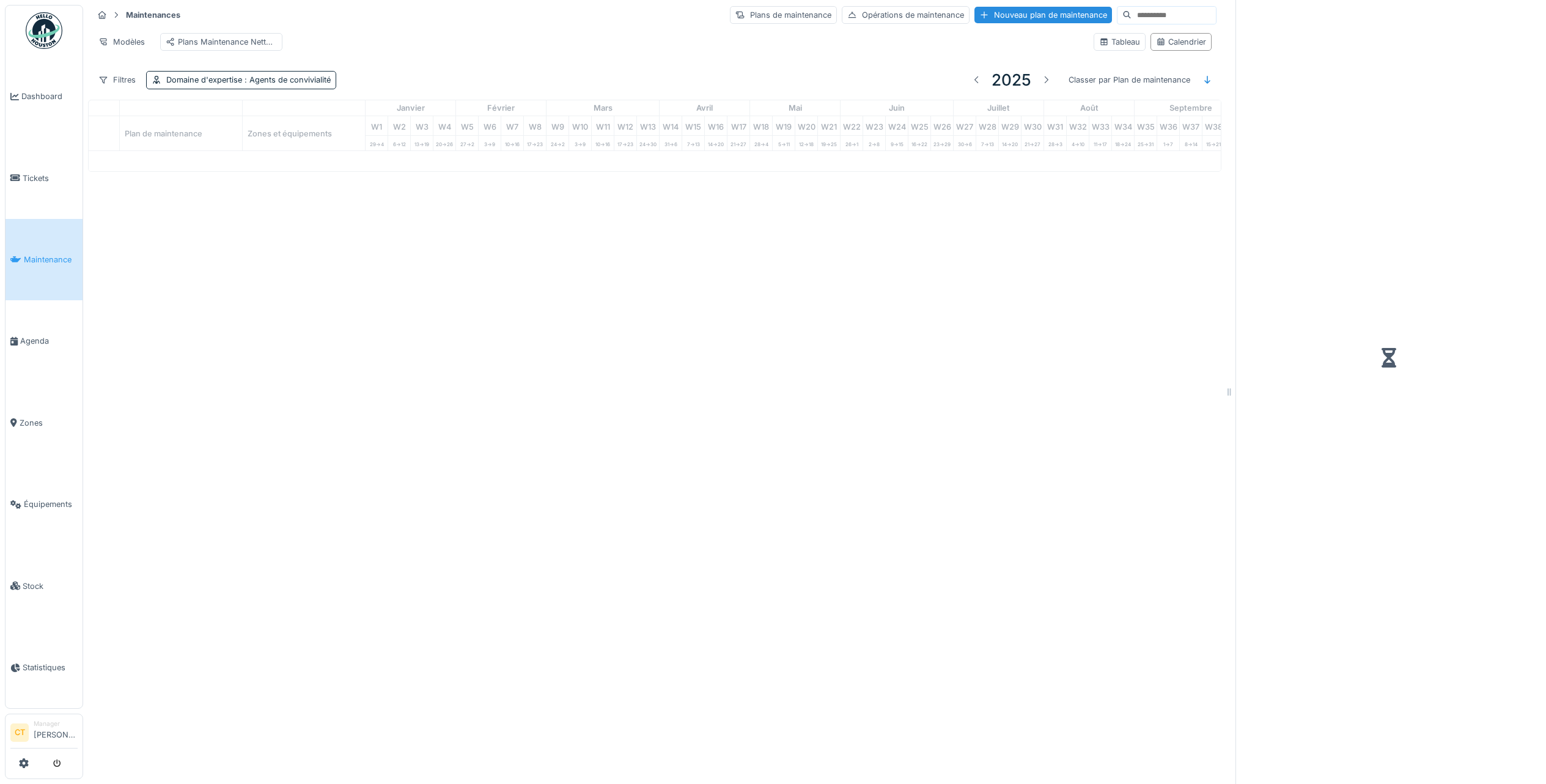
scroll to position [12, 0]
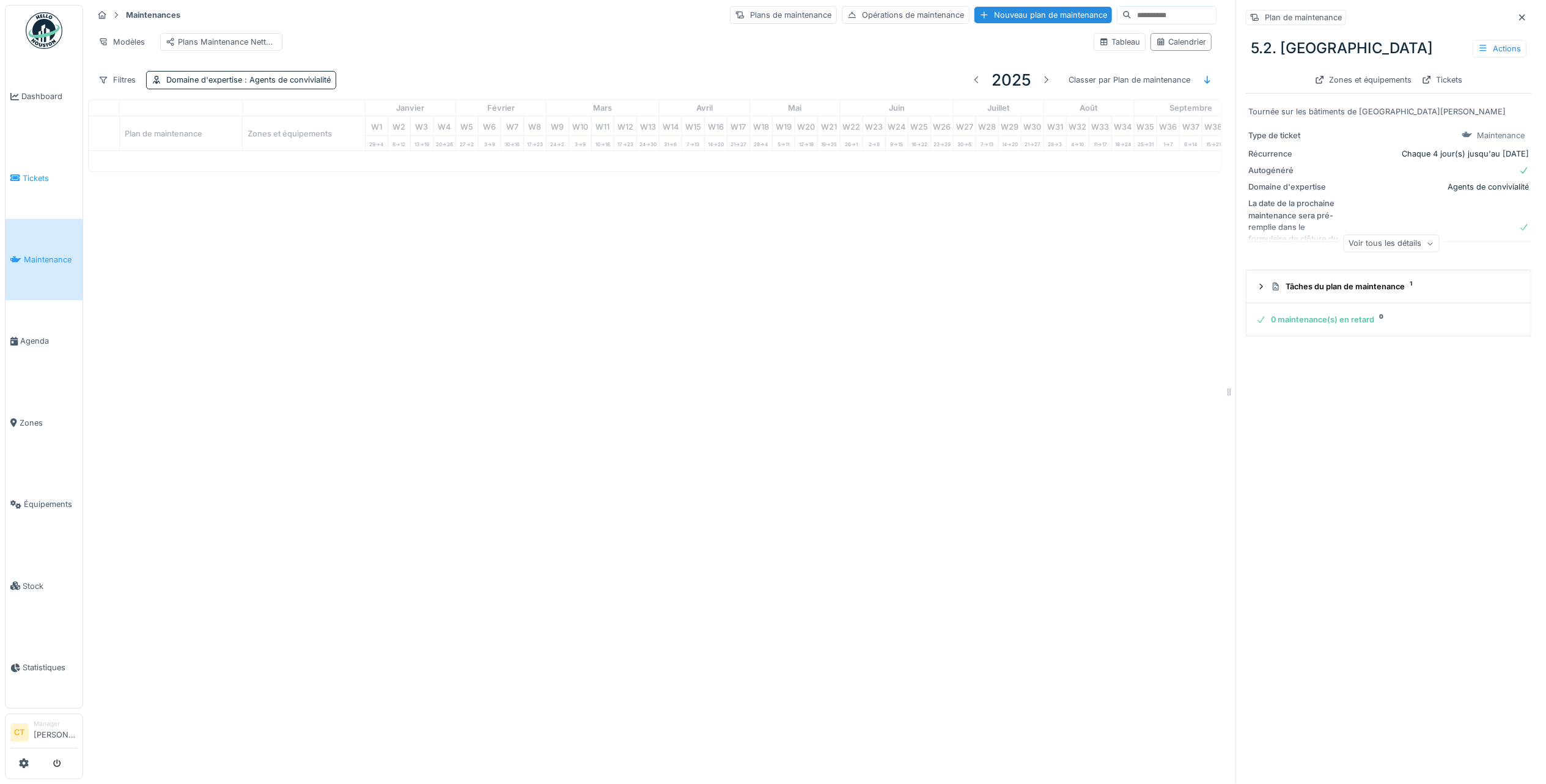
click at [33, 174] on span "Tickets" at bounding box center [50, 178] width 55 height 12
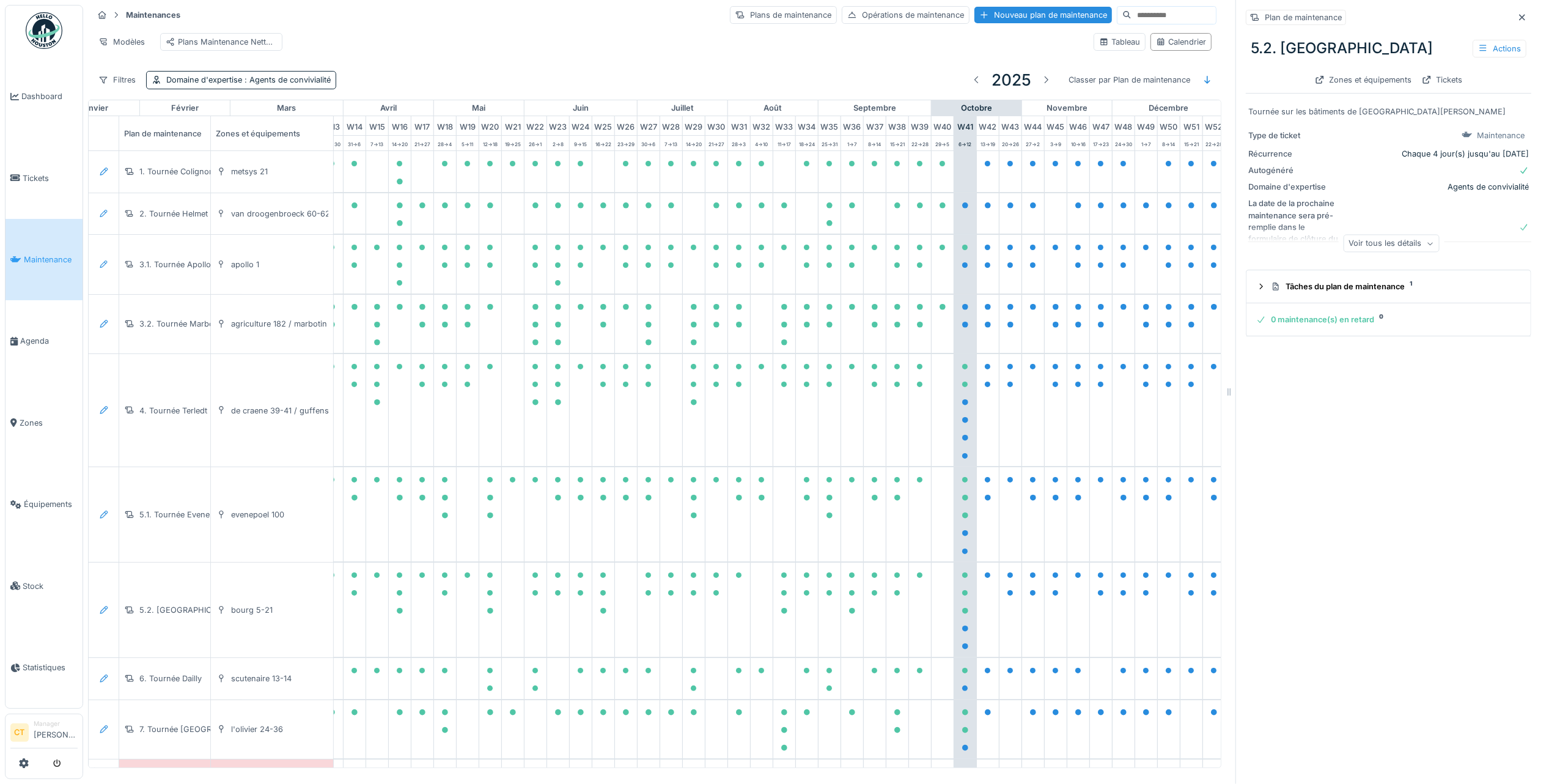
scroll to position [0, 357]
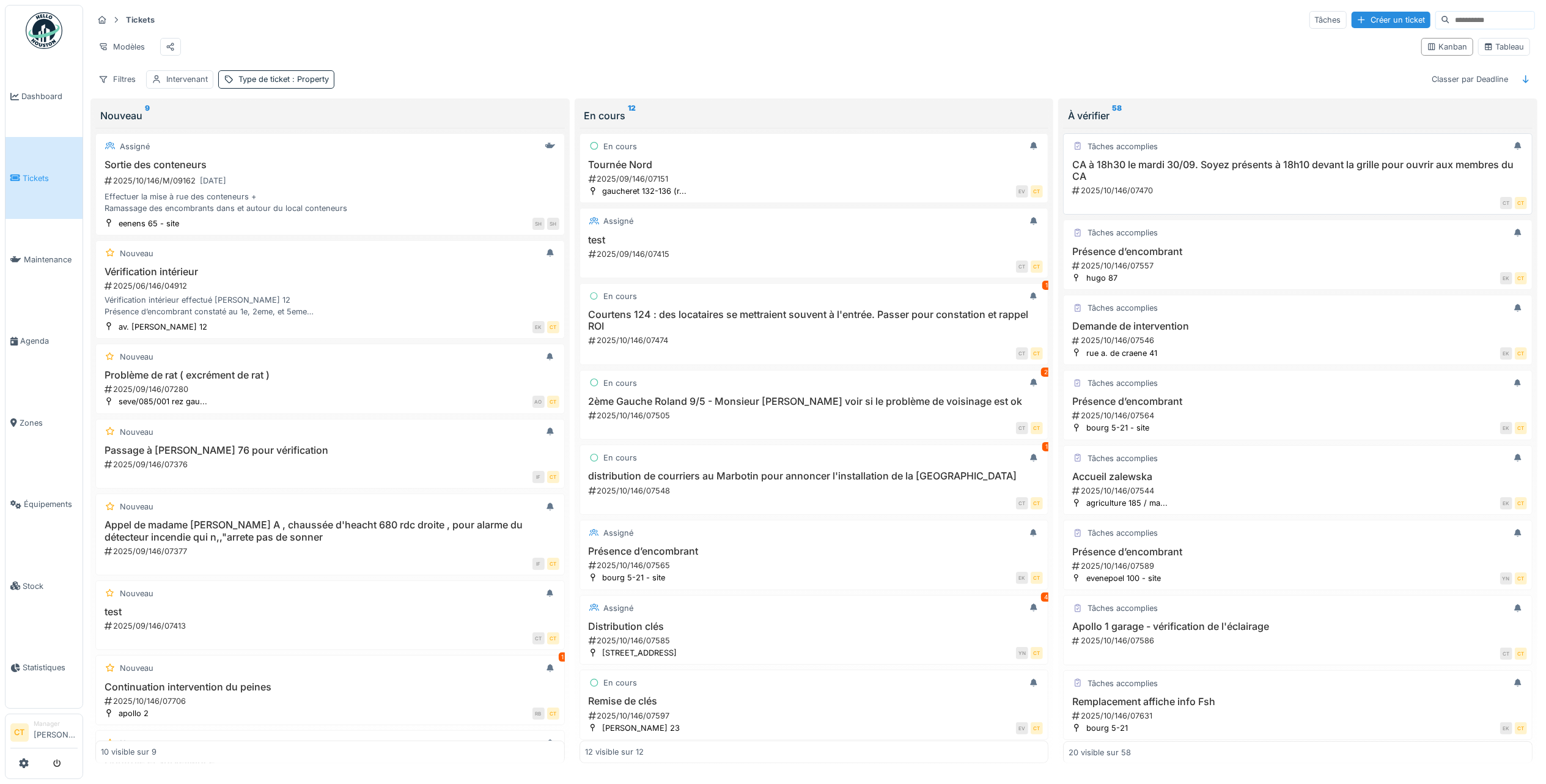
click at [1205, 182] on h3 "CA à 18h30 le mardi 30/09. Soyez présents à 18h10 devant la grille pour ouvrir …" at bounding box center [1298, 170] width 458 height 23
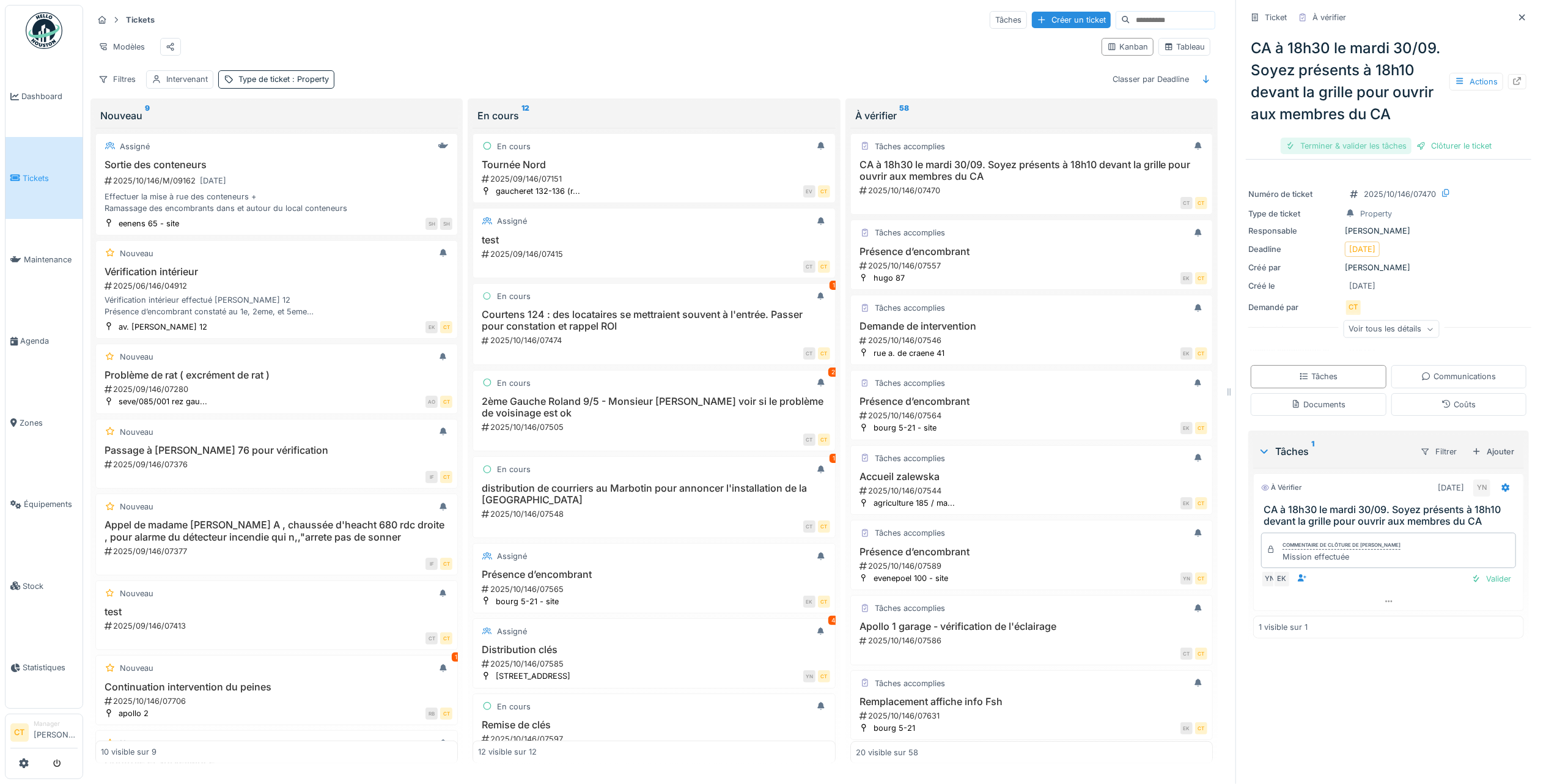
click at [1355, 154] on div "Terminer & valider les tâches" at bounding box center [1346, 145] width 131 height 16
click at [1384, 154] on div "Clôturer le ticket" at bounding box center [1389, 145] width 85 height 16
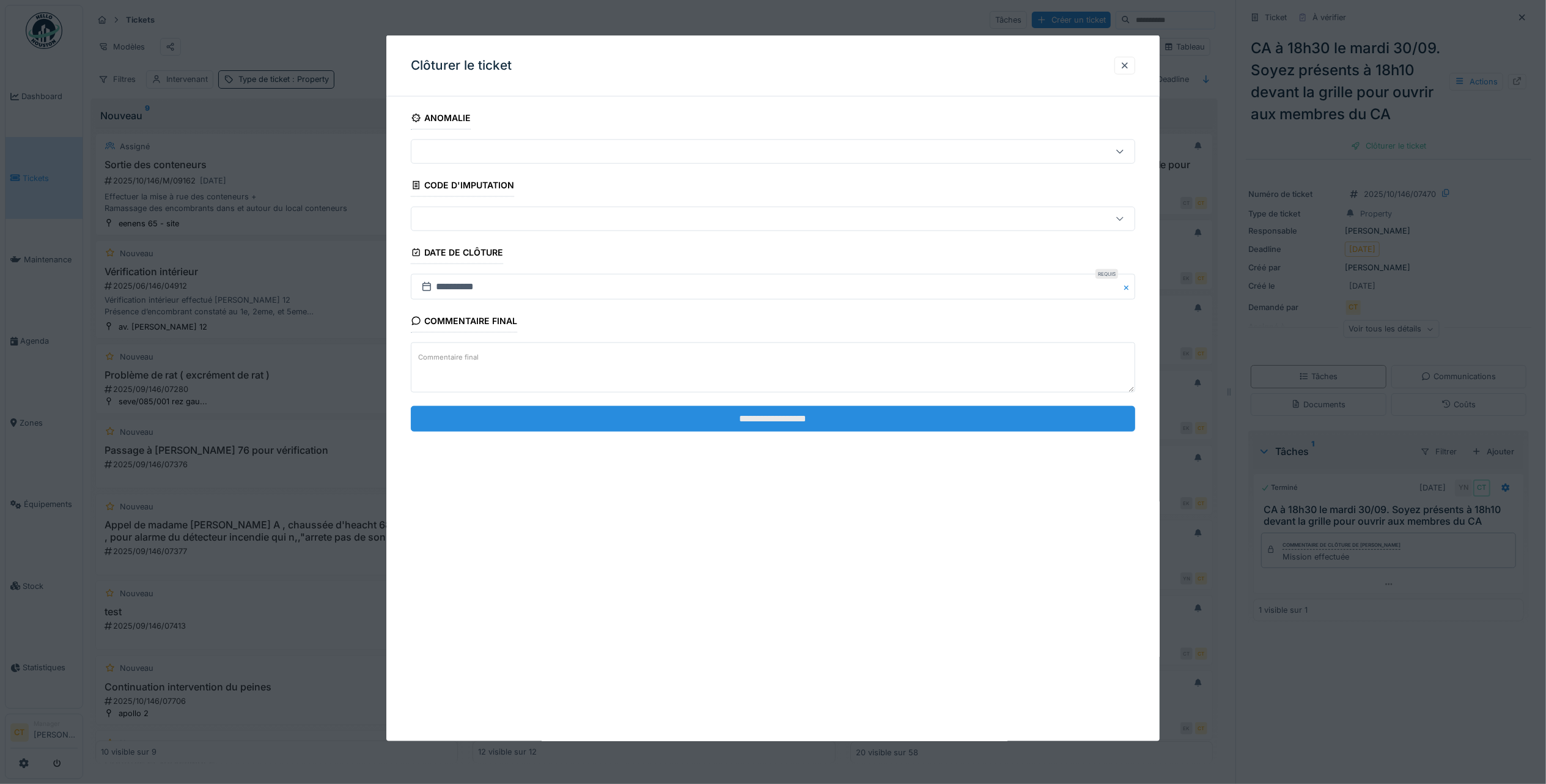
click at [908, 421] on input "**********" at bounding box center [773, 418] width 725 height 26
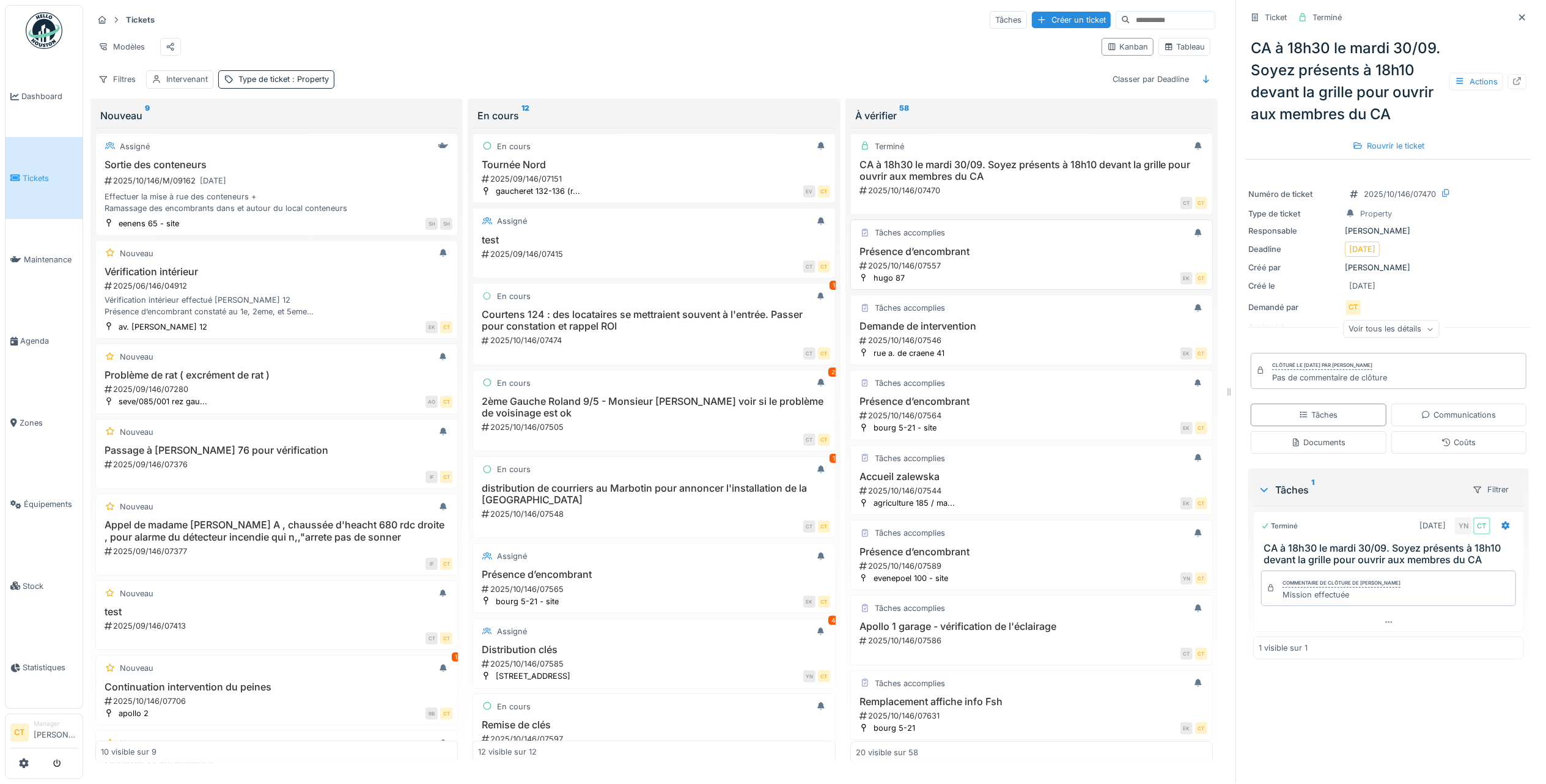
click at [925, 271] on div "2025/10/146/07557" at bounding box center [1033, 266] width 349 height 12
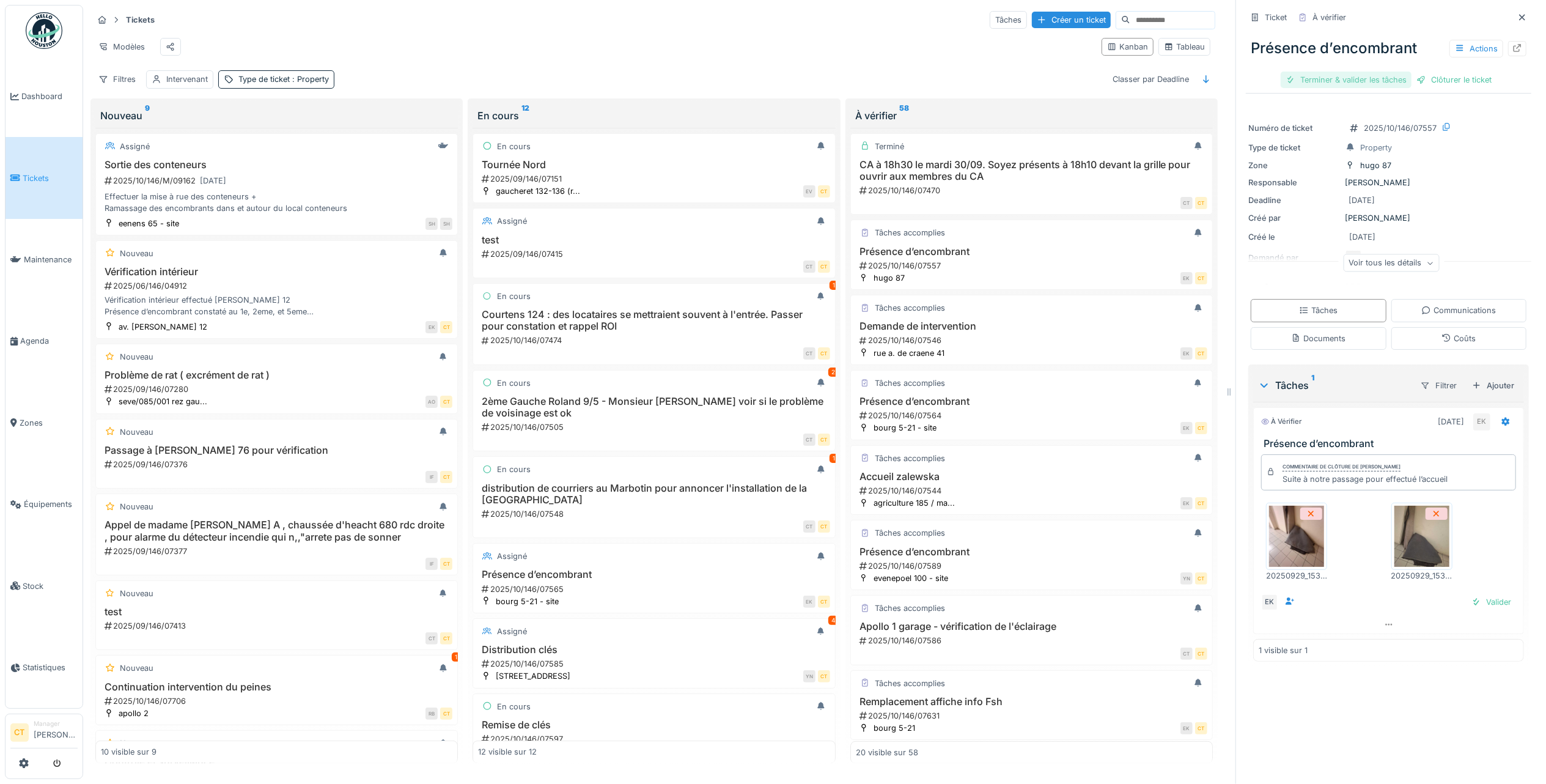
click at [1321, 77] on div "Terminer & valider les tâches" at bounding box center [1346, 79] width 131 height 16
click at [1366, 84] on div "Clôturer le ticket" at bounding box center [1389, 79] width 85 height 16
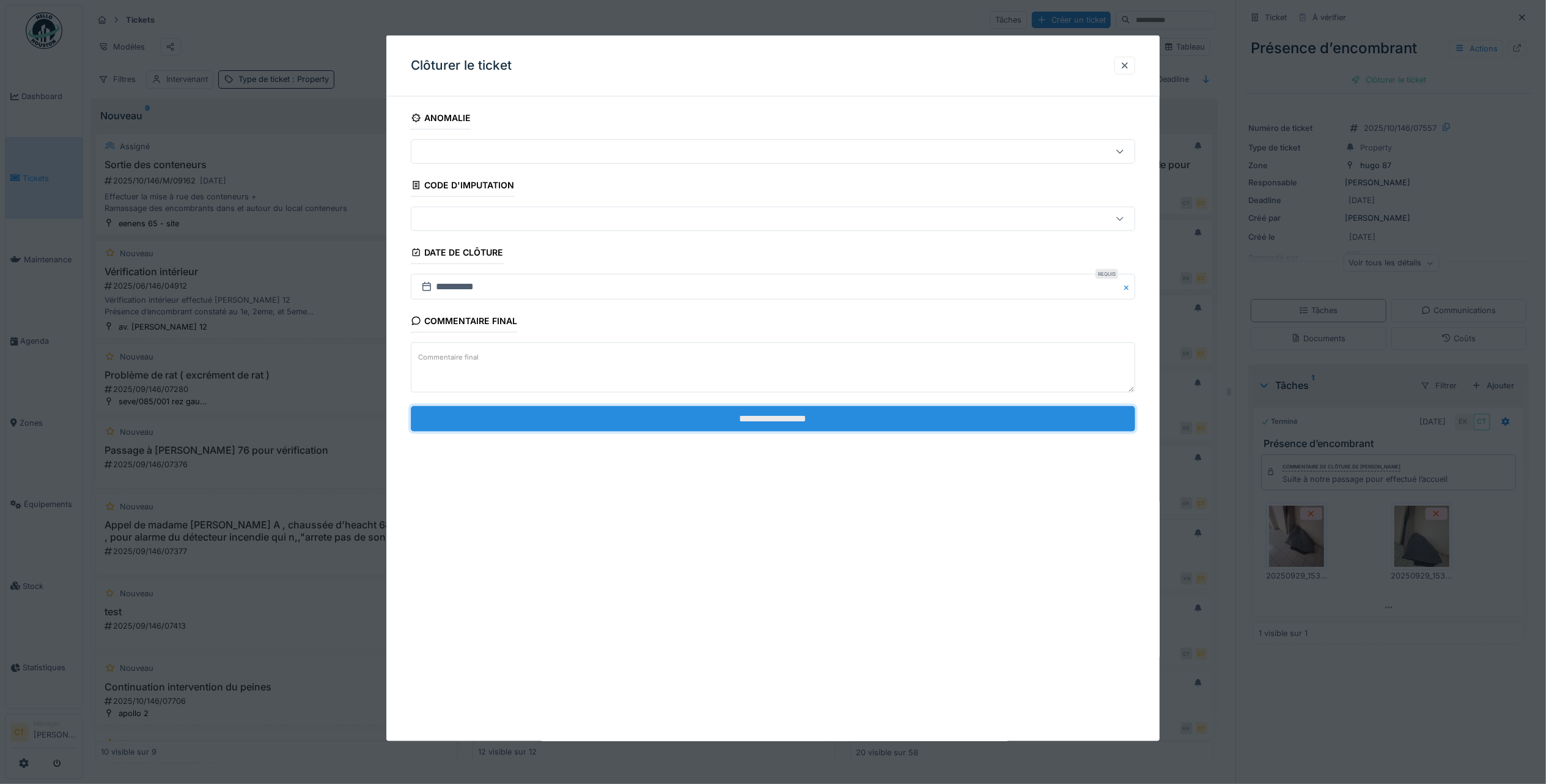
drag, startPoint x: 990, startPoint y: 422, endPoint x: 992, endPoint y: 413, distance: 9.2
click at [990, 421] on input "**********" at bounding box center [773, 418] width 725 height 26
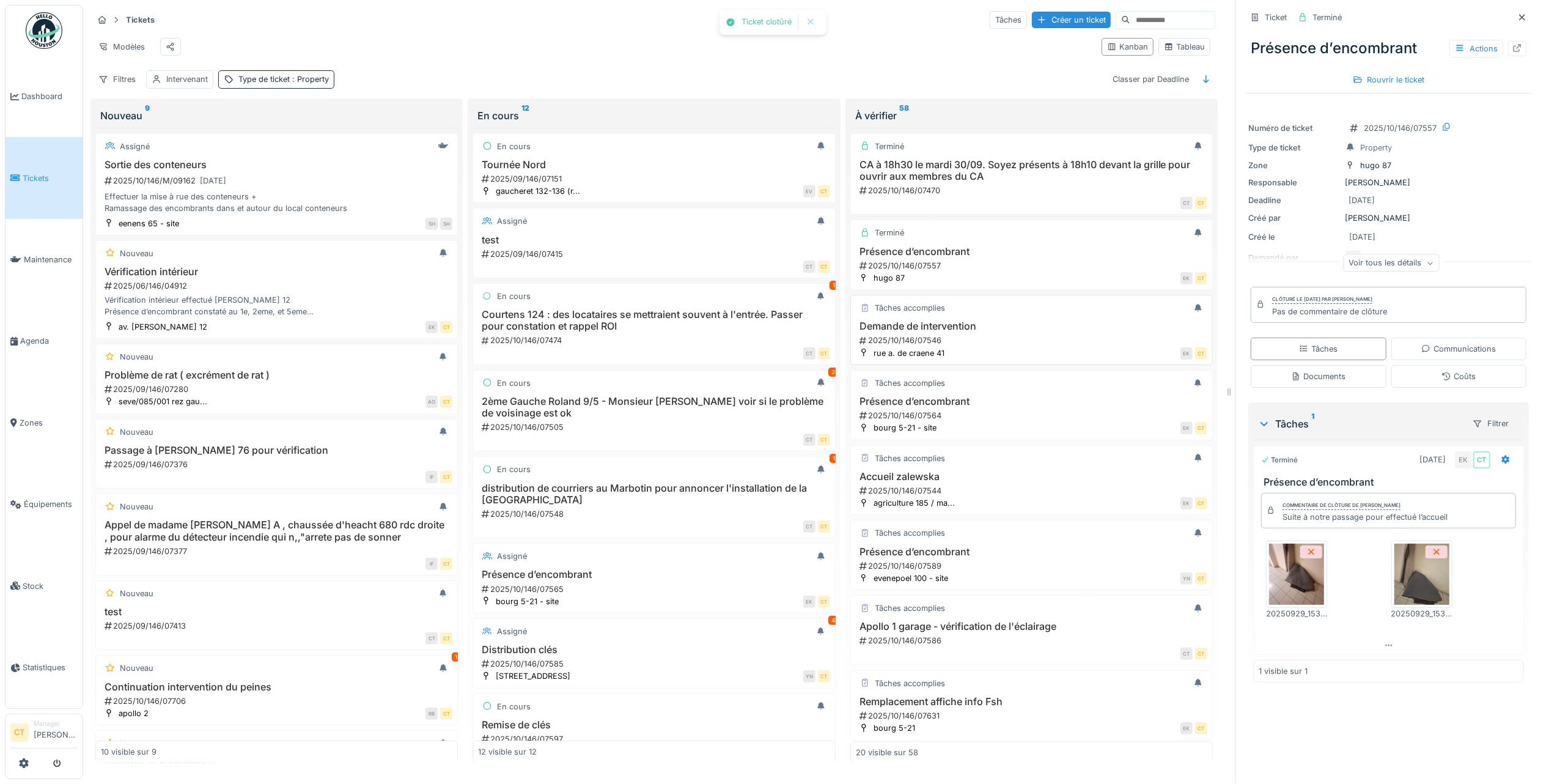
click at [962, 332] on h3 "Demande de intervention" at bounding box center [1032, 326] width 352 height 12
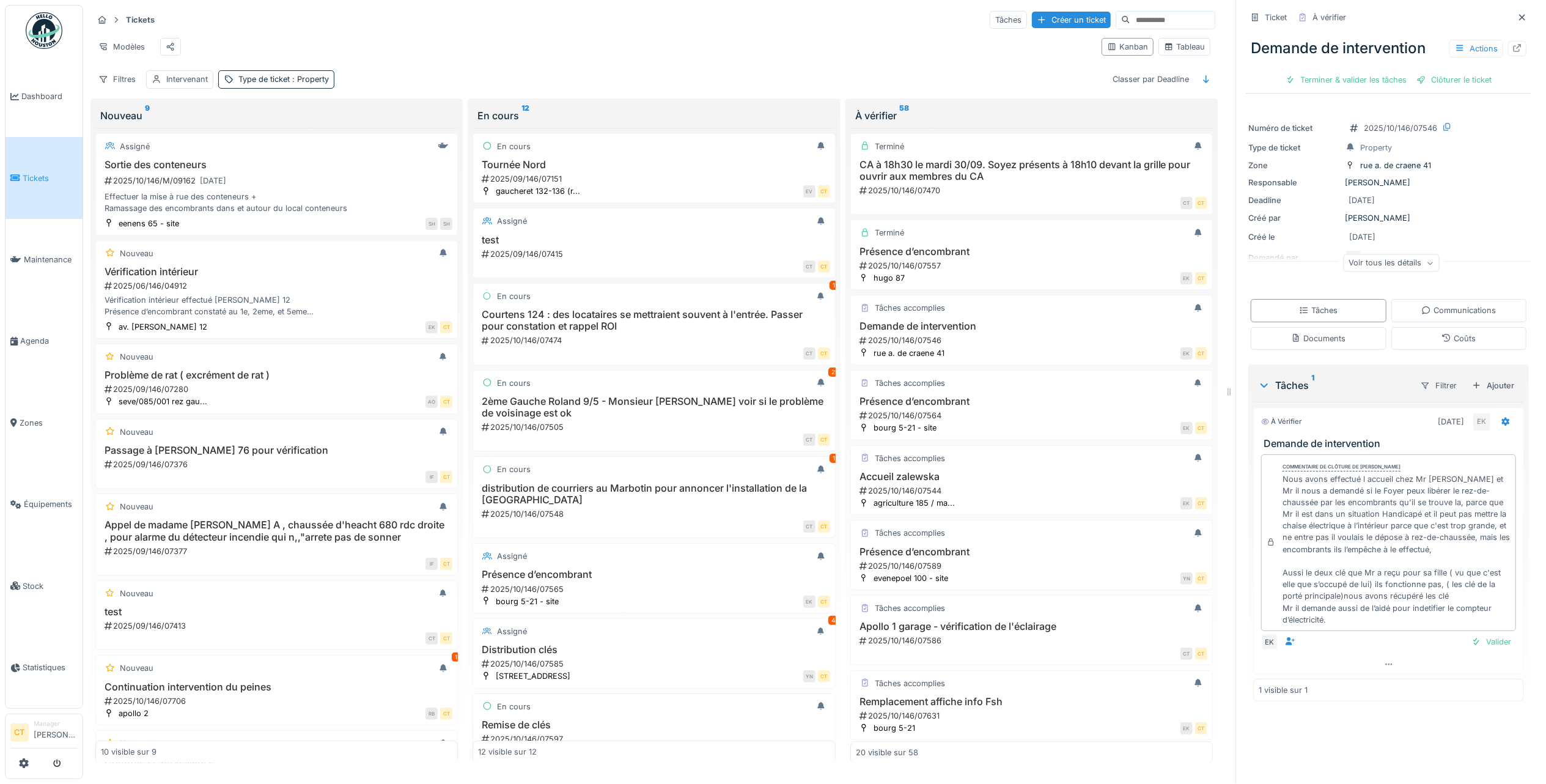
scroll to position [12, 0]
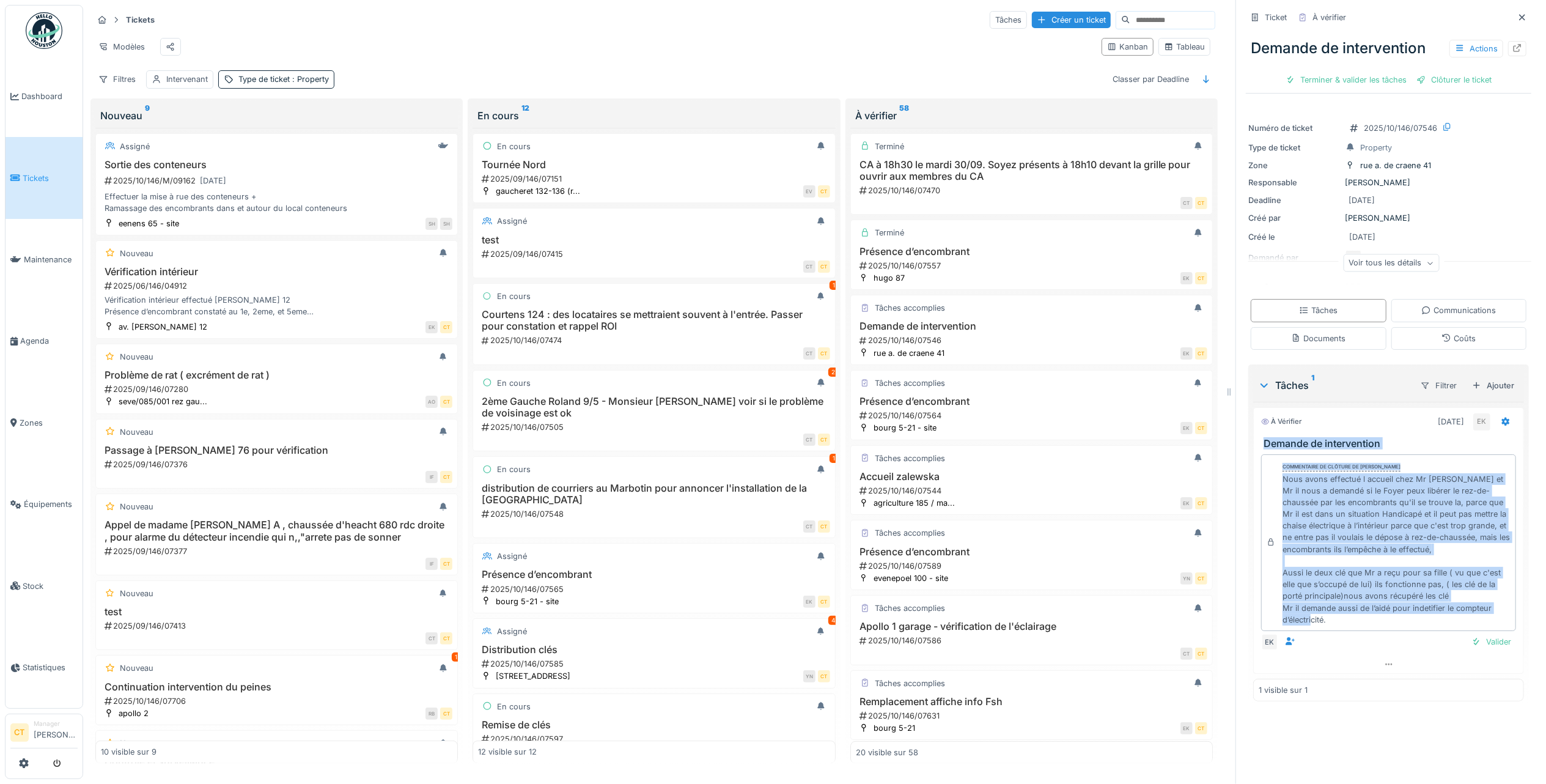
drag, startPoint x: 1387, startPoint y: 630, endPoint x: 1251, endPoint y: 438, distance: 235.3
click at [1254, 438] on div "À vérifier [DATE] EK Demande de intervention Commentaire de clôture de [PERSON_…" at bounding box center [1389, 540] width 271 height 266
copy div "Demande de intervention Commentaire de clôture de [PERSON_NAME] Nous avons effe…"
click at [1441, 532] on div "Nous avons effectué l accueil chez Mr [PERSON_NAME] et Mr il nous a demandé si …" at bounding box center [1396, 549] width 228 height 152
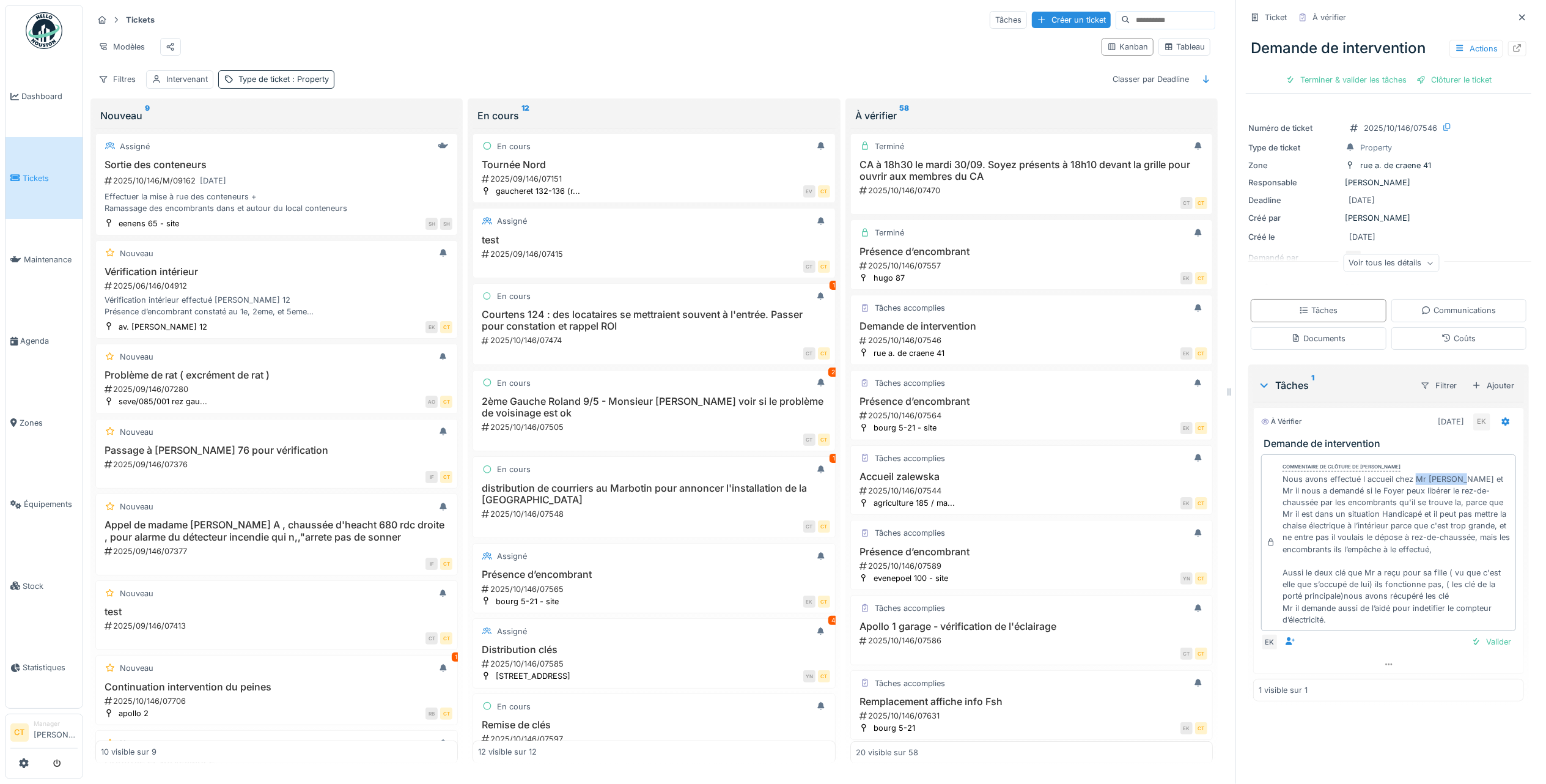
drag, startPoint x: 1444, startPoint y: 470, endPoint x: 1404, endPoint y: 473, distance: 40.1
click at [1404, 473] on div "Nous avons effectué l accueil chez Mr [PERSON_NAME] et Mr il nous a demandé si …" at bounding box center [1396, 549] width 228 height 152
copy div "Mr [PERSON_NAME]"
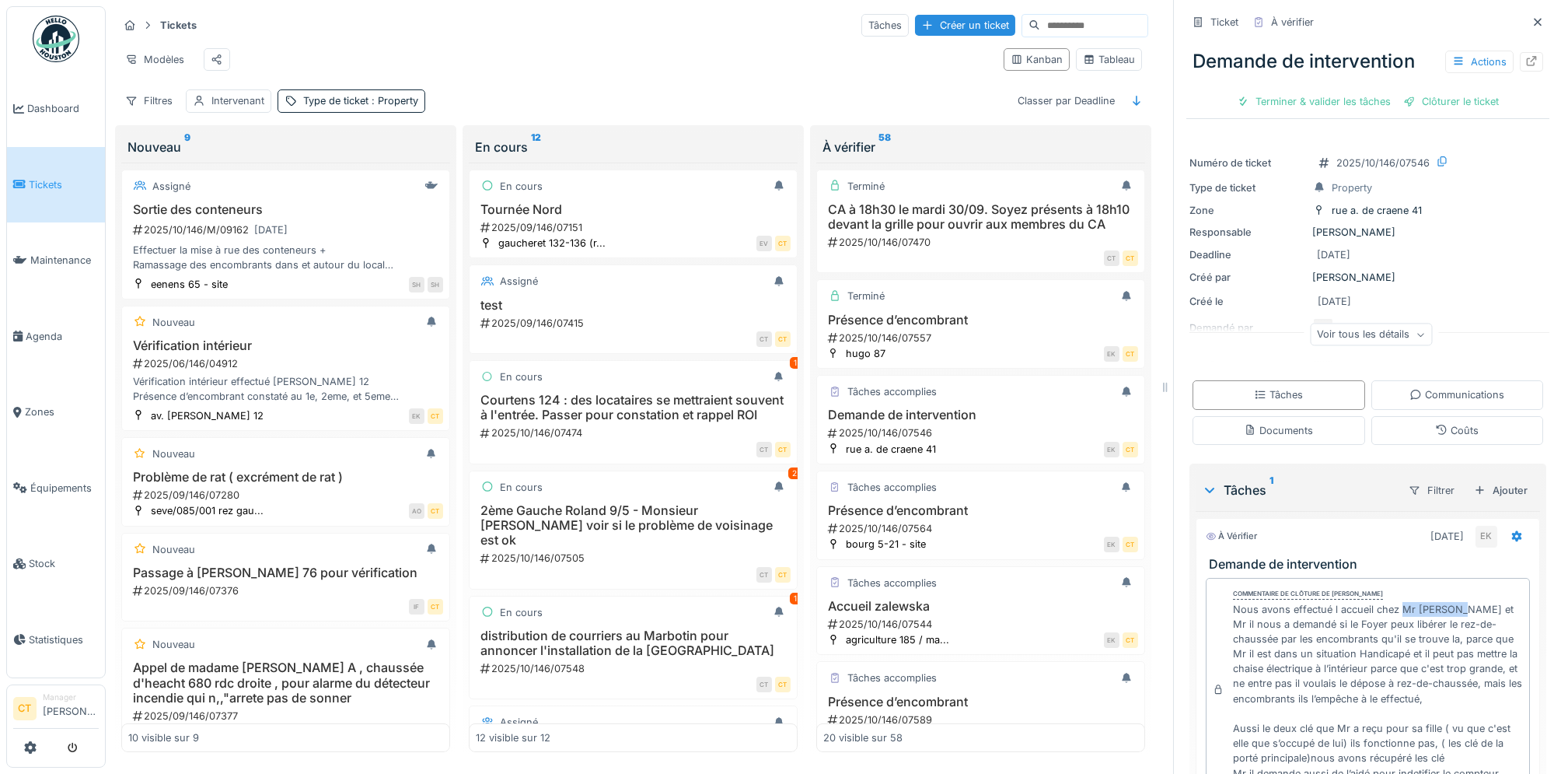
scroll to position [155, 0]
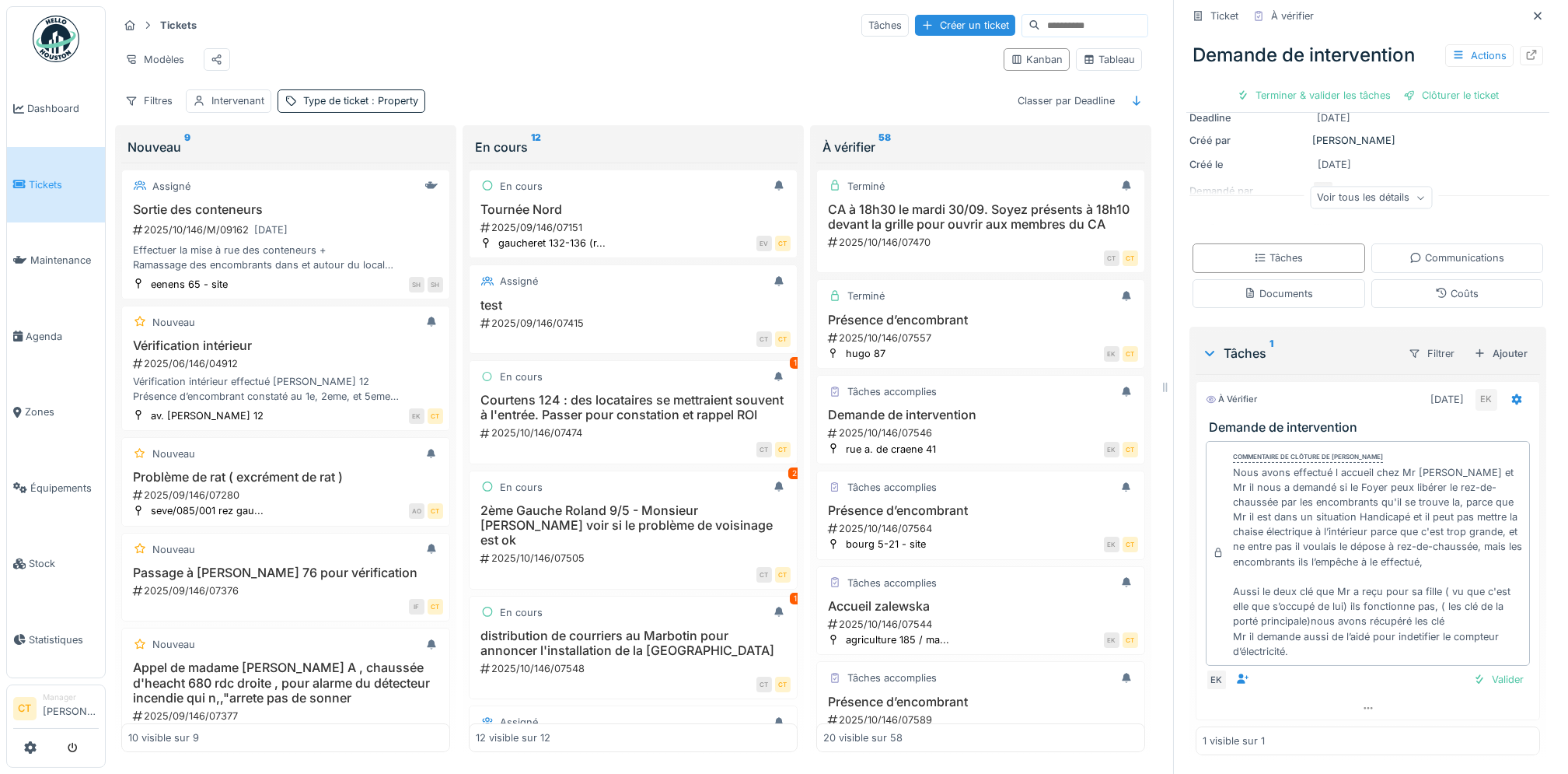
click at [1237, 486] on div "Nous avons effectué l accueil chez Mr [PERSON_NAME] et Mr il nous a demandé si …" at bounding box center [1377, 562] width 290 height 194
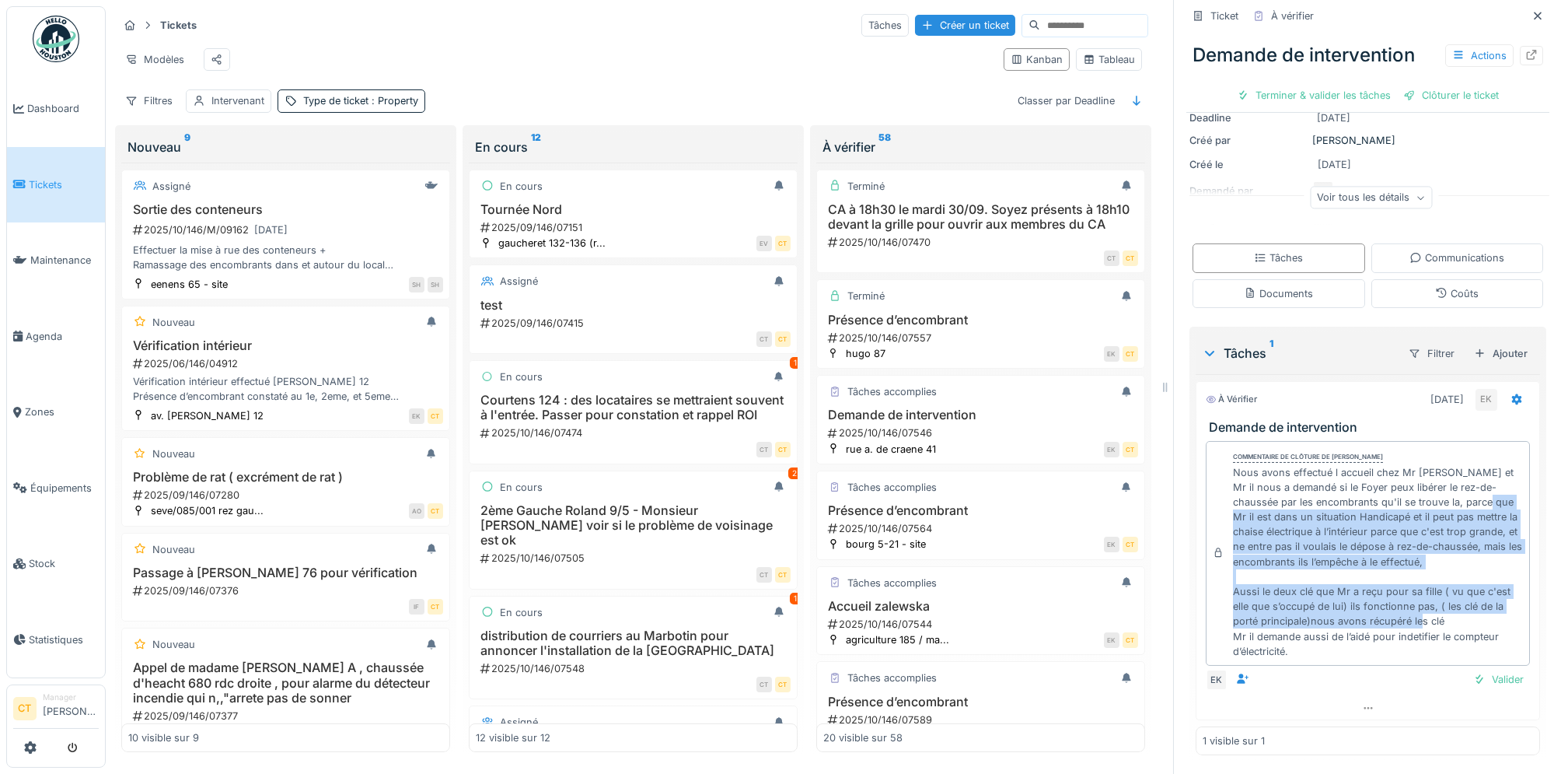
drag, startPoint x: 1237, startPoint y: 486, endPoint x: 1437, endPoint y: 598, distance: 229.2
click at [1437, 598] on div "Nous avons effectué l accueil chez Mr [PERSON_NAME] et Mr il nous a demandé si …" at bounding box center [1377, 562] width 290 height 194
copy div "Mr il est dans un situation Handicapé et il peut pas mettre la chaise électriqu…"
